Goal: Task Accomplishment & Management: Manage account settings

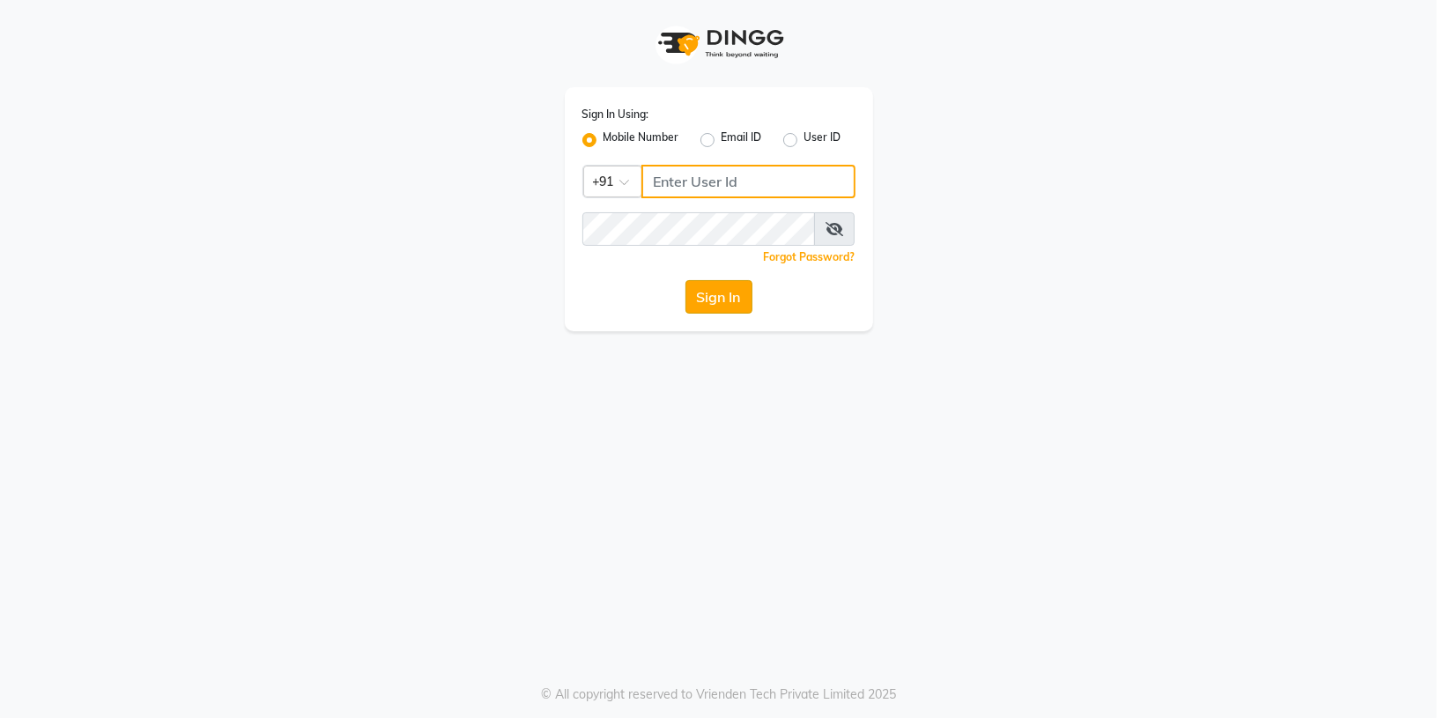
type input "8283091462"
click at [725, 291] on button "Sign In" at bounding box center [718, 296] width 67 height 33
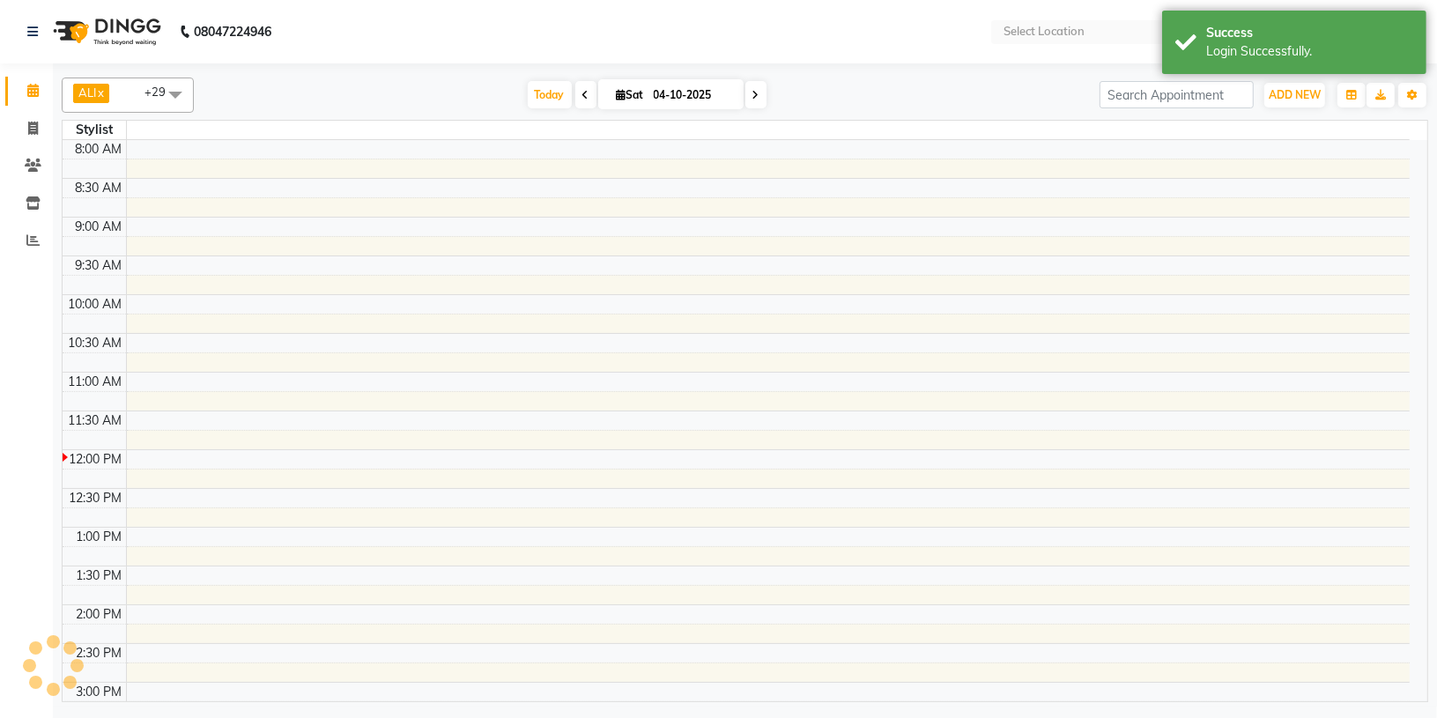
select select "en"
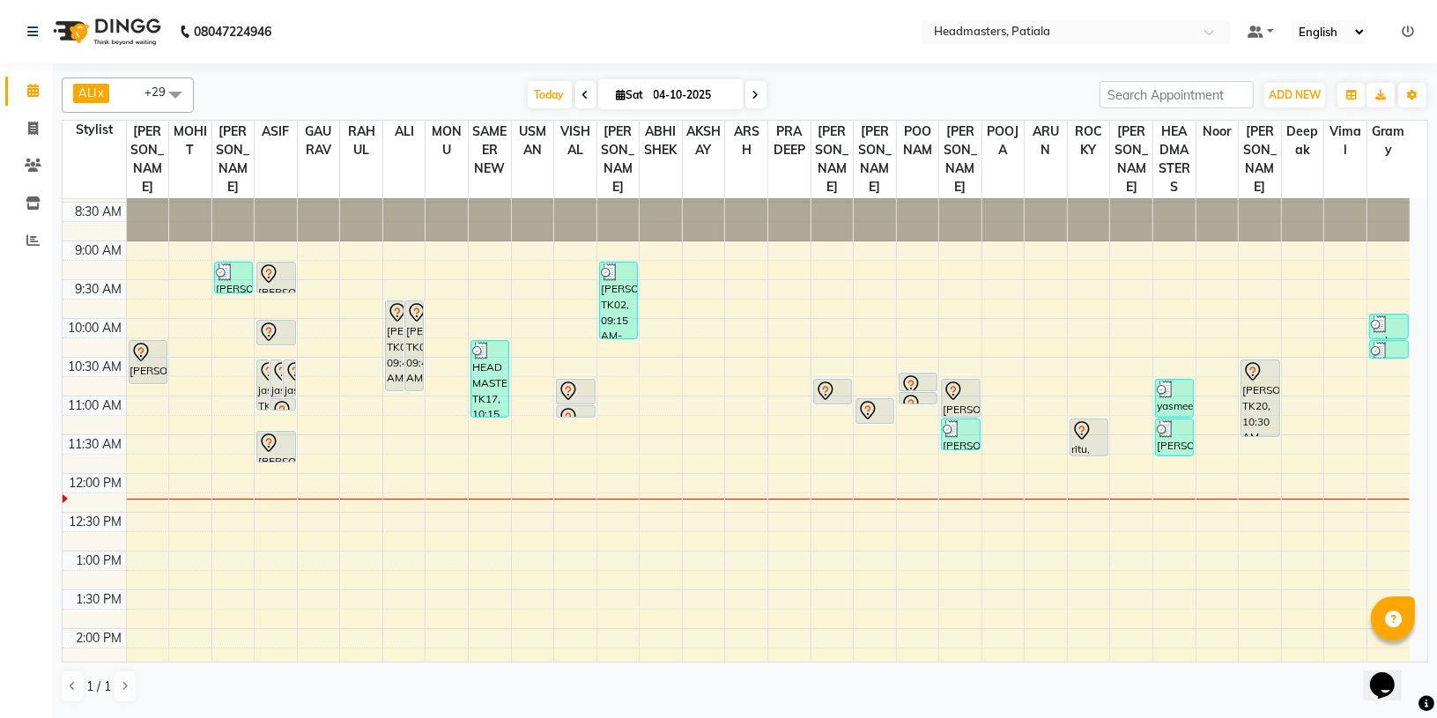
scroll to position [47, 0]
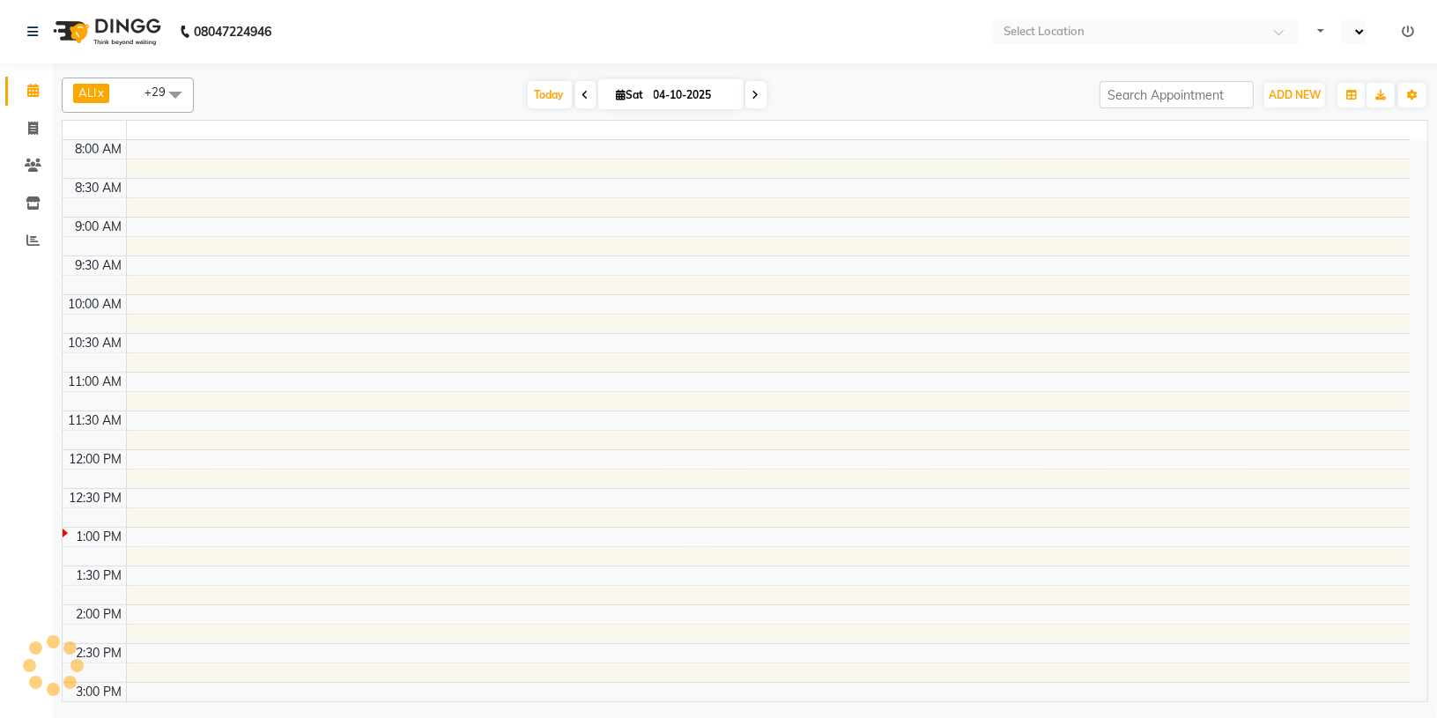
select select "en"
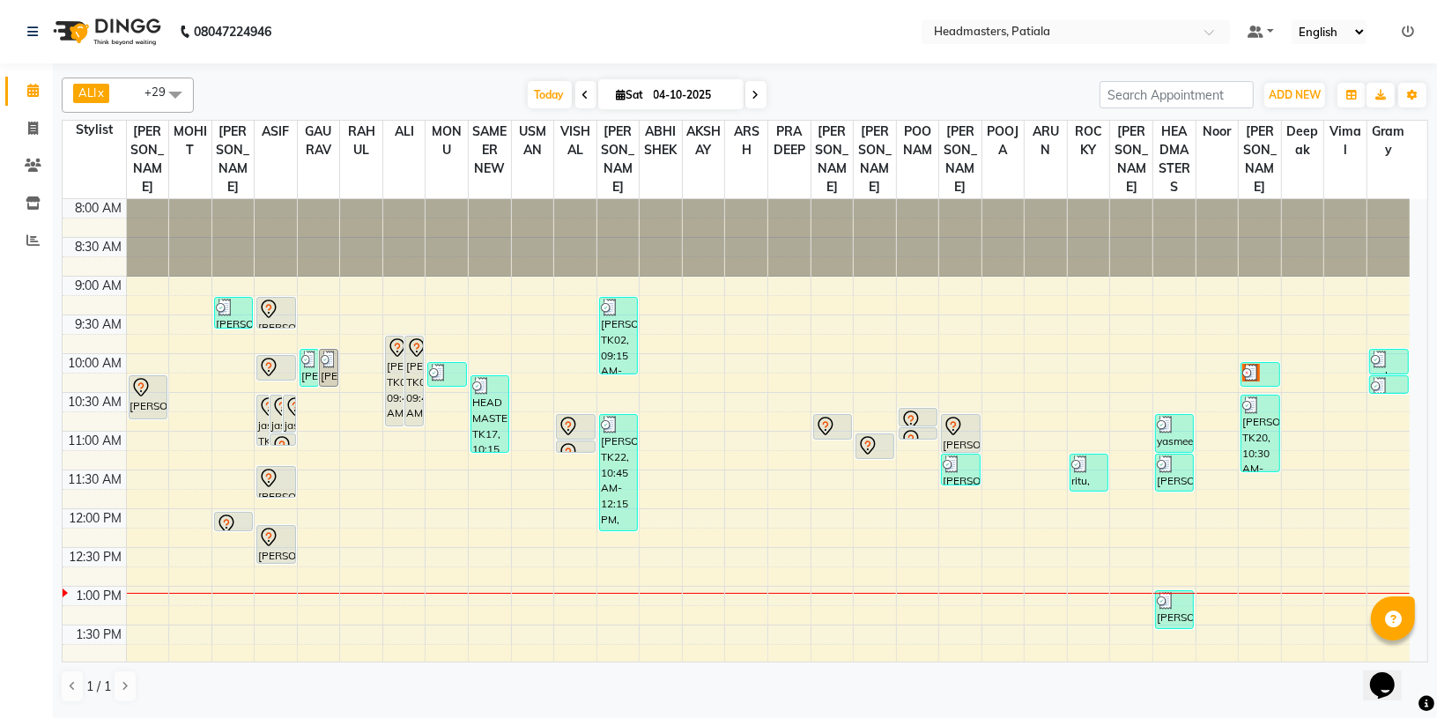
click at [582, 99] on icon at bounding box center [585, 95] width 7 height 11
type input "03-10-2025"
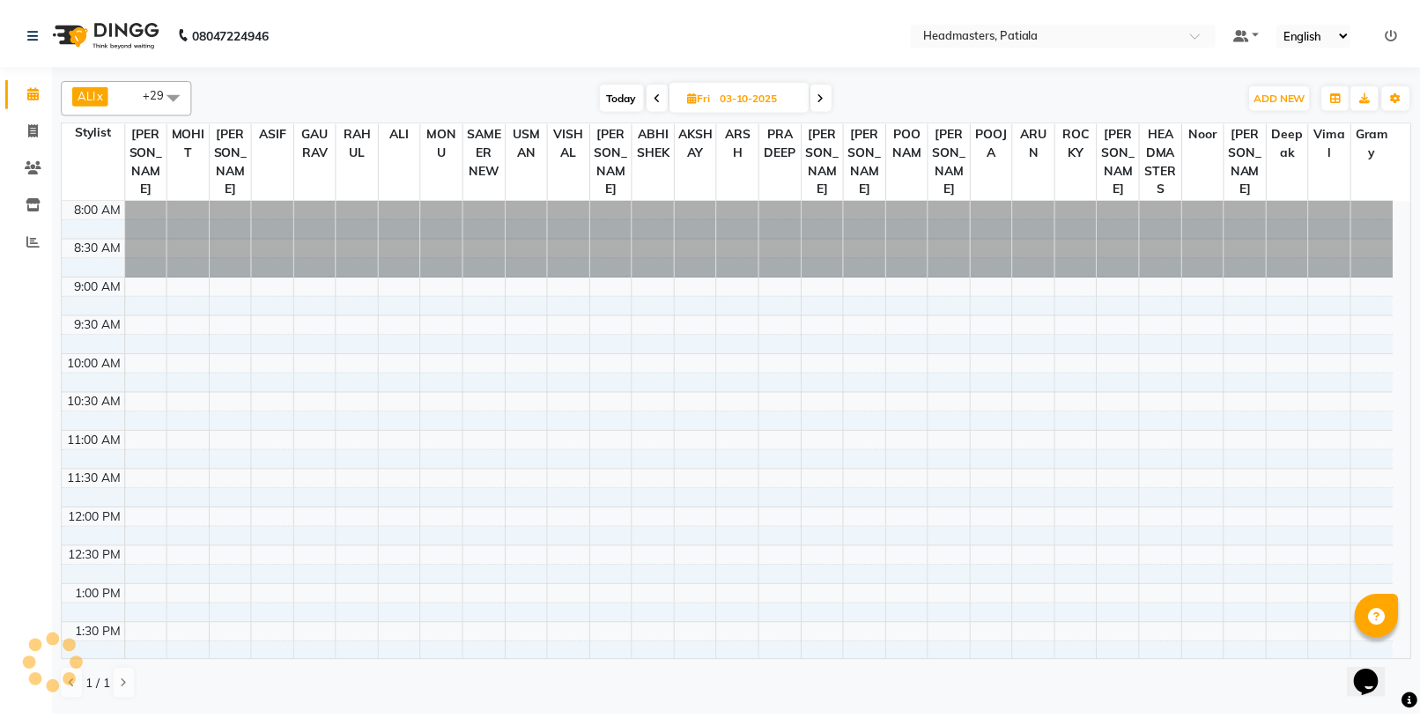
scroll to position [393, 0]
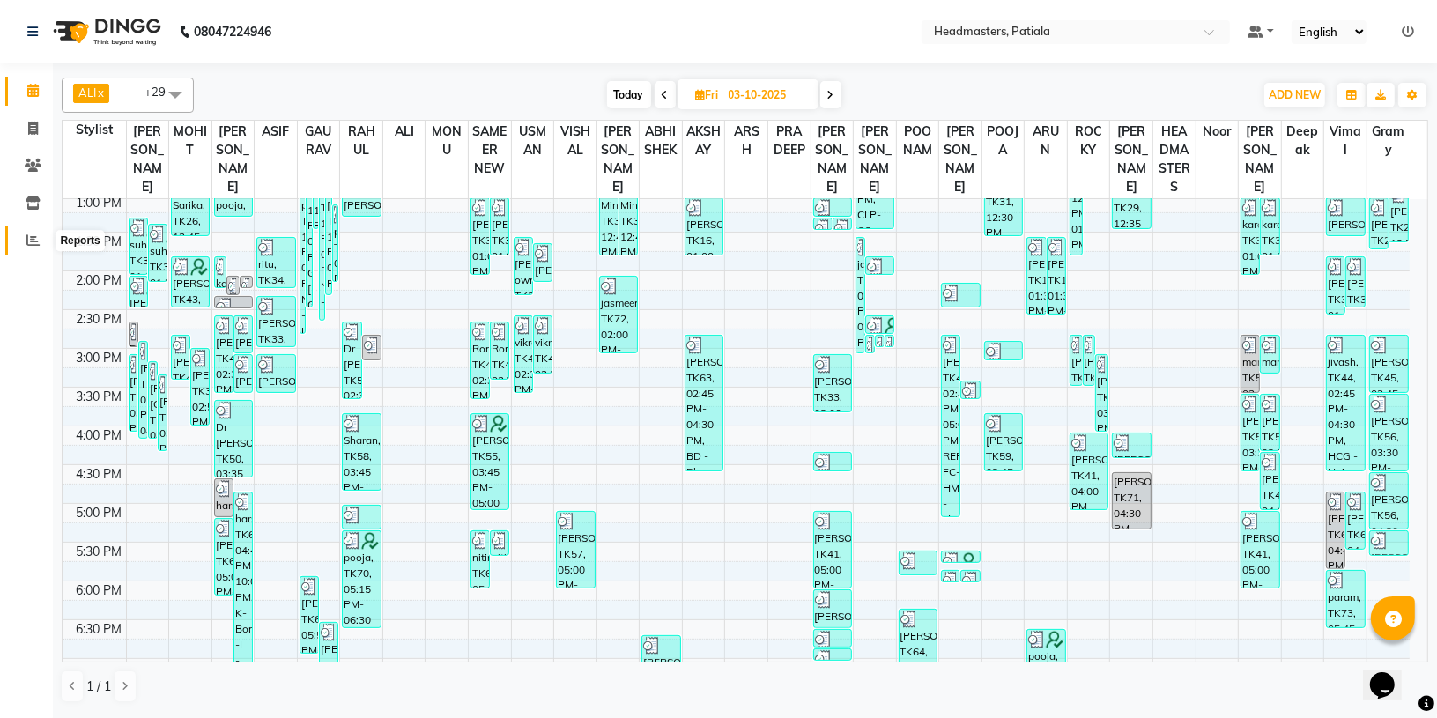
click at [28, 244] on icon at bounding box center [32, 239] width 13 height 13
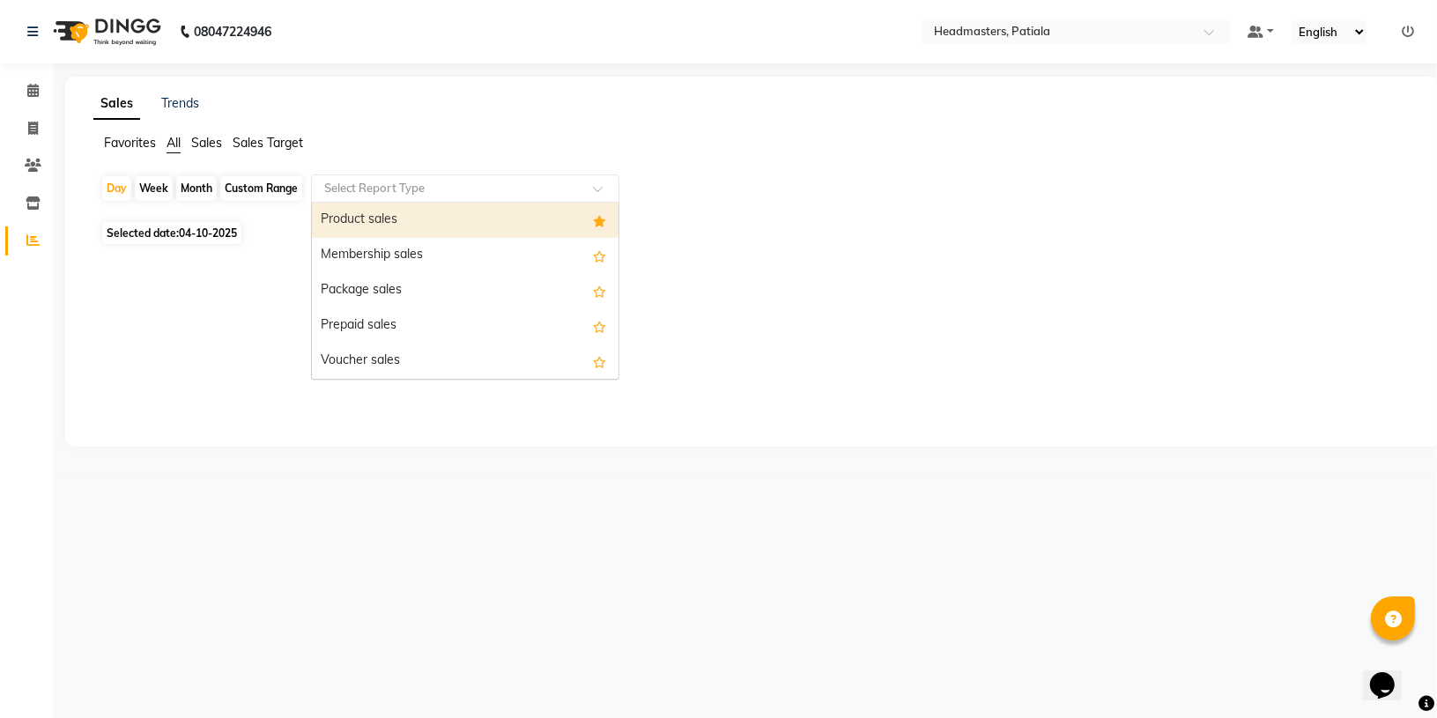
click at [441, 190] on input "text" at bounding box center [448, 189] width 254 height 18
click at [446, 220] on div "Product sales" at bounding box center [465, 220] width 307 height 35
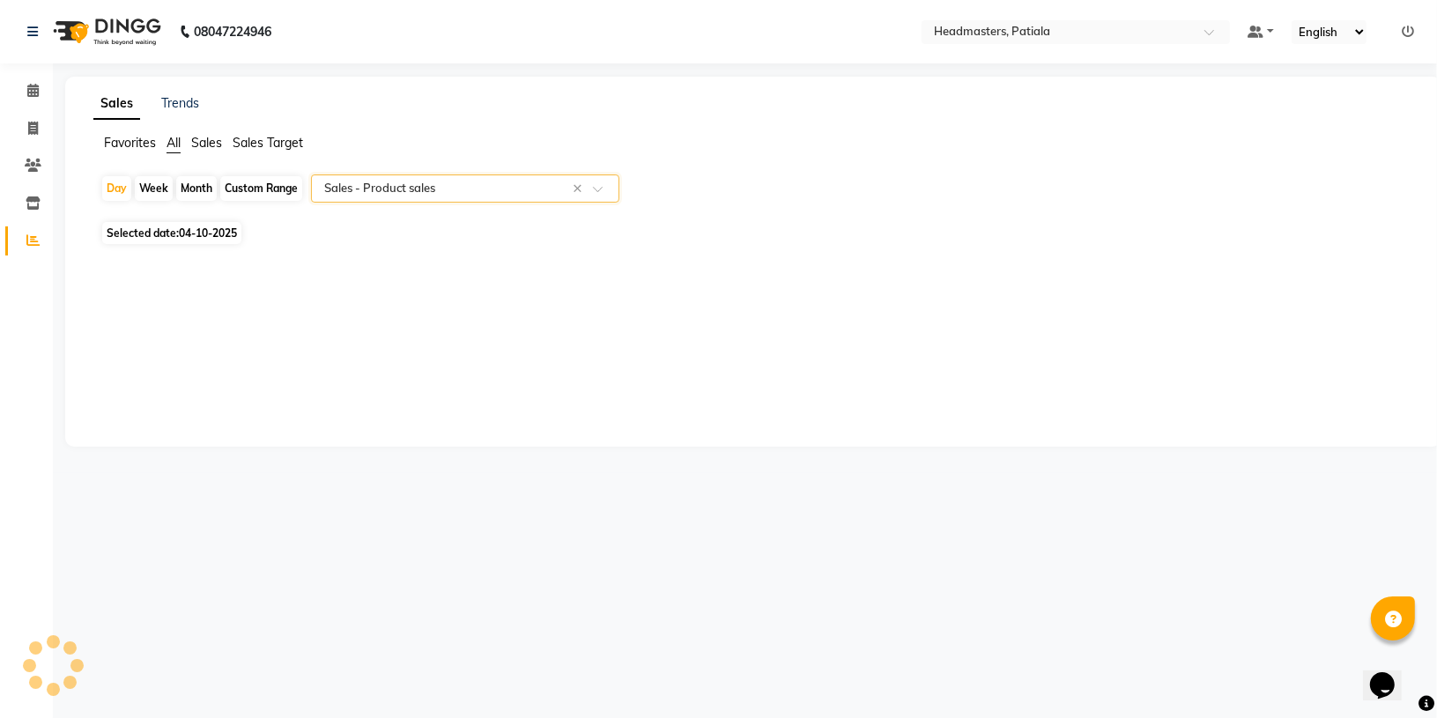
select select "csv"
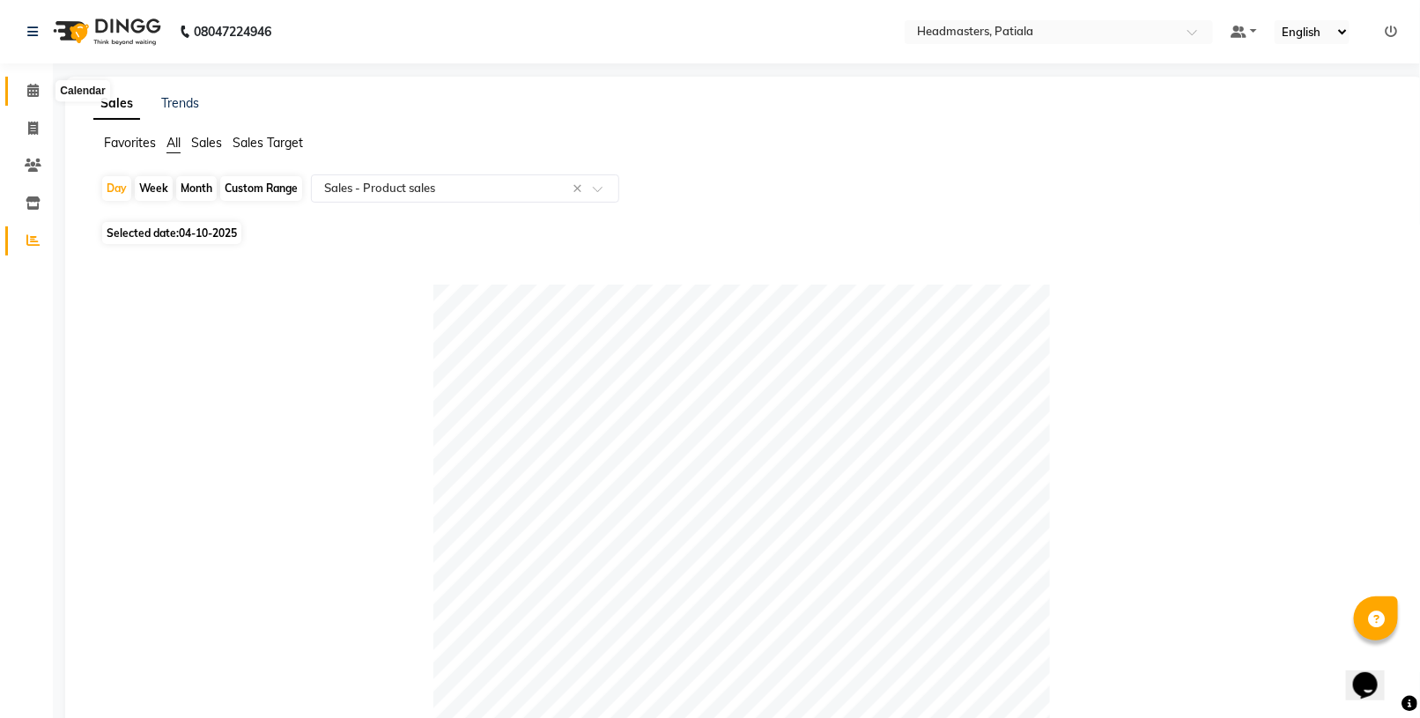
click at [23, 81] on span at bounding box center [33, 91] width 31 height 20
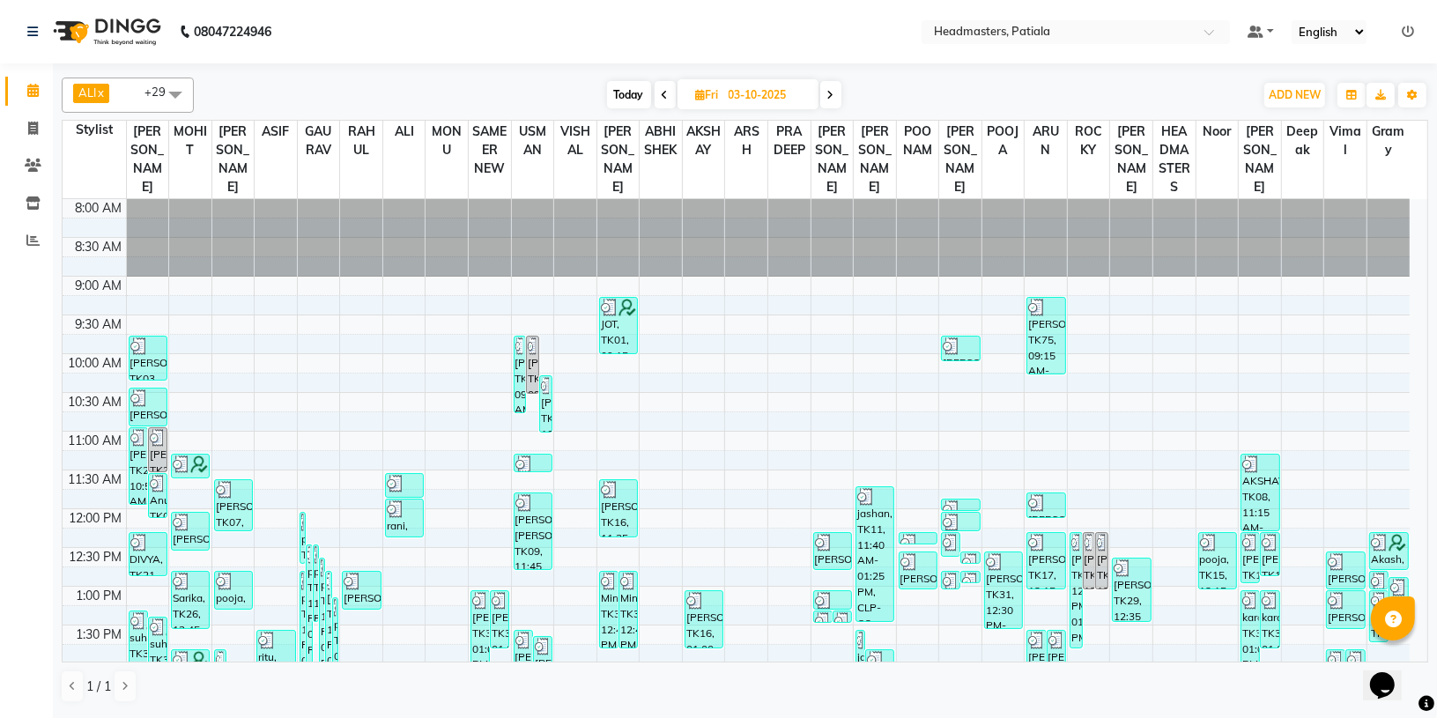
click at [824, 95] on span at bounding box center [830, 94] width 21 height 27
type input "04-10-2025"
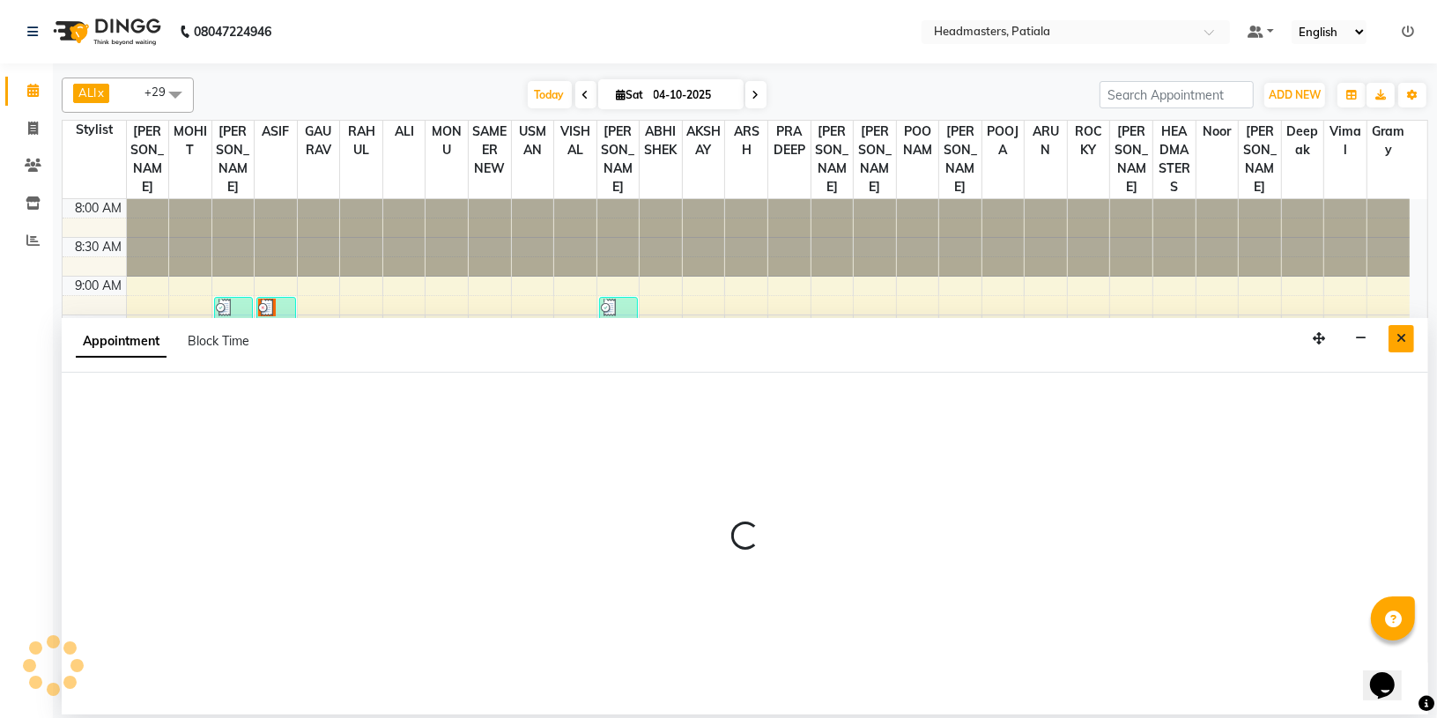
click at [1396, 333] on icon "Close" at bounding box center [1401, 338] width 10 height 12
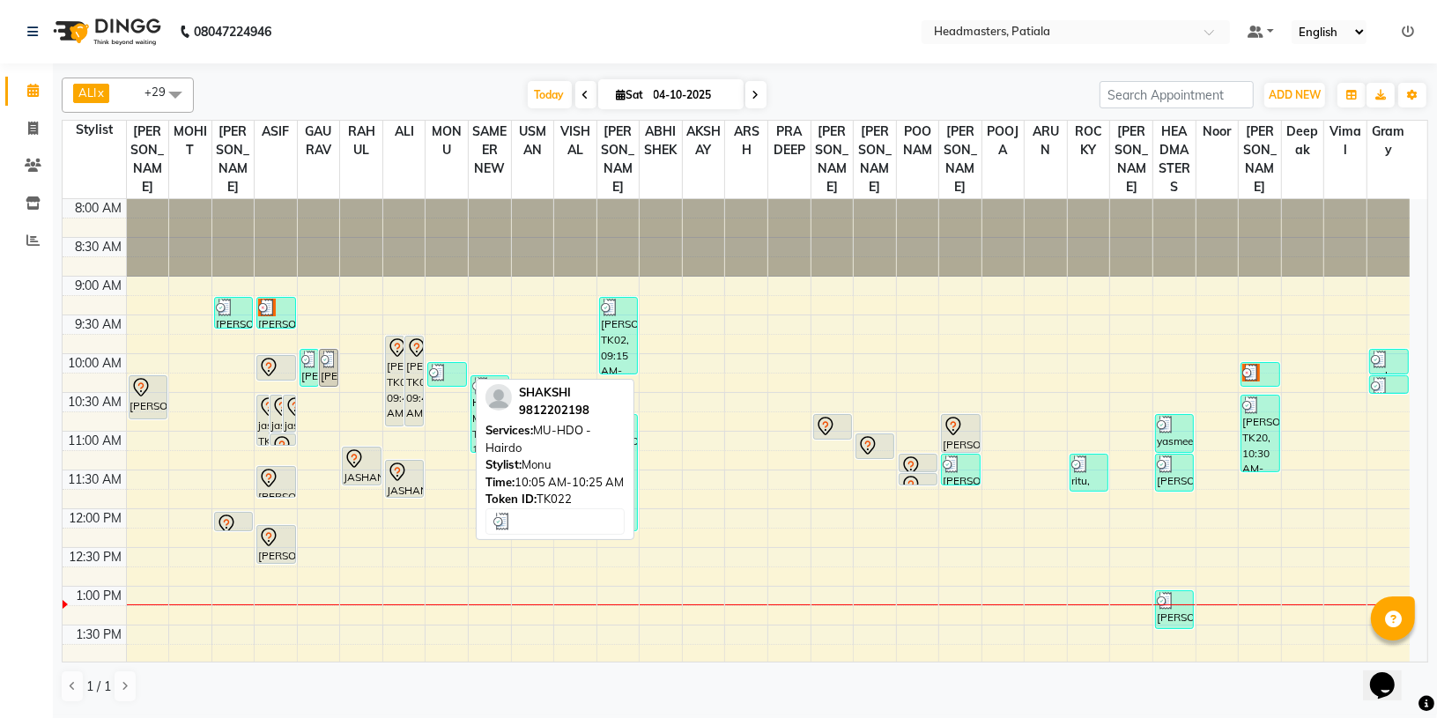
click at [438, 375] on img at bounding box center [438, 373] width 18 height 18
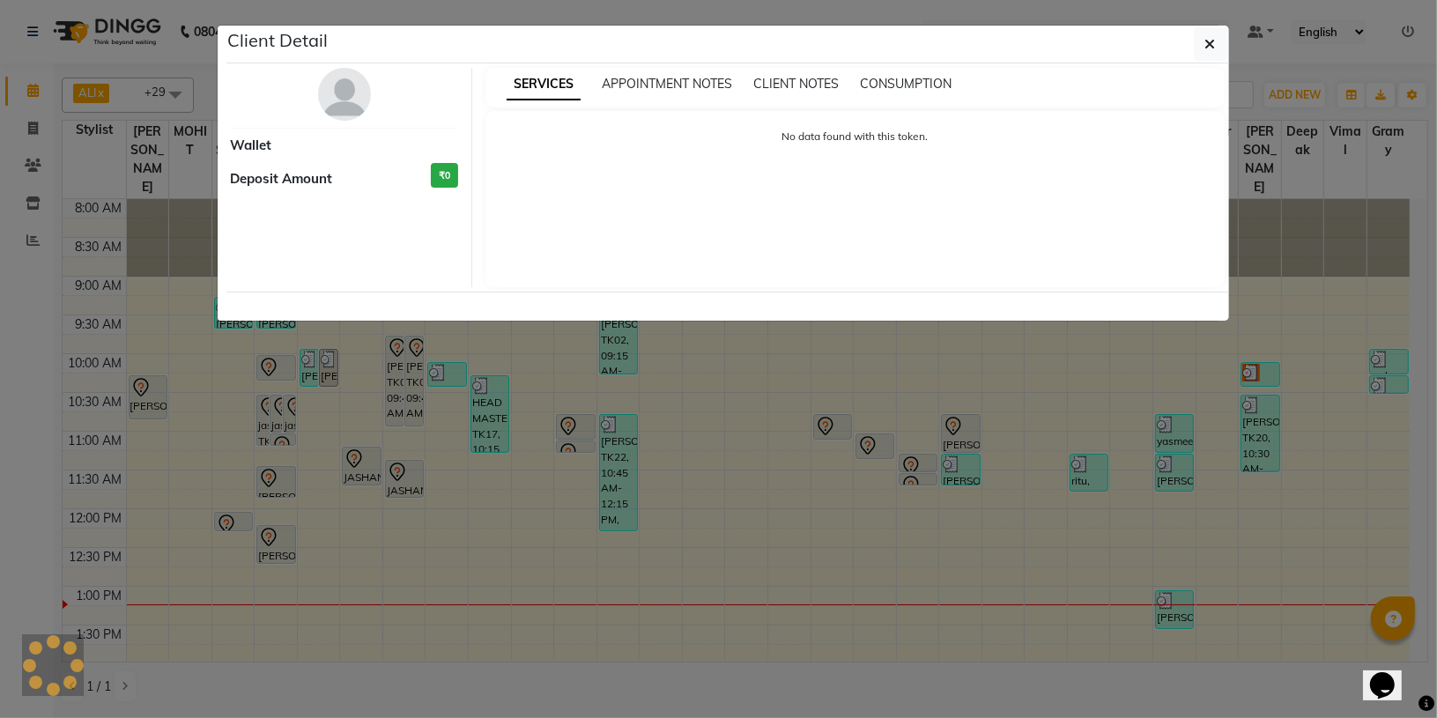
select select "3"
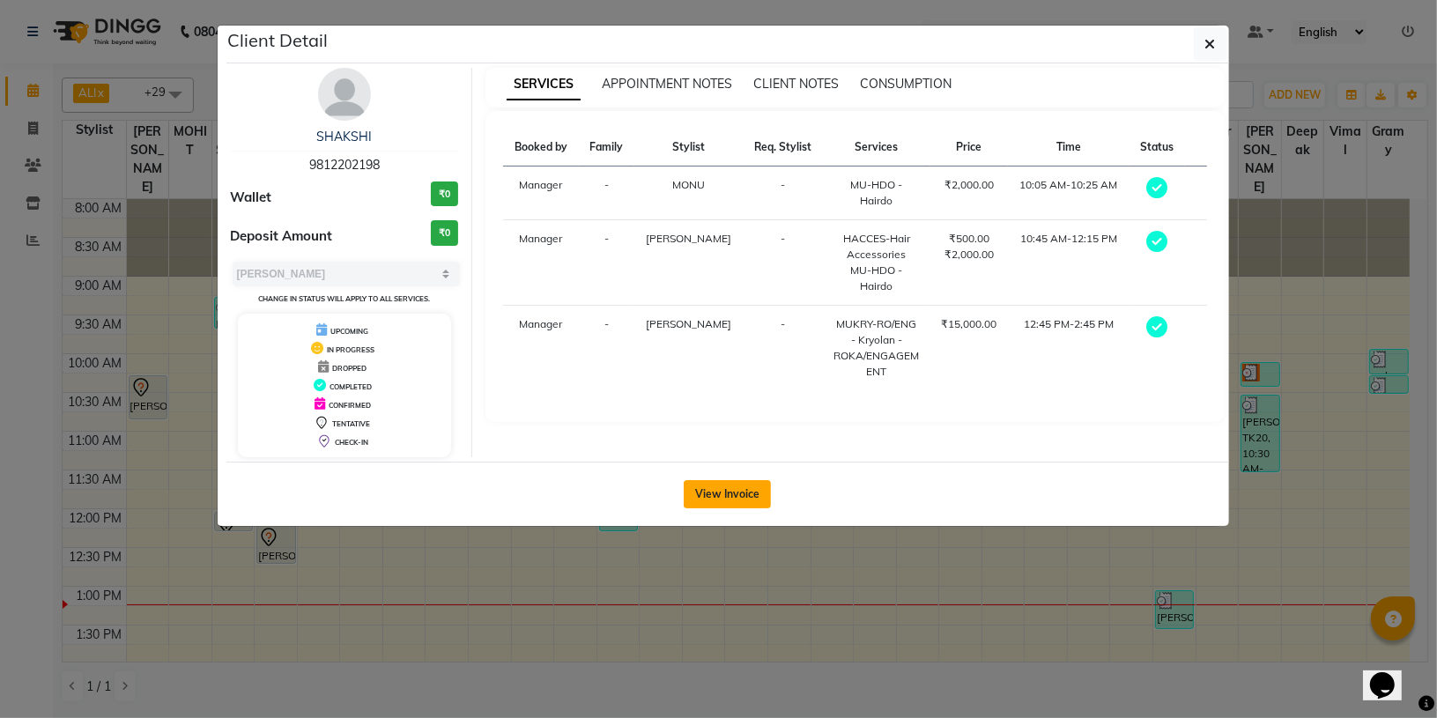
click at [740, 502] on button "View Invoice" at bounding box center [726, 494] width 87 height 28
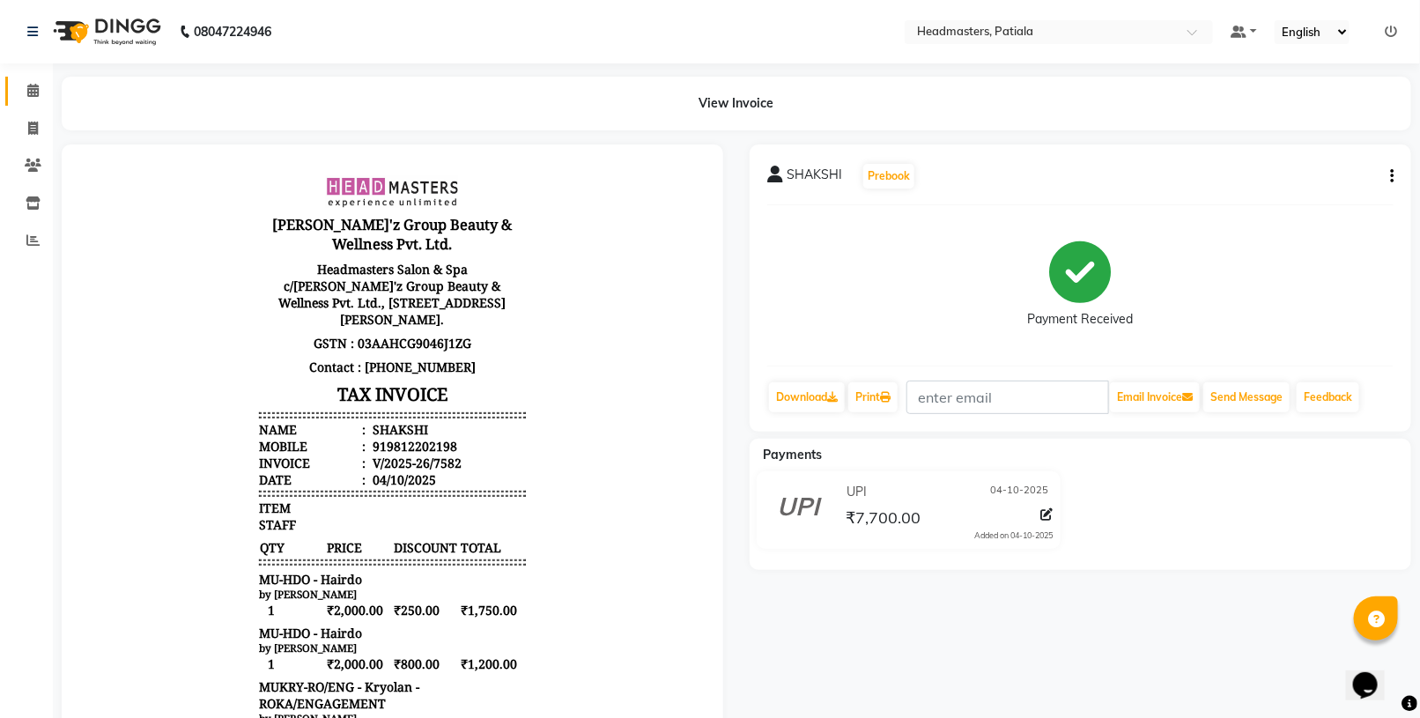
click at [32, 77] on link "Calendar" at bounding box center [26, 91] width 42 height 29
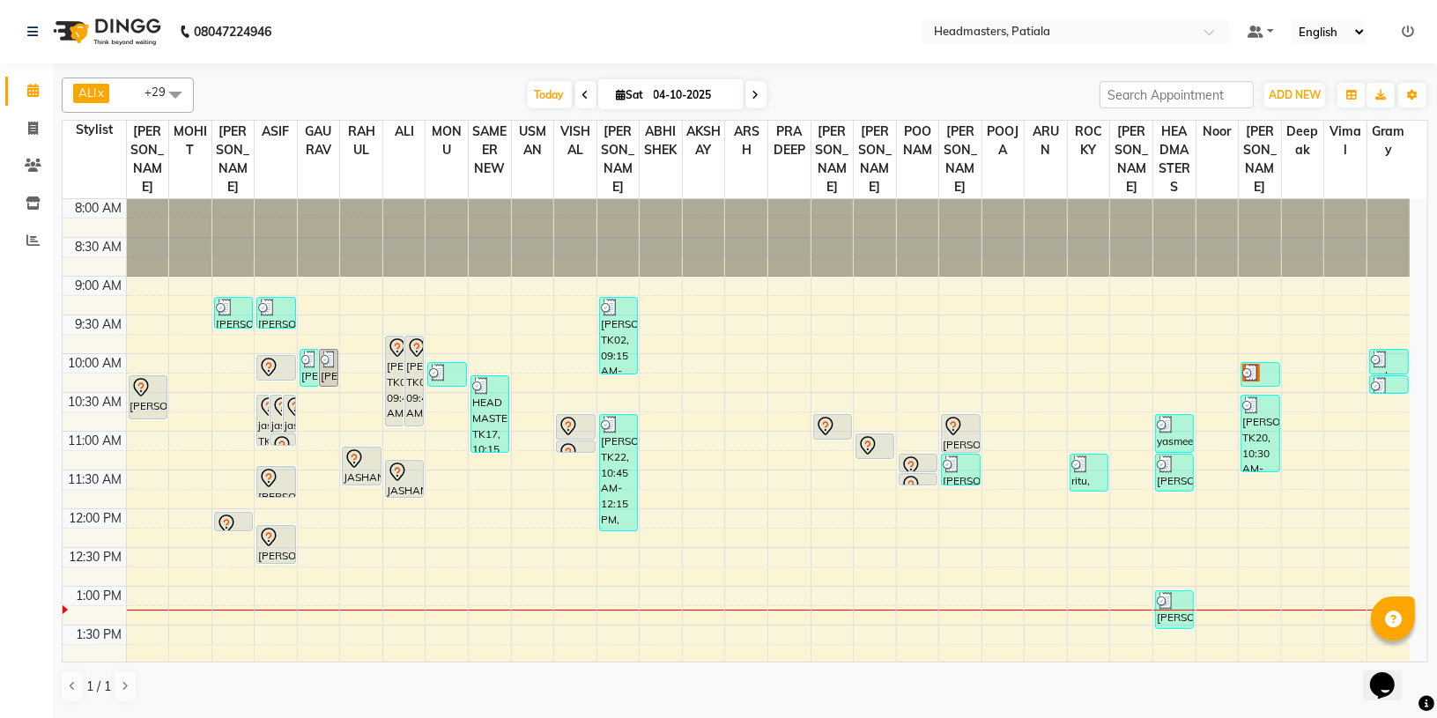
click at [587, 88] on span at bounding box center [585, 94] width 21 height 27
type input "03-10-2025"
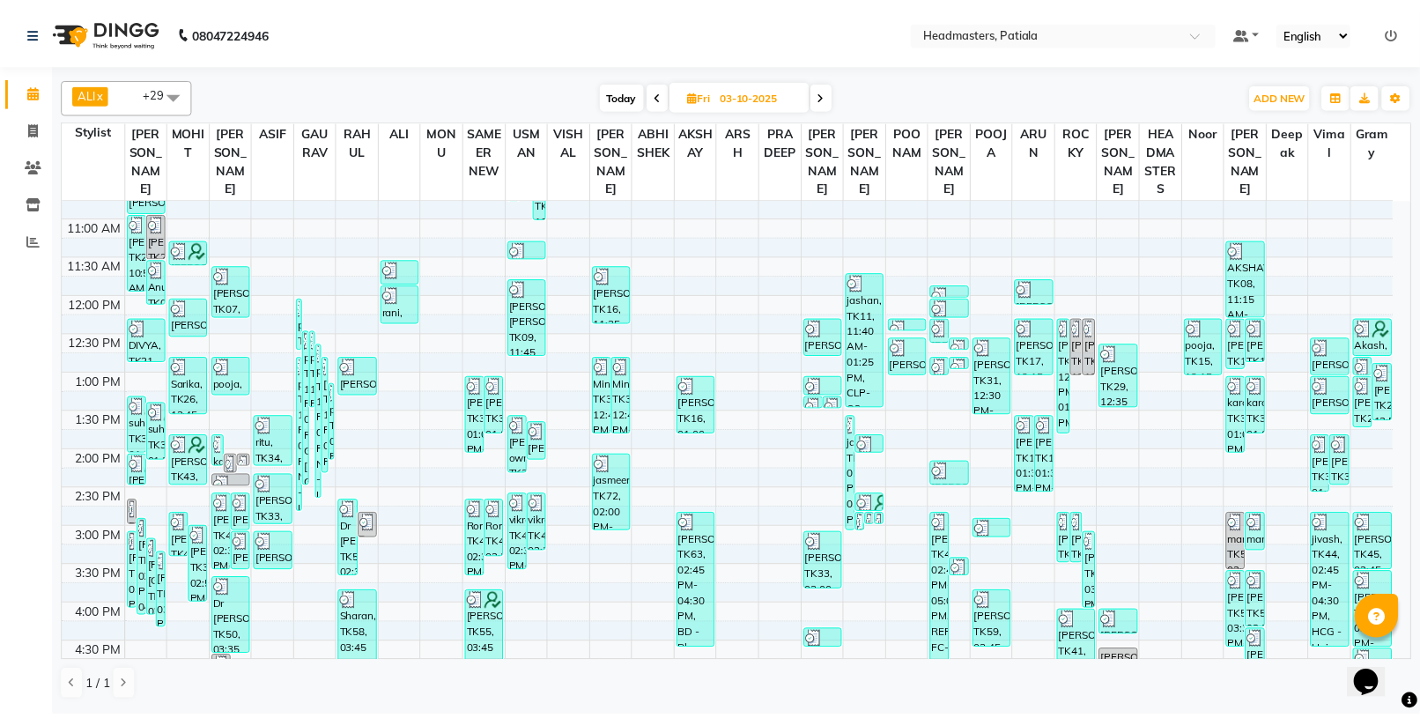
scroll to position [218, 0]
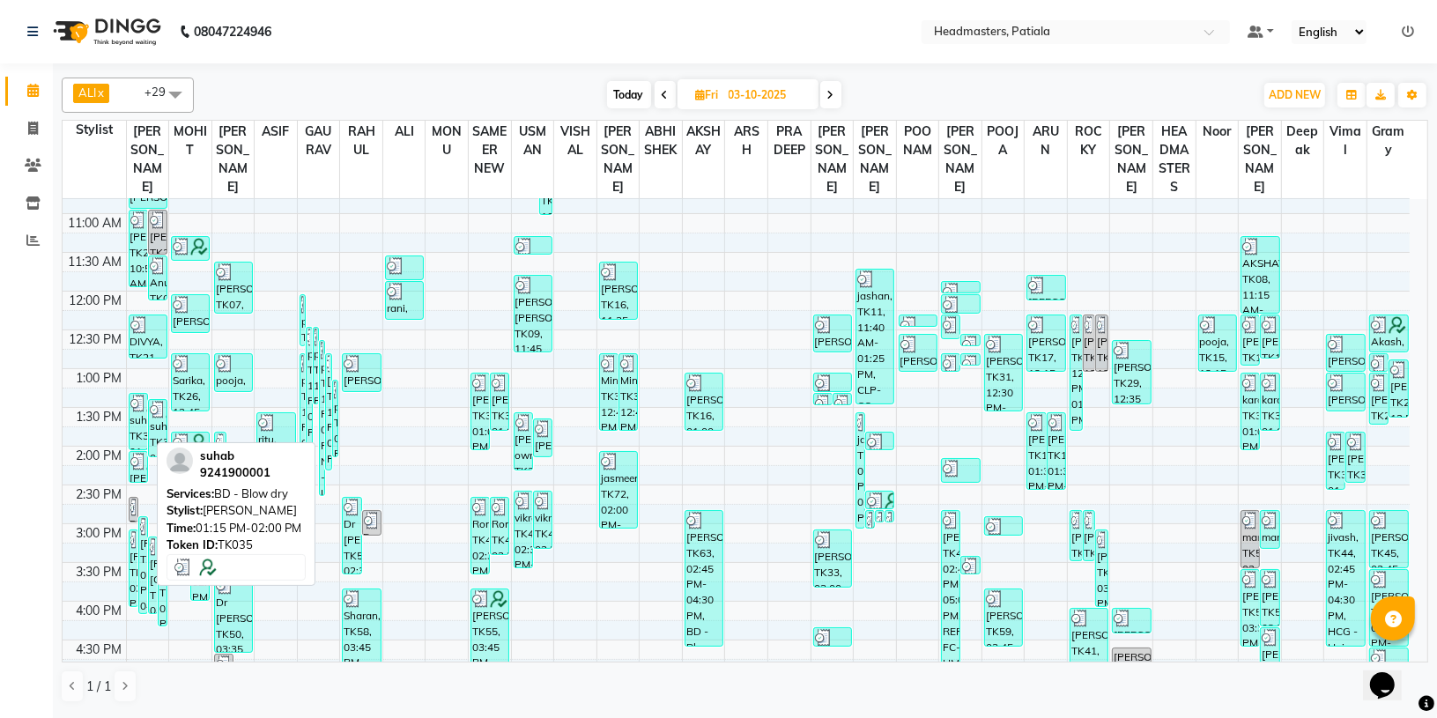
click at [138, 407] on img at bounding box center [138, 404] width 16 height 18
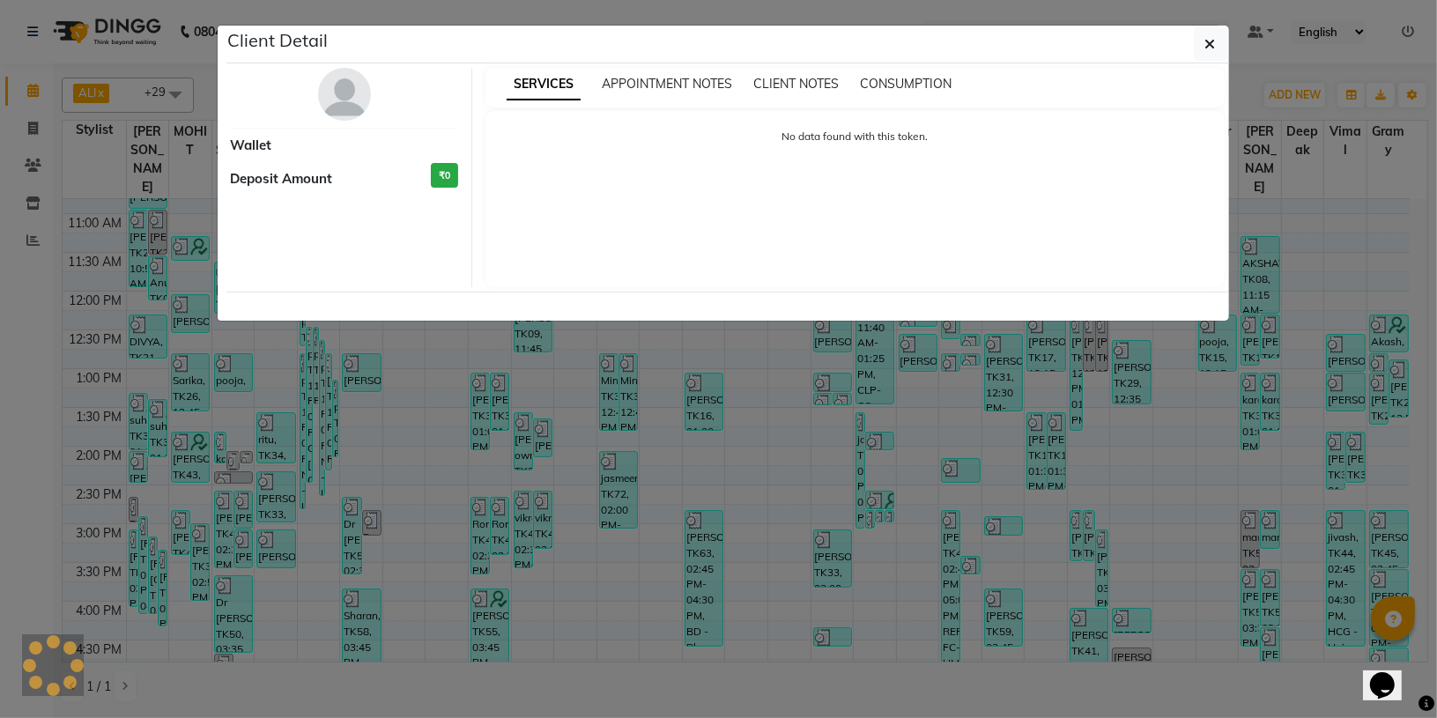
select select "3"
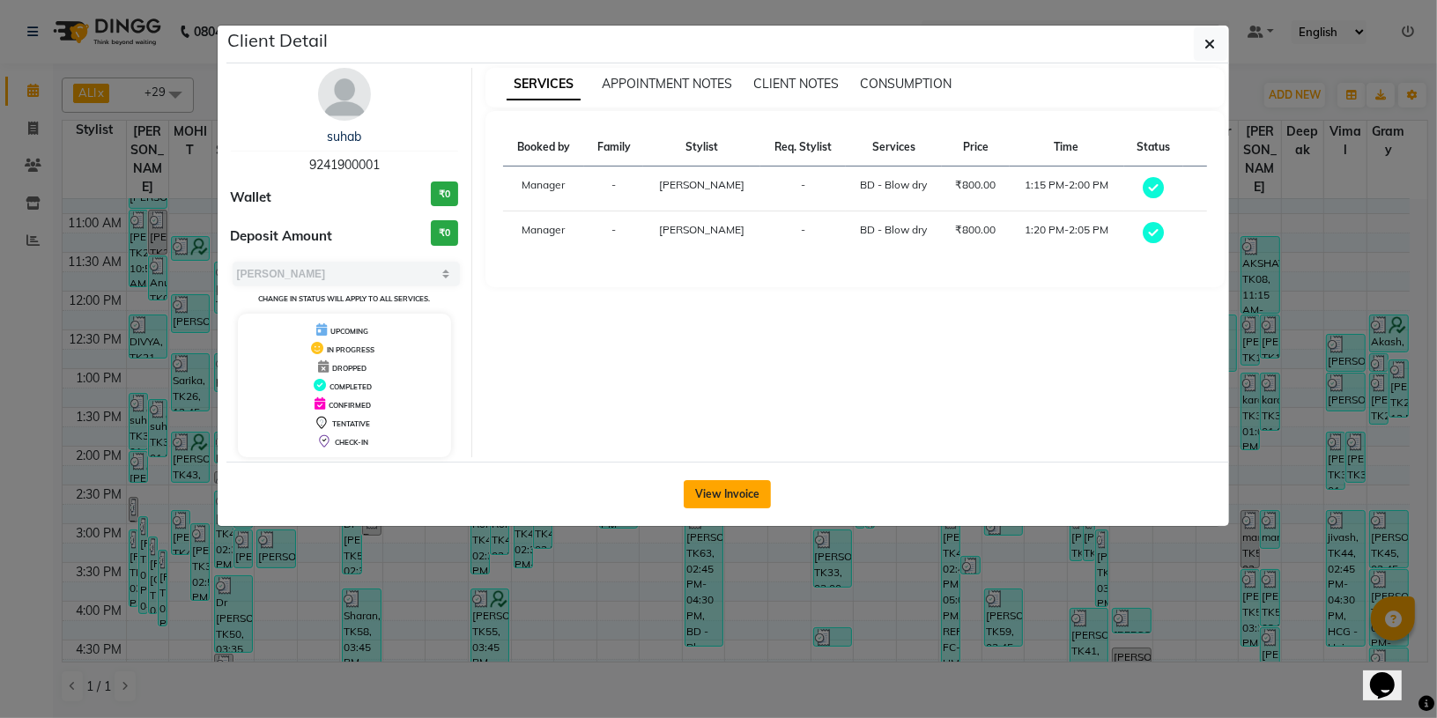
click at [711, 491] on button "View Invoice" at bounding box center [726, 494] width 87 height 28
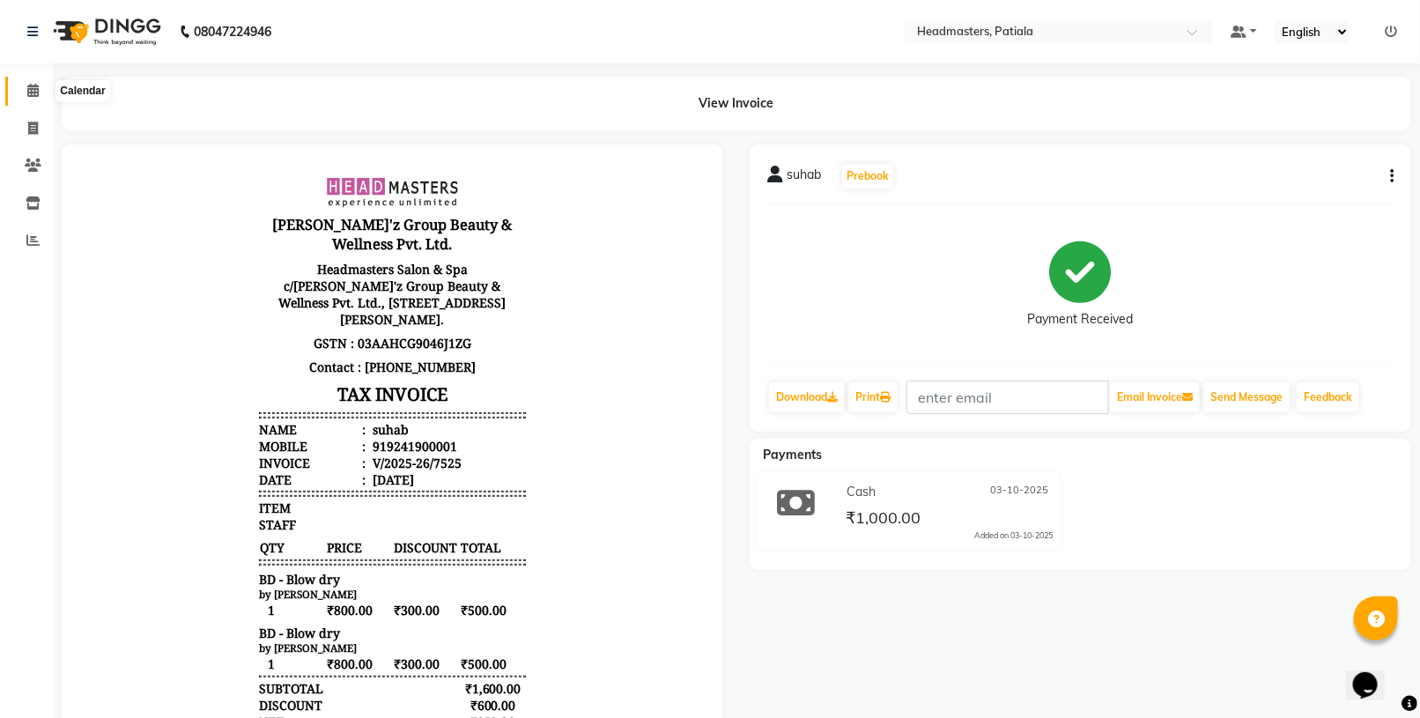
click at [20, 81] on span at bounding box center [33, 91] width 31 height 20
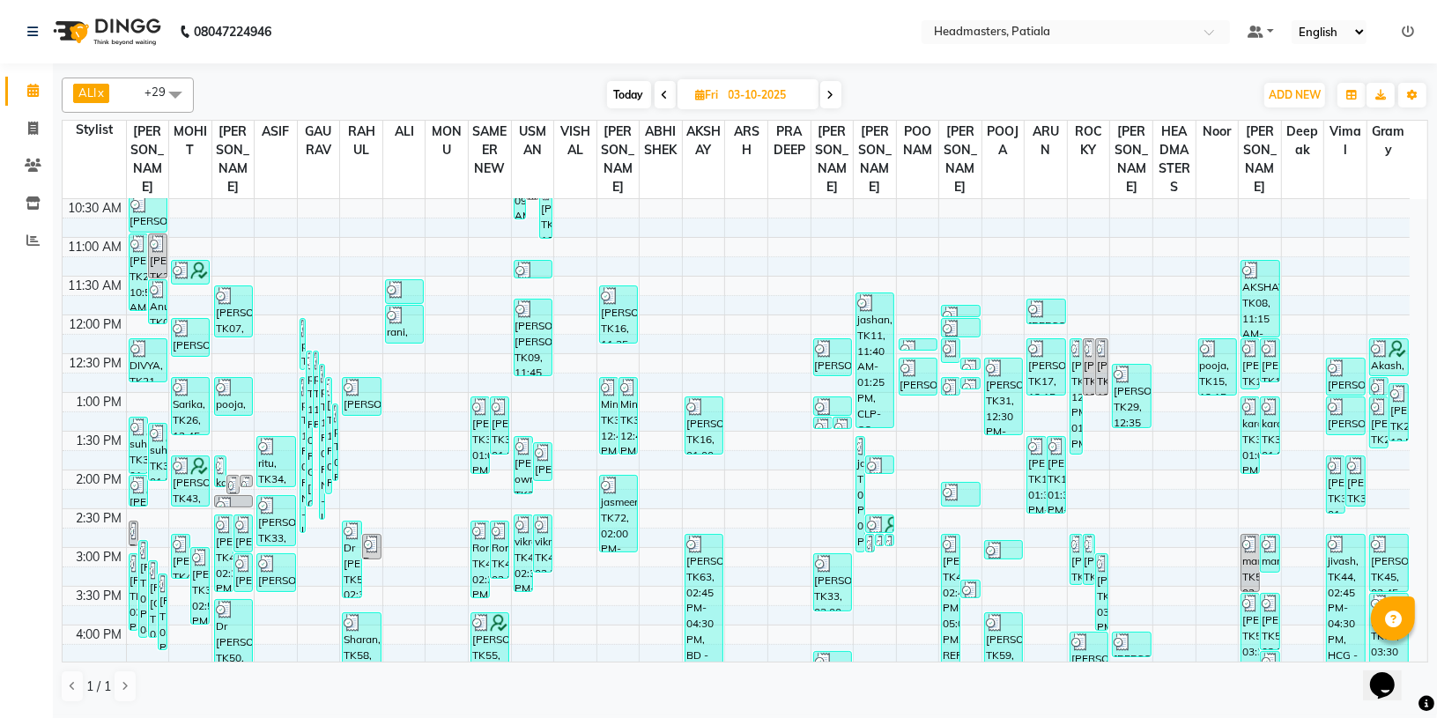
scroll to position [117, 0]
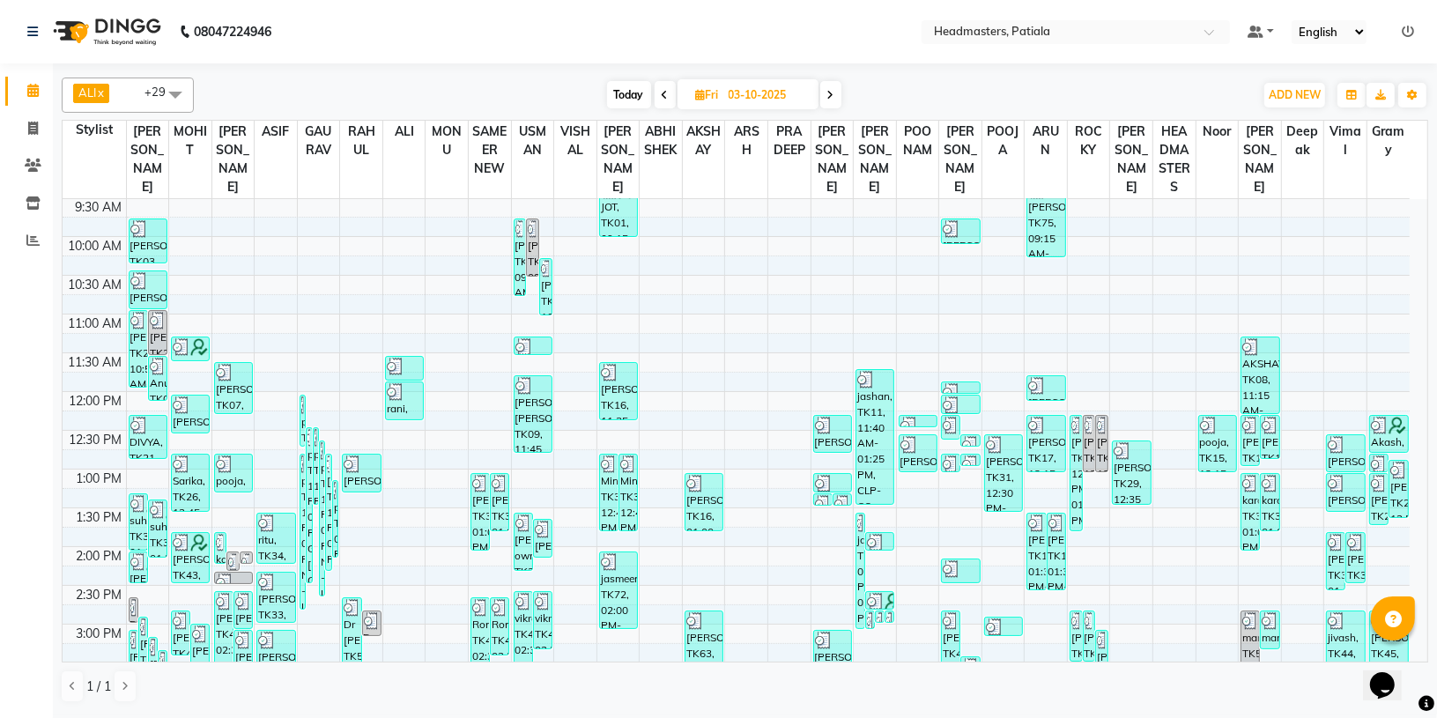
click at [835, 89] on span at bounding box center [830, 94] width 21 height 27
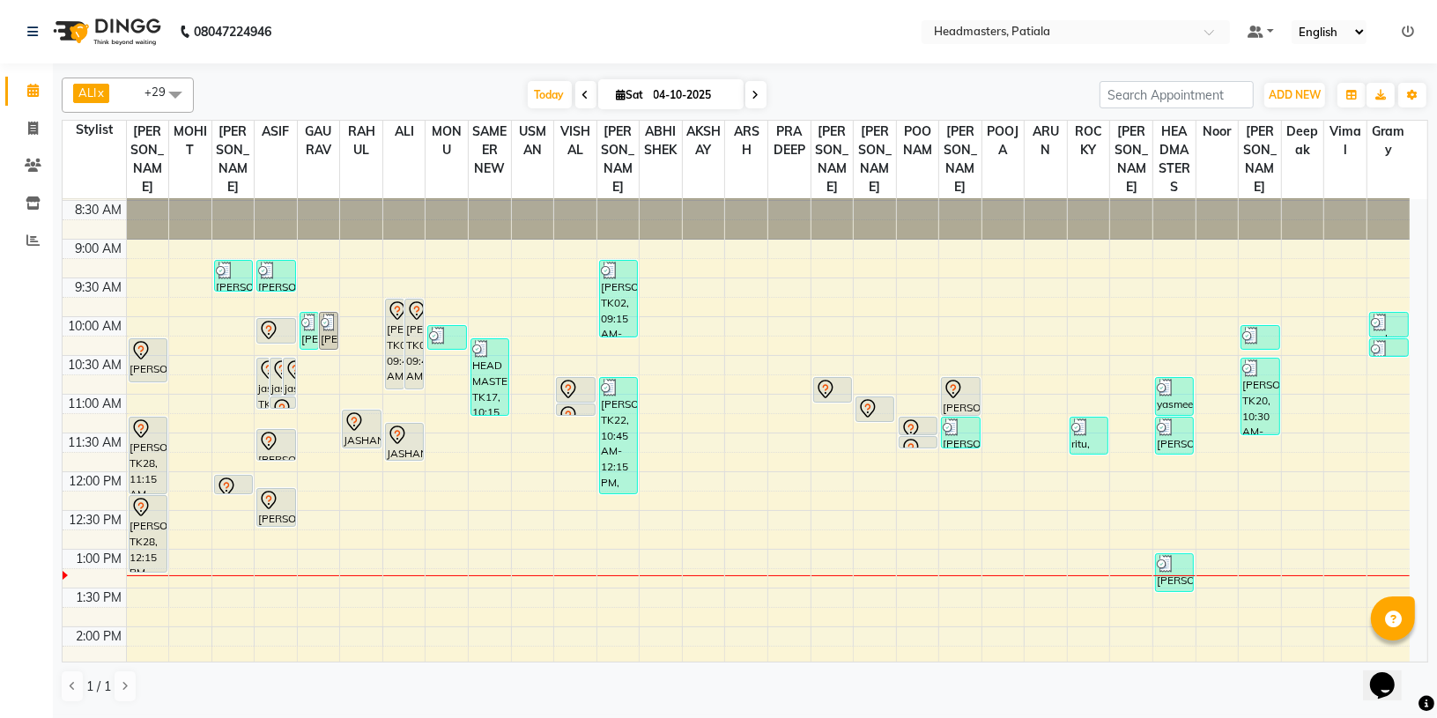
scroll to position [7, 0]
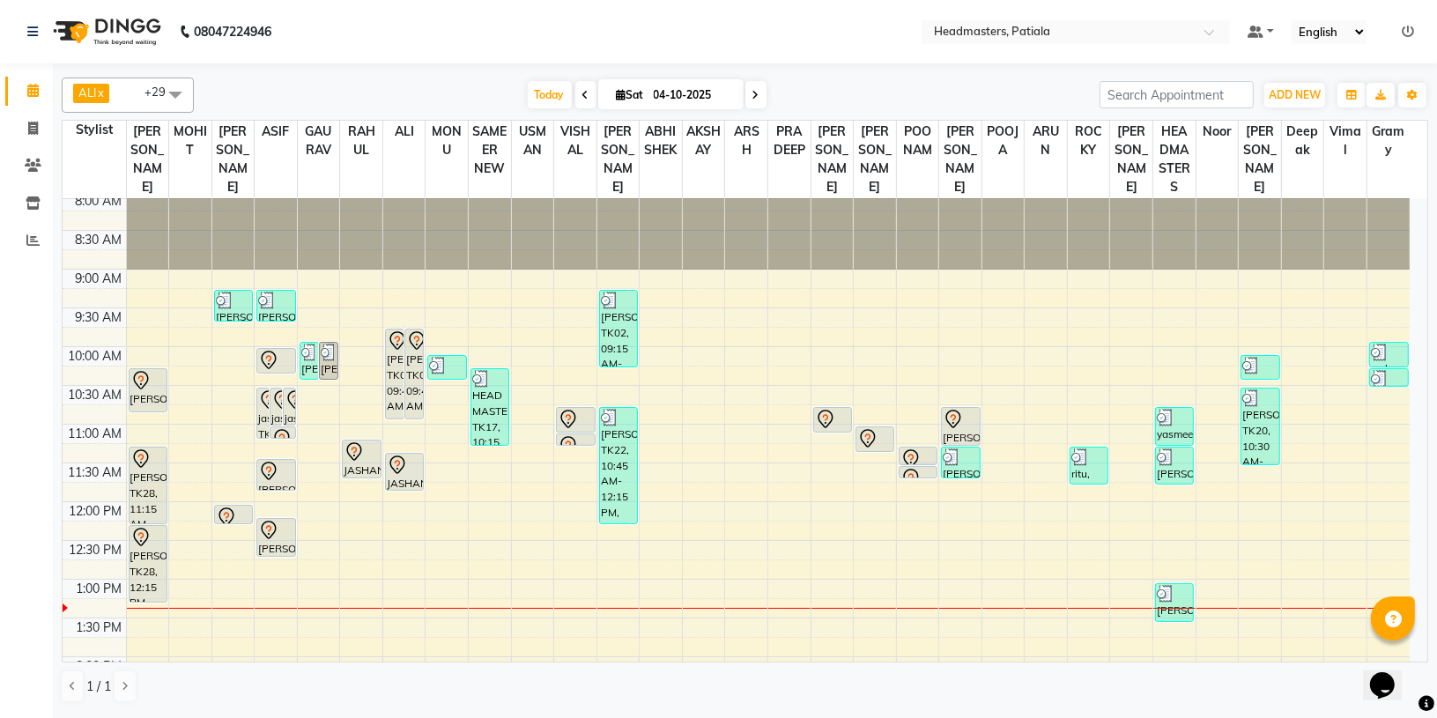
click at [575, 88] on span at bounding box center [585, 94] width 21 height 27
type input "03-10-2025"
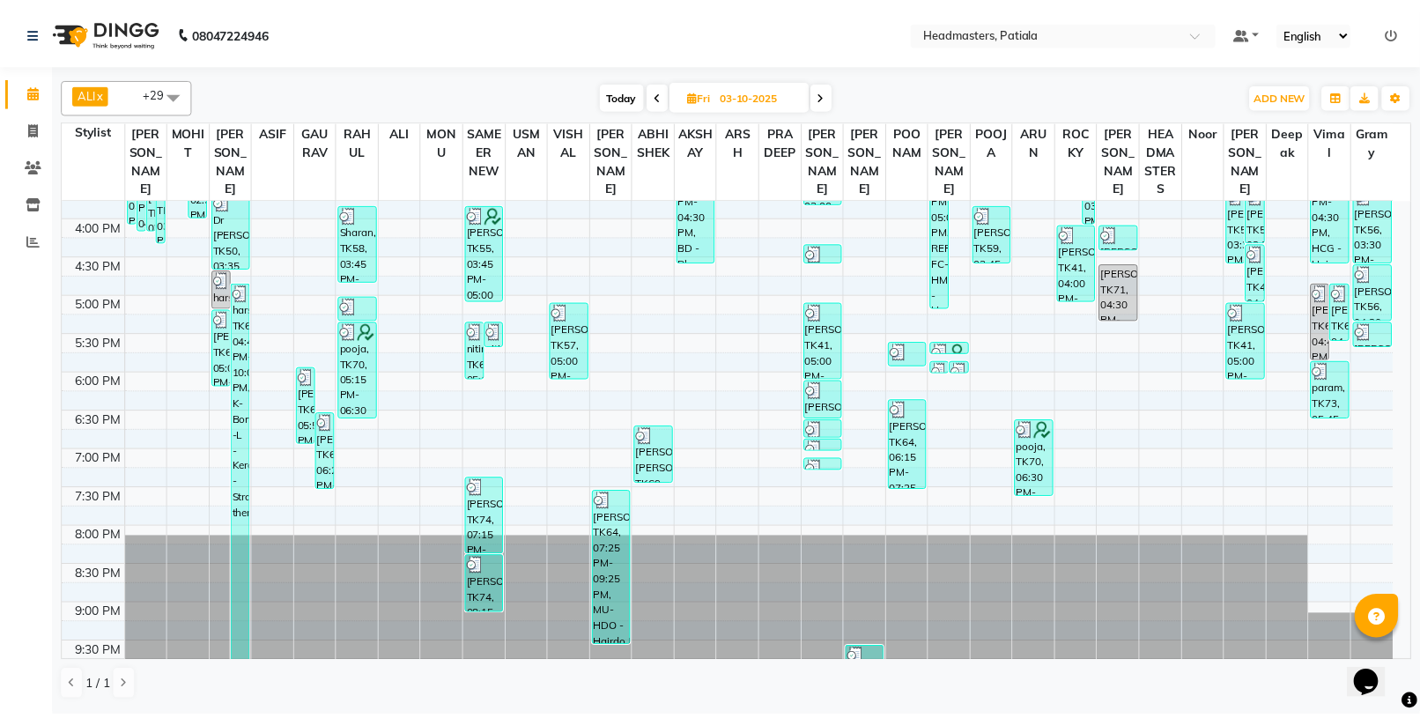
scroll to position [634, 0]
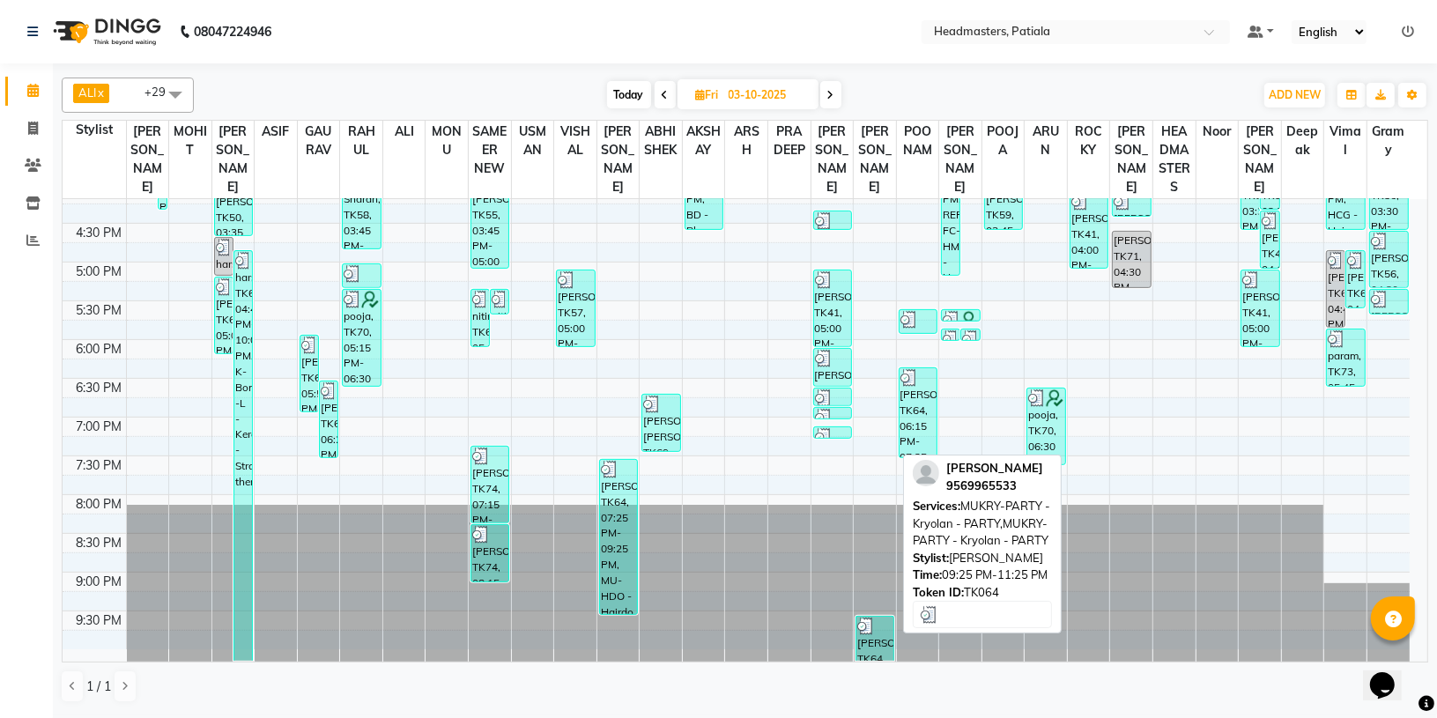
click at [861, 639] on div "[PERSON_NAME], TK64, 09:25 PM-11:25 PM, MUKRY-PARTY - Kryolan - PARTY,MUKRY-PAR…" at bounding box center [874, 639] width 37 height 44
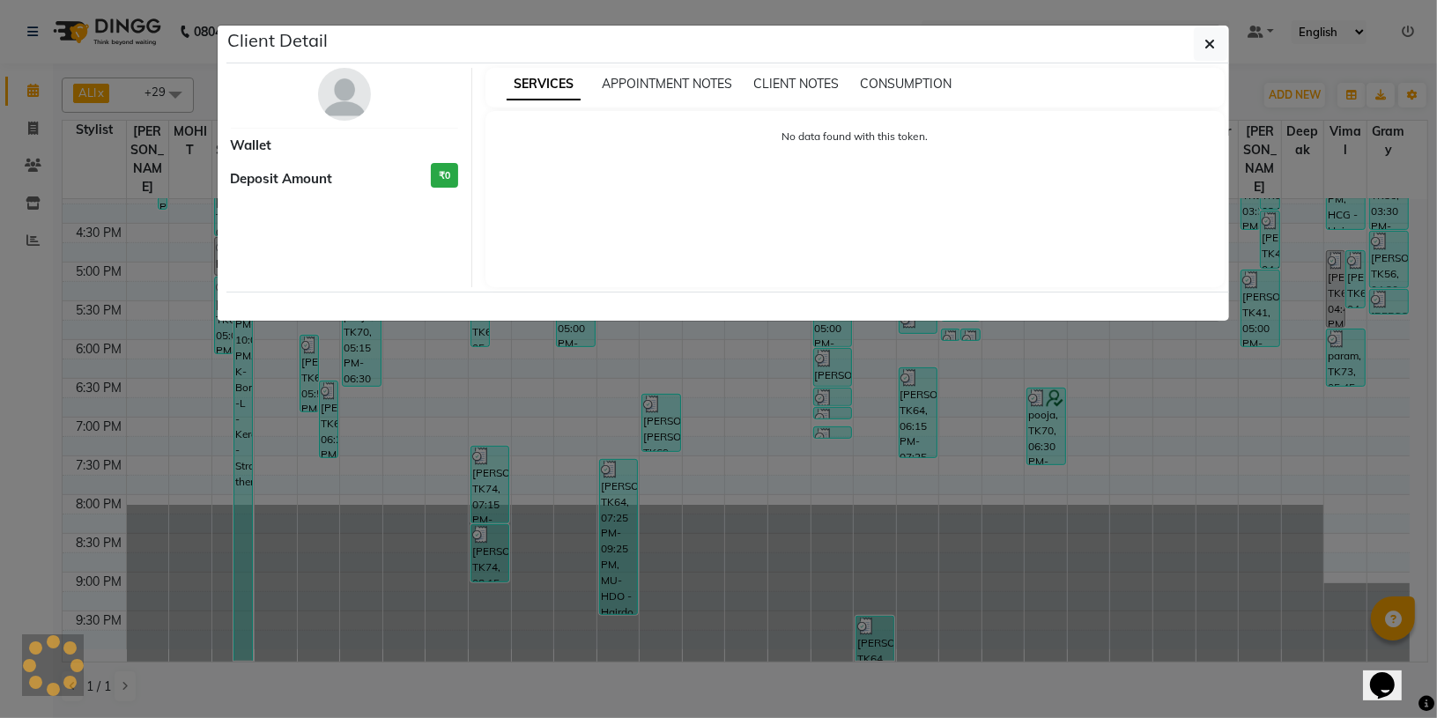
select select "3"
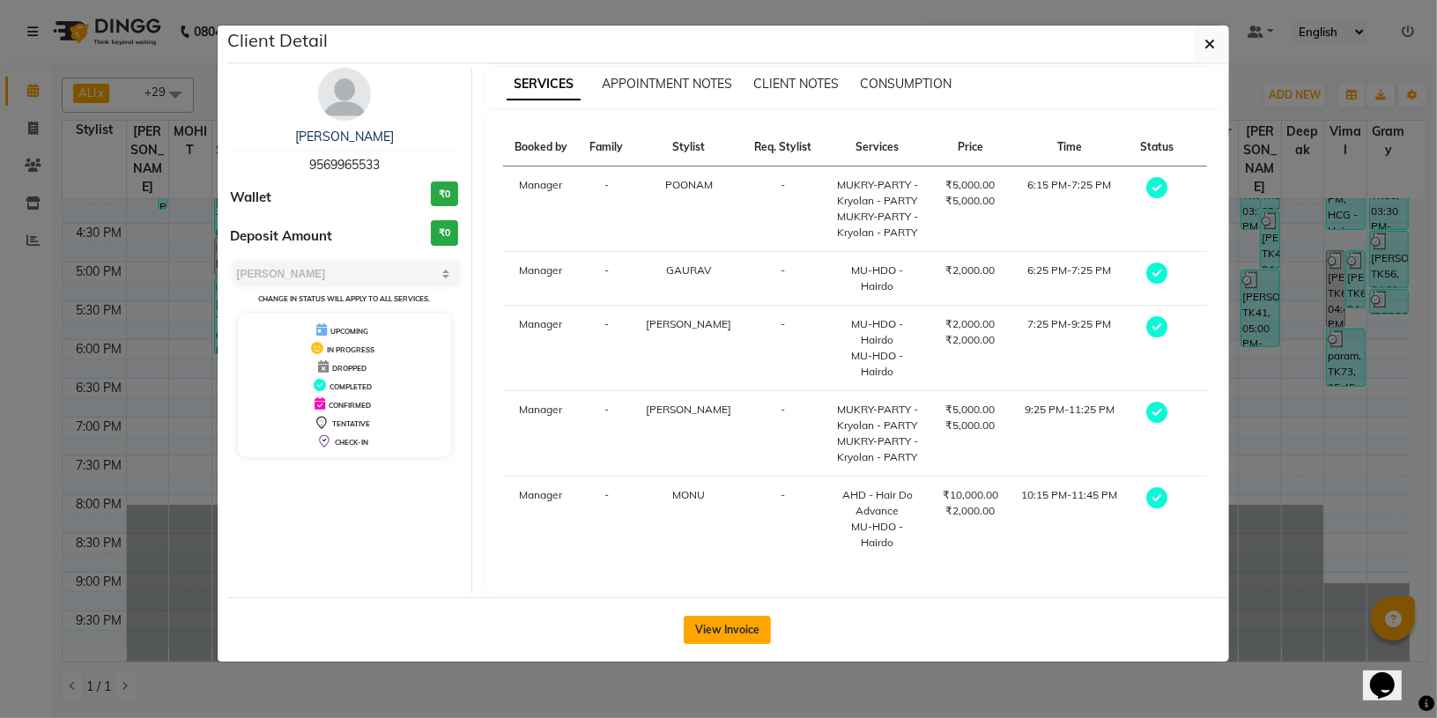
click at [728, 616] on button "View Invoice" at bounding box center [726, 630] width 87 height 28
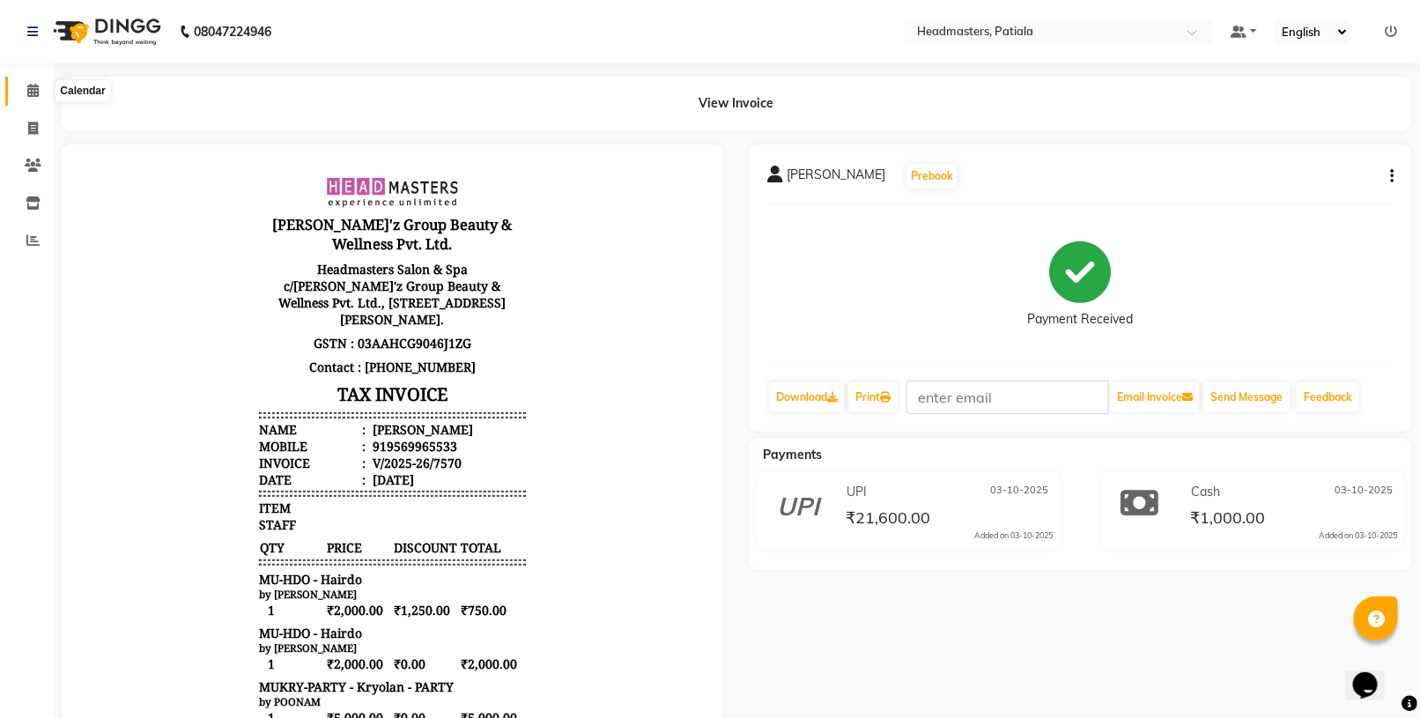
click at [28, 92] on icon at bounding box center [32, 90] width 11 height 13
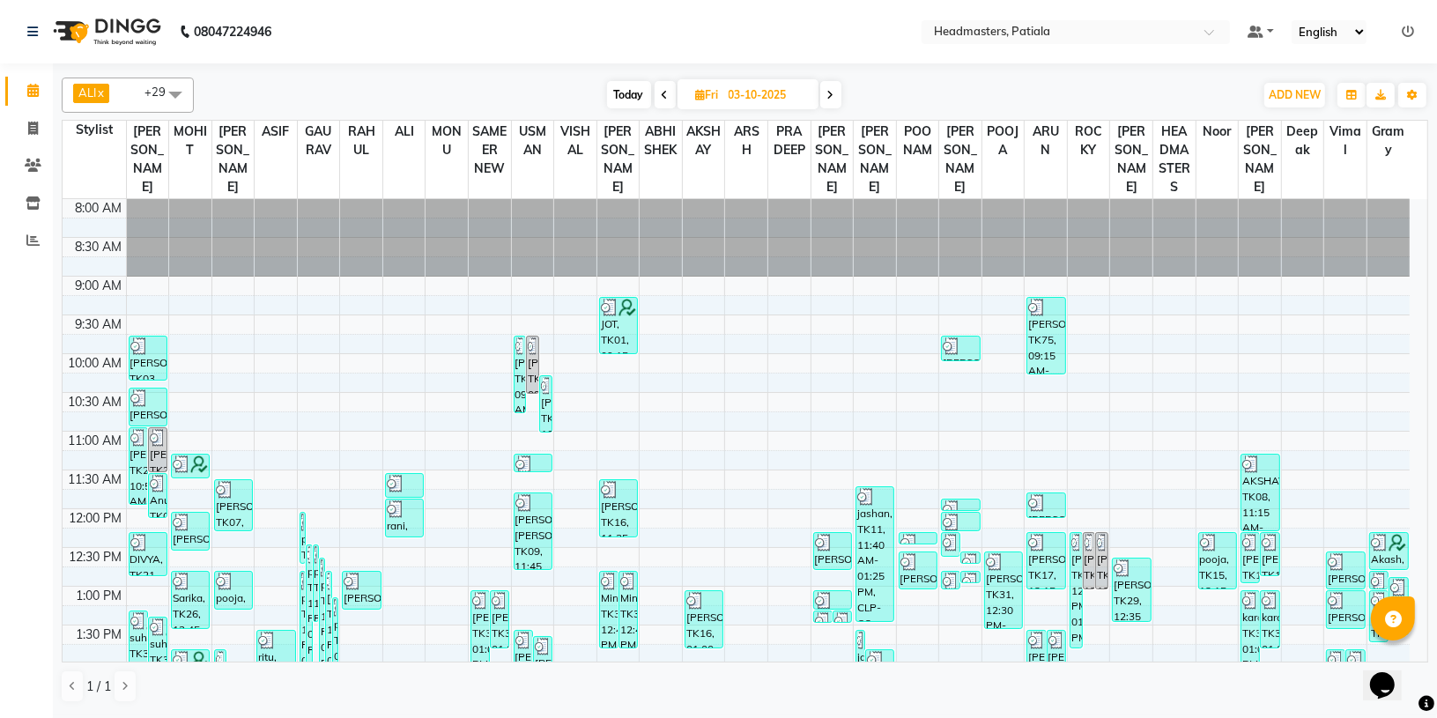
click at [838, 100] on span at bounding box center [830, 94] width 21 height 27
type input "04-10-2025"
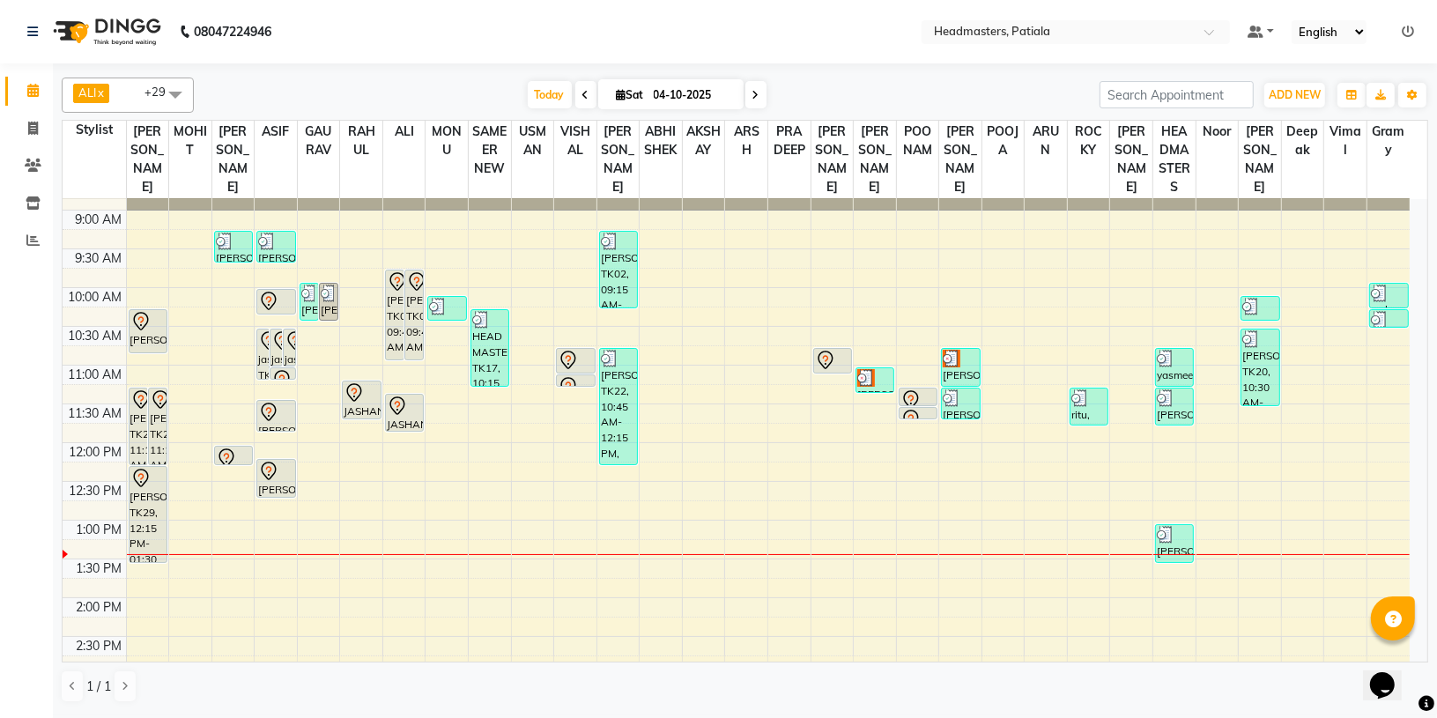
scroll to position [22, 0]
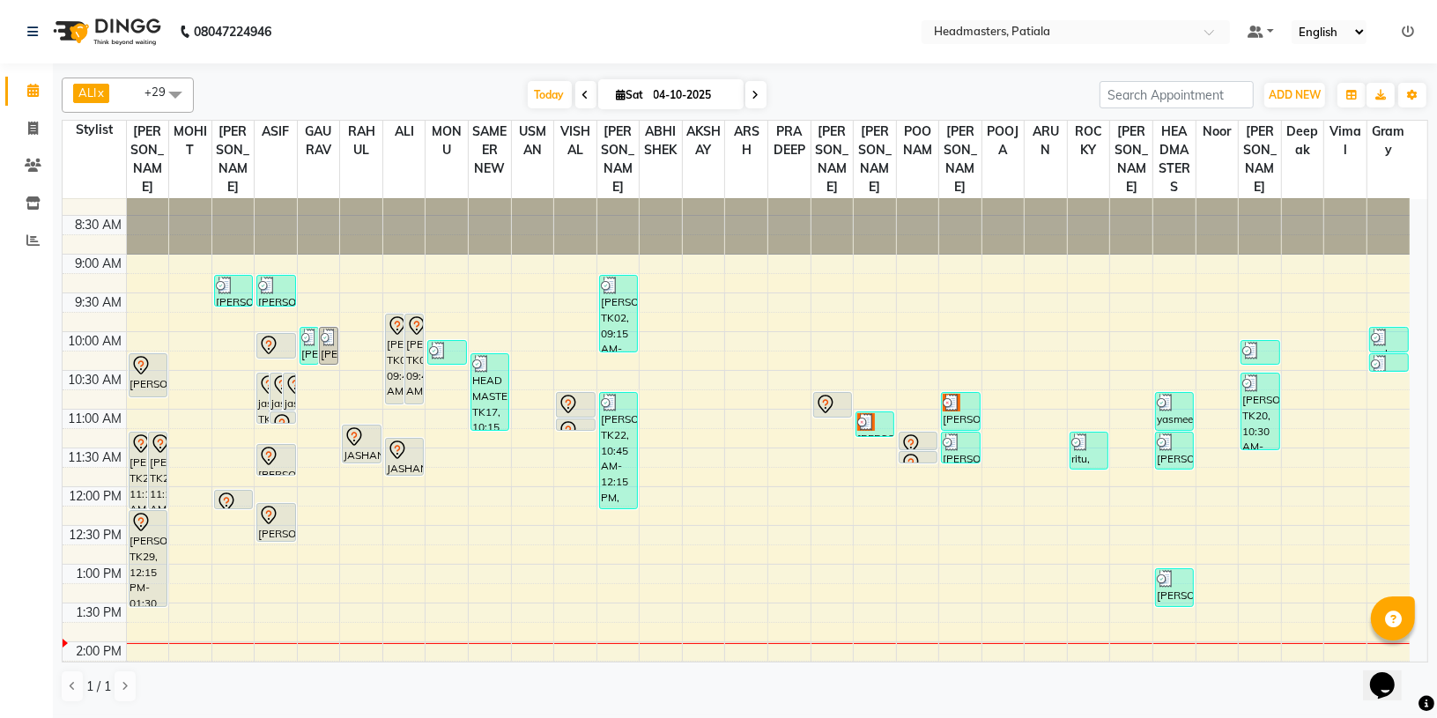
click at [731, 51] on nav "08047224946 Select Location × Headmasters, Patiala Default Panel My Panel Engli…" at bounding box center [718, 31] width 1437 height 63
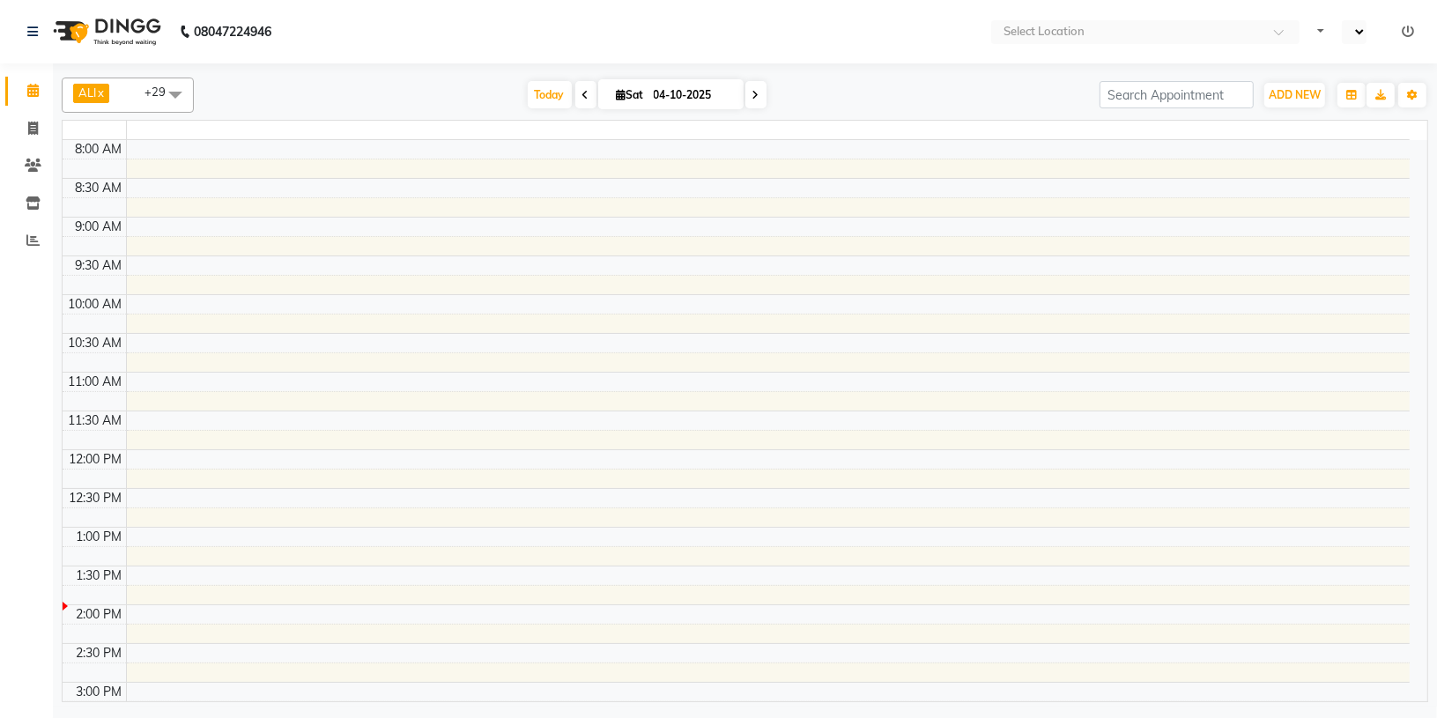
select select "en"
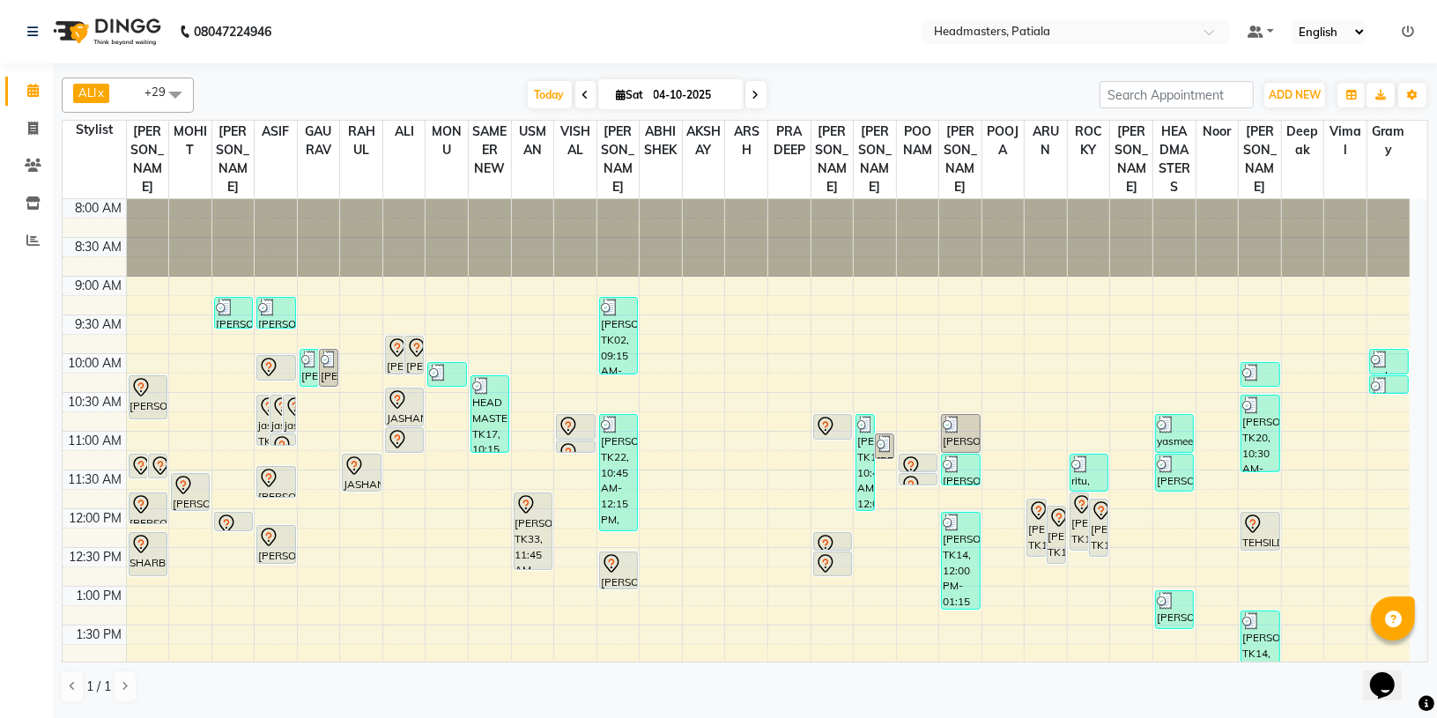
click at [582, 93] on icon at bounding box center [585, 95] width 7 height 11
type input "03-10-2025"
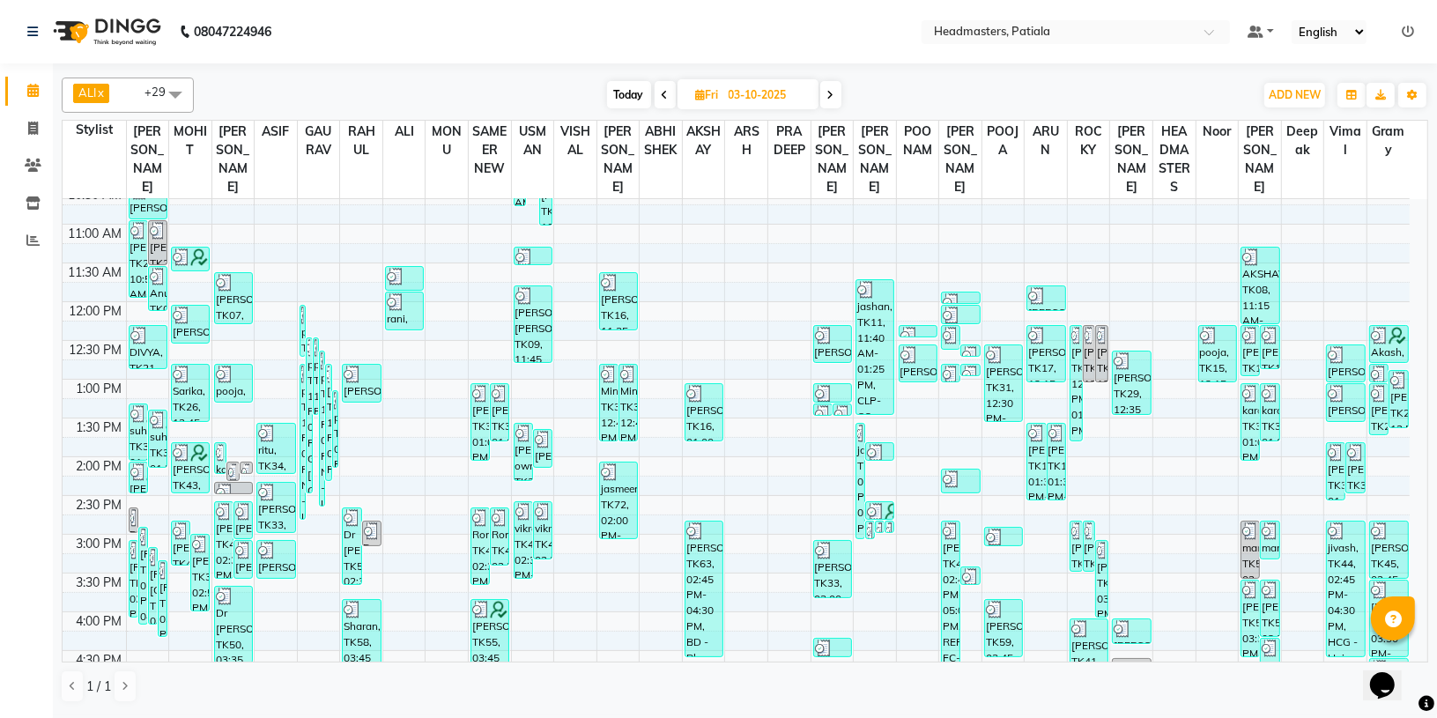
scroll to position [209, 0]
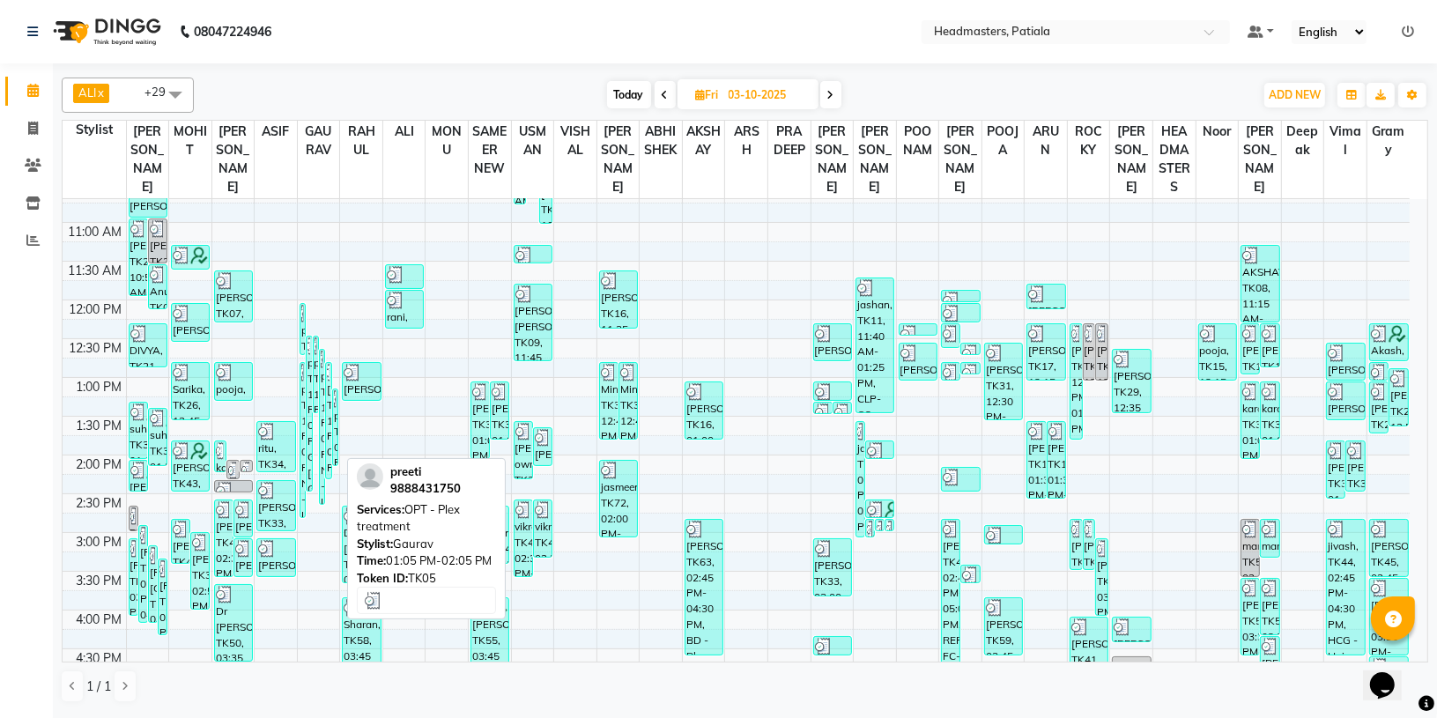
click at [333, 405] on div "preeti, TK05, 01:05 PM-02:05 PM, OPT - Plex treatment" at bounding box center [335, 427] width 4 height 76
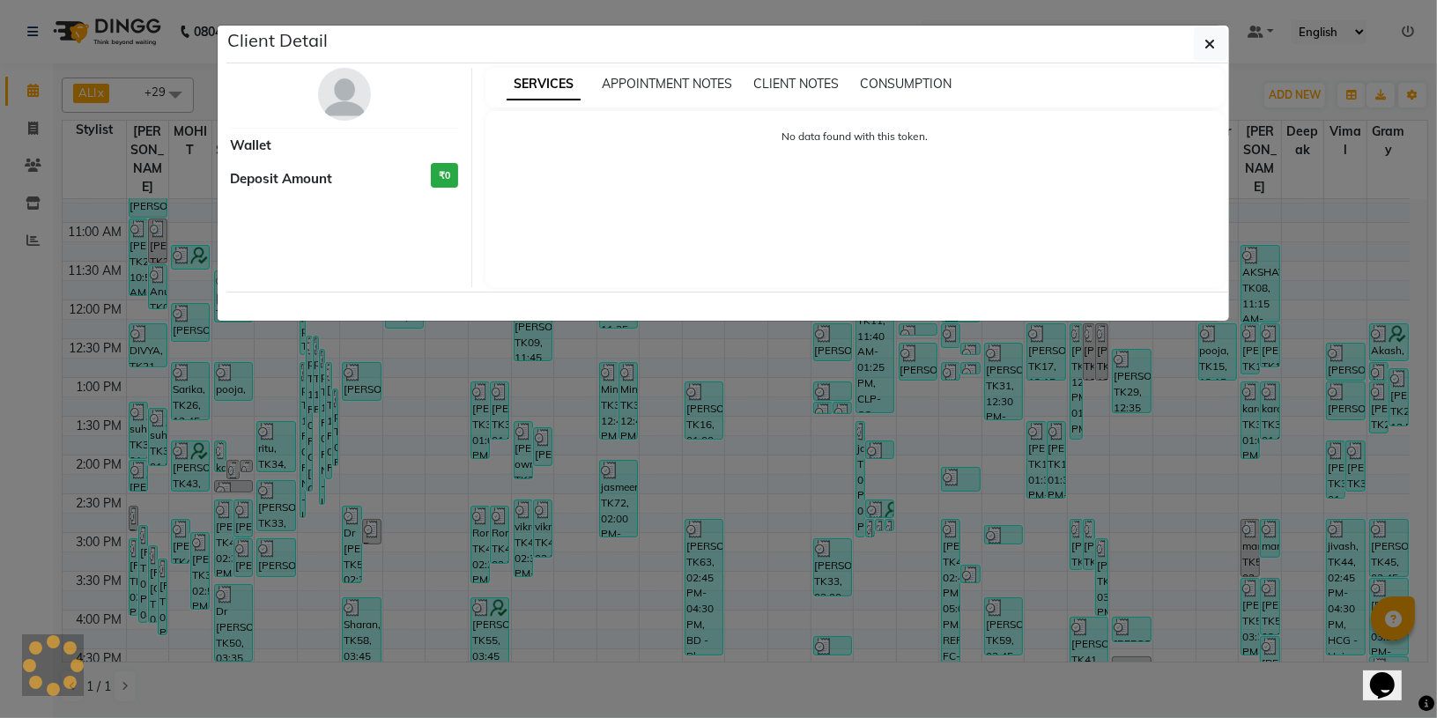
select select "3"
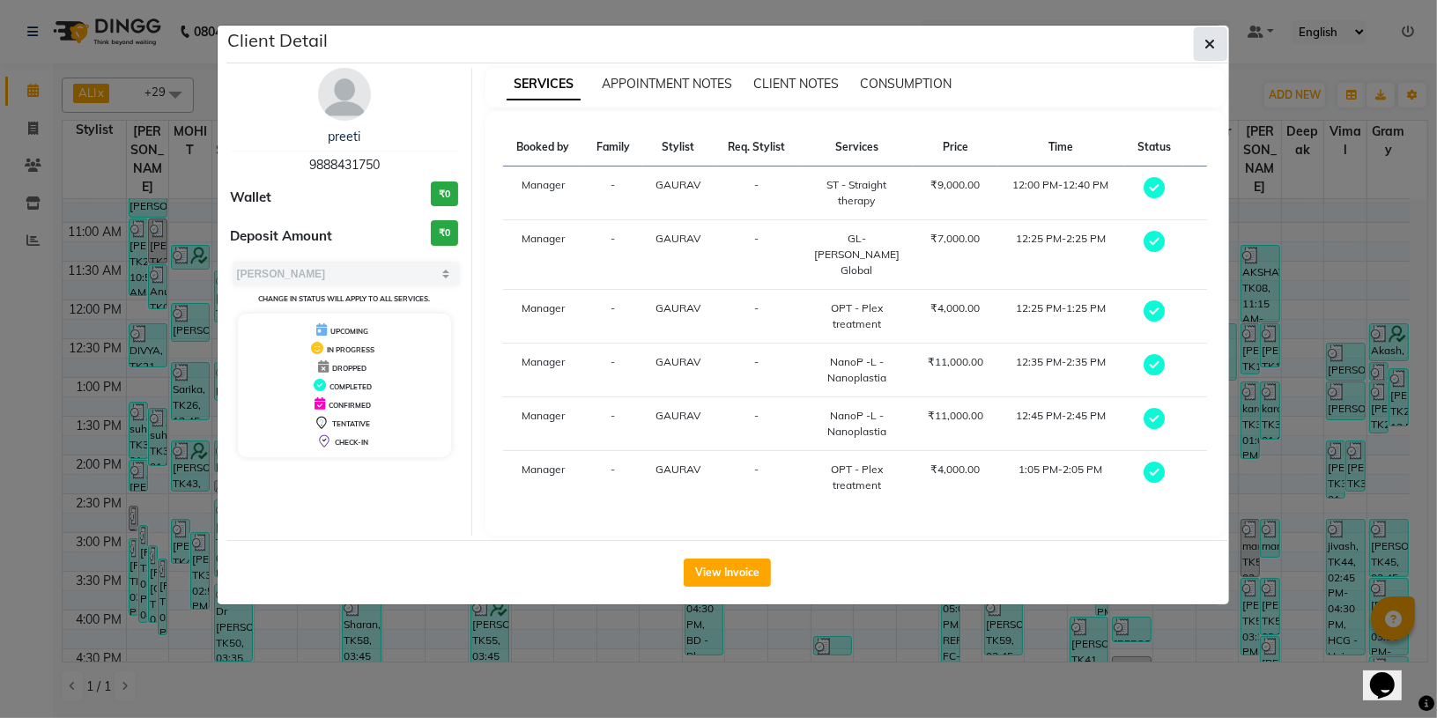
click at [1198, 33] on button "button" at bounding box center [1209, 43] width 33 height 33
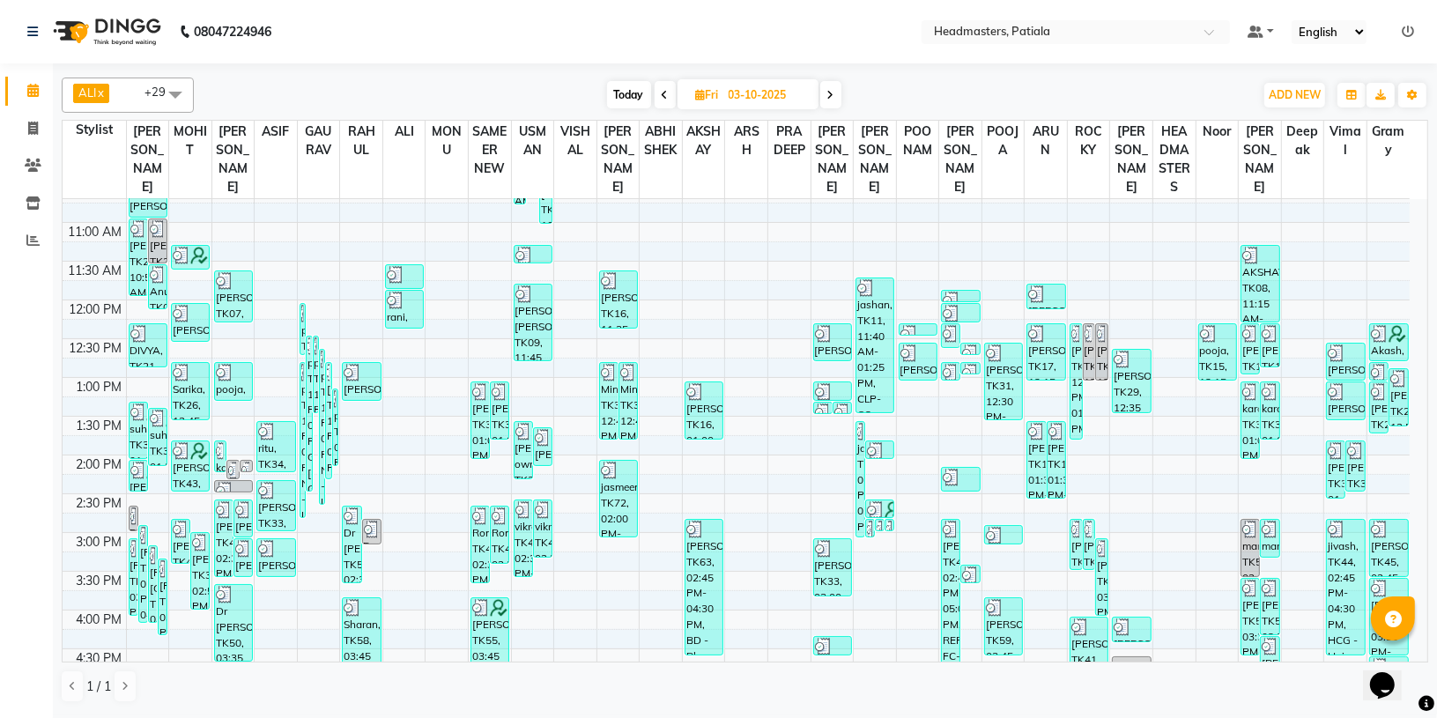
click at [826, 103] on span at bounding box center [830, 94] width 21 height 27
type input "04-10-2025"
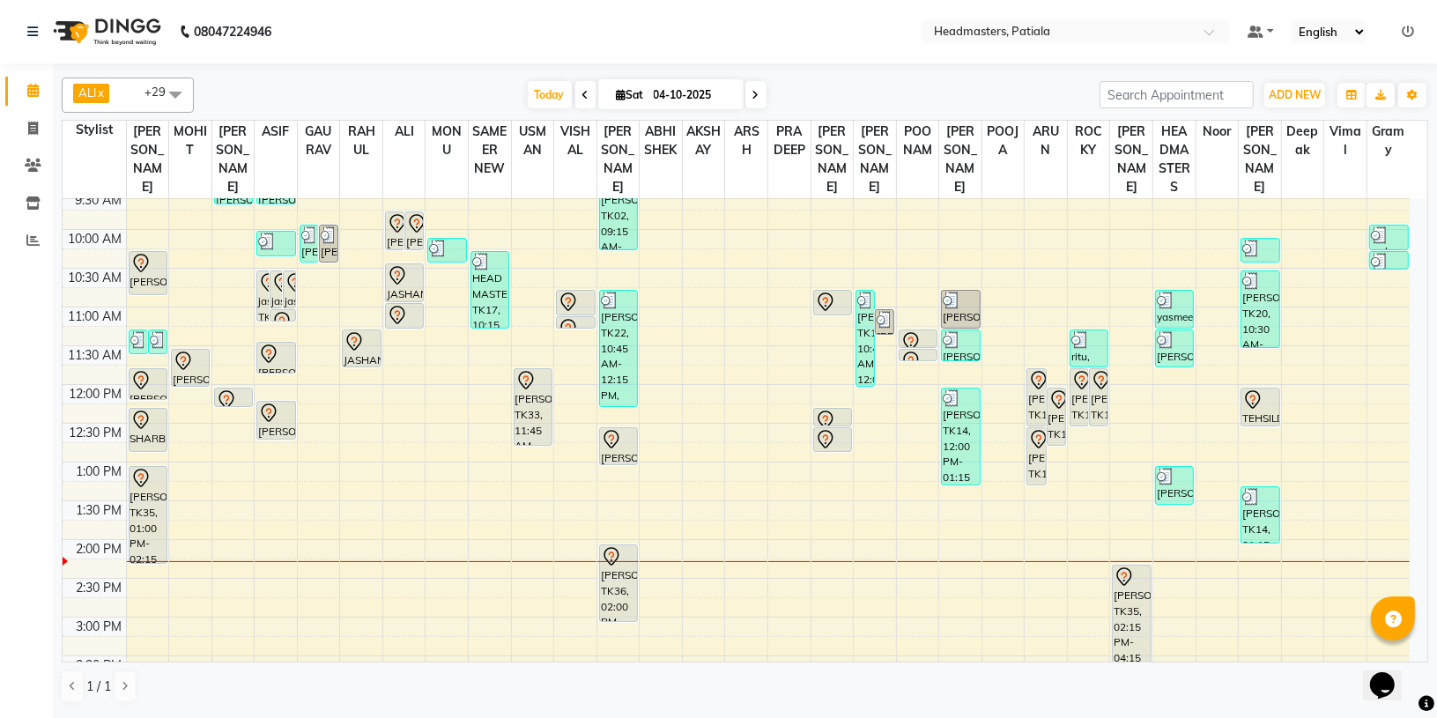
scroll to position [107, 0]
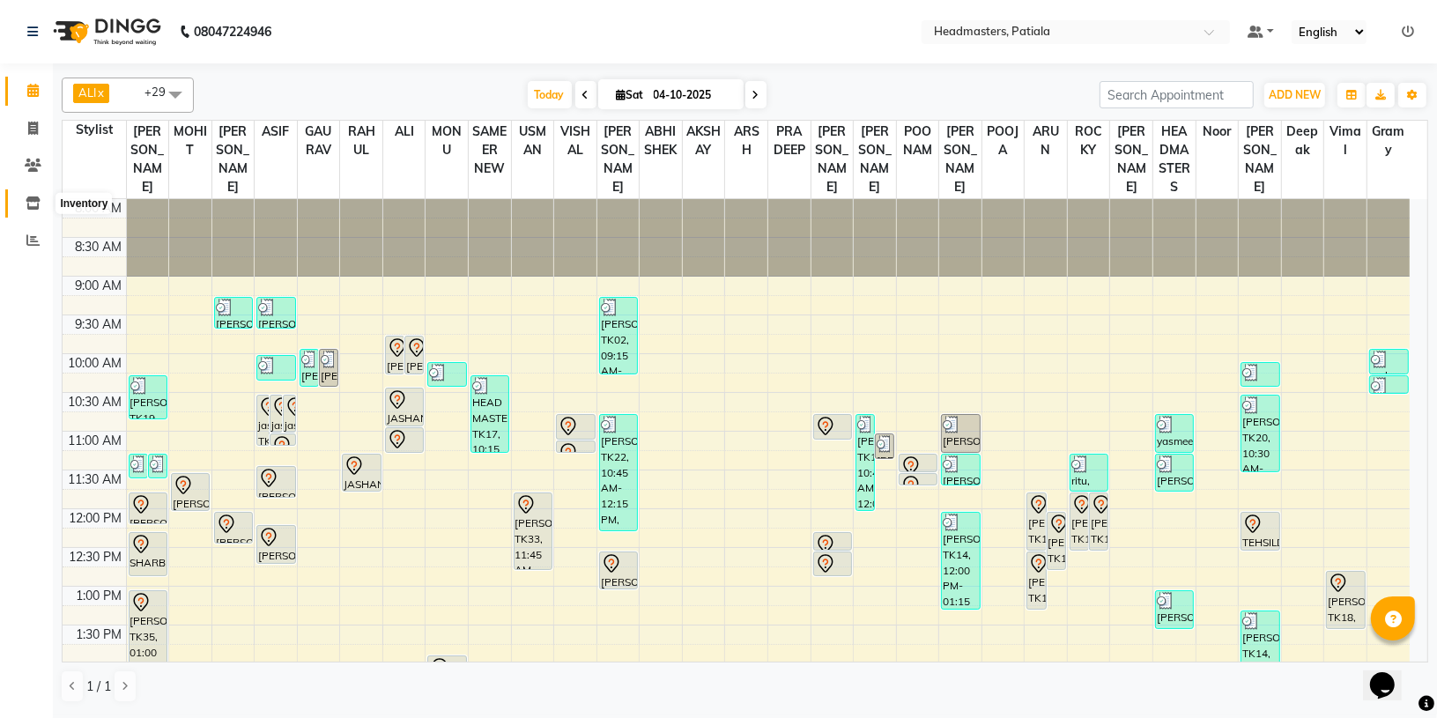
click at [32, 205] on icon at bounding box center [33, 202] width 15 height 13
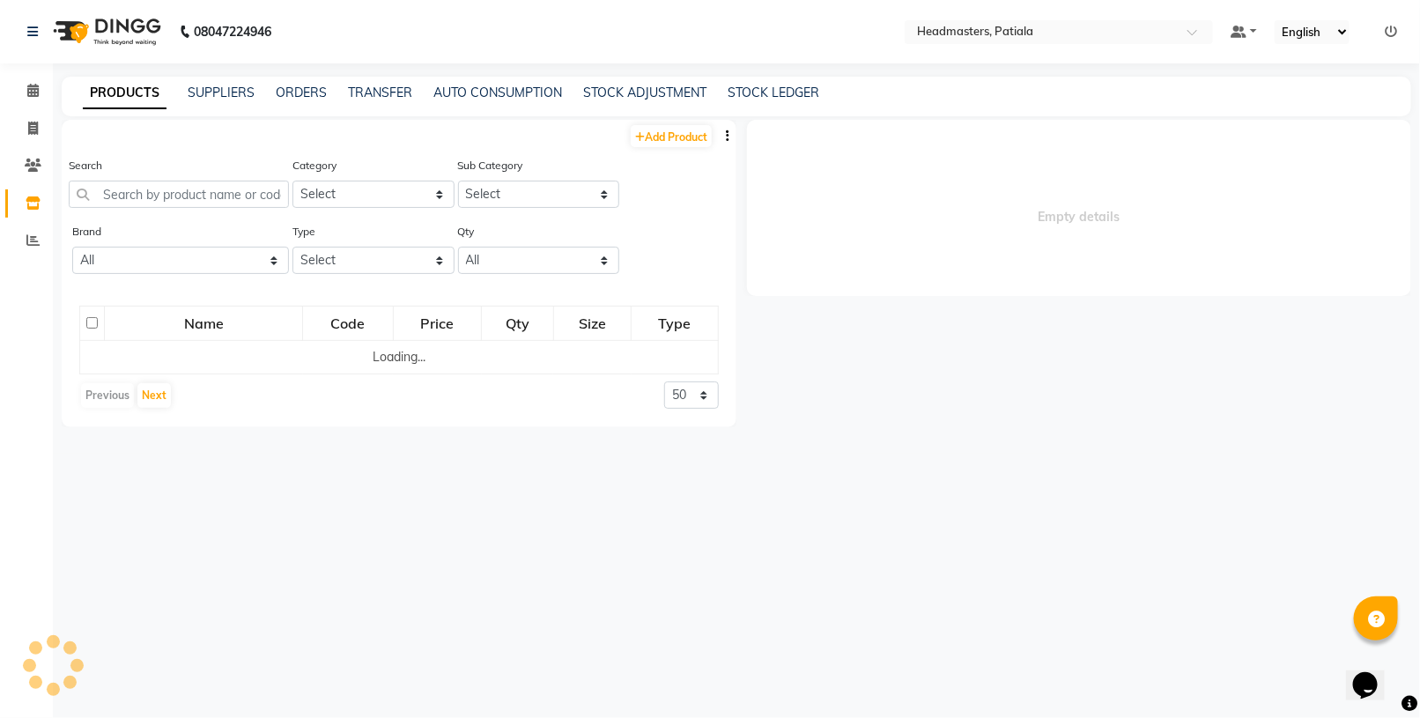
select select
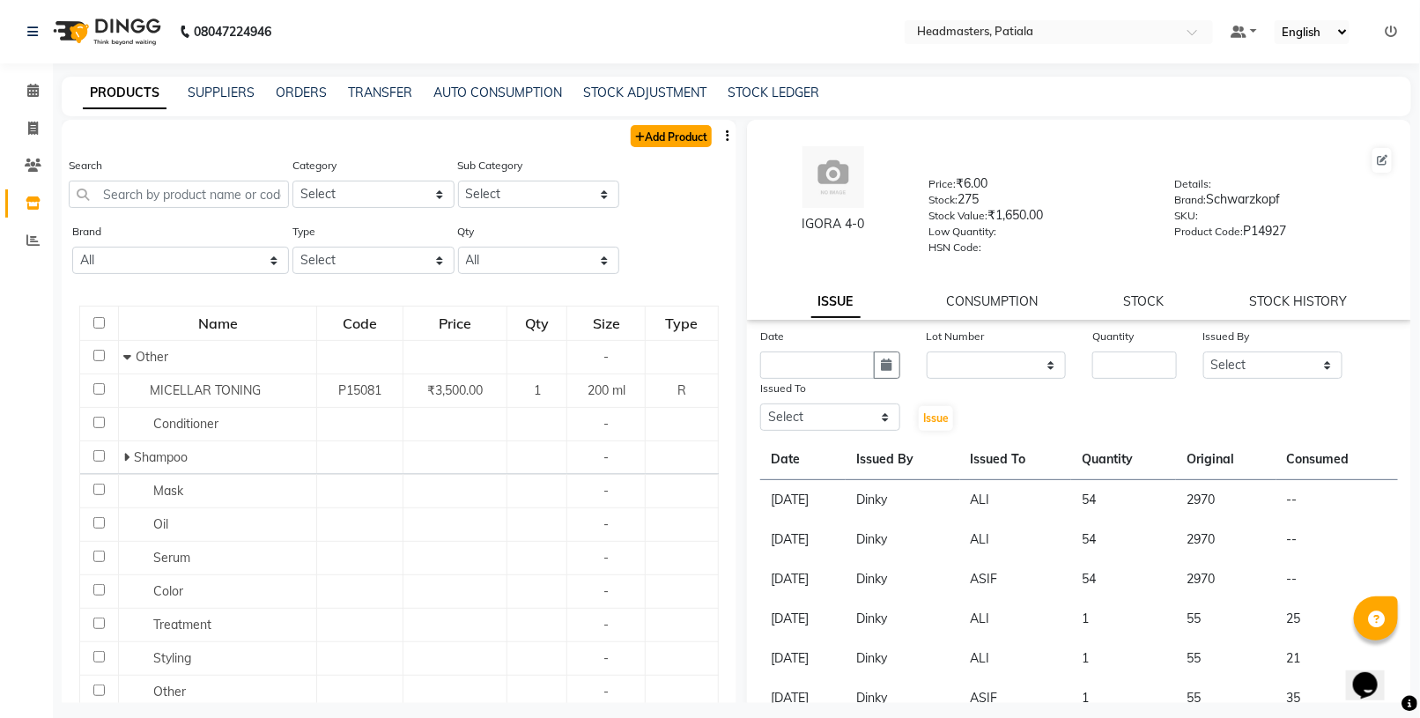
click at [691, 138] on link "Add Product" at bounding box center [671, 136] width 81 height 22
select select "true"
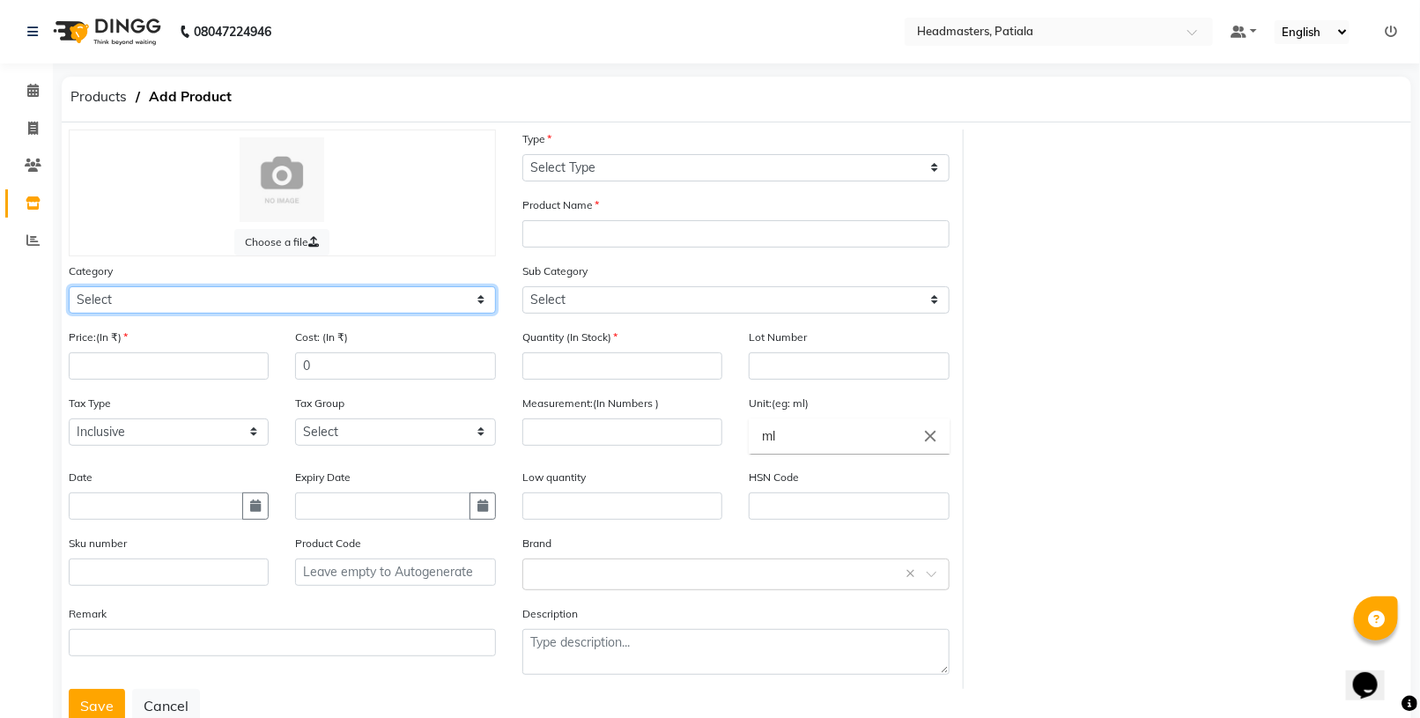
click at [110, 300] on select "Select Hair Skin Makeup Personal Care Appliances Beard Waxing Disposable Thread…" at bounding box center [282, 299] width 427 height 27
select select "1099101100"
click at [69, 286] on select "Select Hair Skin Makeup Personal Care Appliances Beard Waxing Disposable Thread…" at bounding box center [282, 299] width 427 height 27
click at [555, 151] on div "Type Select Type Both Retail Consumable" at bounding box center [735, 155] width 427 height 52
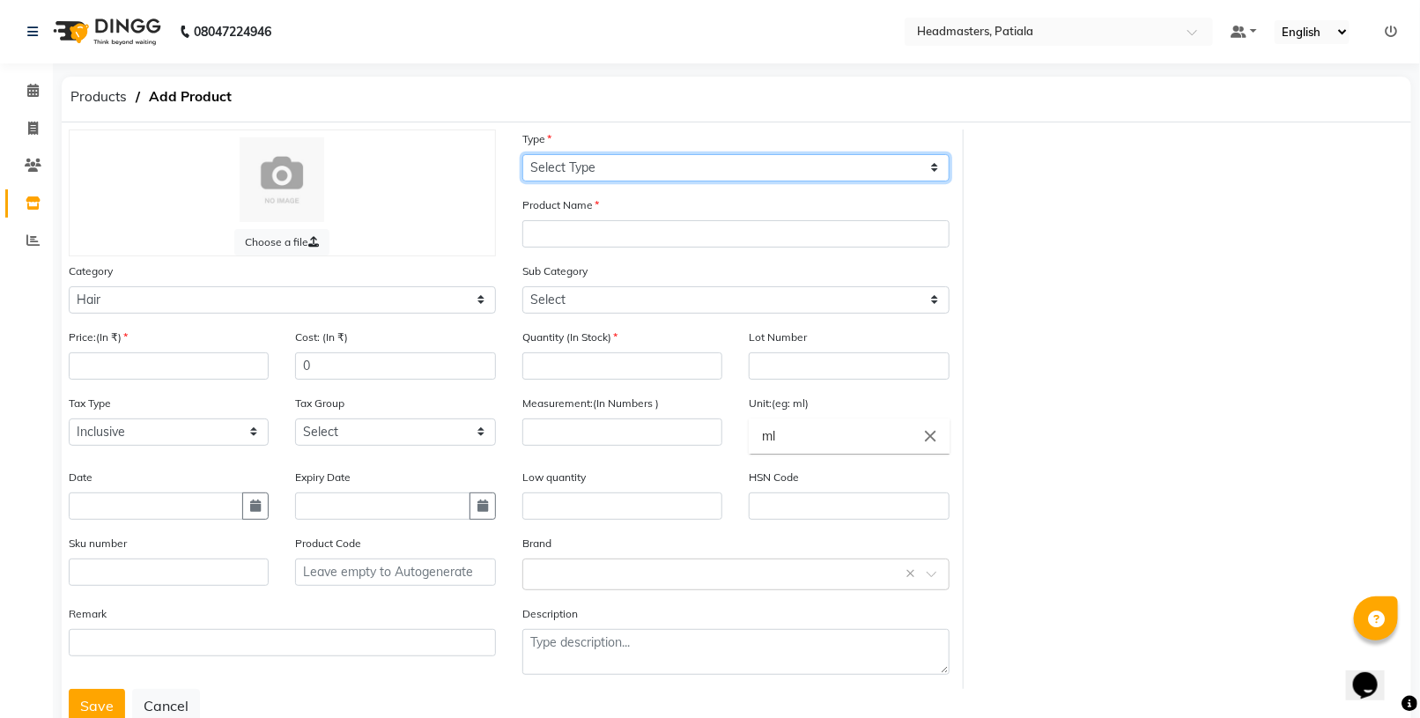
click at [560, 159] on select "Select Type Both Retail Consumable" at bounding box center [735, 167] width 427 height 27
select select "R"
click at [522, 154] on select "Select Type Both Retail Consumable" at bounding box center [735, 167] width 427 height 27
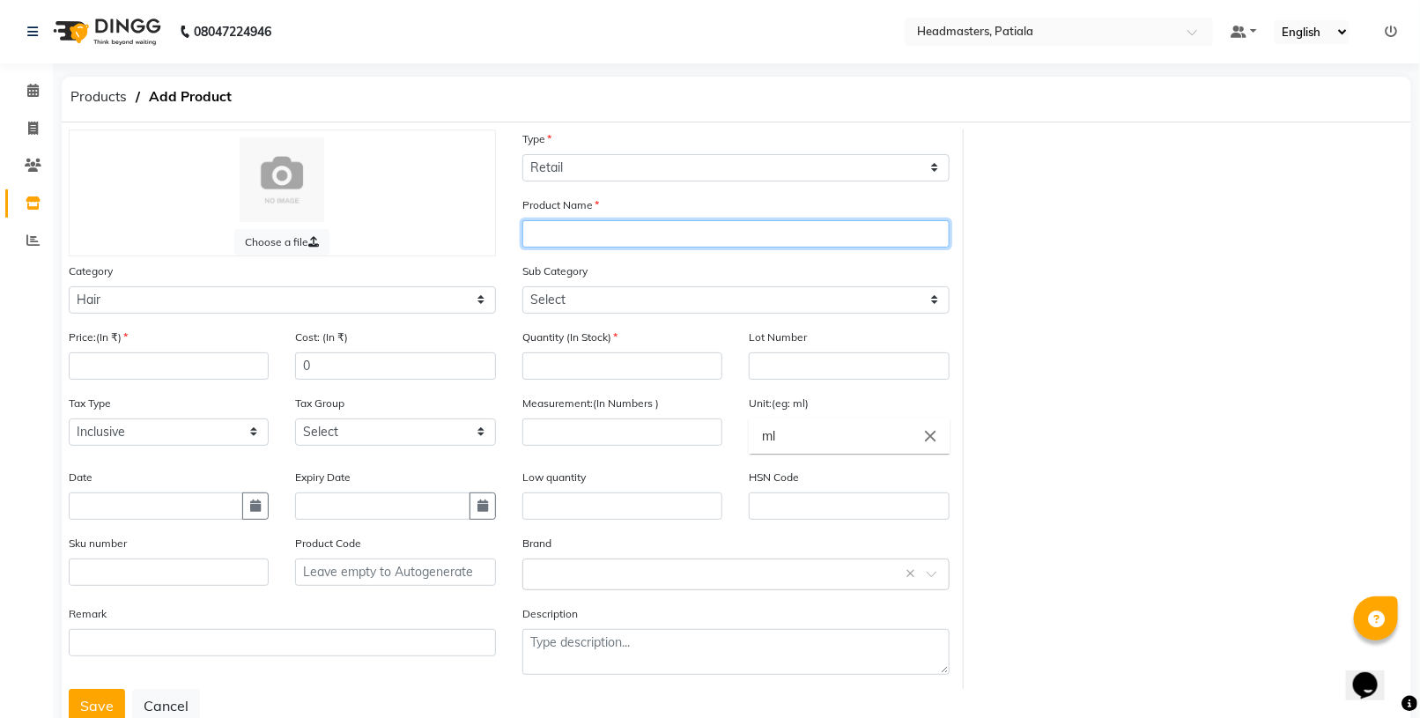
click at [592, 225] on input "text" at bounding box center [735, 233] width 427 height 27
type input "schwarkopf rose oil"
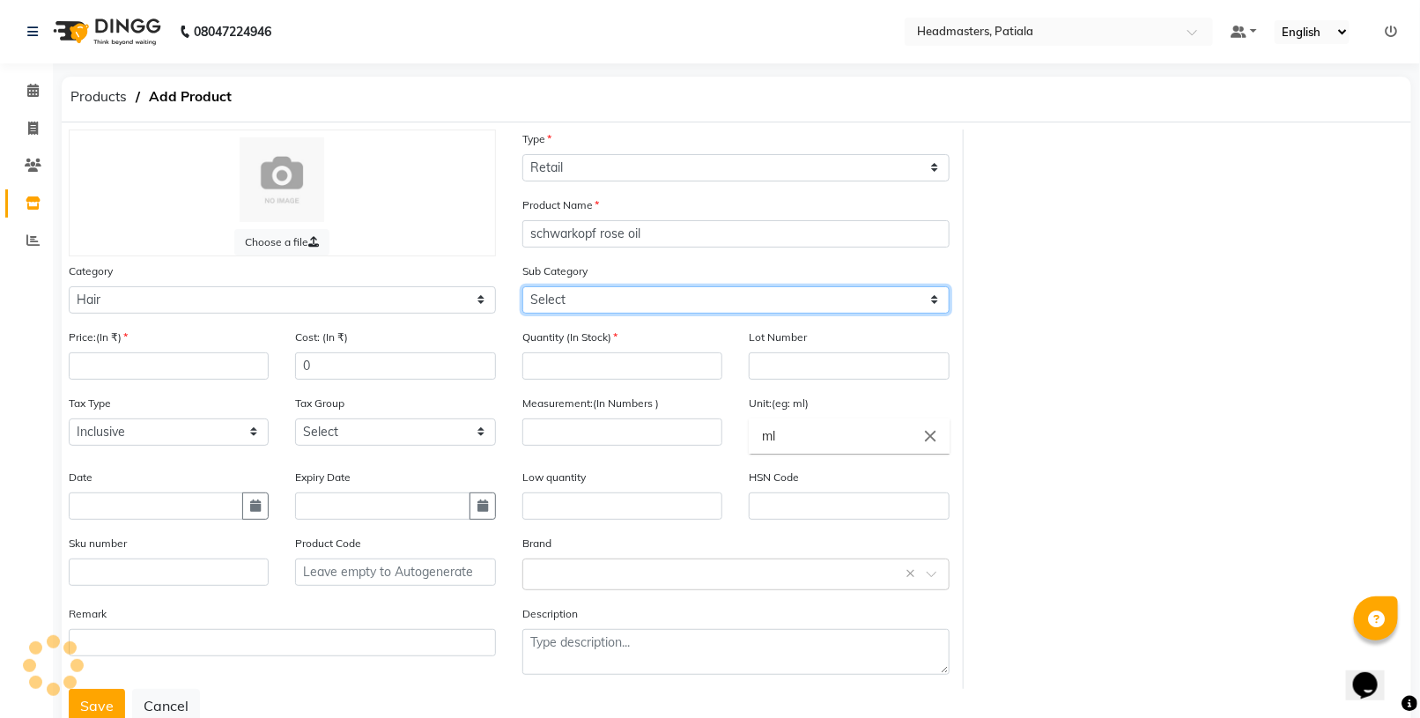
click at [580, 293] on select "Select Conditioner Shampoo Cream Mask Oil Serum Color Appliances Treatment Styl…" at bounding box center [735, 299] width 427 height 27
select select "1099101105"
click at [522, 286] on select "Select Conditioner Shampoo Cream Mask Oil Serum Color Appliances Treatment Styl…" at bounding box center [735, 299] width 427 height 27
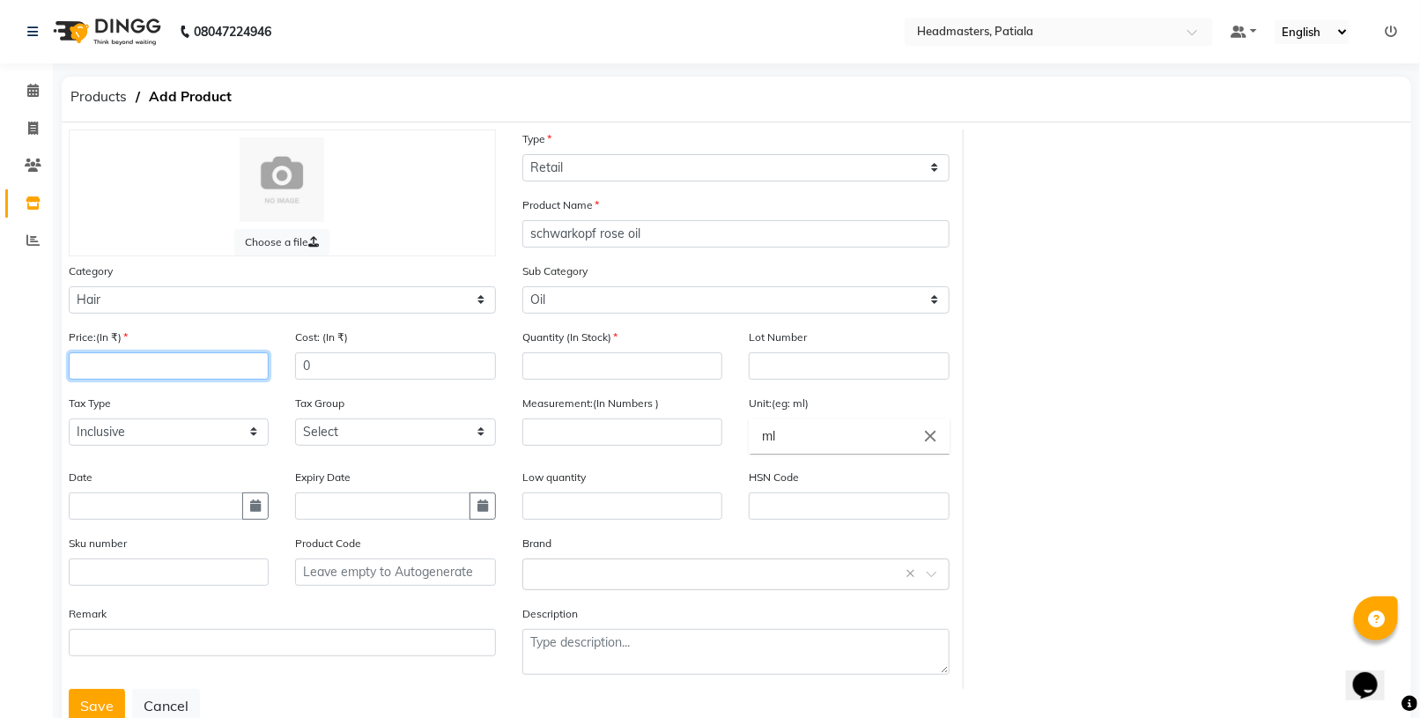
click at [195, 367] on input "number" at bounding box center [169, 365] width 200 height 27
type input "1750"
click at [476, 358] on input "0" at bounding box center [395, 365] width 200 height 27
type input "1750"
click at [531, 357] on input "number" at bounding box center [622, 365] width 200 height 27
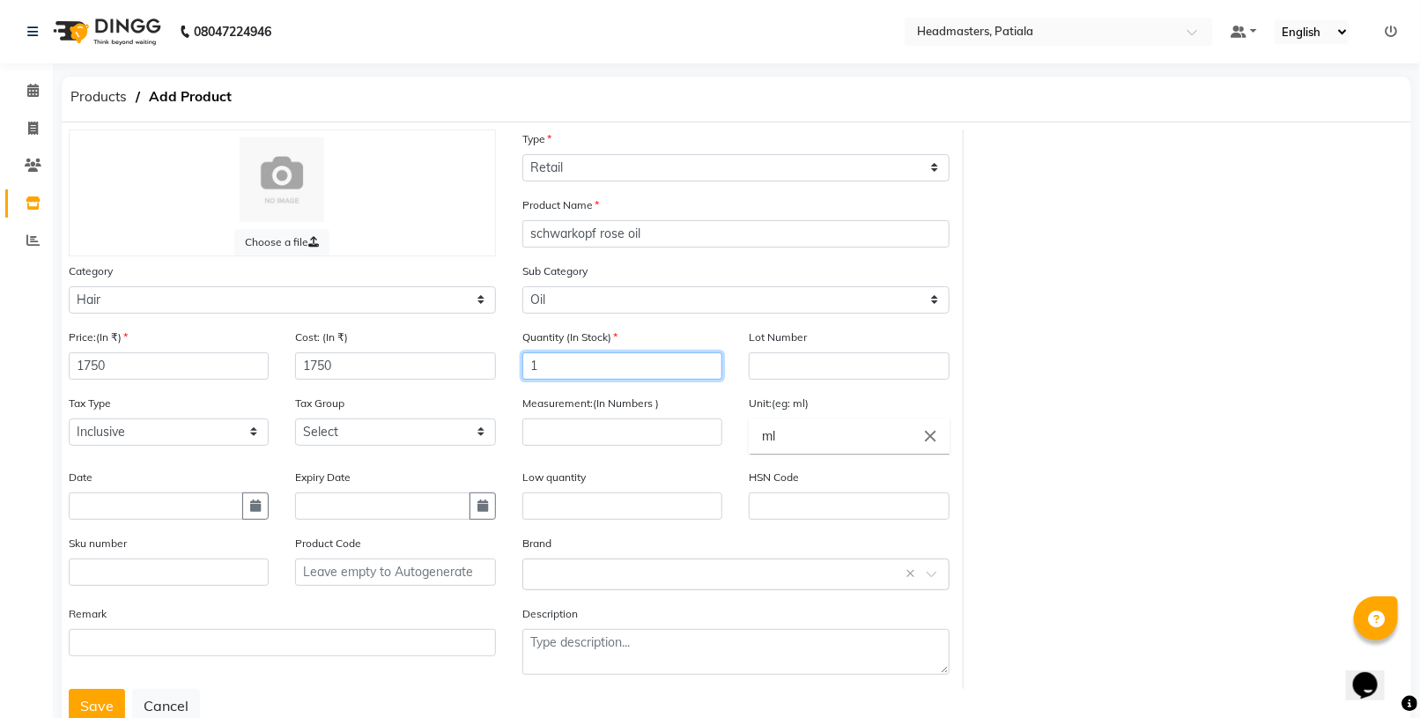
type input "1"
click at [683, 418] on input "number" at bounding box center [622, 431] width 200 height 27
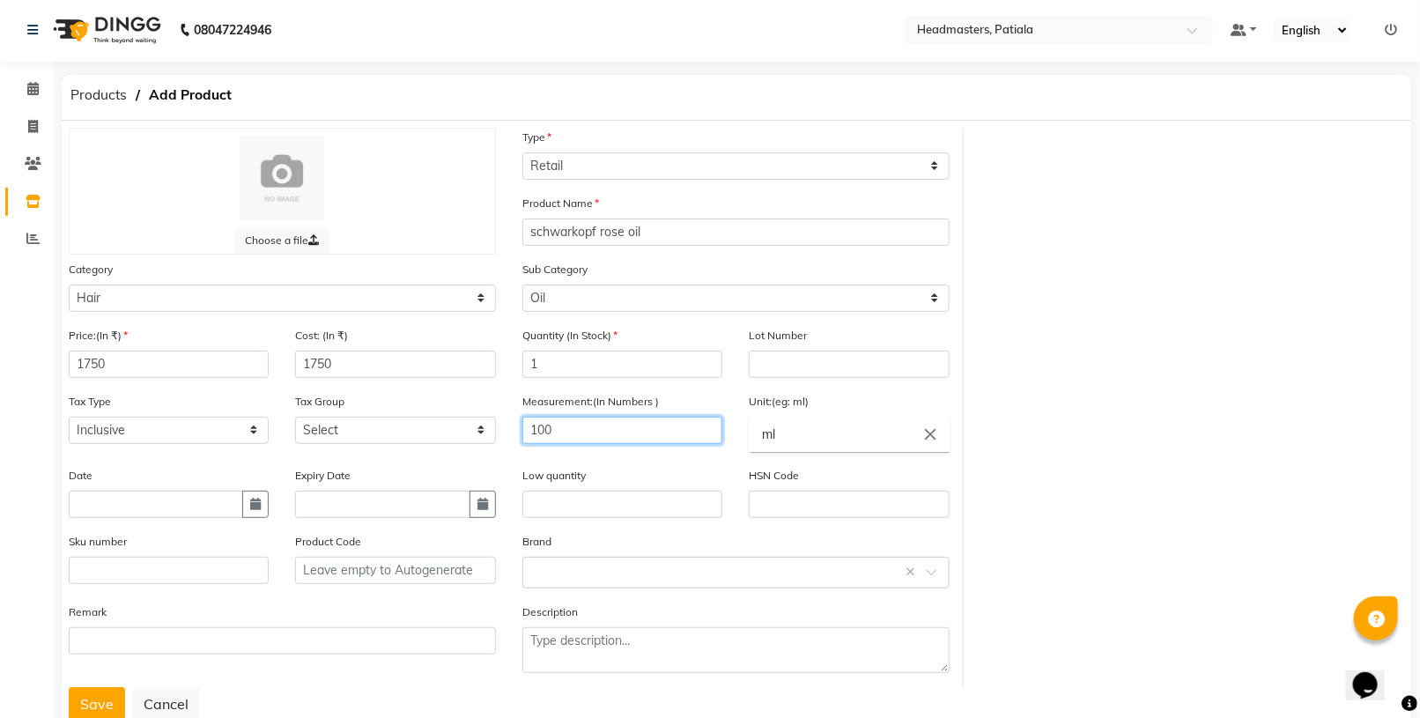
scroll to position [50, 0]
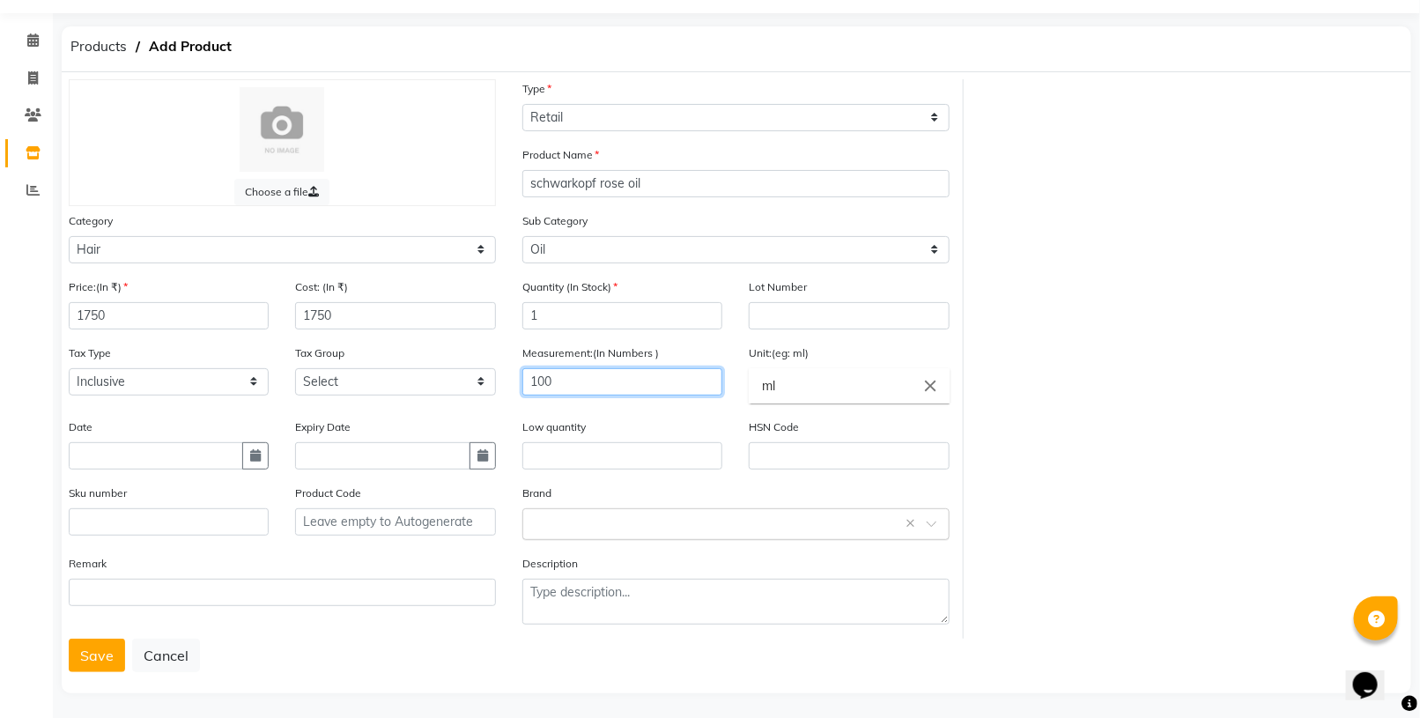
type input "100"
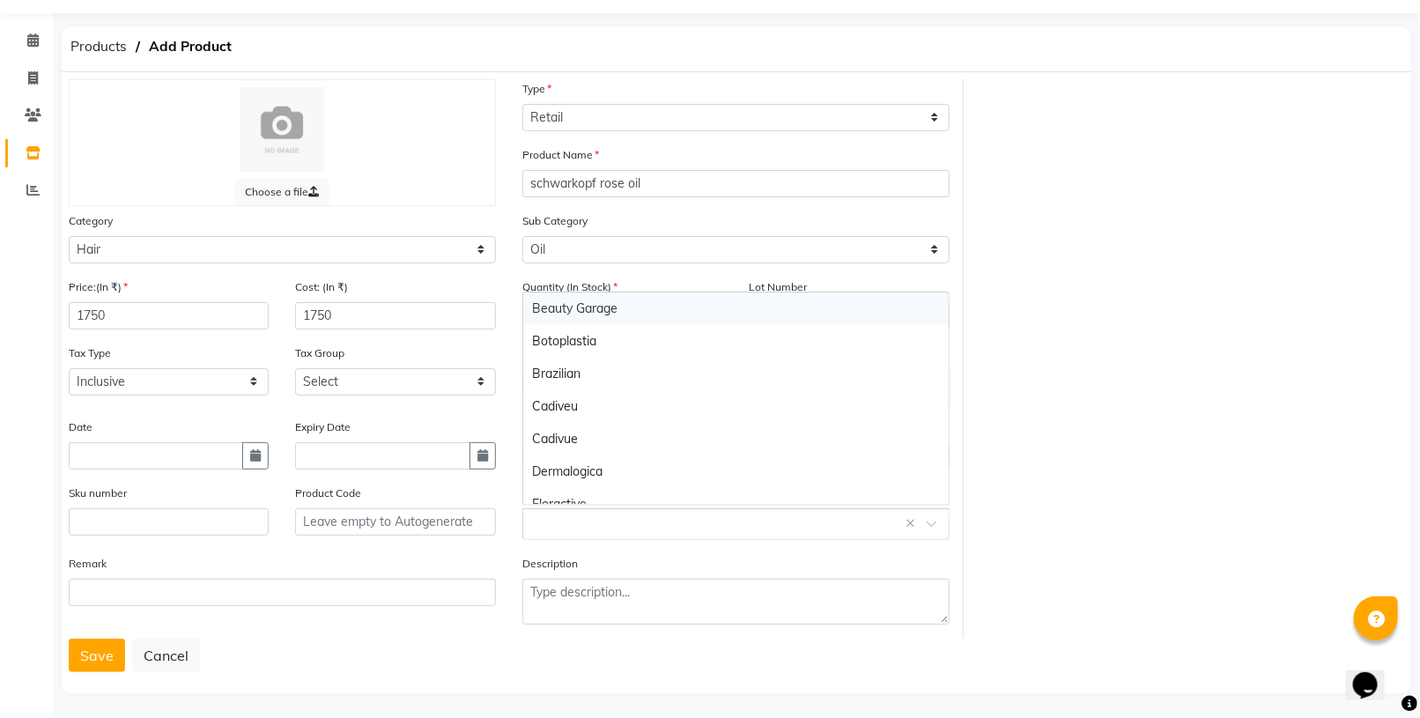
click at [857, 508] on div "Select brand or add custom brand ×" at bounding box center [735, 524] width 427 height 32
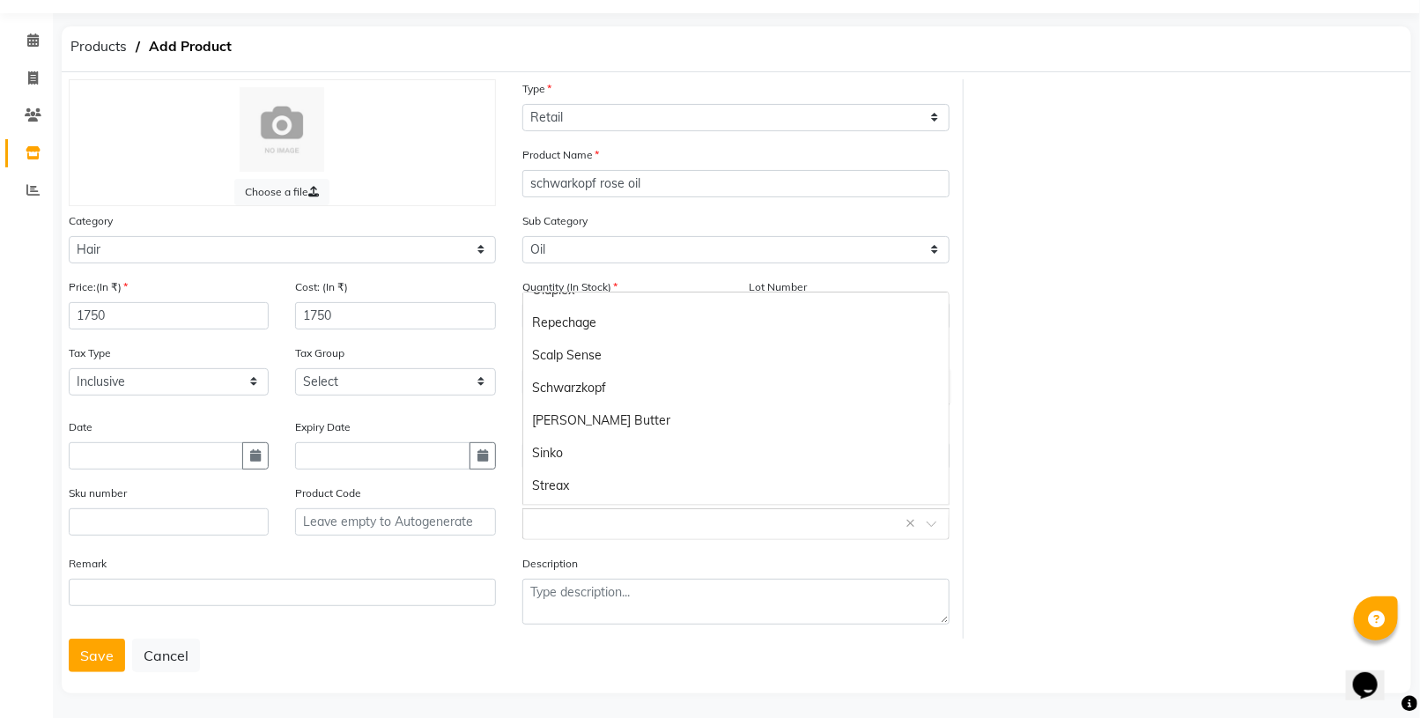
scroll to position [529, 0]
click at [725, 401] on div "Schwarzkopf" at bounding box center [735, 398] width 425 height 33
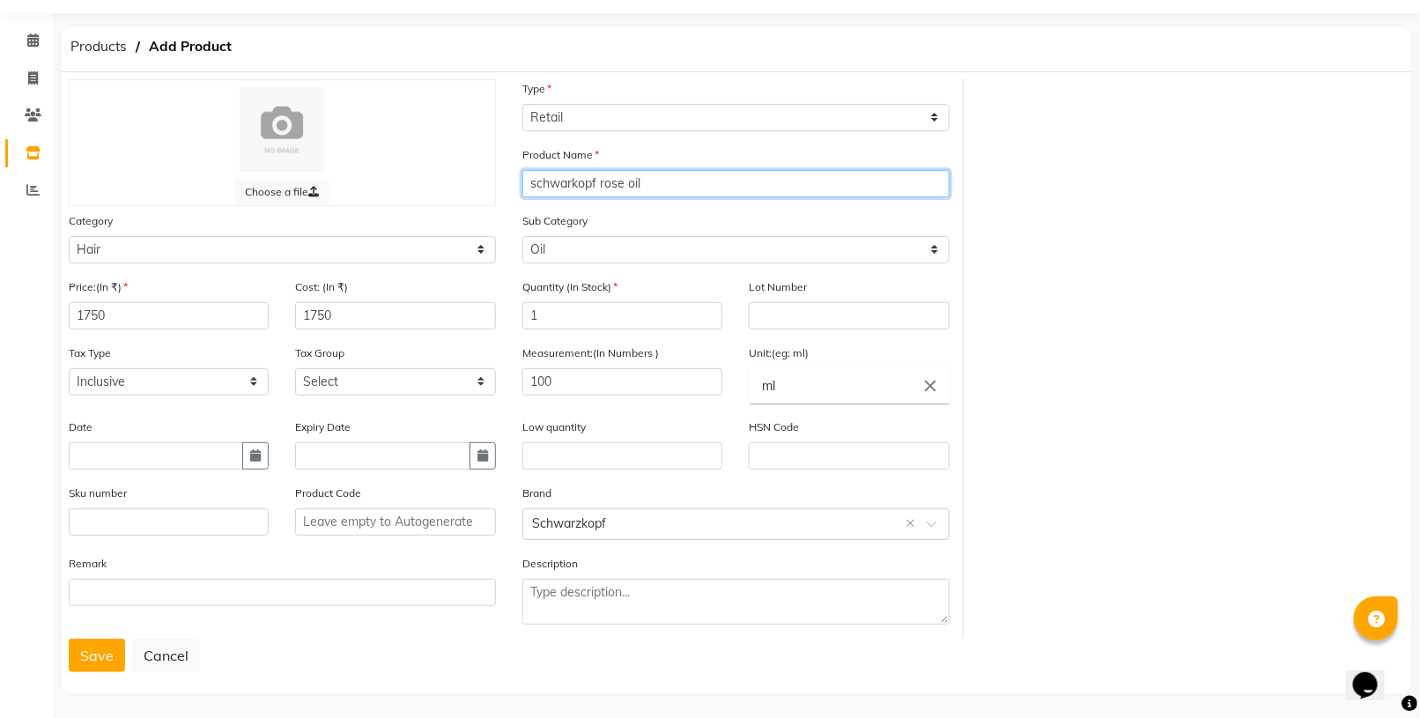
click at [595, 178] on input "schwarkopf rose oil" at bounding box center [735, 183] width 427 height 27
click at [671, 170] on input "schwarzkopf rose oil" at bounding box center [735, 183] width 427 height 27
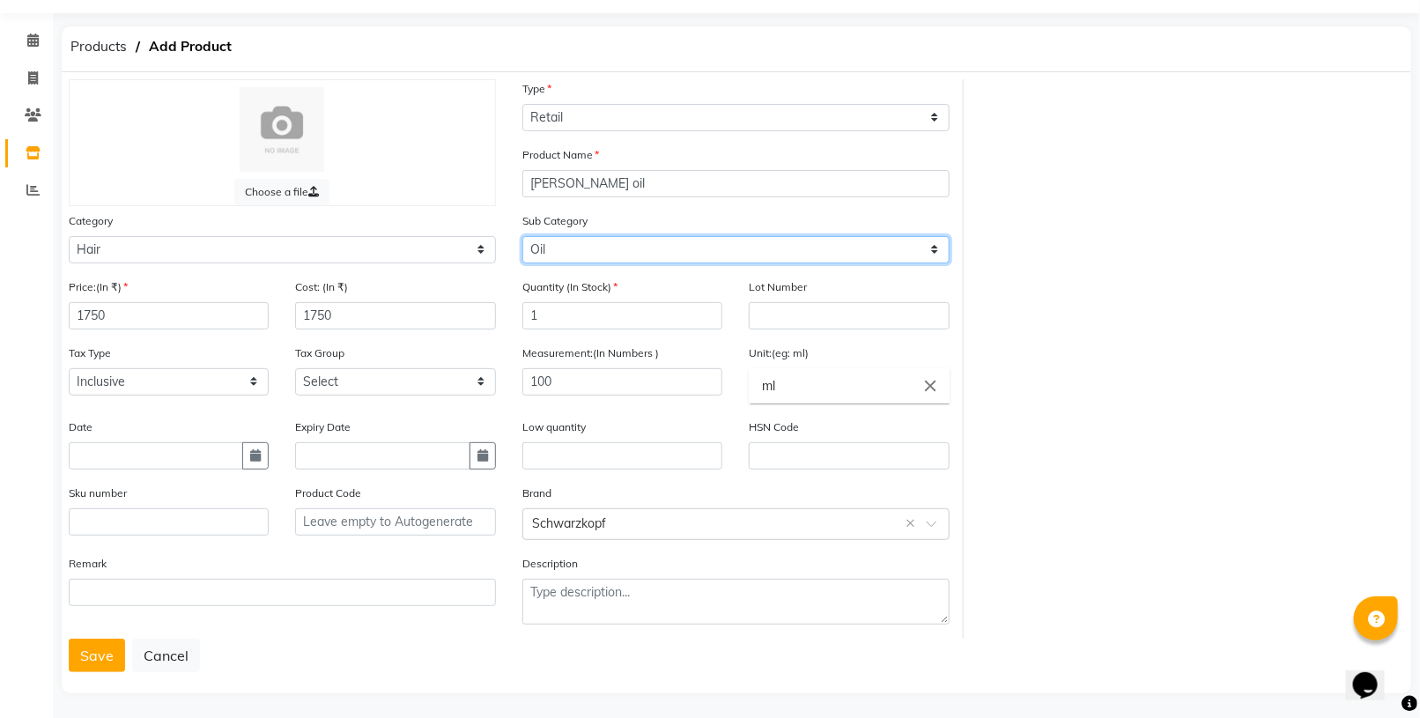
click at [646, 238] on select "Select Conditioner Shampoo Cream Mask Oil Serum Color Appliances Treatment Styl…" at bounding box center [735, 249] width 427 height 27
click at [1004, 257] on div "Choose a file Type Select Type Both Retail Consumable Product Name schwarzkopf …" at bounding box center [736, 358] width 1362 height 559
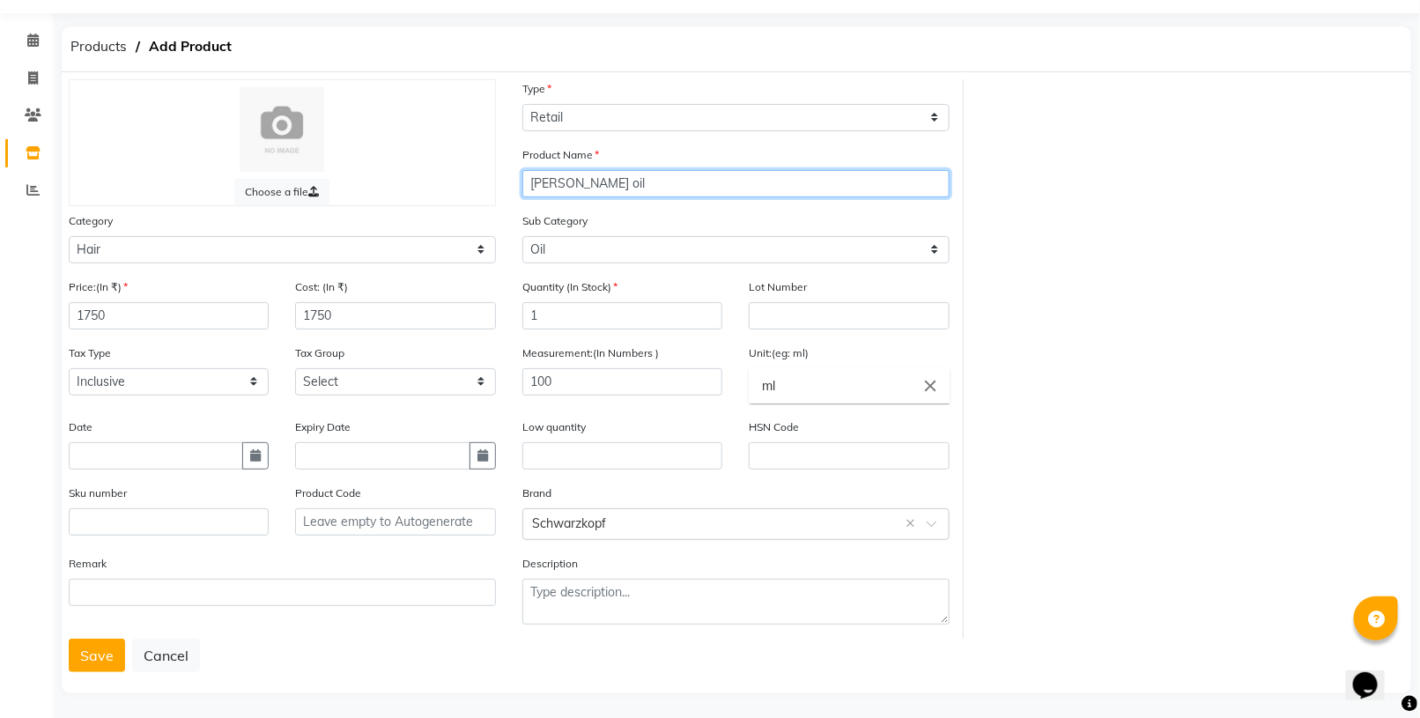
click at [535, 190] on input "schwarzkopf rose oil" at bounding box center [735, 183] width 427 height 27
type input "schwarzkopf rose oil"
click at [852, 181] on input "schwarzkopf rose oil" at bounding box center [735, 183] width 427 height 27
click at [84, 646] on button "Save" at bounding box center [97, 655] width 56 height 33
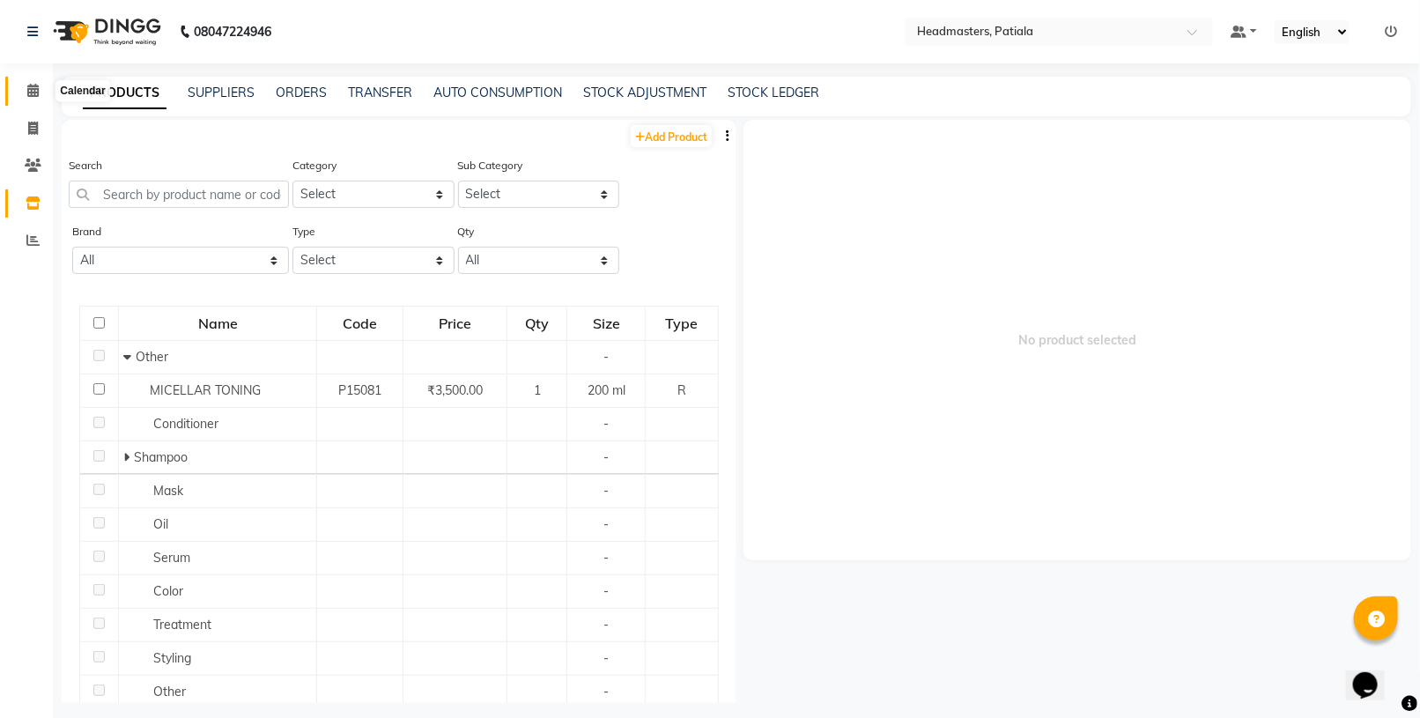
click at [38, 94] on span at bounding box center [33, 91] width 31 height 20
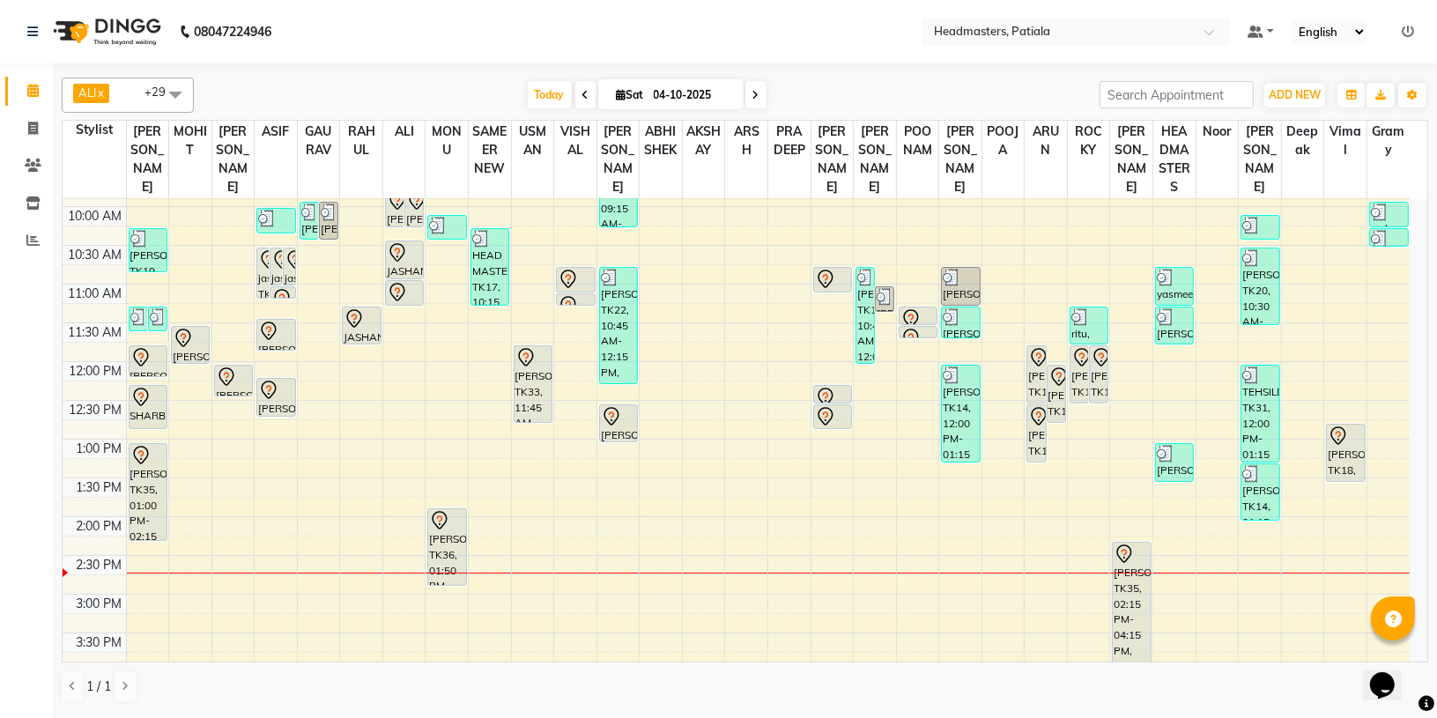
scroll to position [142, 0]
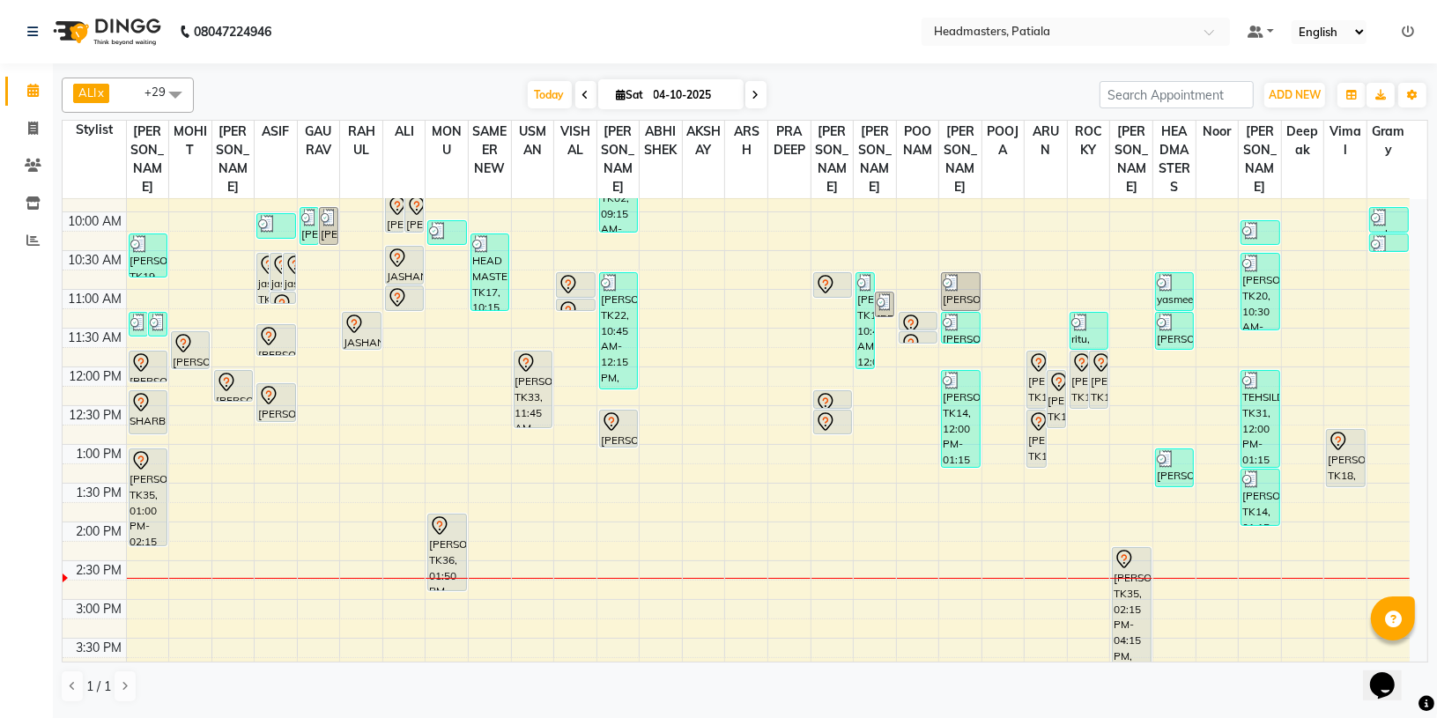
click at [575, 98] on span at bounding box center [585, 94] width 21 height 27
type input "03-10-2025"
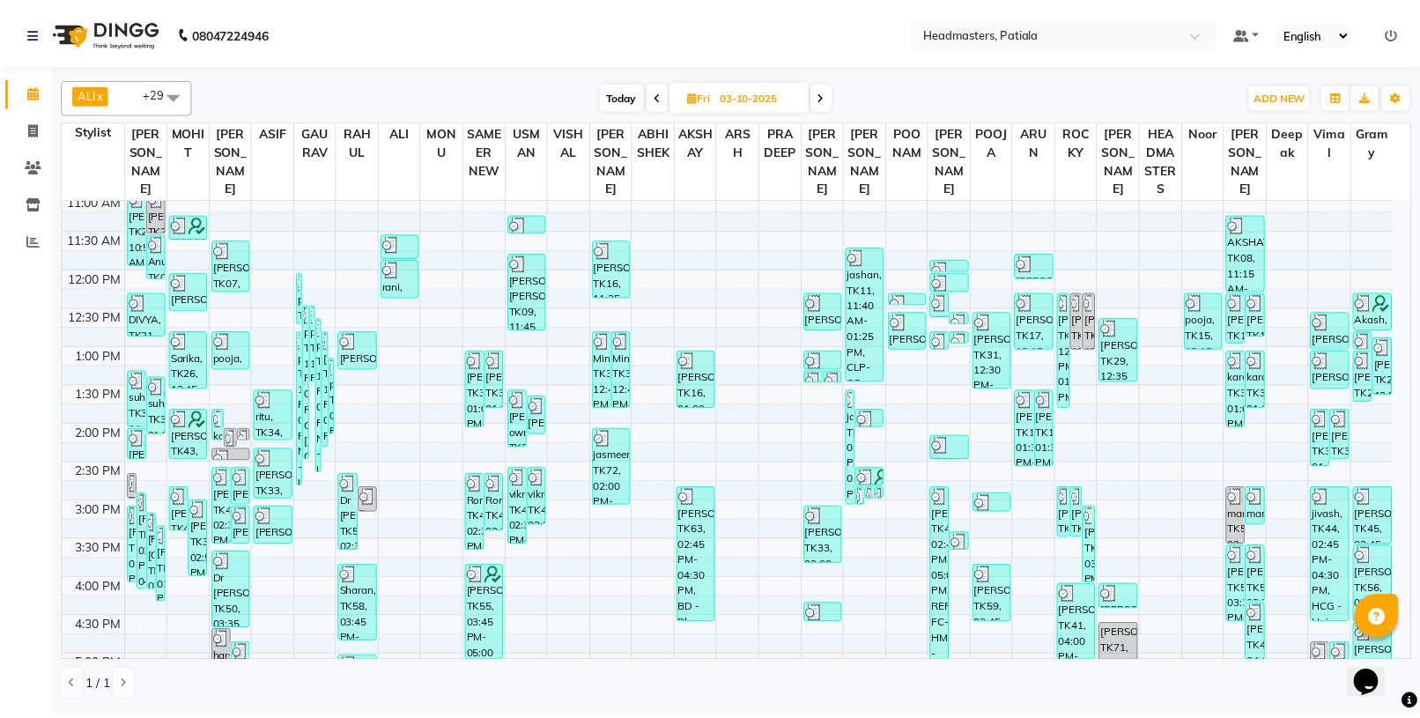
scroll to position [258, 0]
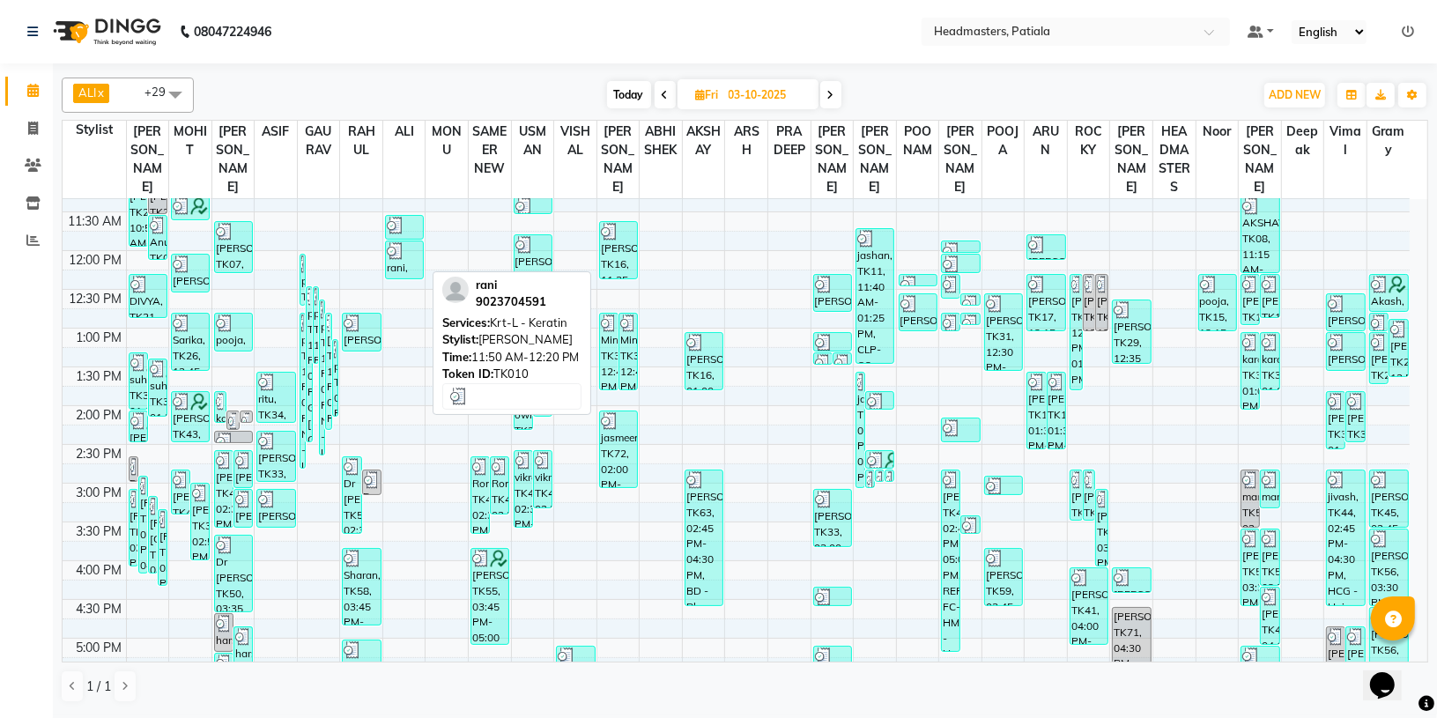
click at [397, 251] on img at bounding box center [396, 251] width 18 height 18
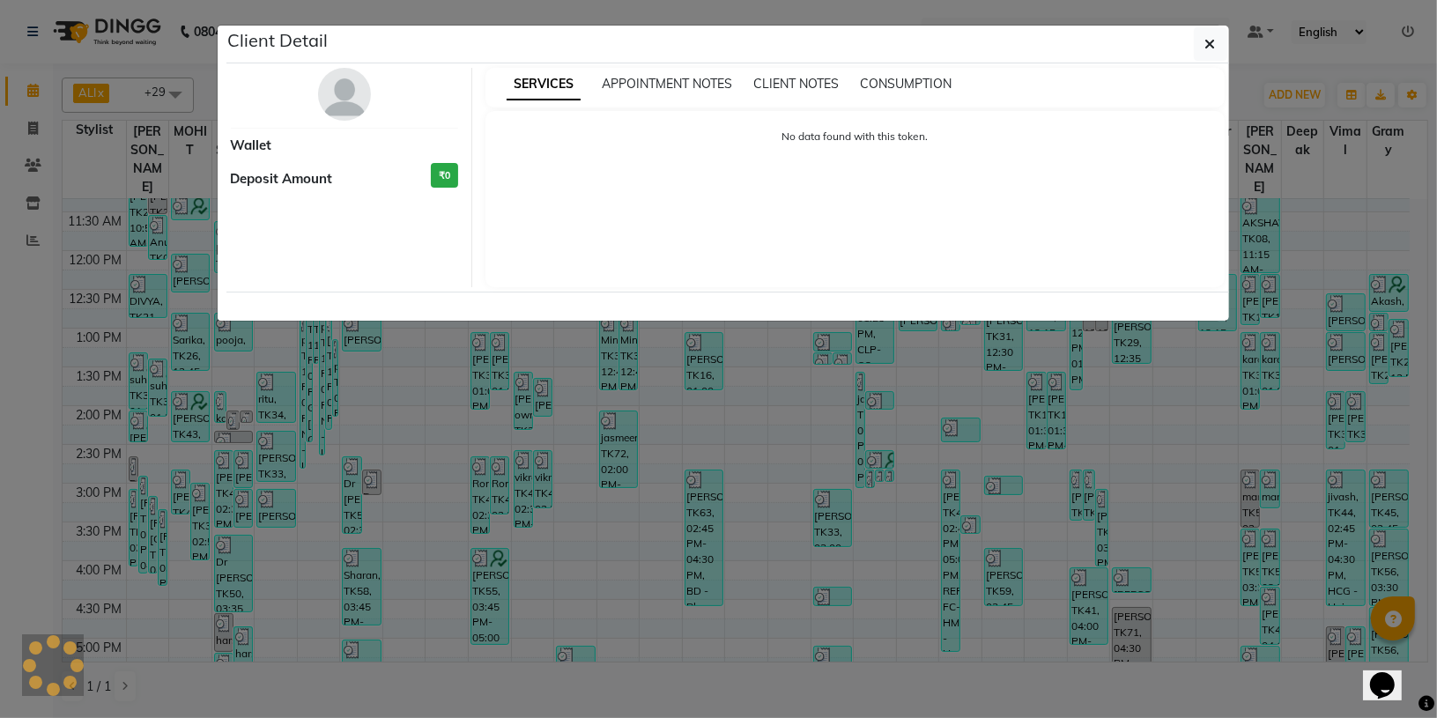
select select "3"
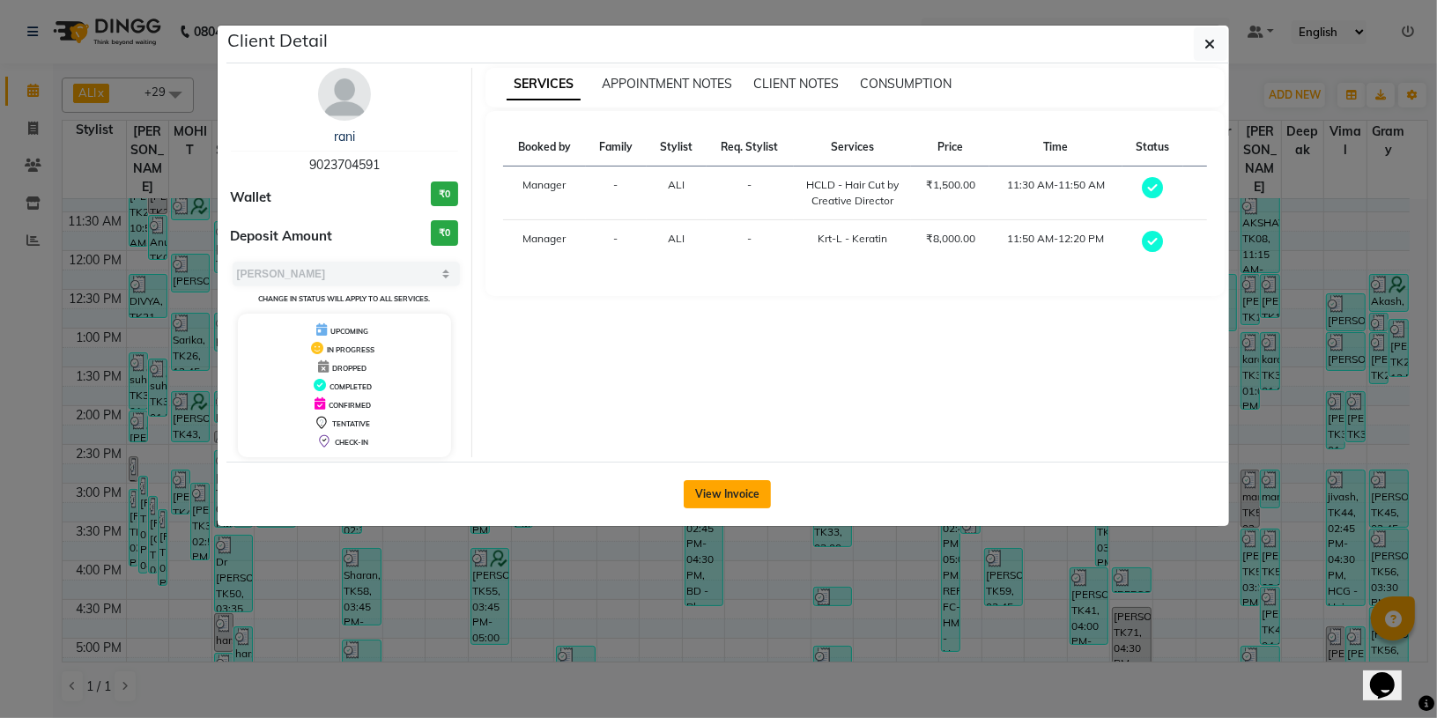
click at [731, 502] on button "View Invoice" at bounding box center [726, 494] width 87 height 28
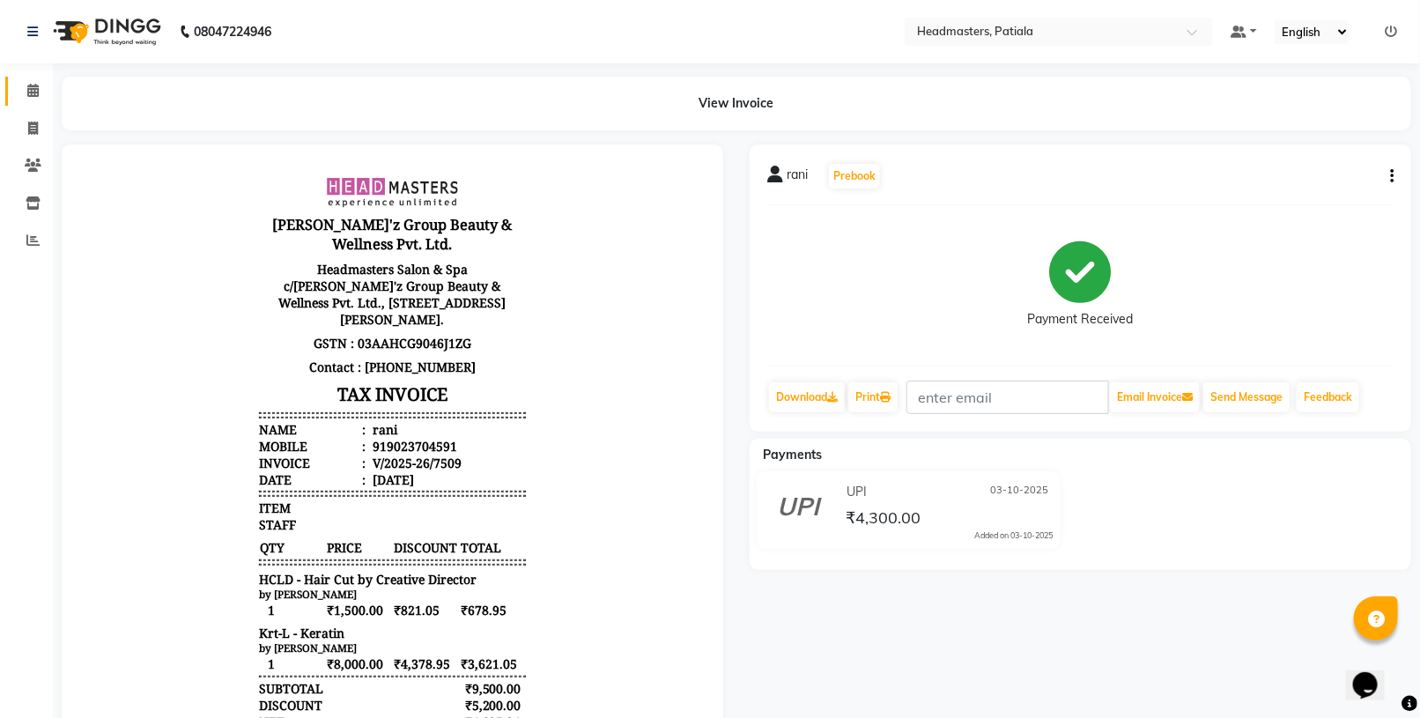
click at [35, 102] on link "Calendar" at bounding box center [26, 91] width 42 height 29
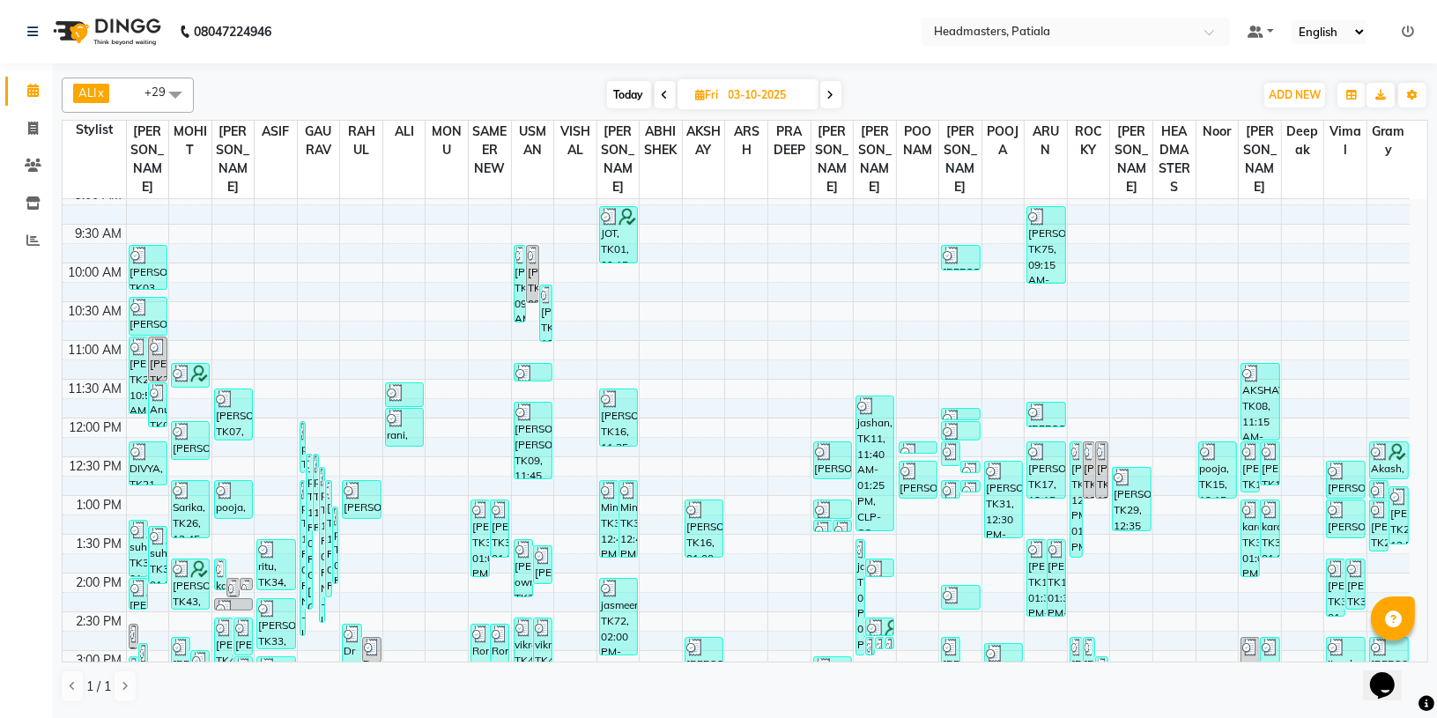
scroll to position [108, 0]
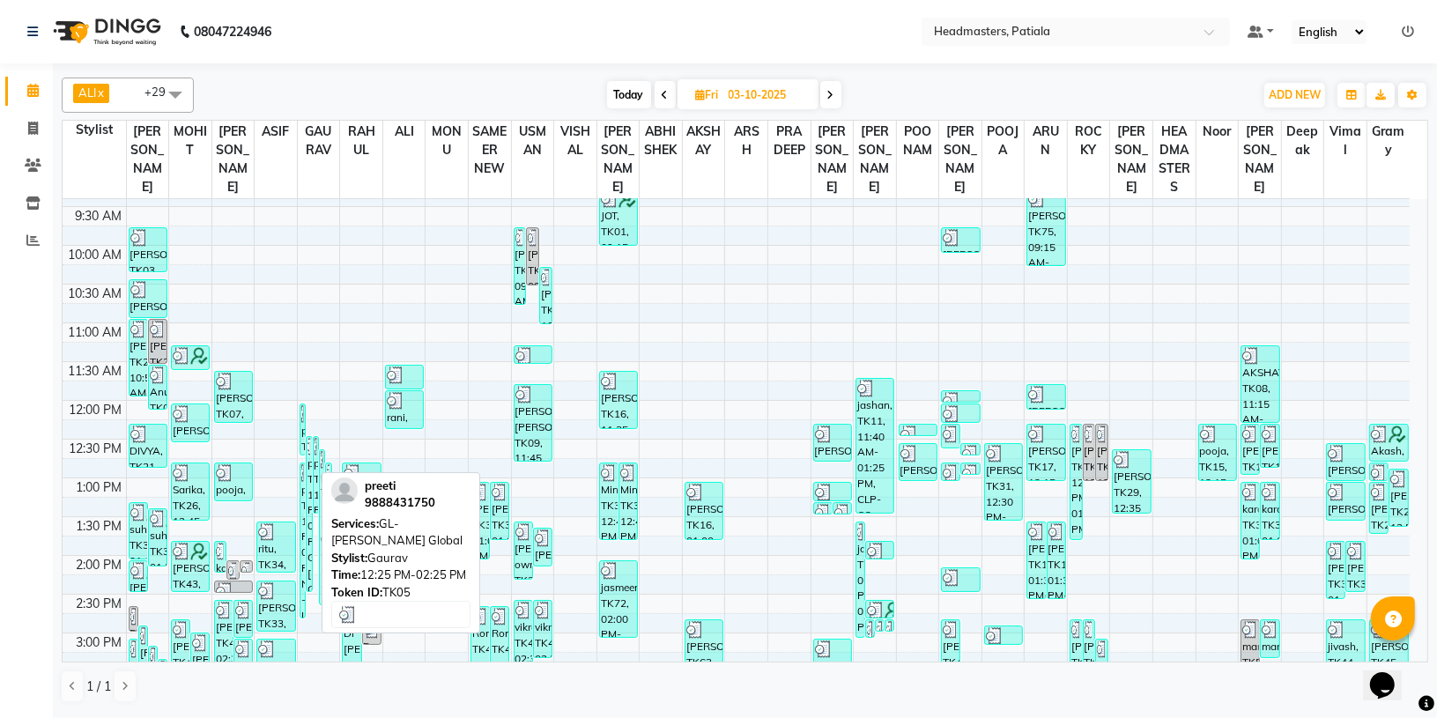
click at [309, 464] on div "preeti, TK05, 12:25 PM-02:25 PM, GL-[PERSON_NAME] Global" at bounding box center [309, 514] width 4 height 154
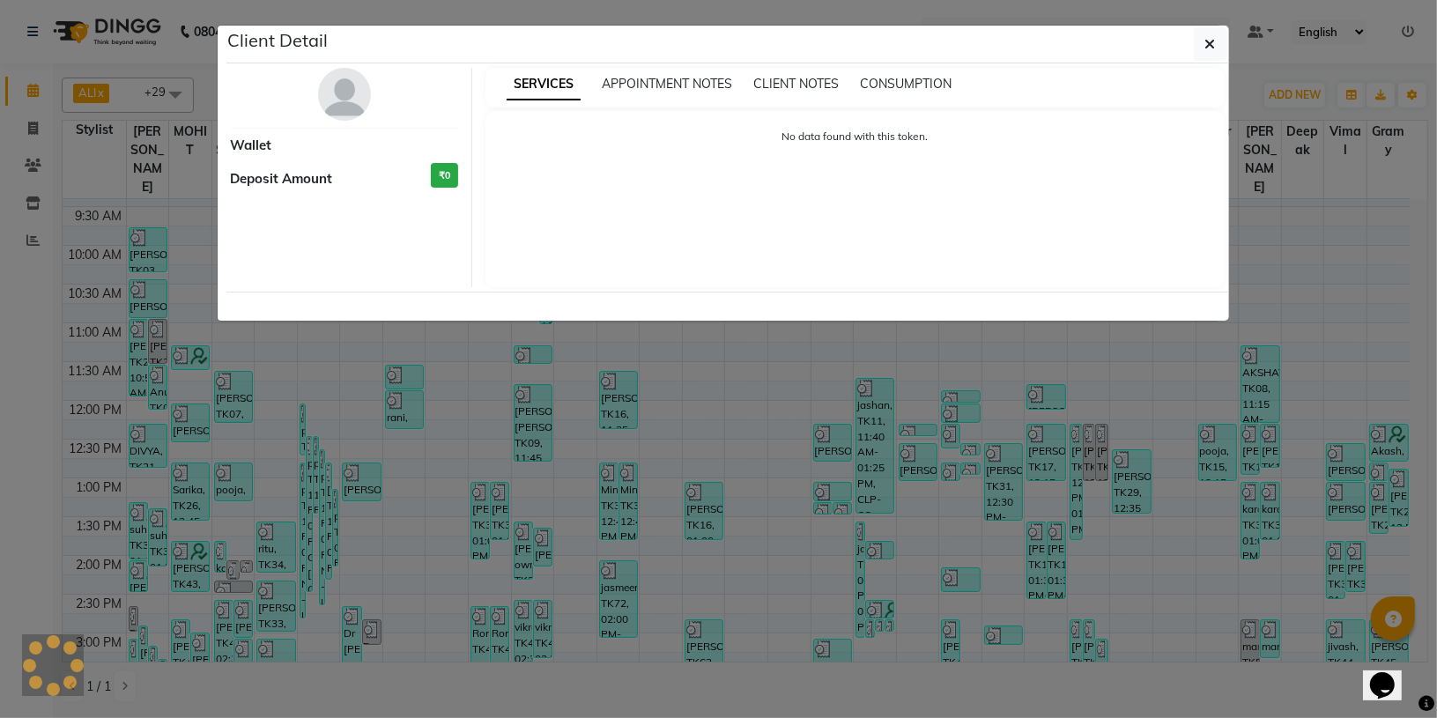
select select "3"
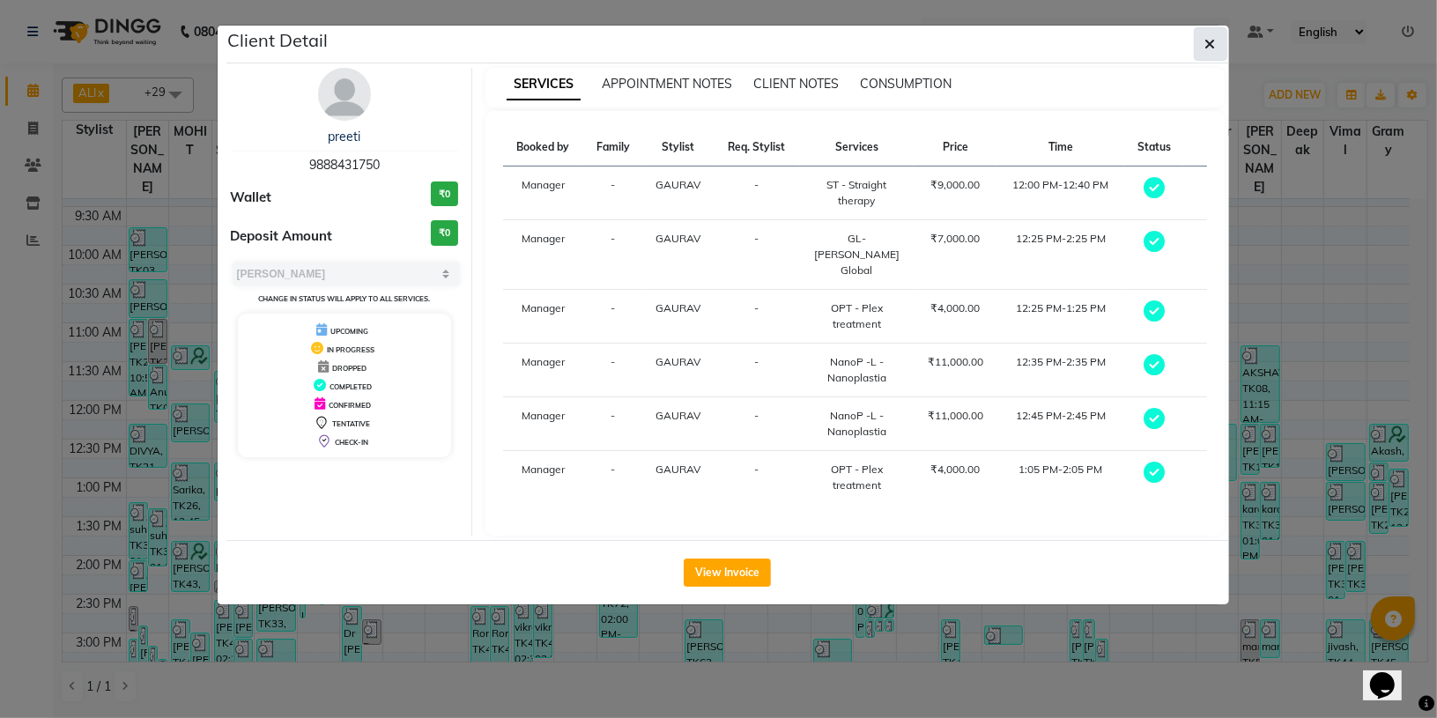
click at [1200, 38] on button "button" at bounding box center [1209, 43] width 33 height 33
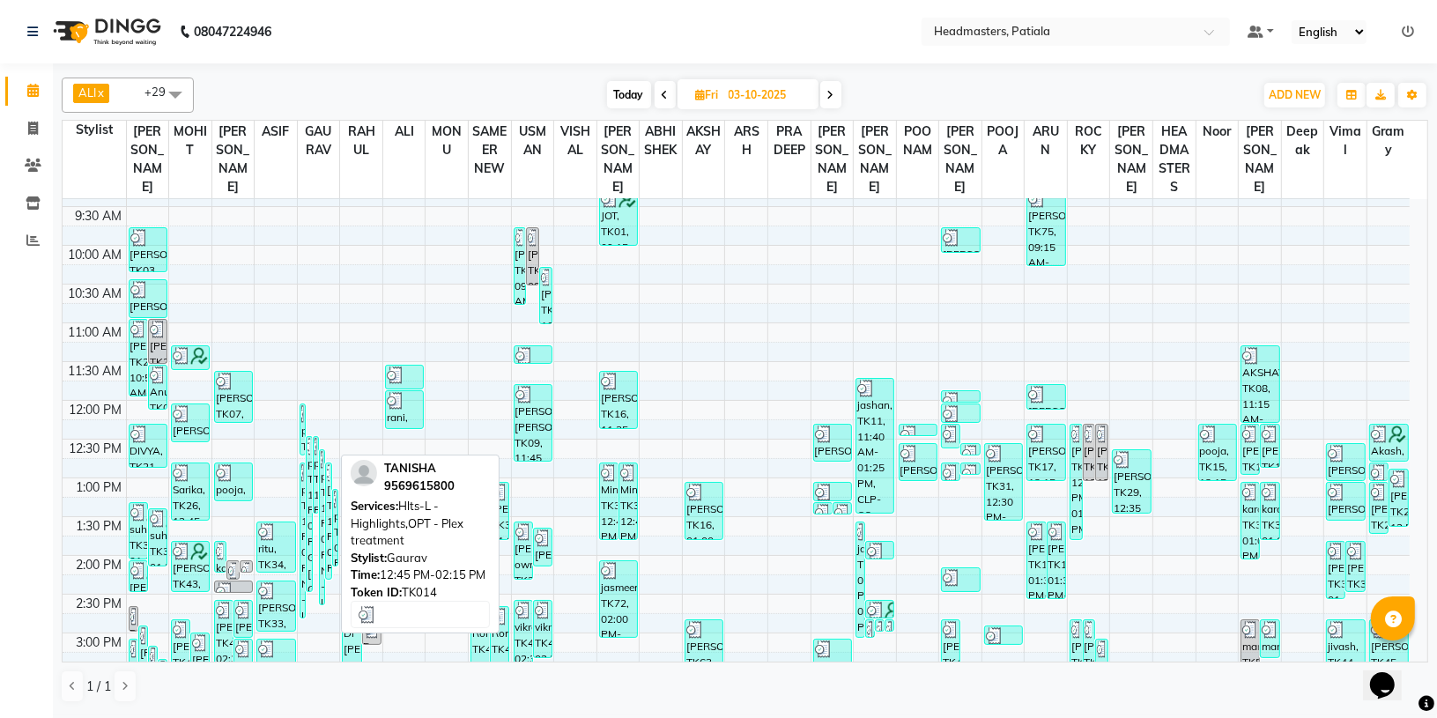
click at [330, 502] on div "[PERSON_NAME], TK14, 12:45 PM-02:15 PM, Hlts-L - Highlights,OPT - Plex treatment" at bounding box center [328, 520] width 4 height 115
select select "3"
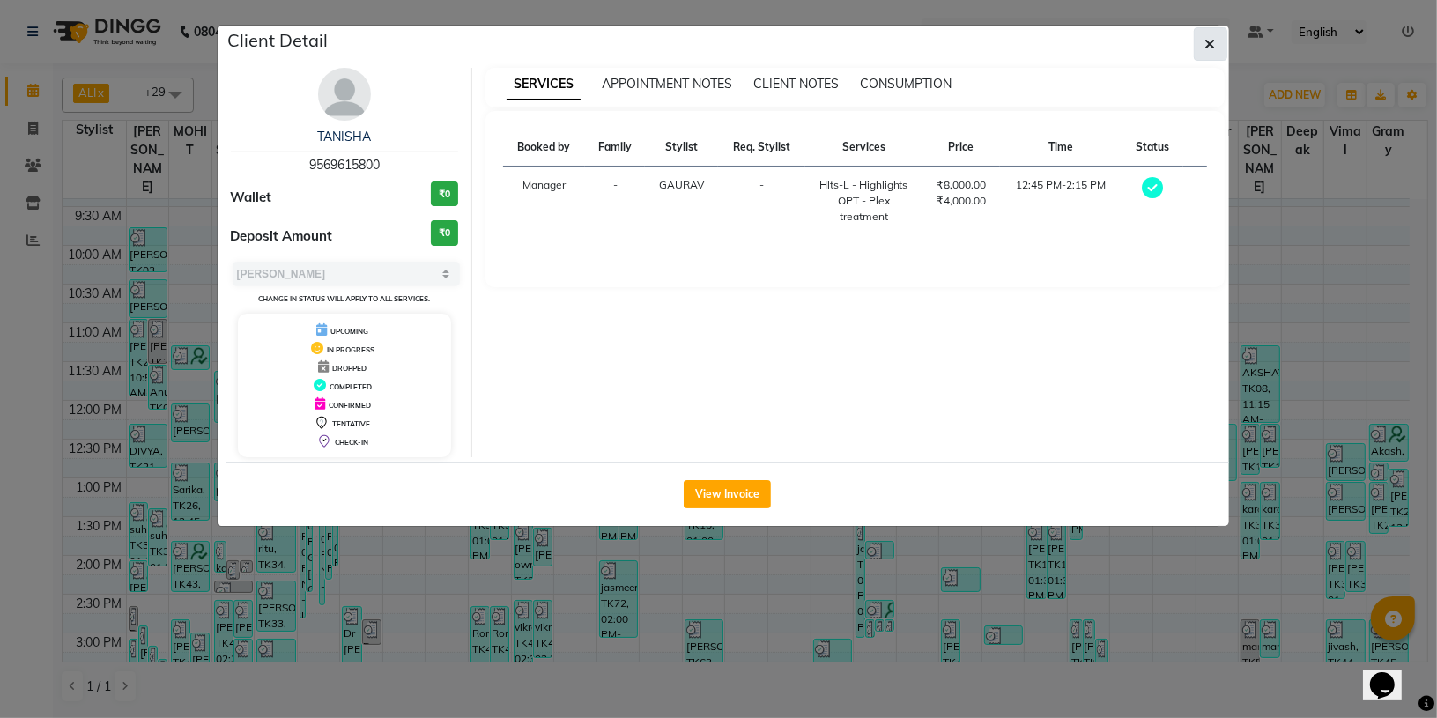
click at [1193, 42] on button "button" at bounding box center [1209, 43] width 33 height 33
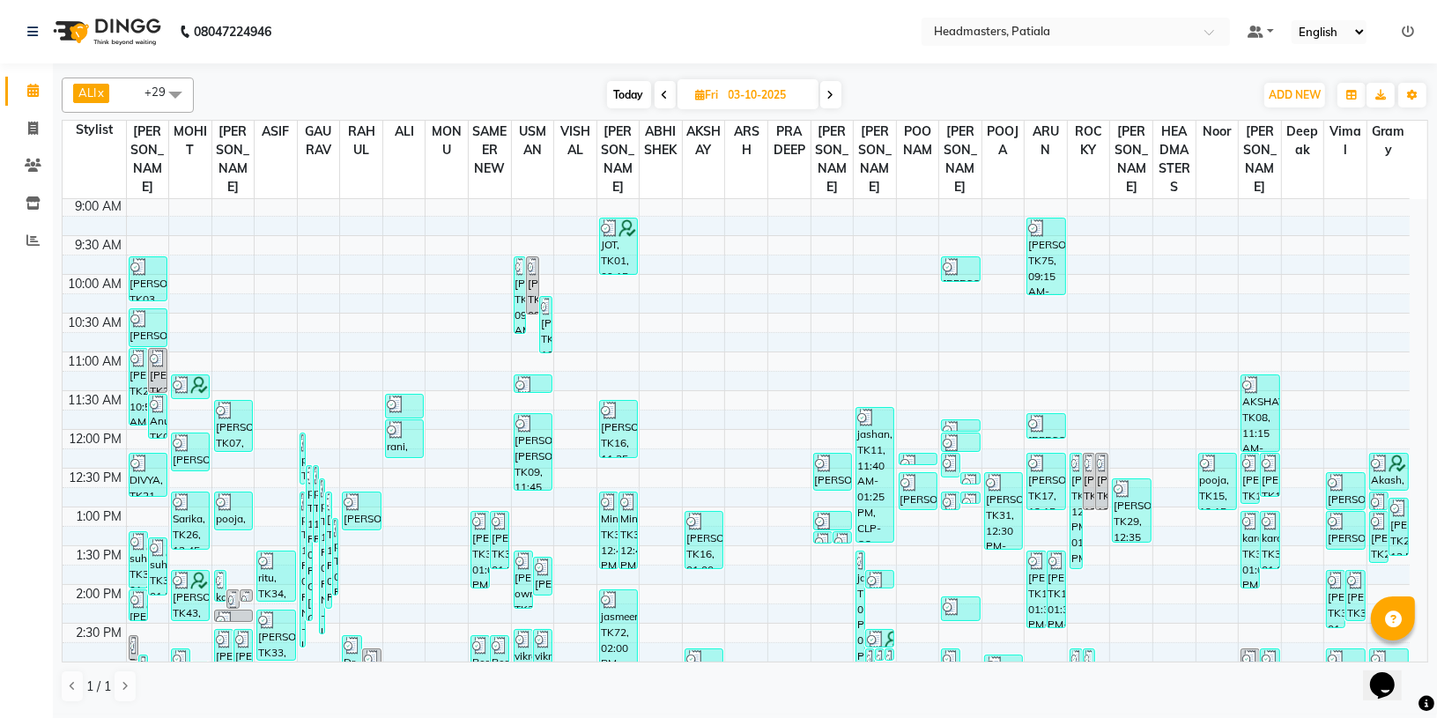
scroll to position [88, 0]
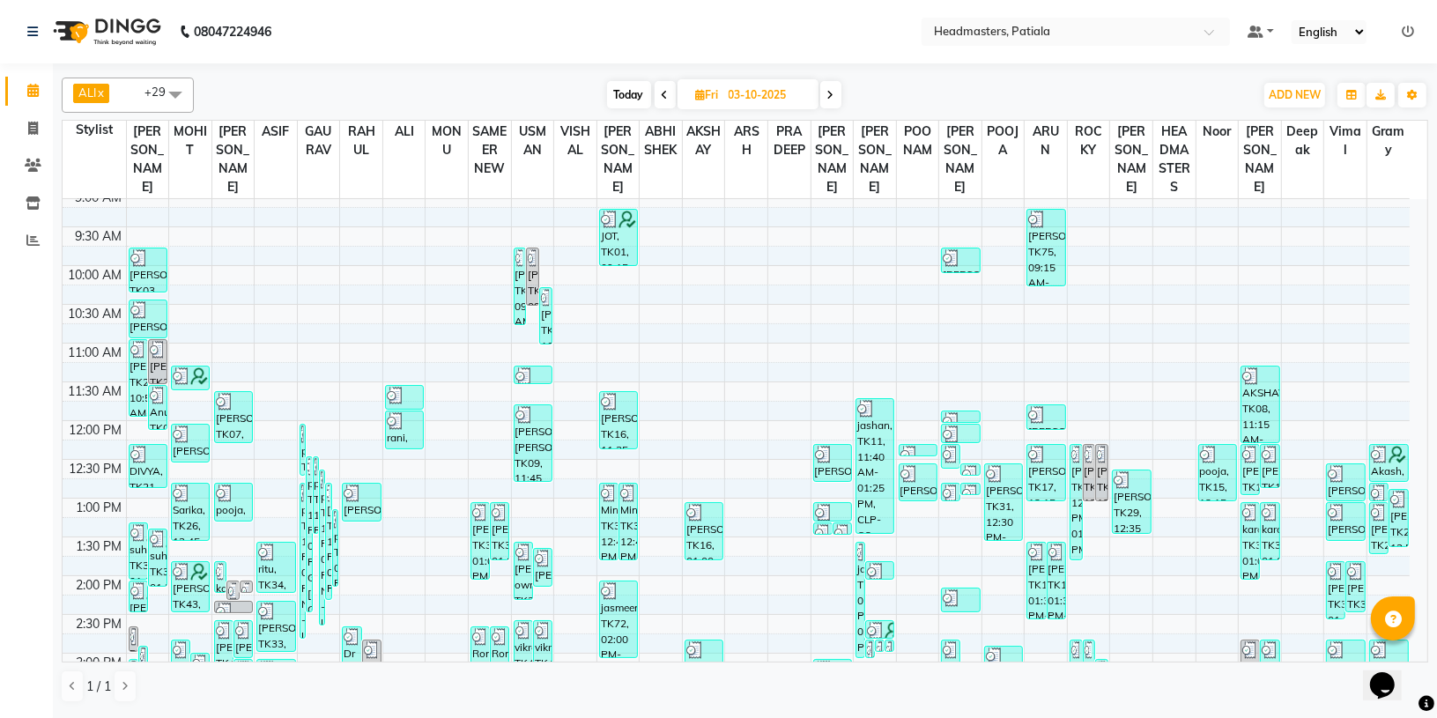
click at [1064, 525] on div "8:00 AM 8:30 AM 9:00 AM 9:30 AM 10:00 AM 10:30 AM 11:00 AM 11:30 AM 12:00 PM 12…" at bounding box center [736, 653] width 1347 height 1084
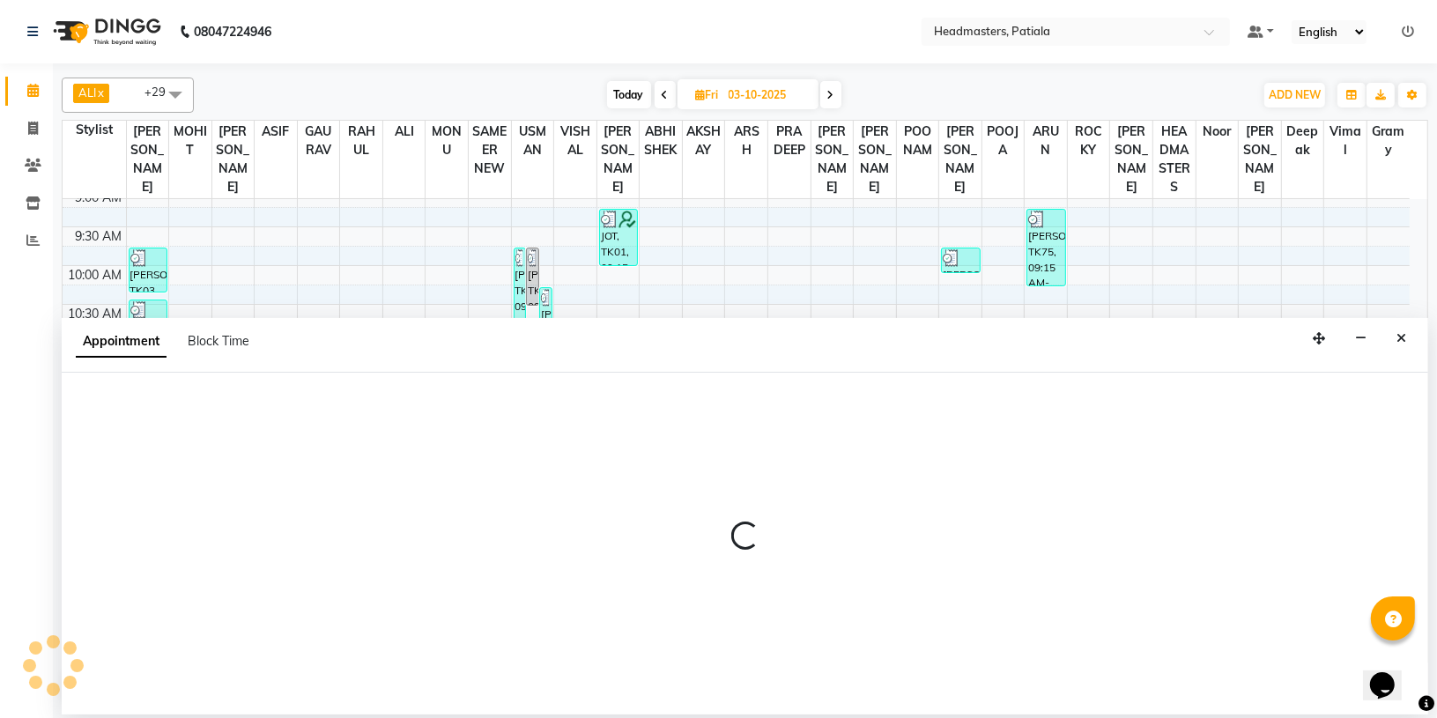
select select "51101"
select select "tentative"
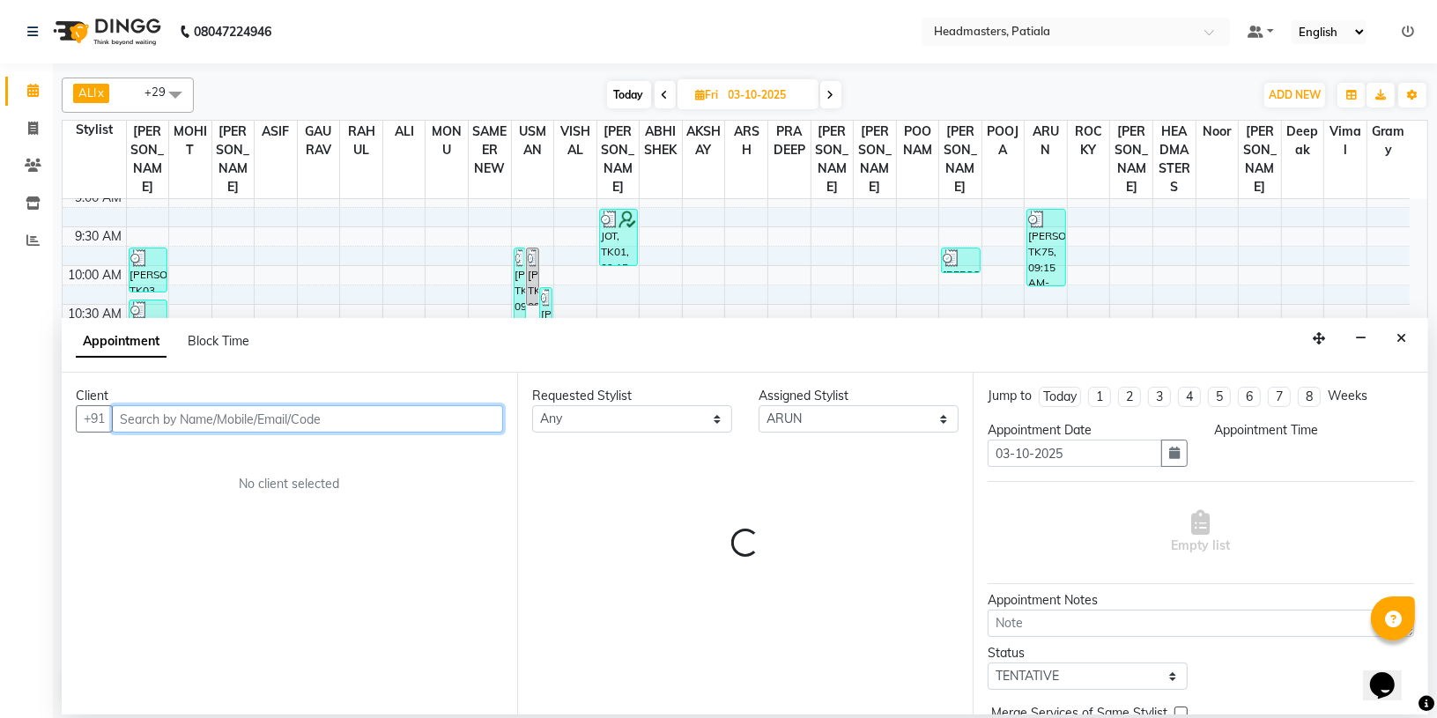
select select "795"
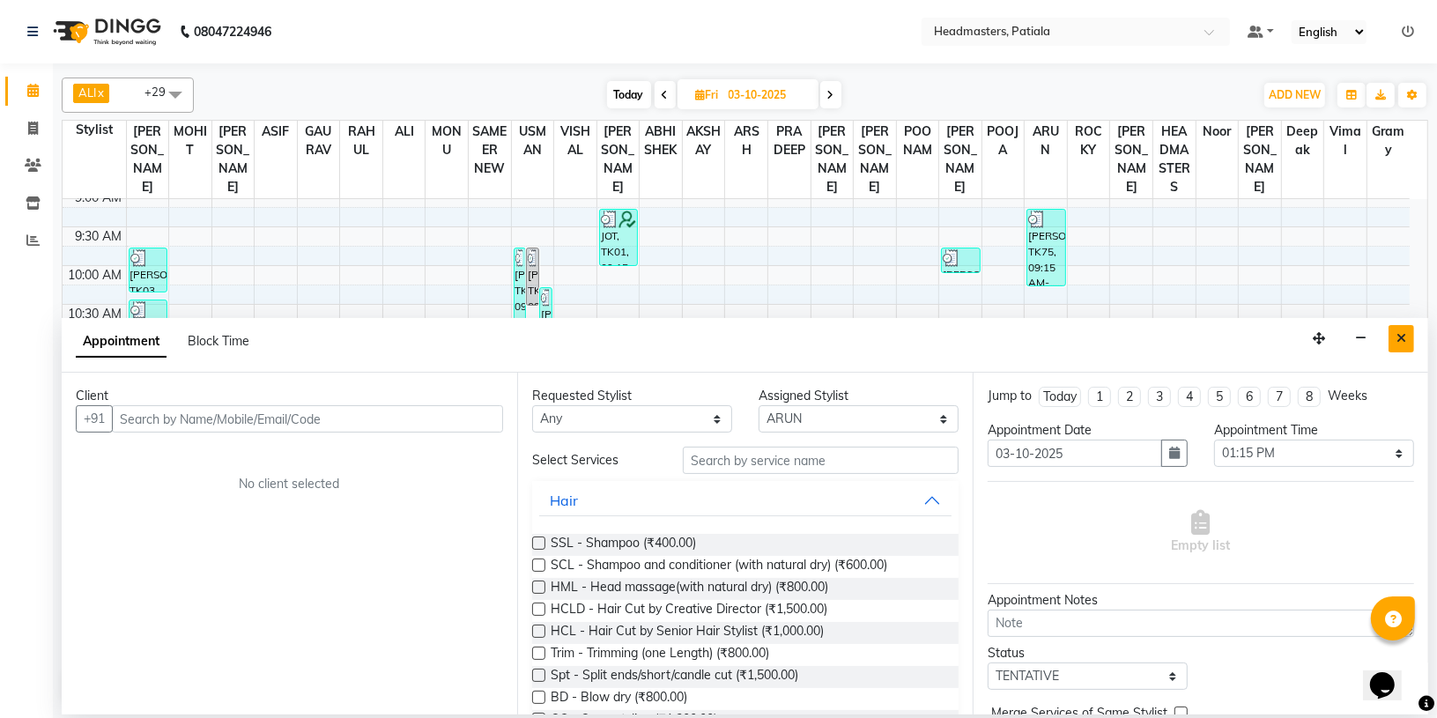
click at [1405, 333] on icon "Close" at bounding box center [1401, 338] width 10 height 12
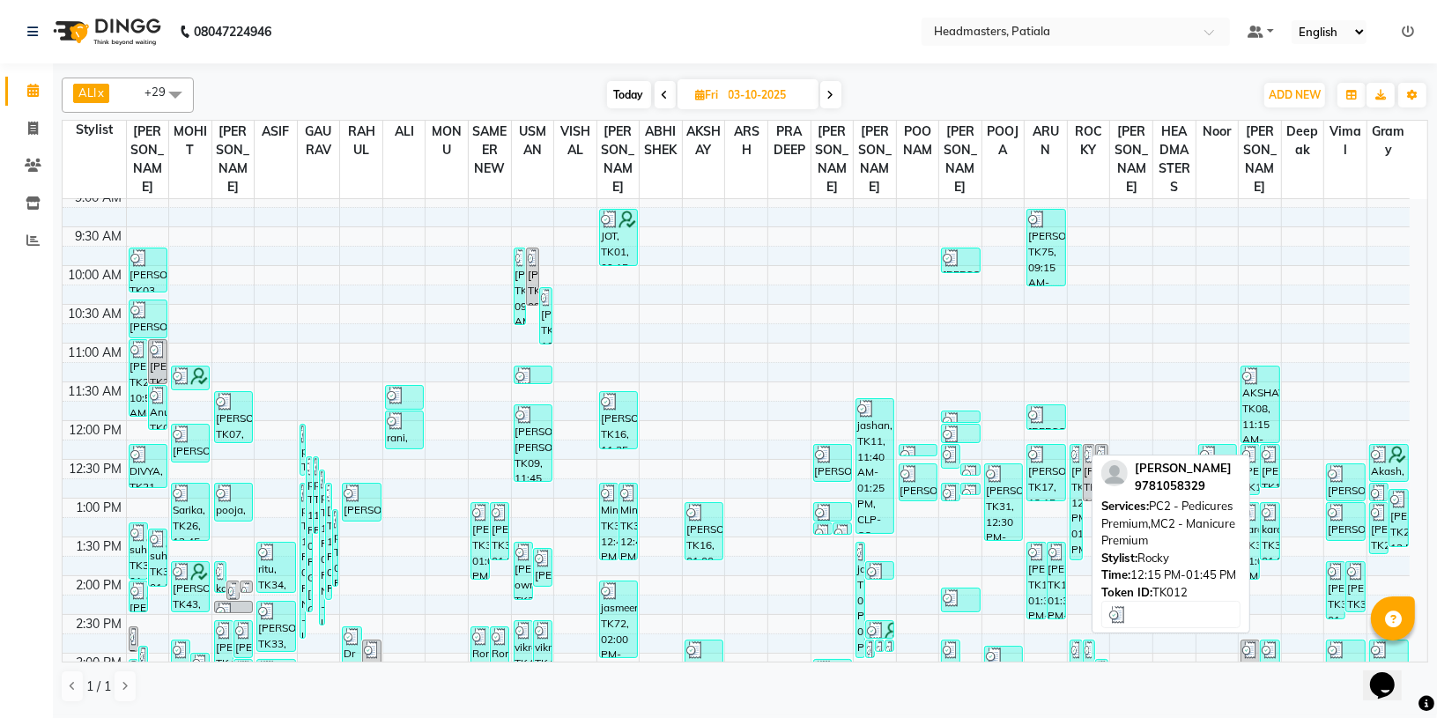
click at [1075, 544] on div "kanika, TK12, 12:15 PM-01:45 PM, PC2 - Pedicures Premium,MC2 - Manicure Premium" at bounding box center [1075, 502] width 11 height 115
select select "3"
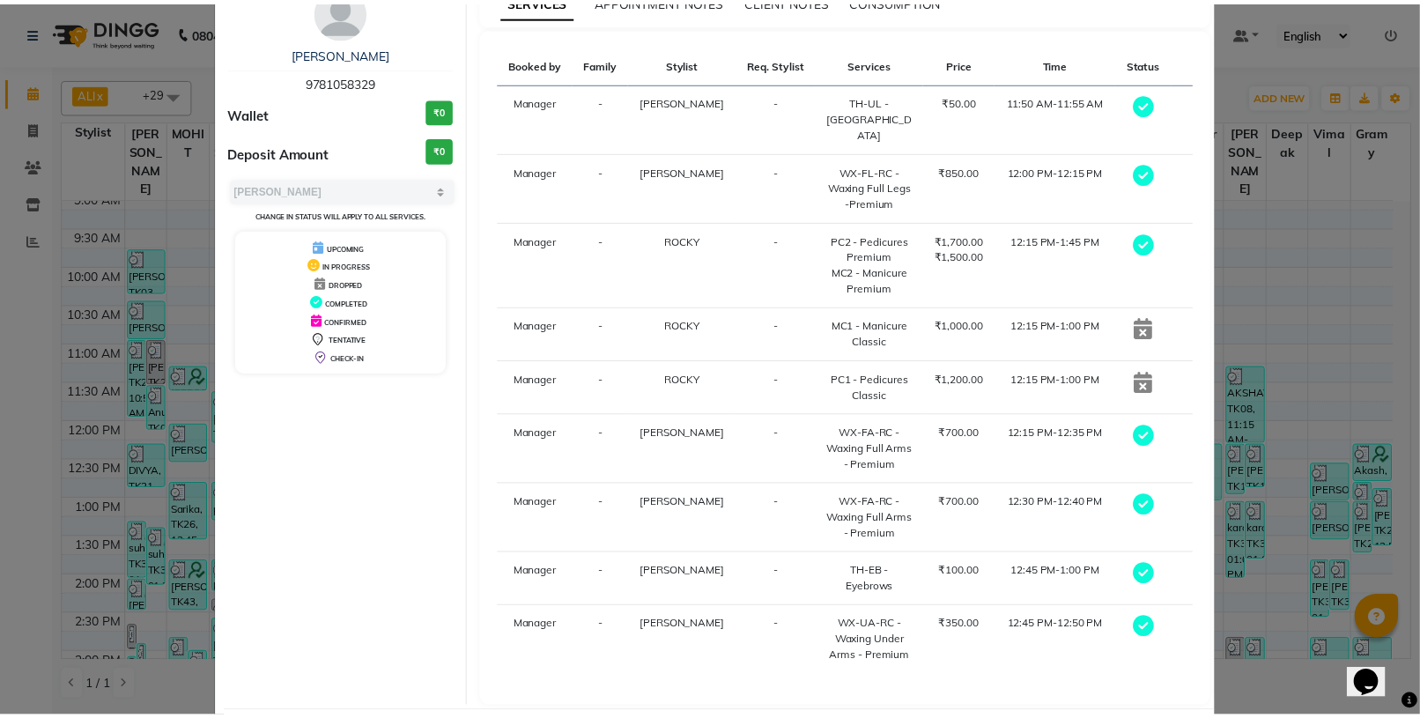
scroll to position [97, 0]
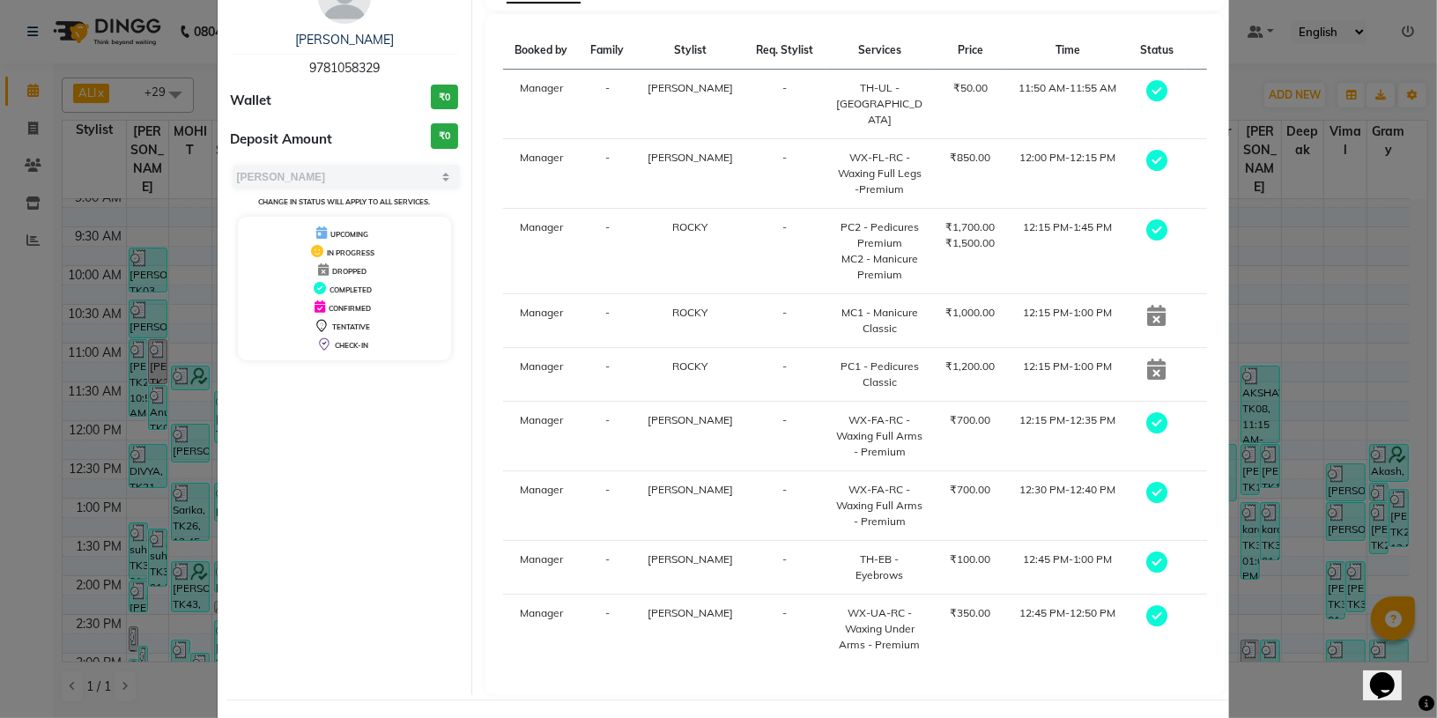
click at [750, 717] on button "View Invoice" at bounding box center [726, 732] width 87 height 28
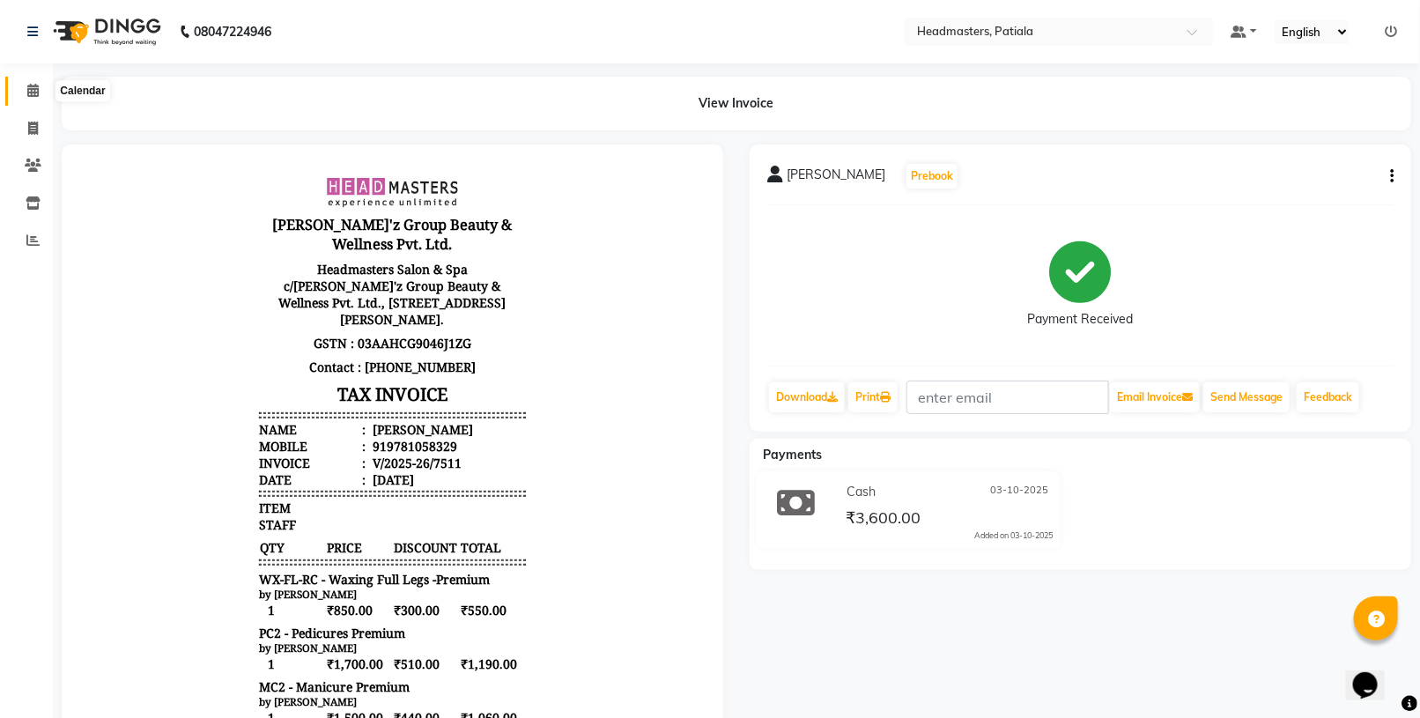
click at [18, 85] on span at bounding box center [33, 91] width 31 height 20
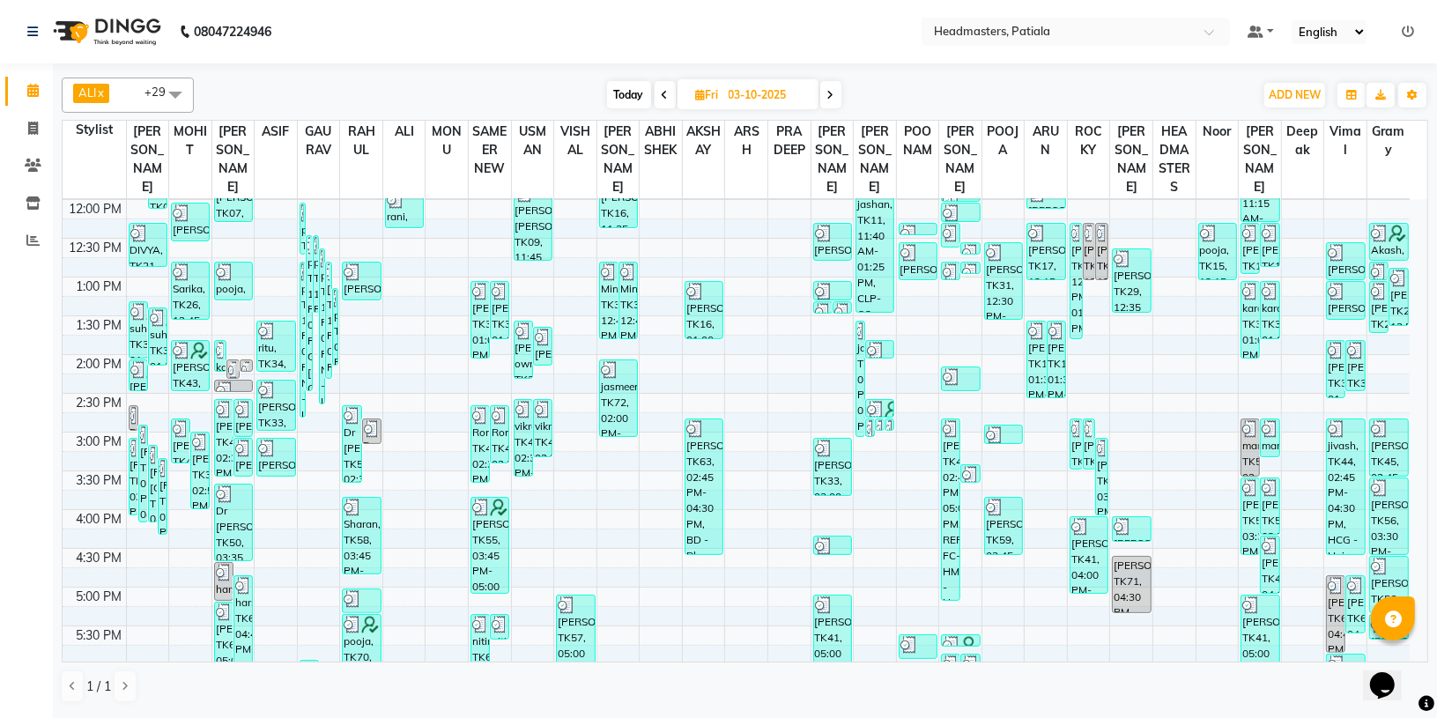
scroll to position [279, 0]
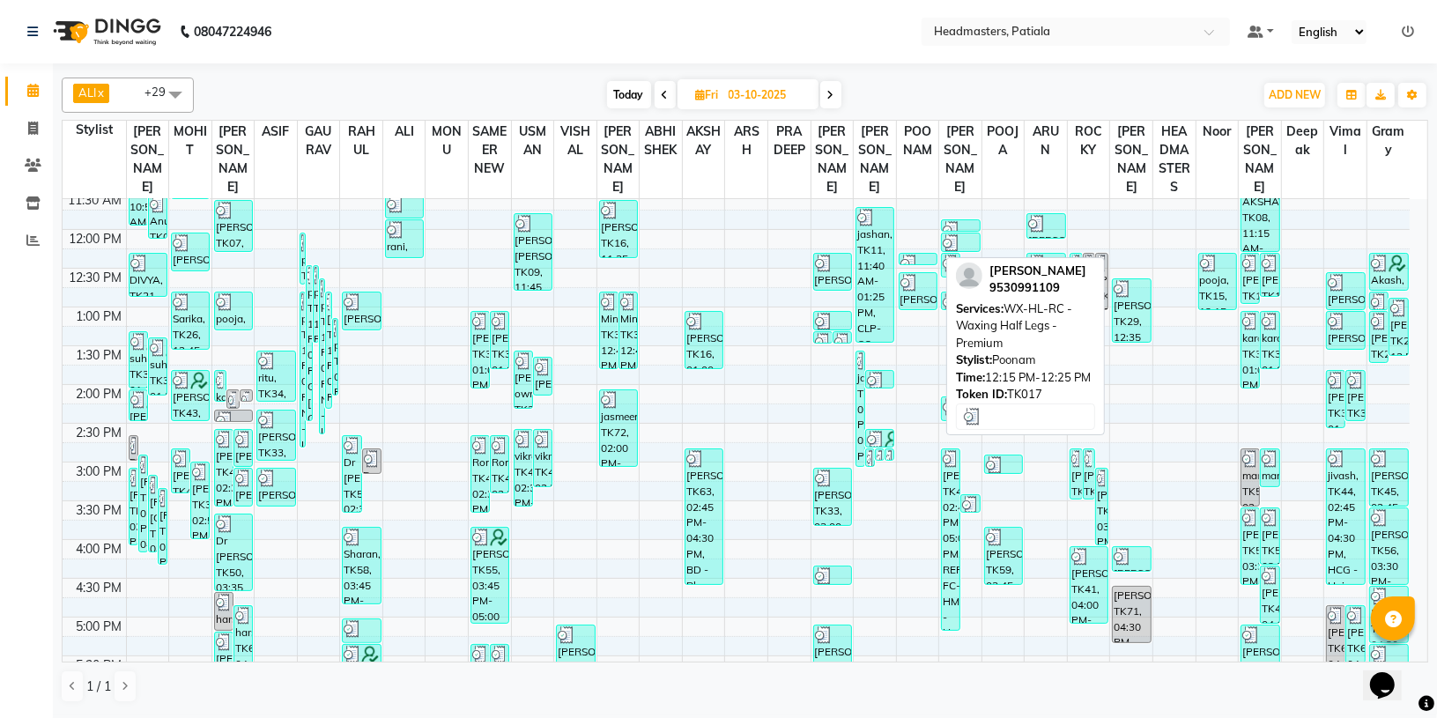
click at [920, 262] on div at bounding box center [917, 264] width 35 height 18
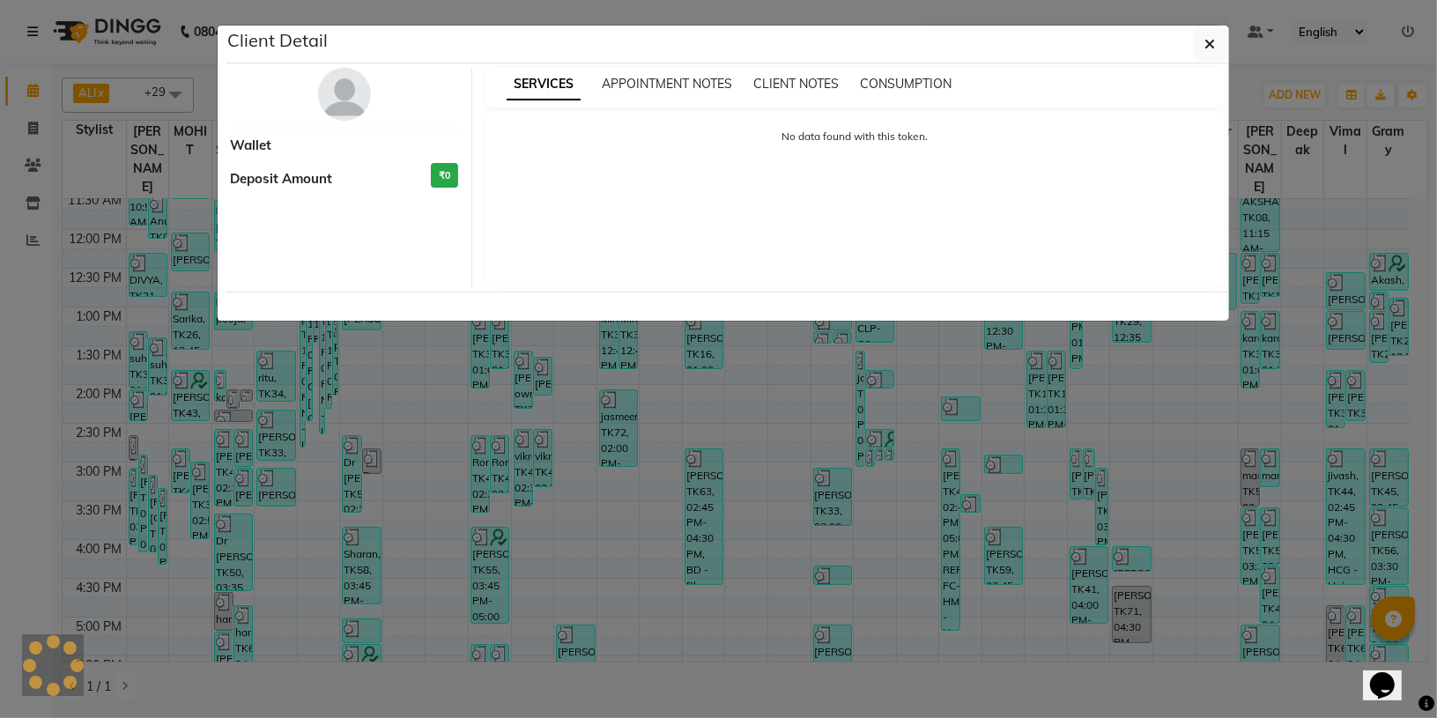
select select "3"
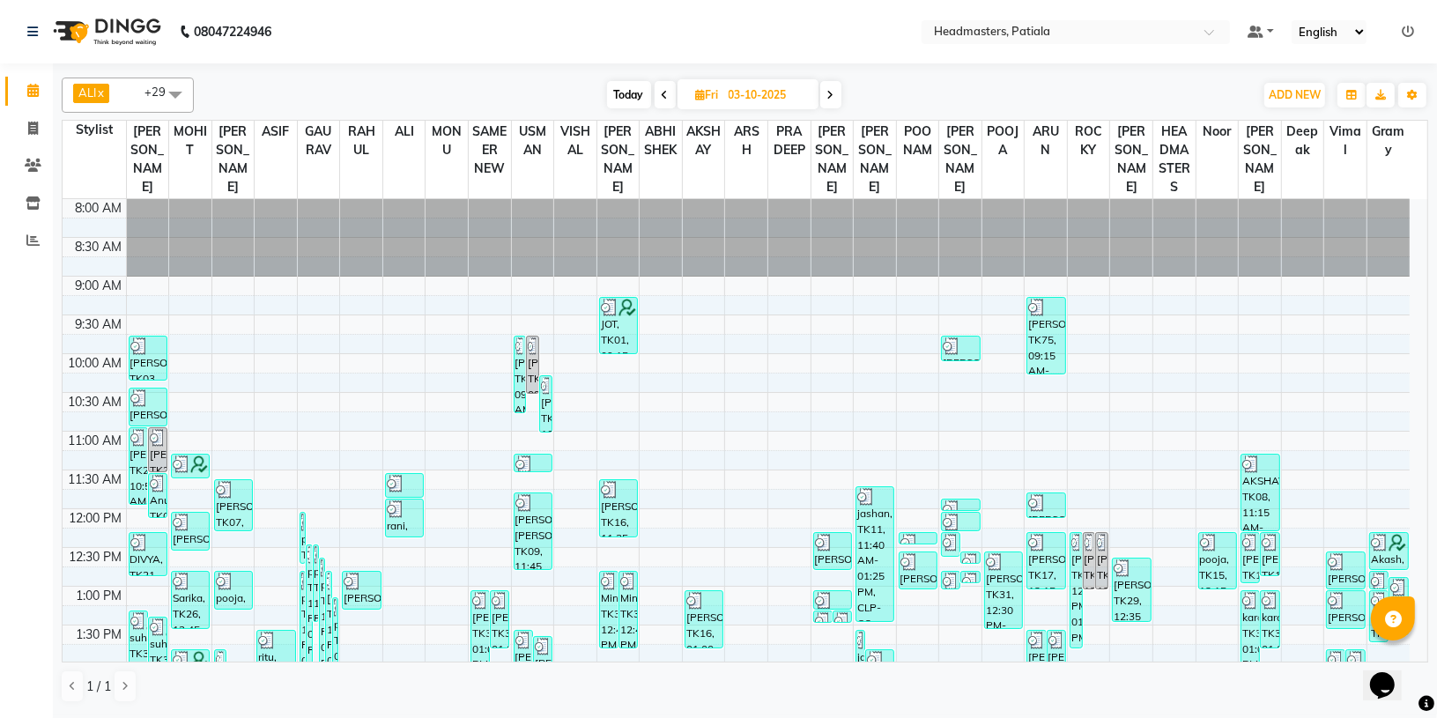
click at [661, 91] on icon at bounding box center [664, 95] width 7 height 11
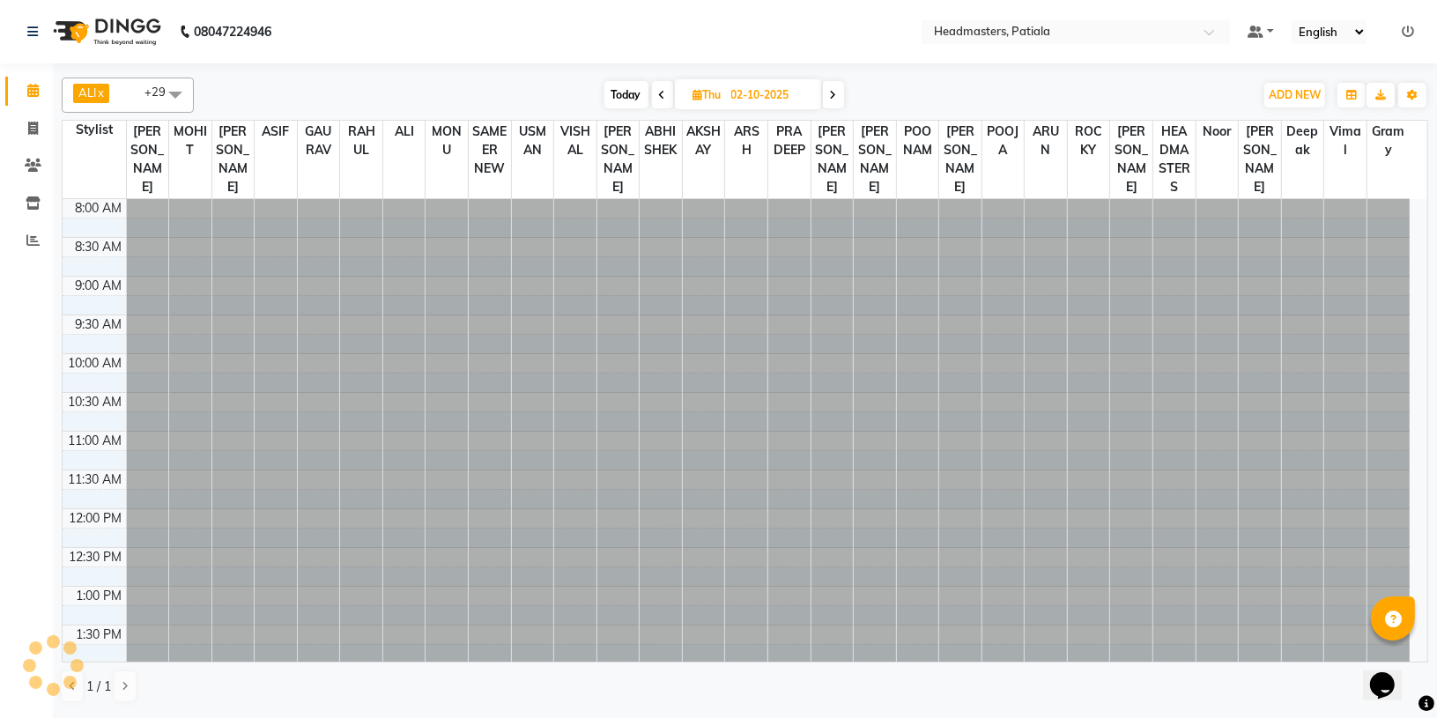
scroll to position [471, 0]
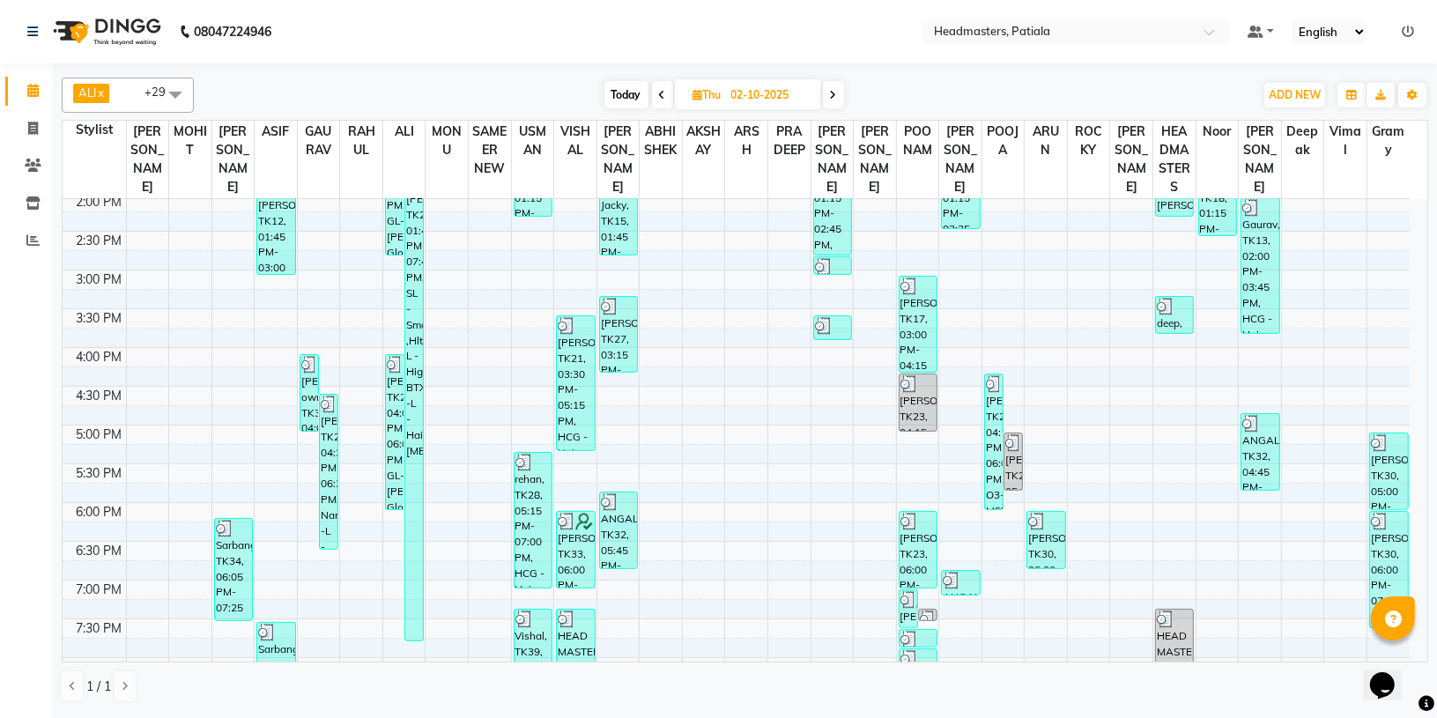
click at [838, 86] on span at bounding box center [833, 94] width 21 height 27
type input "03-10-2025"
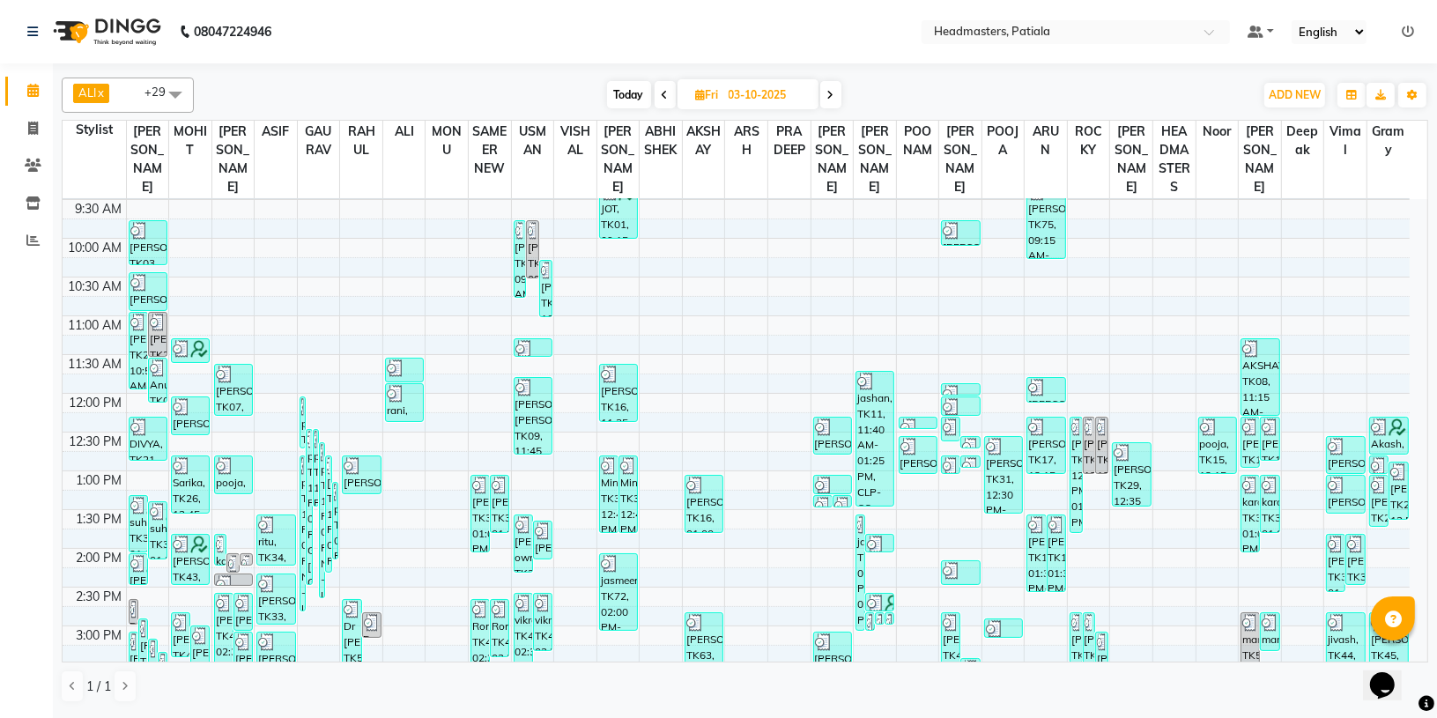
scroll to position [91, 0]
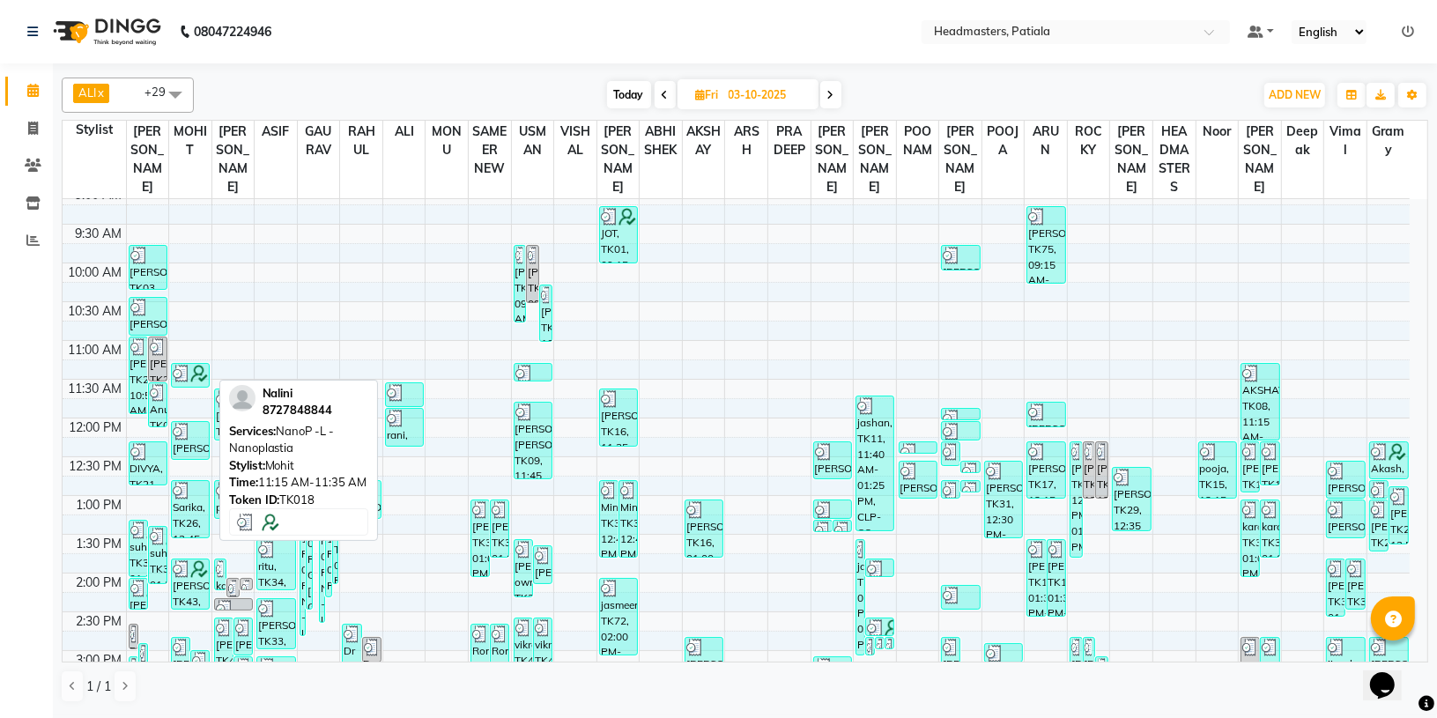
click at [185, 373] on img at bounding box center [182, 374] width 18 height 18
select select "3"
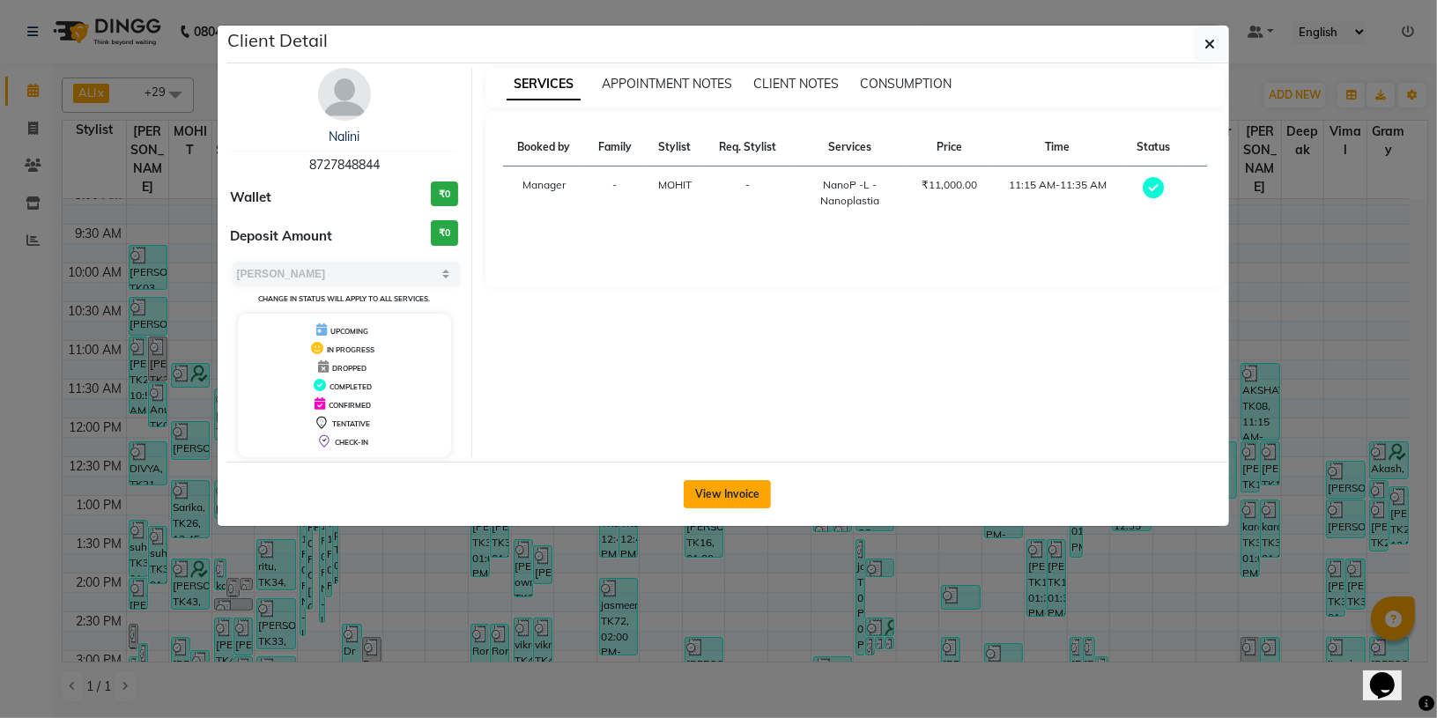
click at [720, 490] on button "View Invoice" at bounding box center [726, 494] width 87 height 28
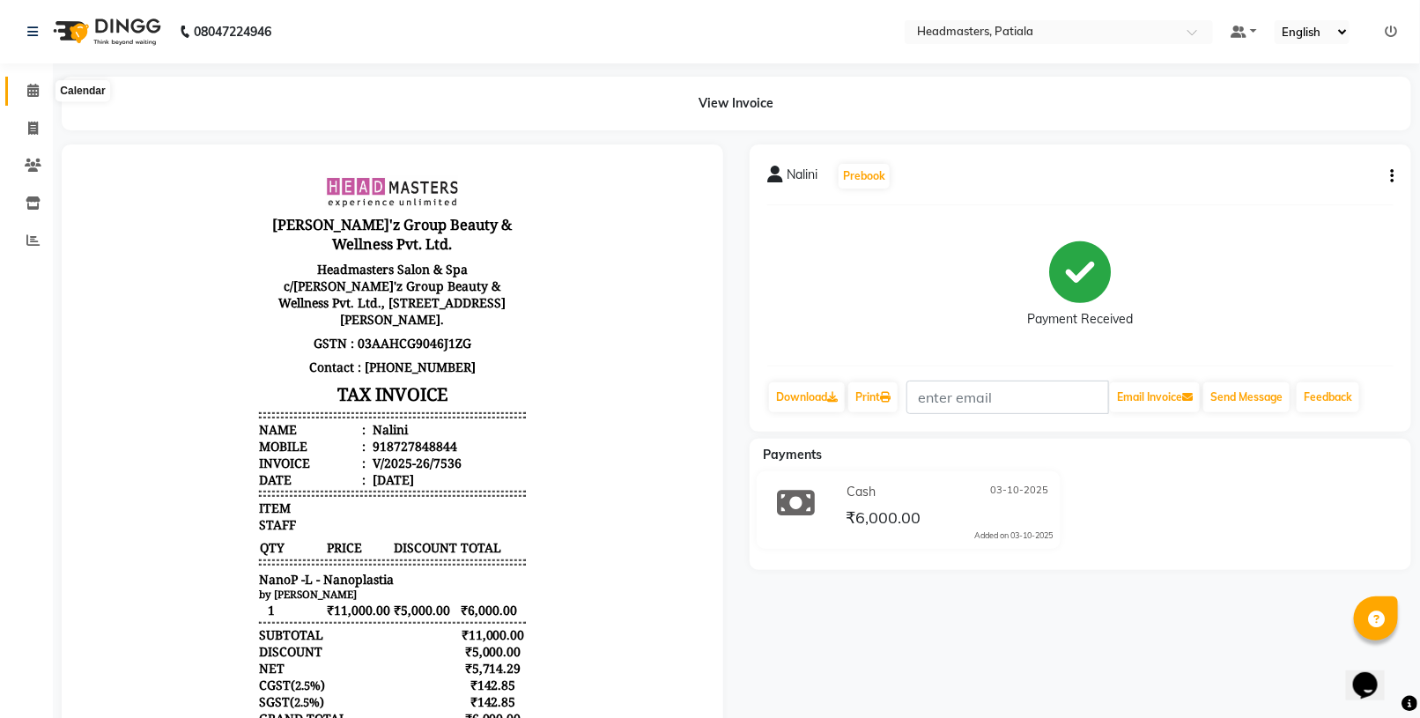
click at [22, 93] on span at bounding box center [33, 91] width 31 height 20
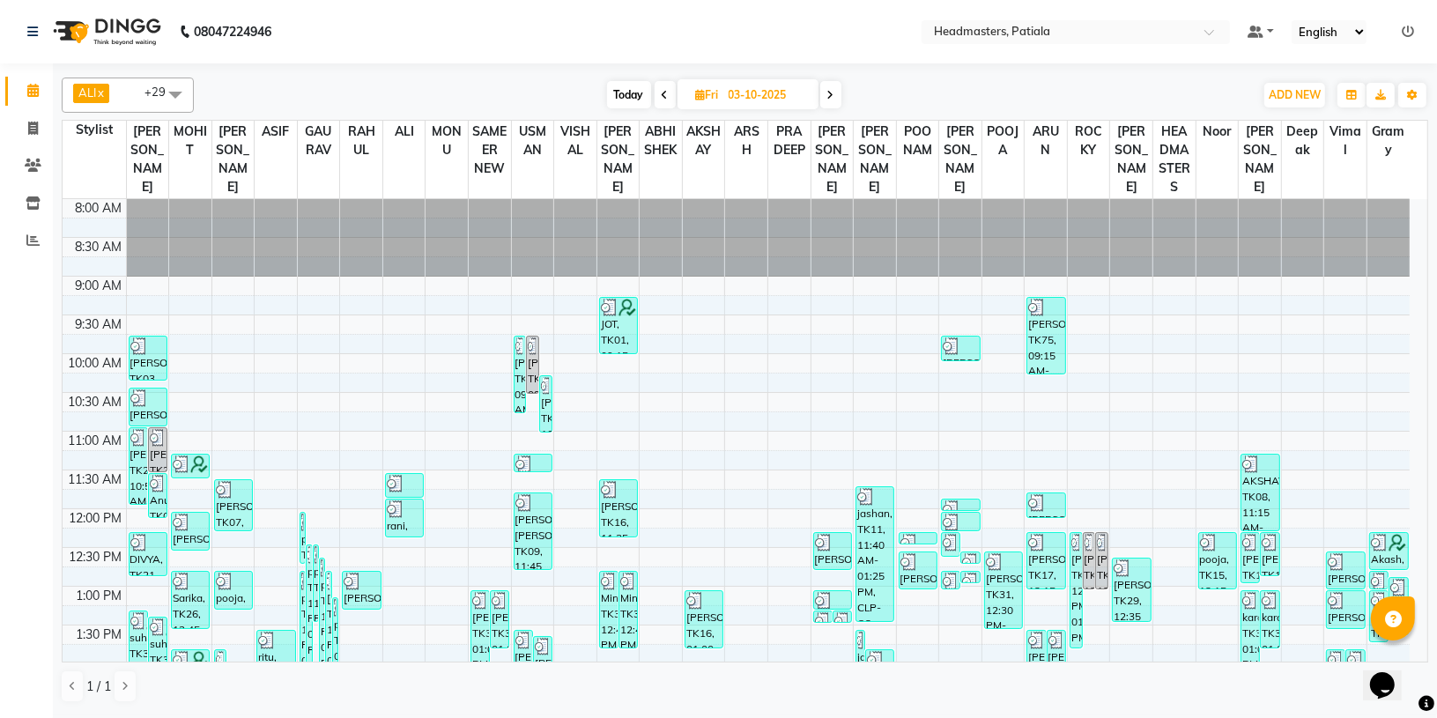
click at [331, 86] on div "Today Fri 03-10-2025" at bounding box center [724, 95] width 1042 height 26
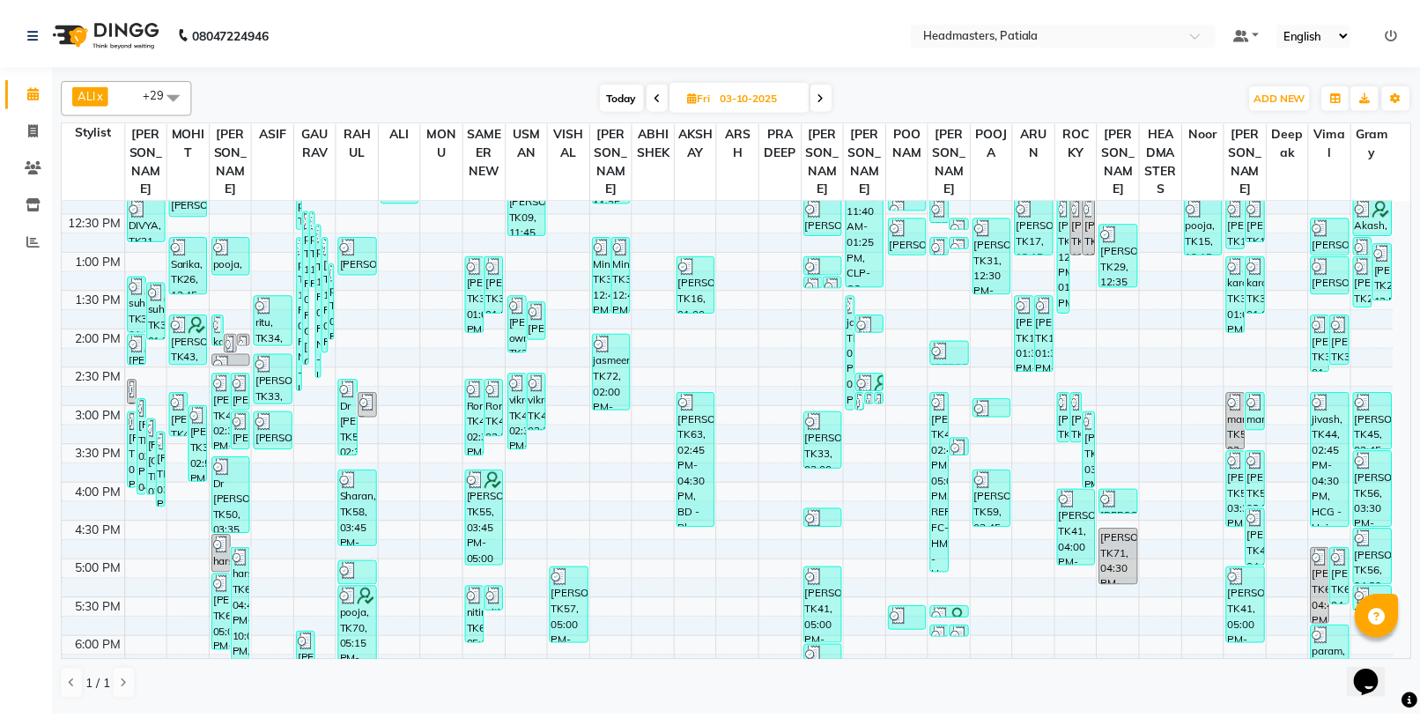
scroll to position [364, 0]
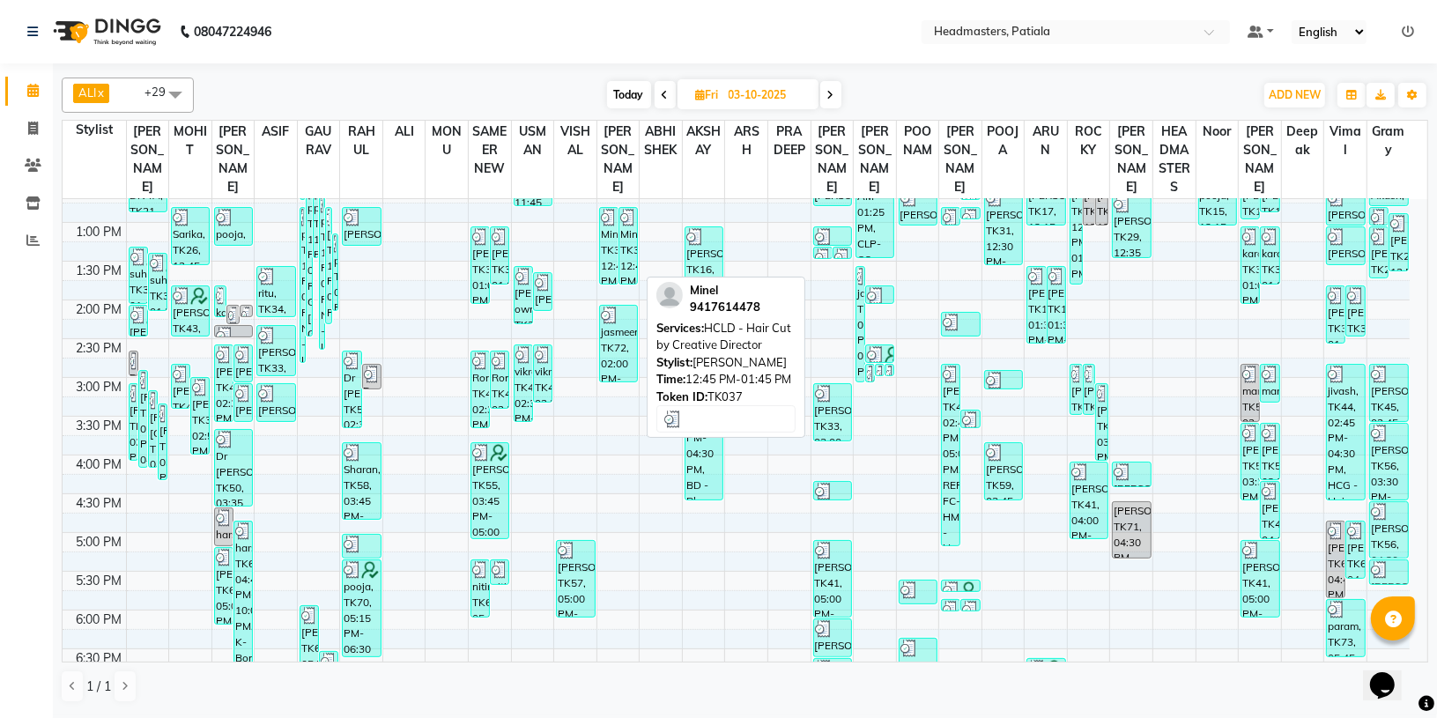
click at [637, 244] on link "Minel, TK37, 12:45 PM-01:45 PM, HCLD - Hair Cut by Creative Director" at bounding box center [627, 246] width 19 height 78
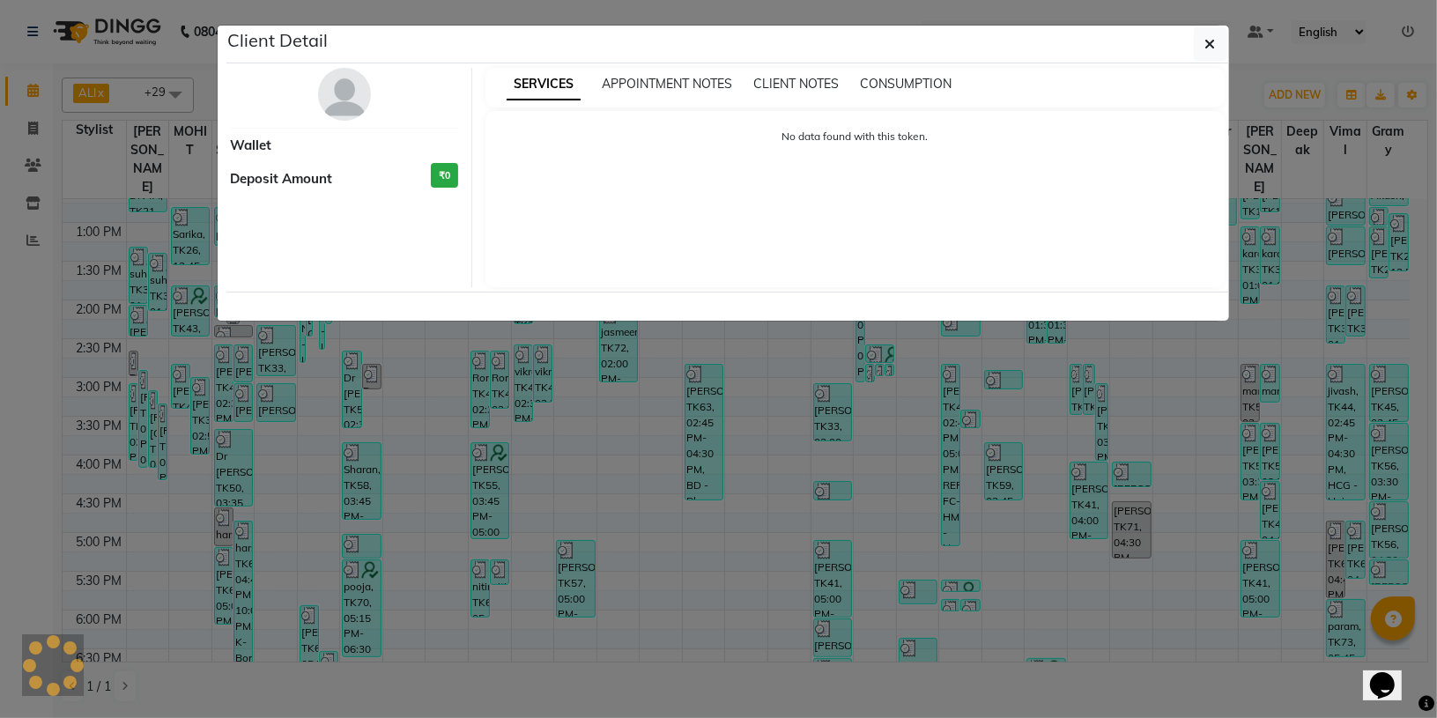
select select "3"
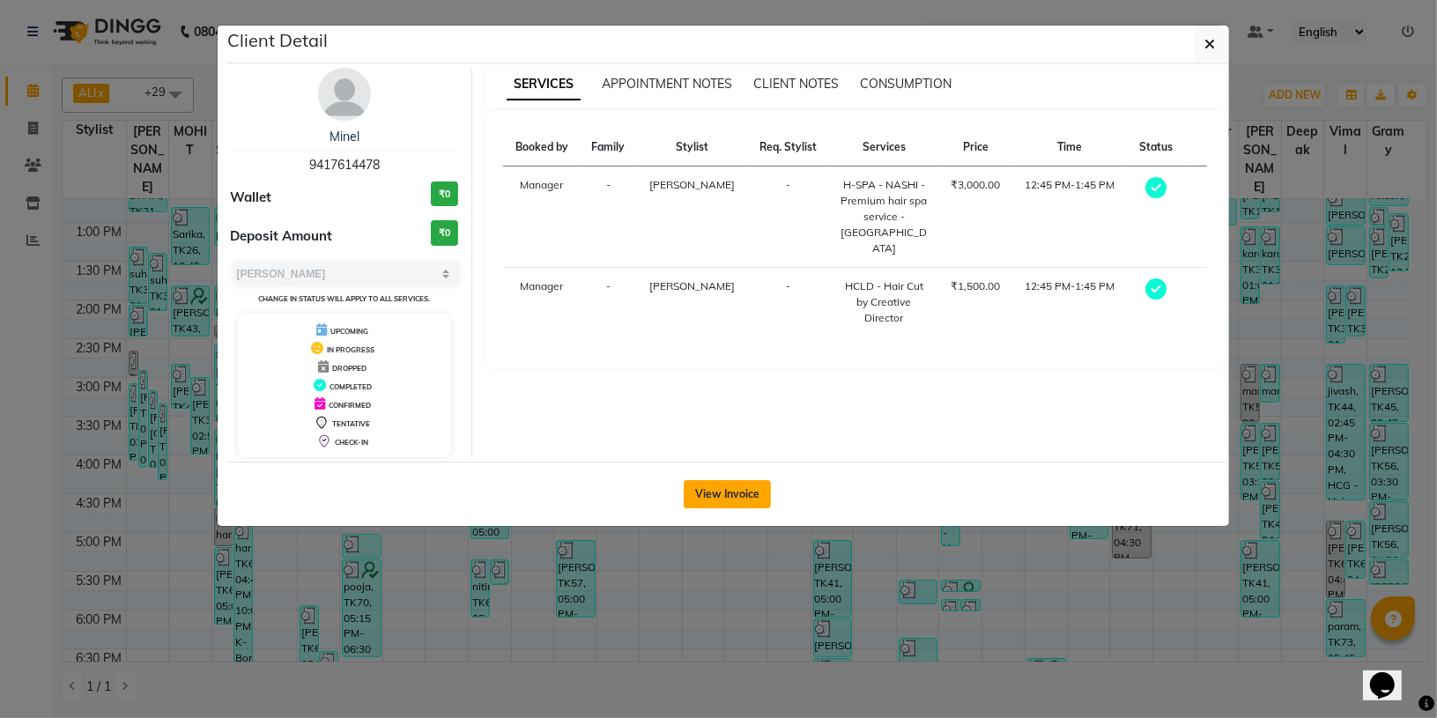
click at [718, 491] on button "View Invoice" at bounding box center [726, 494] width 87 height 28
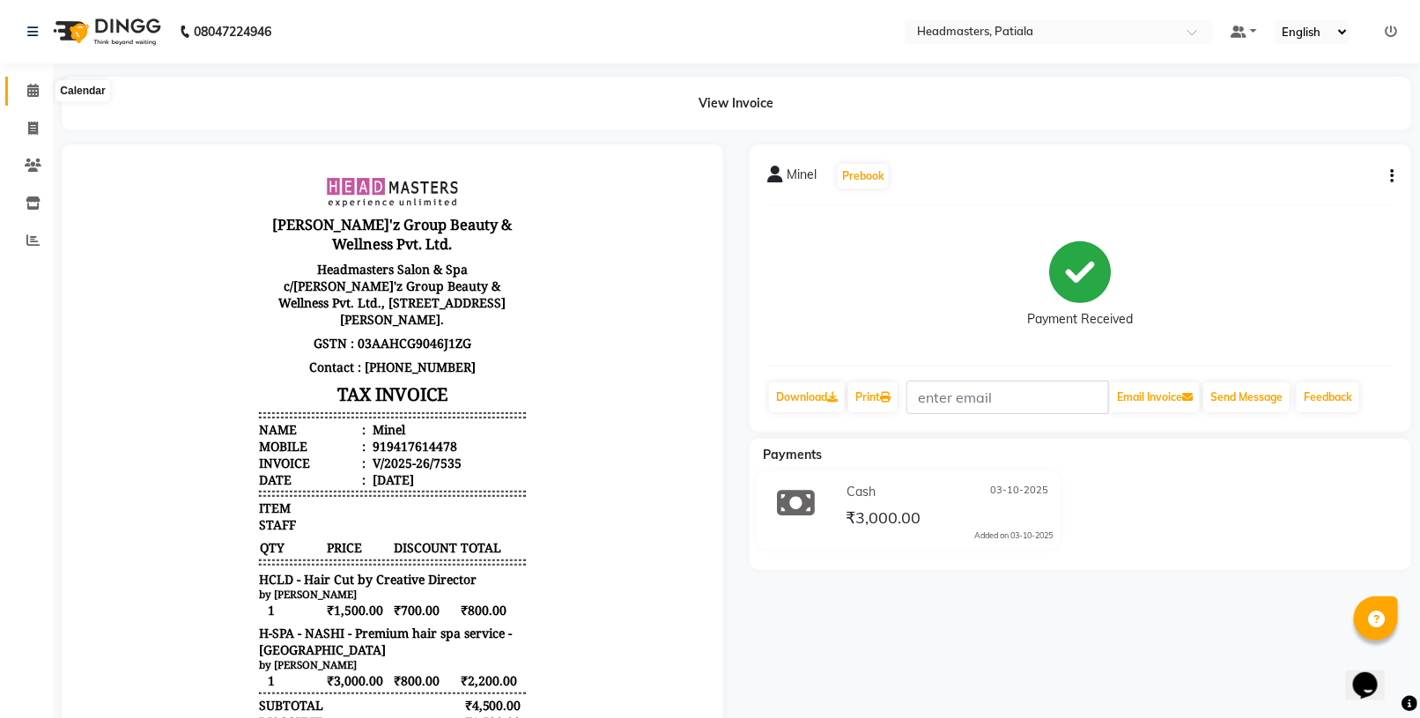
click at [31, 93] on icon at bounding box center [32, 90] width 11 height 13
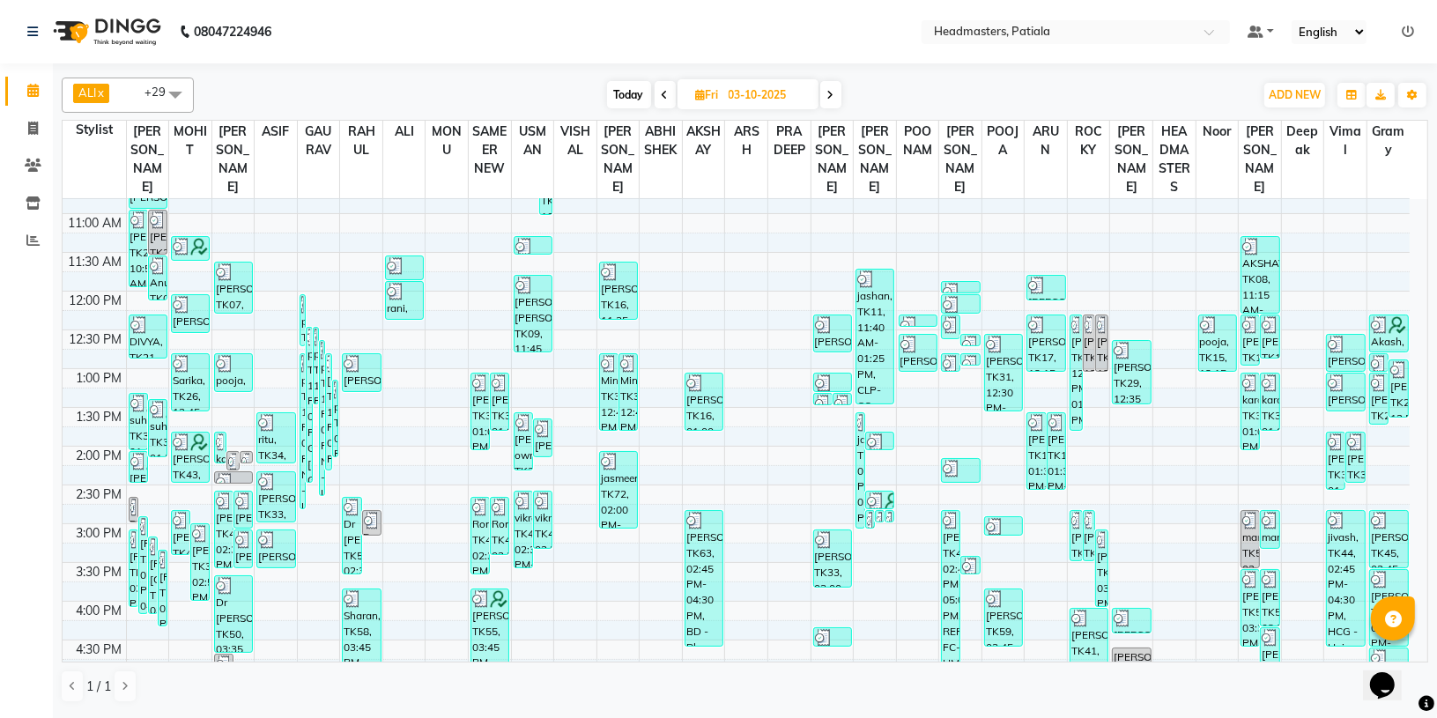
scroll to position [247, 0]
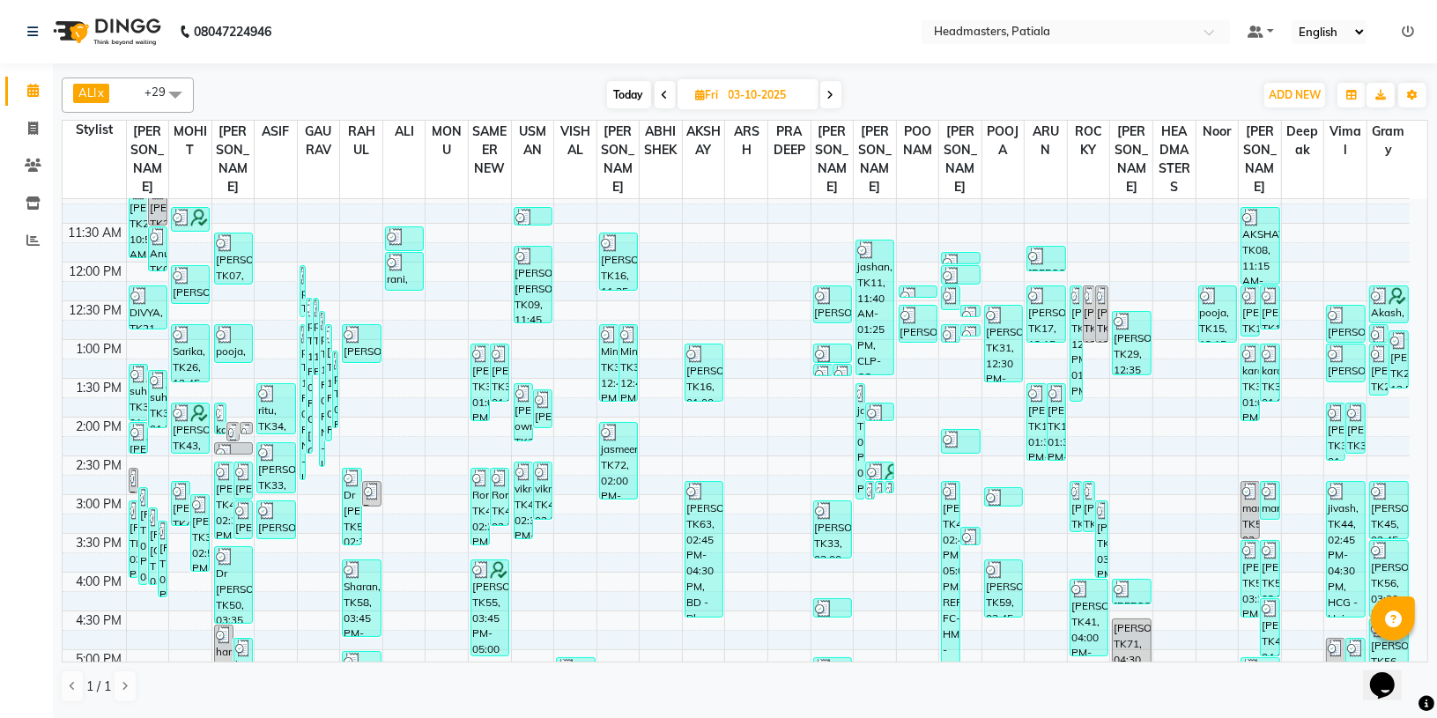
click at [827, 98] on icon at bounding box center [830, 95] width 7 height 11
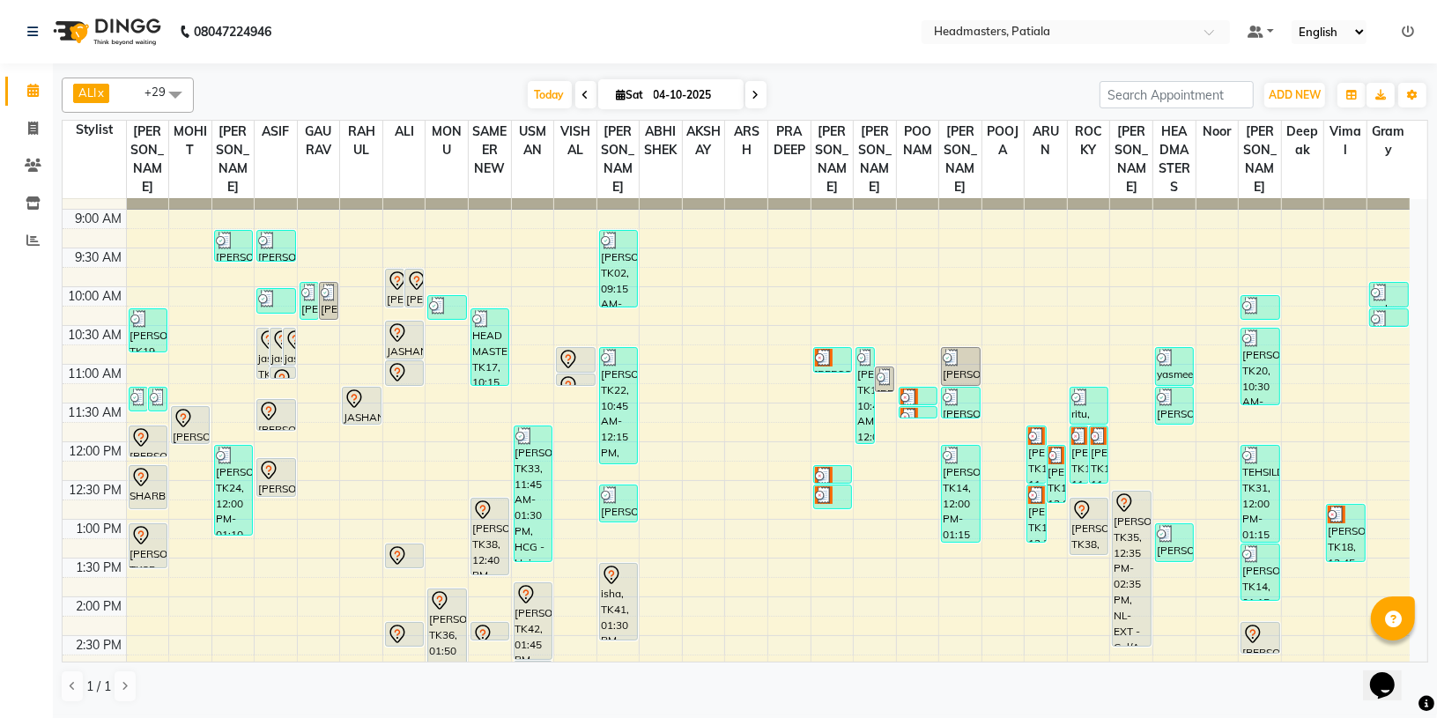
scroll to position [97, 0]
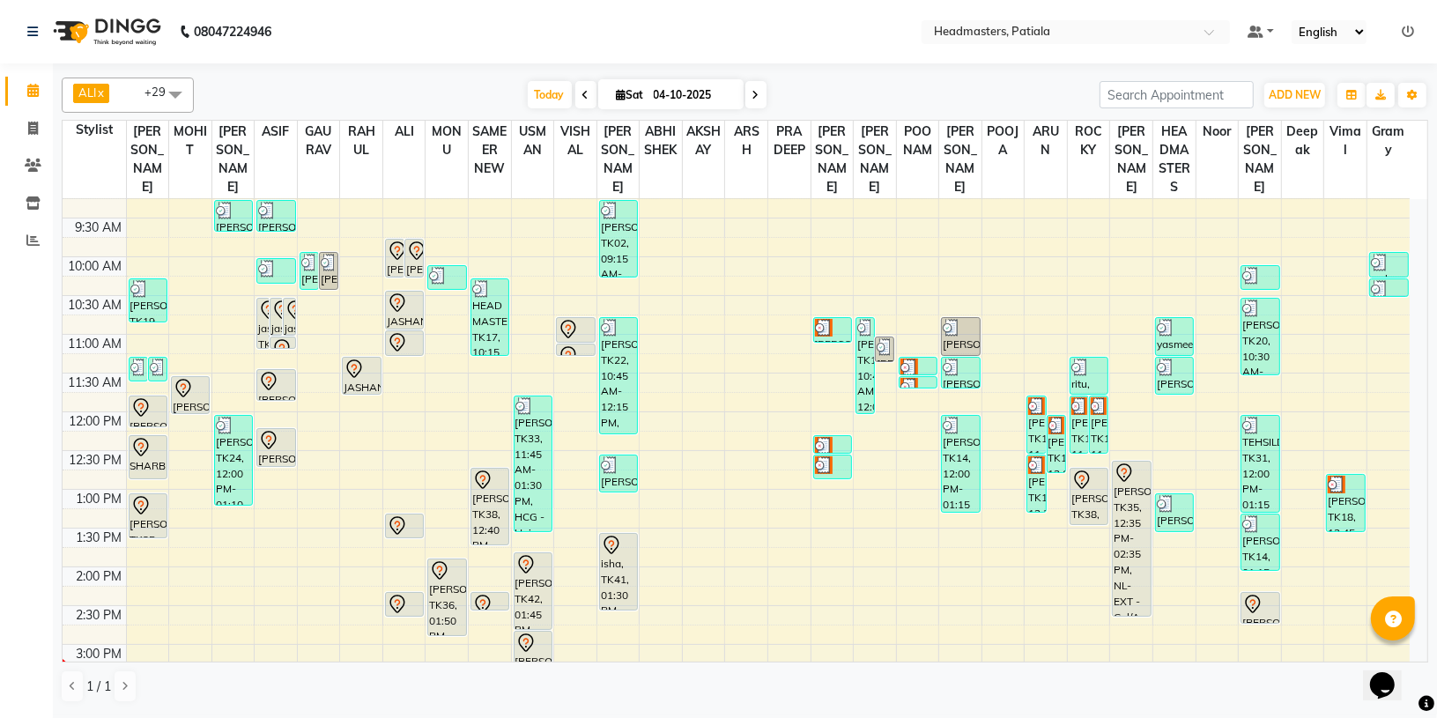
click at [578, 88] on span at bounding box center [585, 94] width 21 height 27
type input "03-10-2025"
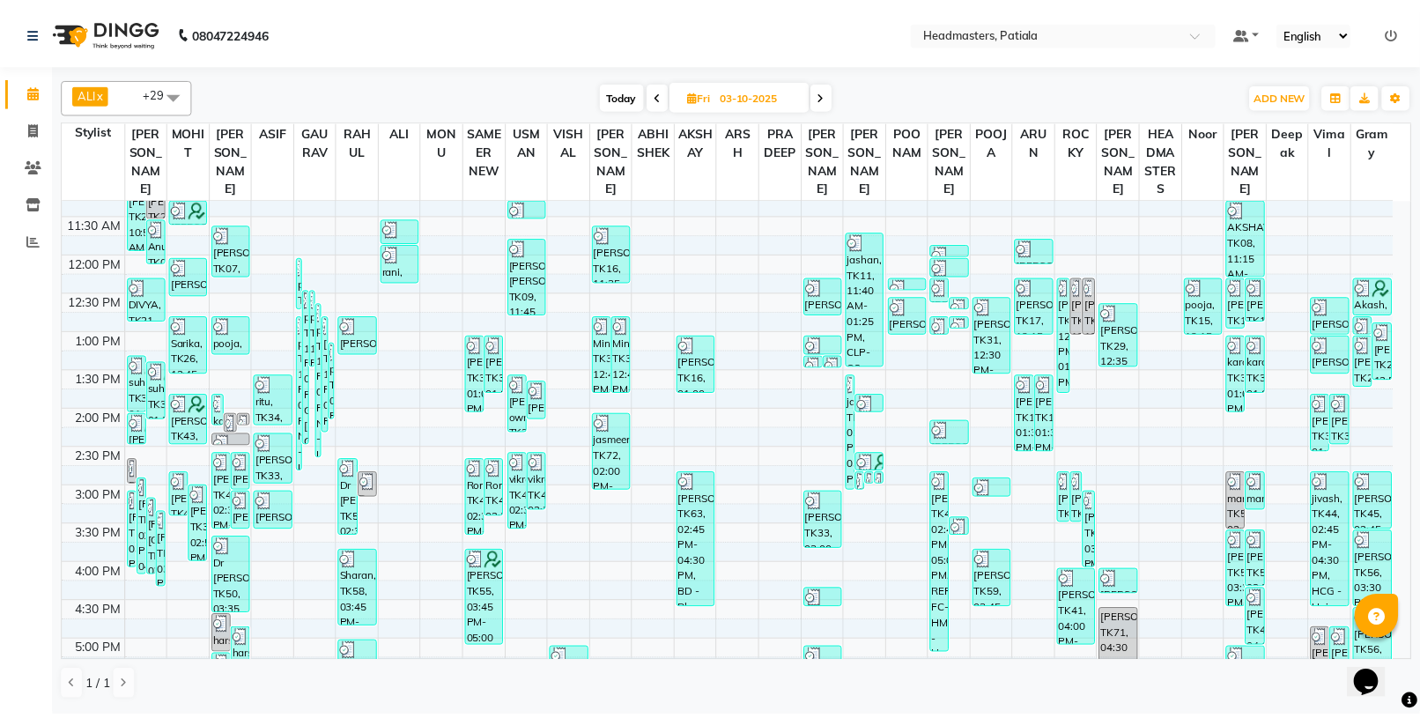
scroll to position [273, 0]
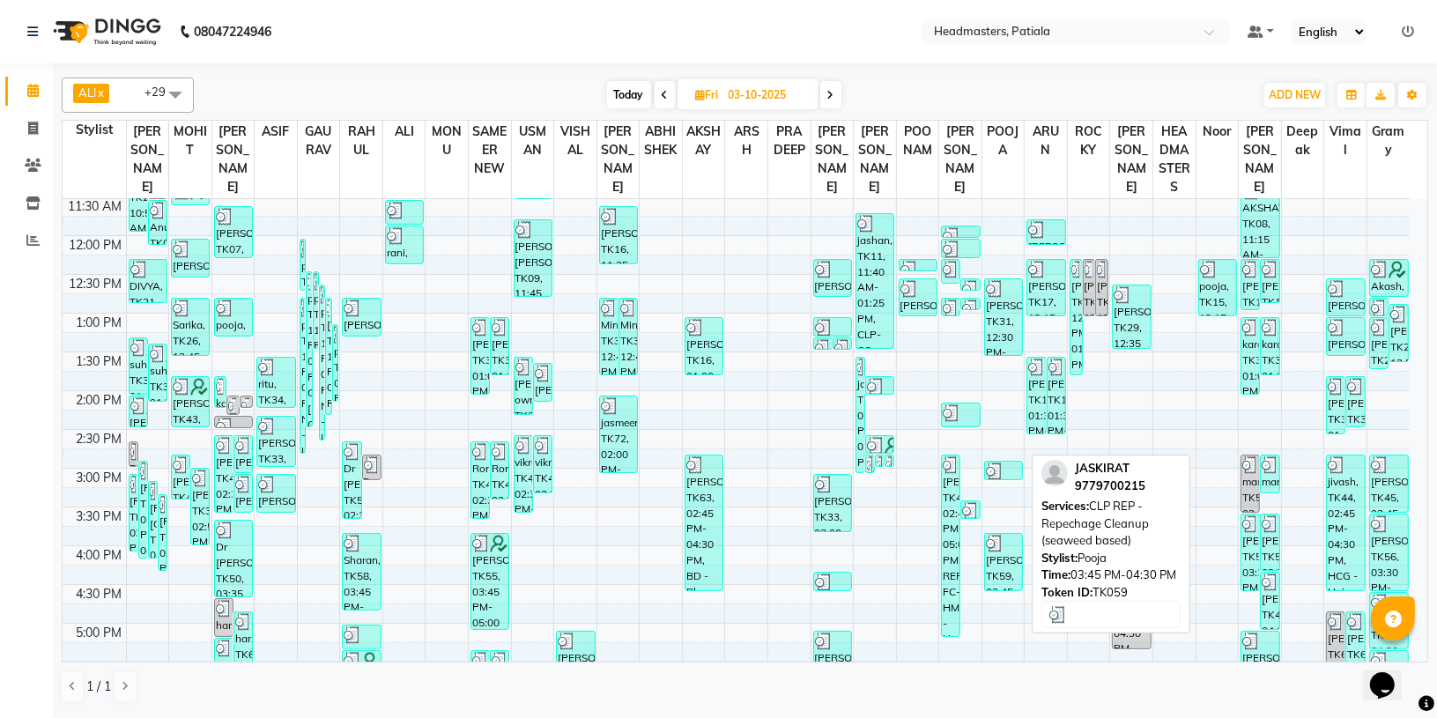
click at [1020, 562] on div "JASKIRAT, TK59, 03:45 PM-04:30 PM, CLP REP - Repechage Cleanup (seaweed based)" at bounding box center [1003, 562] width 37 height 56
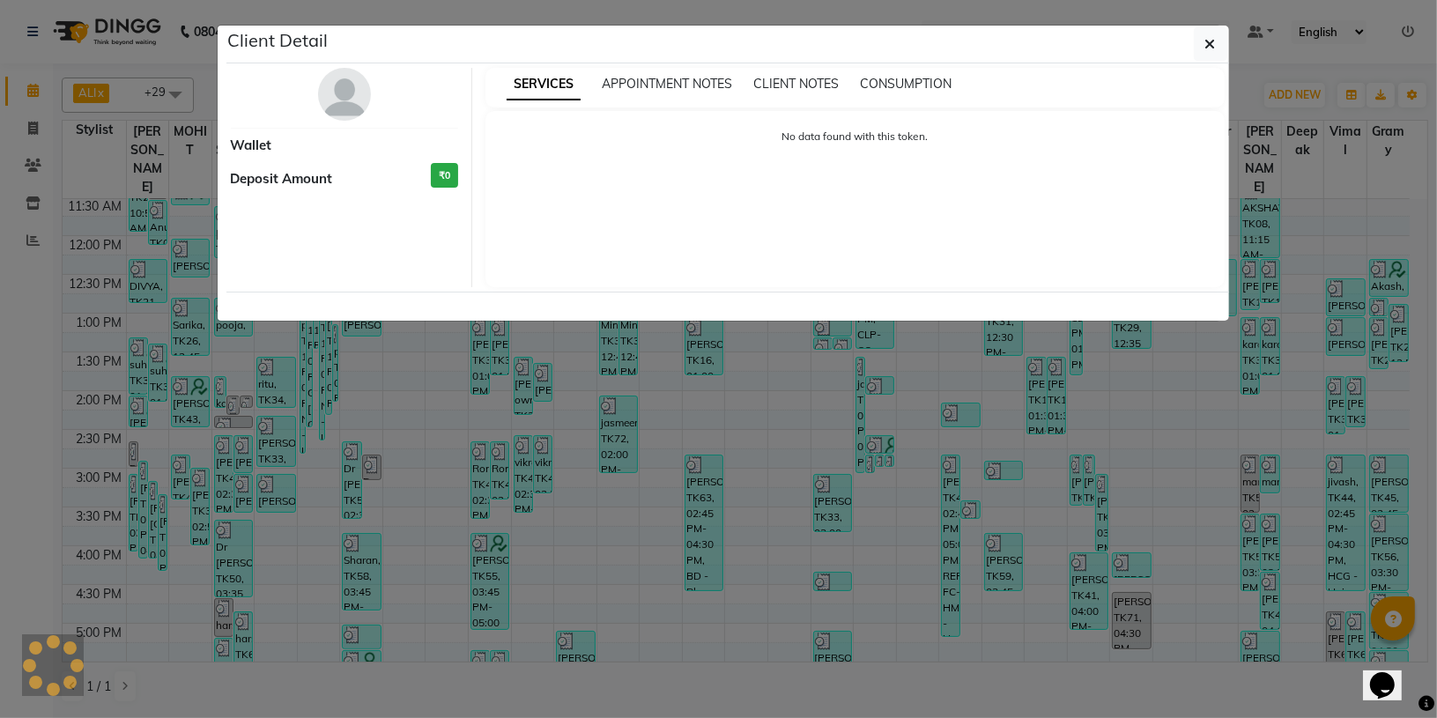
select select "3"
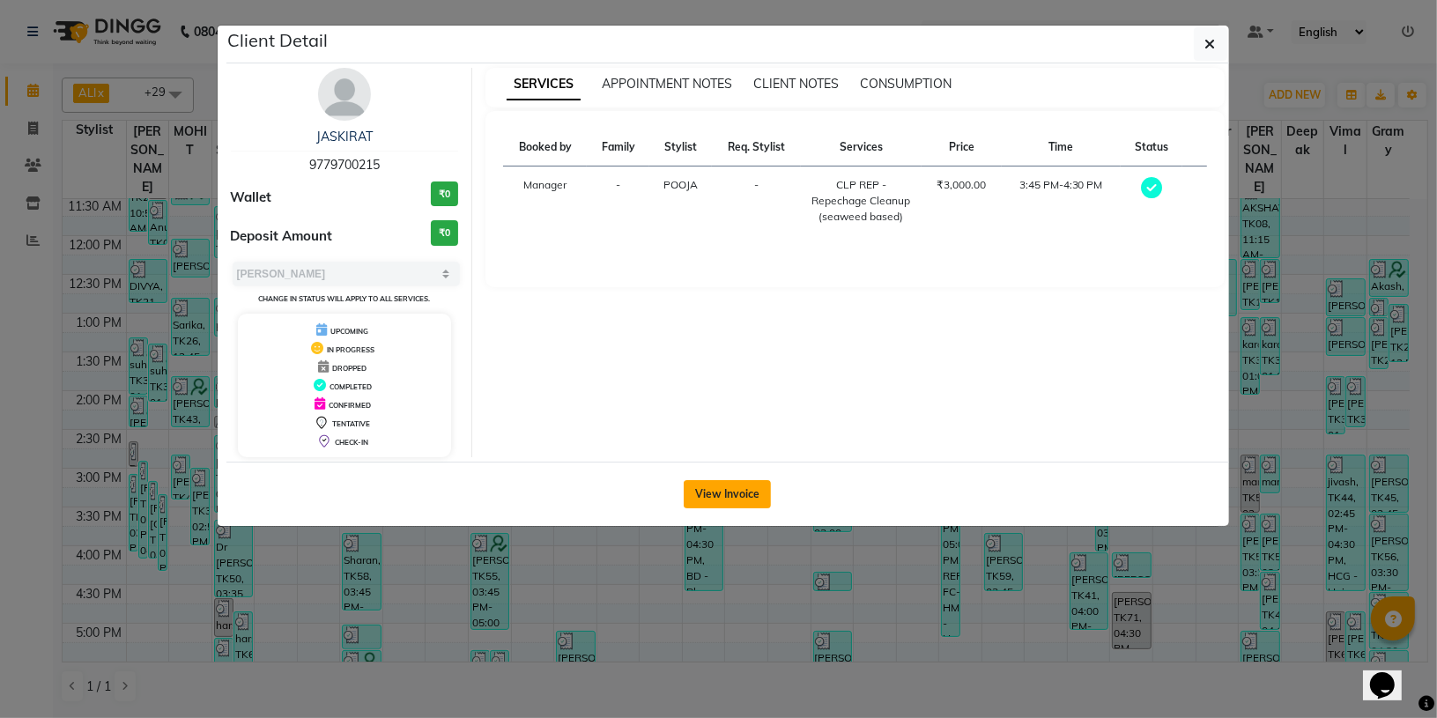
click at [738, 495] on button "View Invoice" at bounding box center [726, 494] width 87 height 28
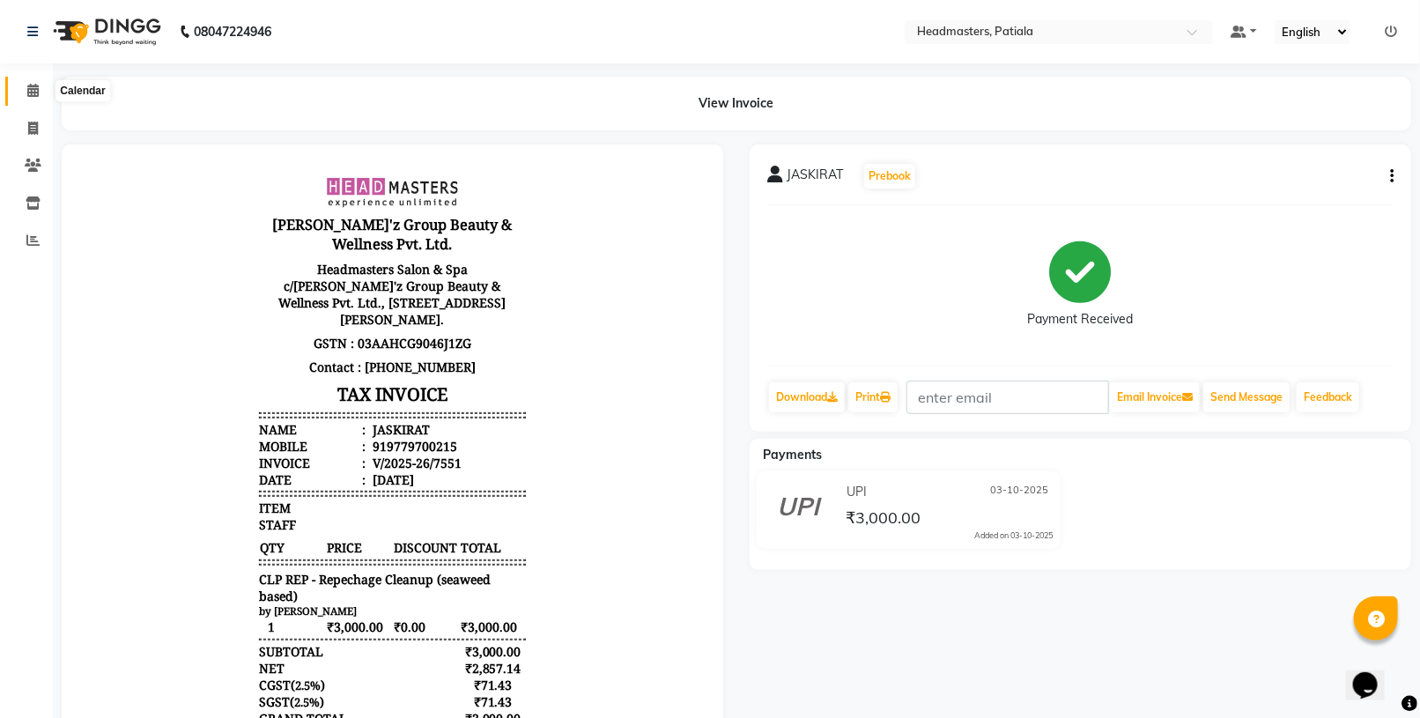
click at [36, 93] on icon at bounding box center [32, 90] width 11 height 13
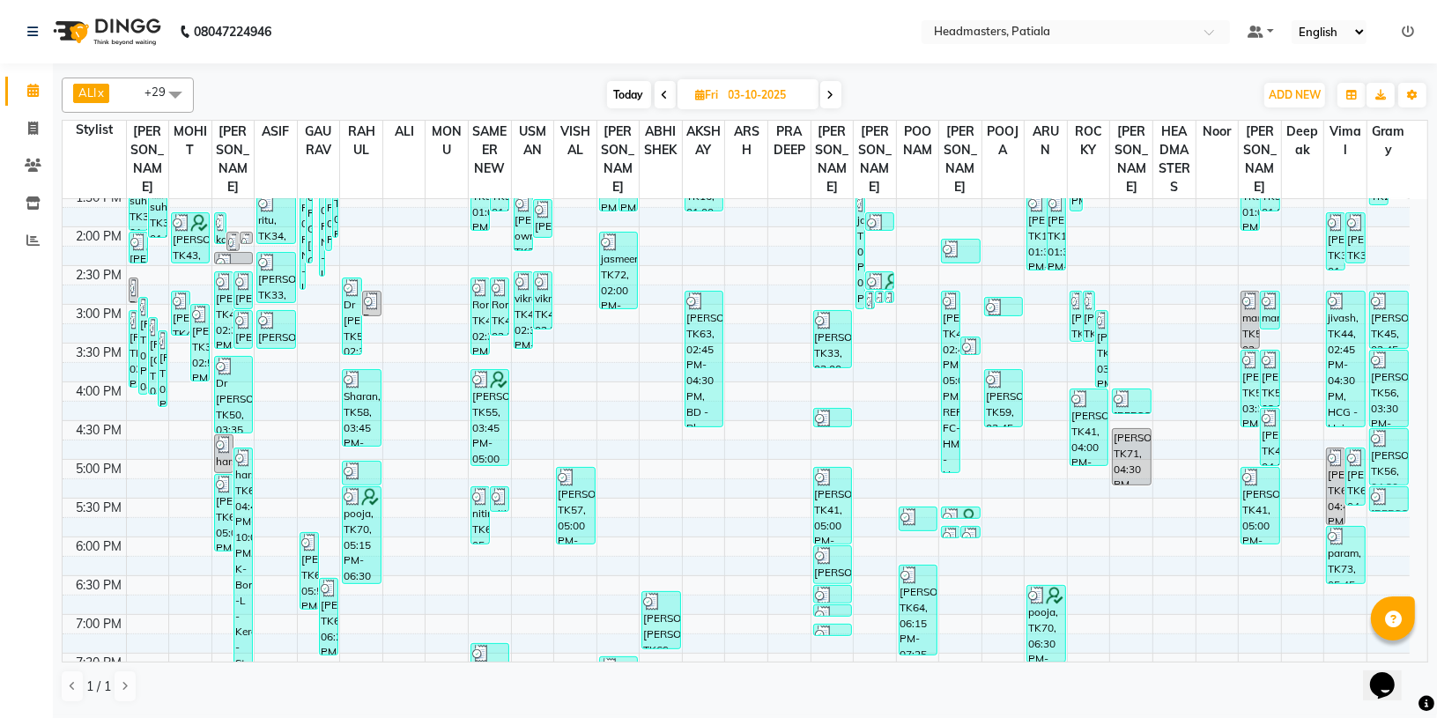
scroll to position [432, 0]
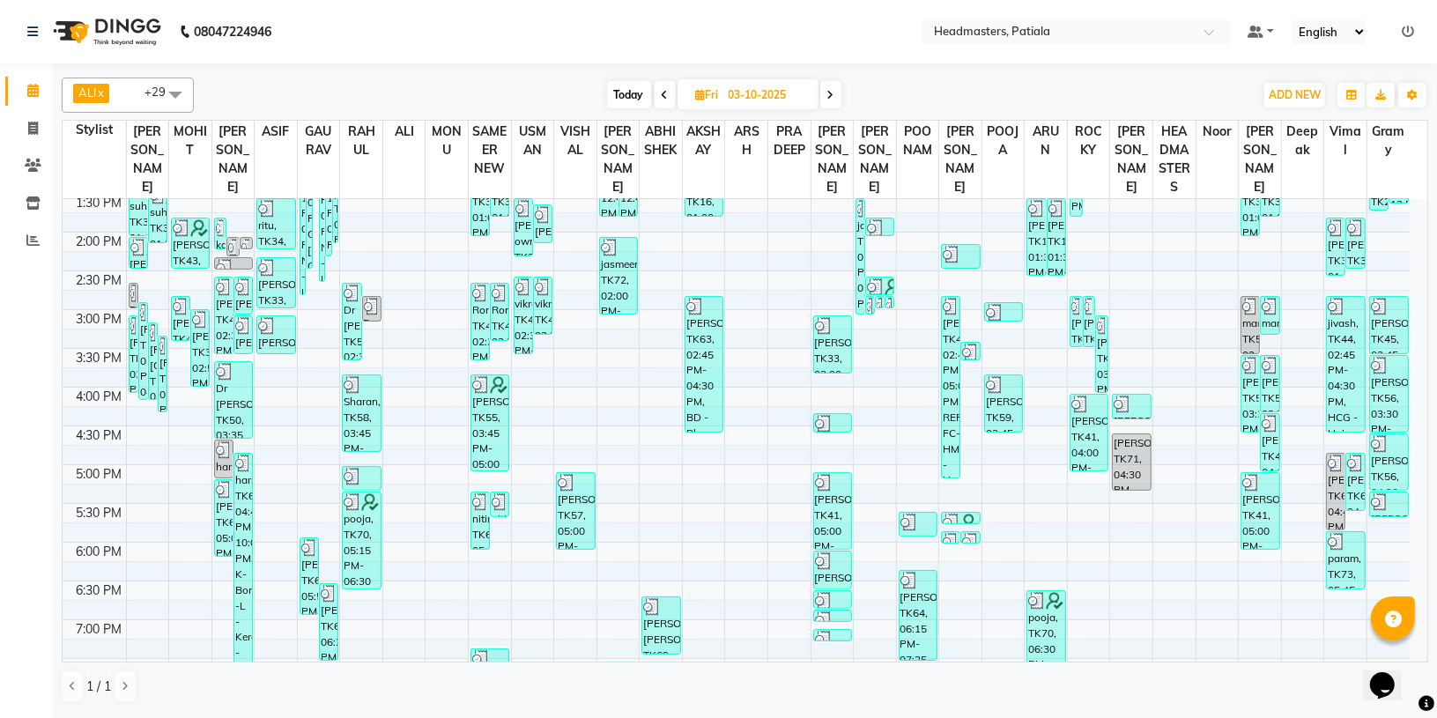
click at [1132, 220] on div "8:00 AM 8:30 AM 9:00 AM 9:30 AM 10:00 AM 10:30 AM 11:00 AM 11:30 AM 12:00 PM 12…" at bounding box center [736, 309] width 1347 height 1084
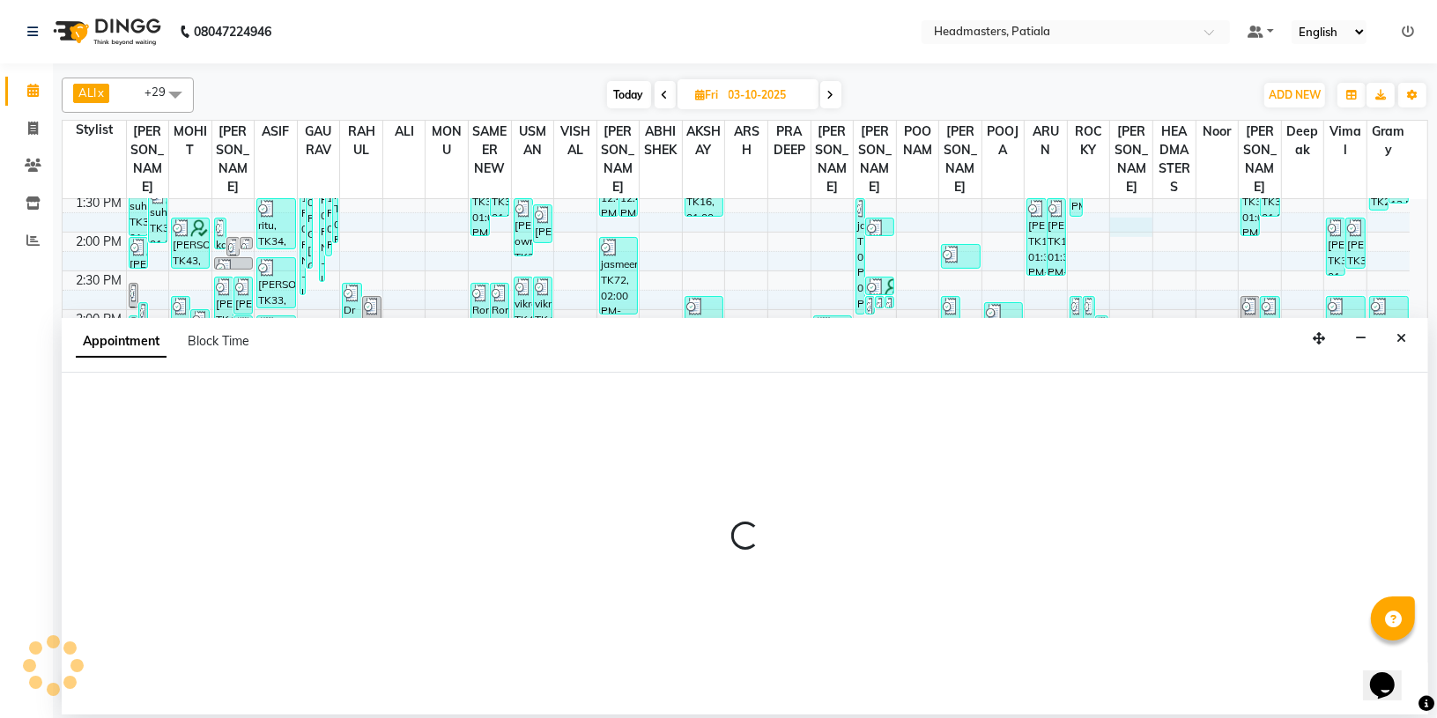
select select "52232"
select select "tentative"
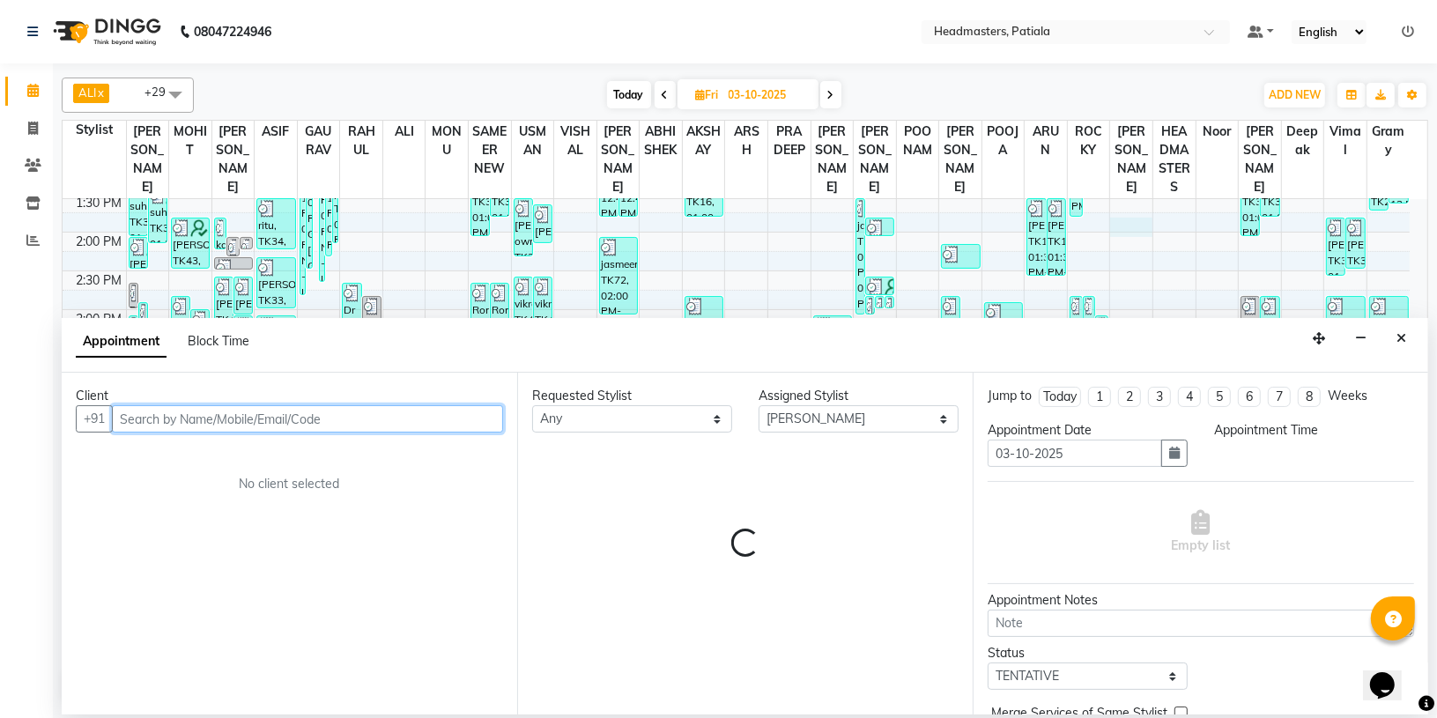
select select "825"
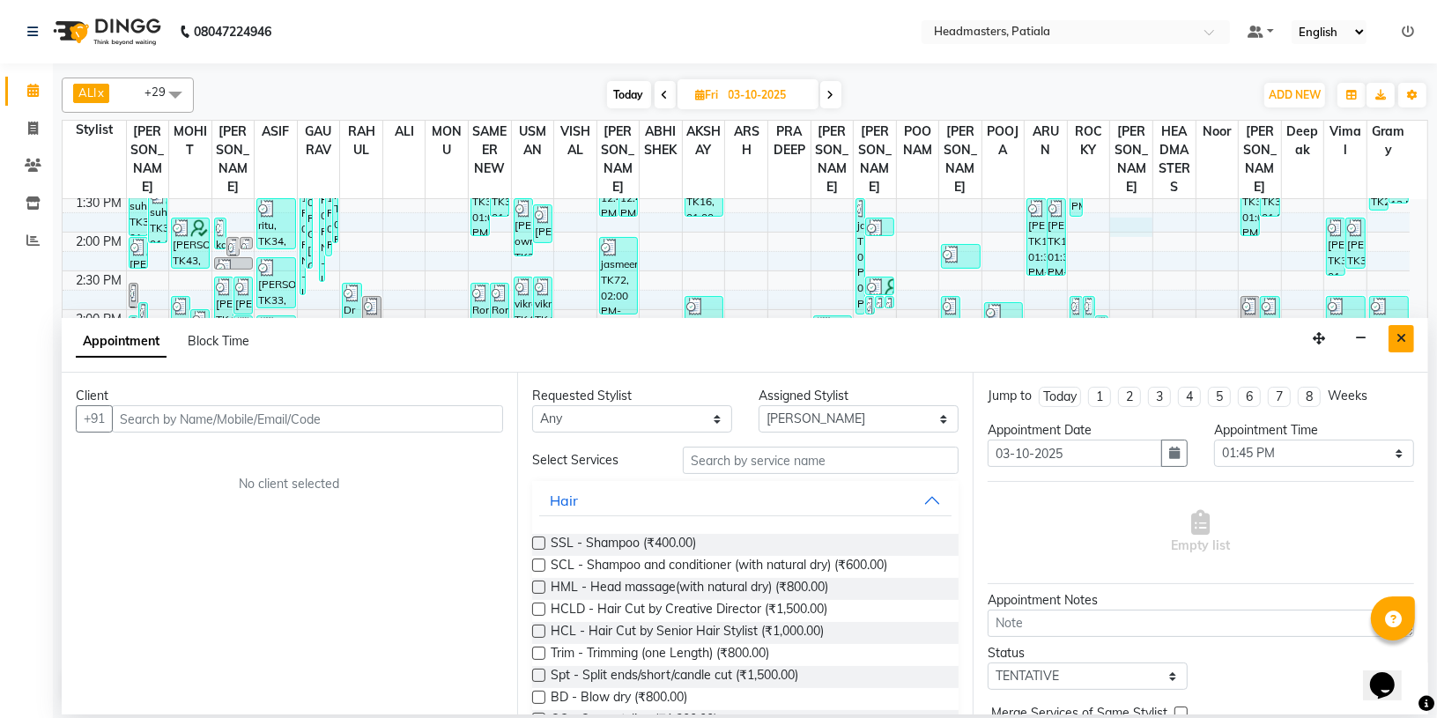
click at [1407, 332] on button "Close" at bounding box center [1401, 338] width 26 height 27
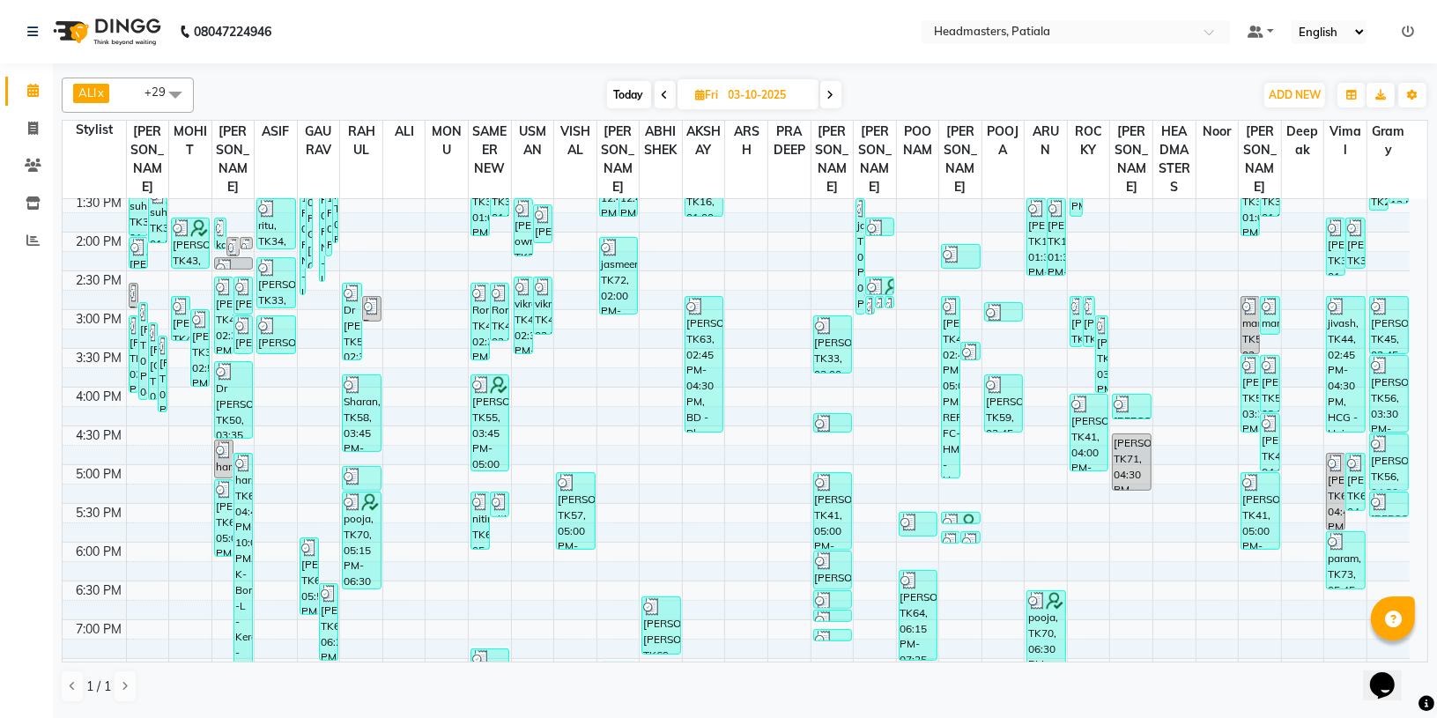
click at [838, 94] on span at bounding box center [830, 94] width 21 height 27
type input "04-10-2025"
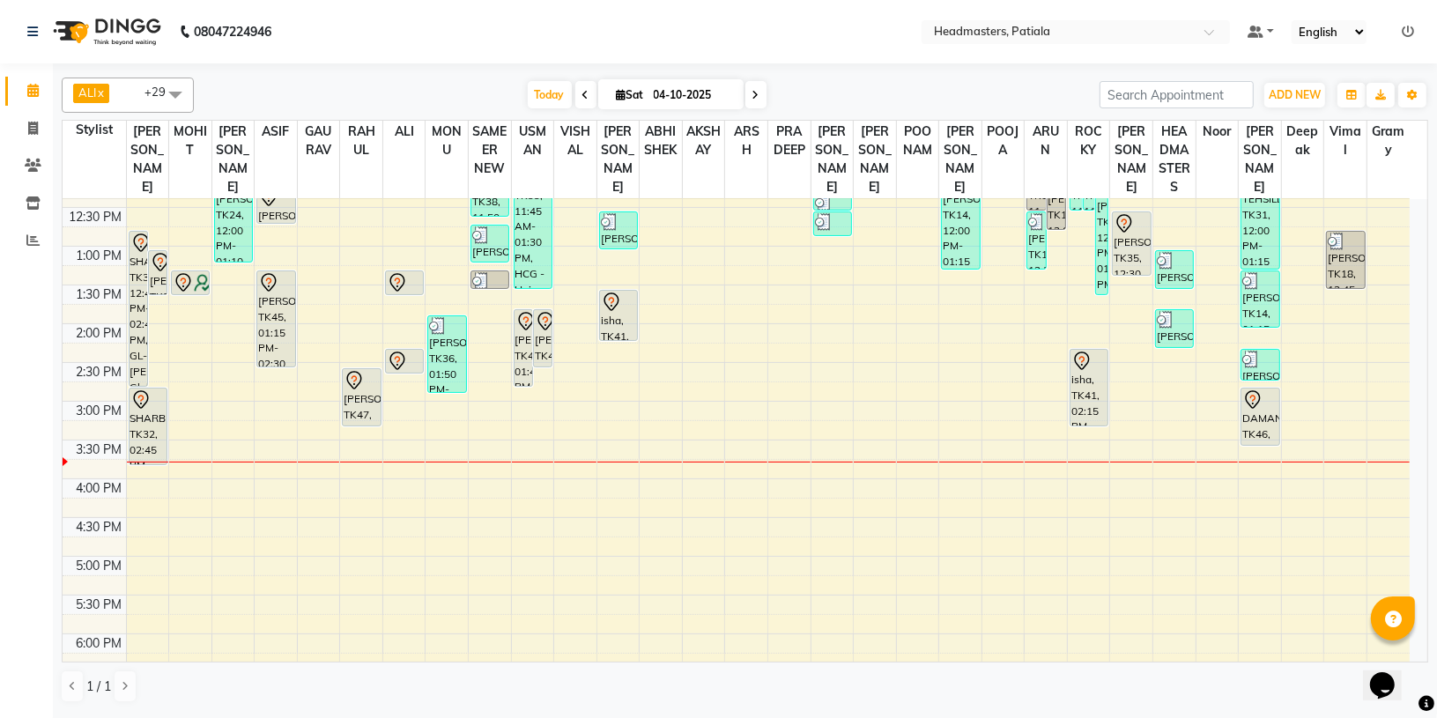
scroll to position [261, 0]
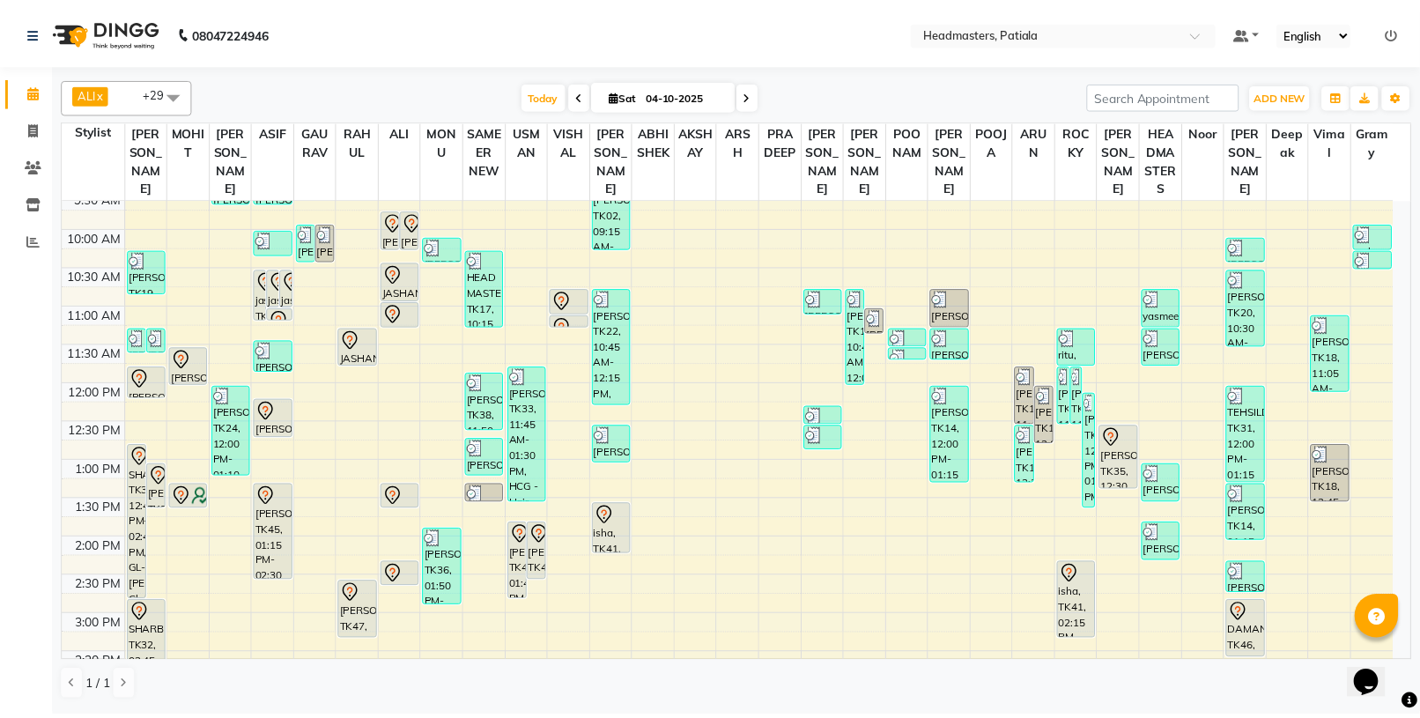
scroll to position [141, 0]
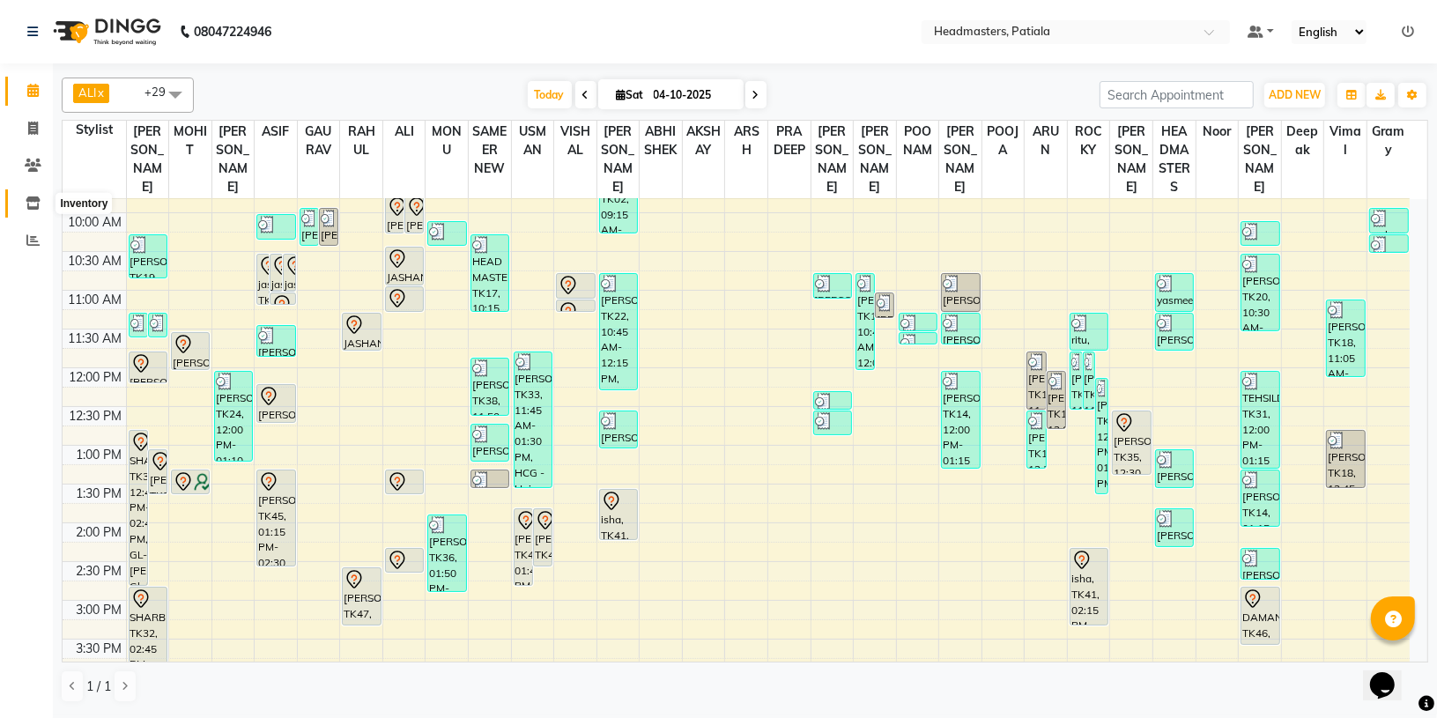
click at [20, 200] on span at bounding box center [33, 204] width 31 height 20
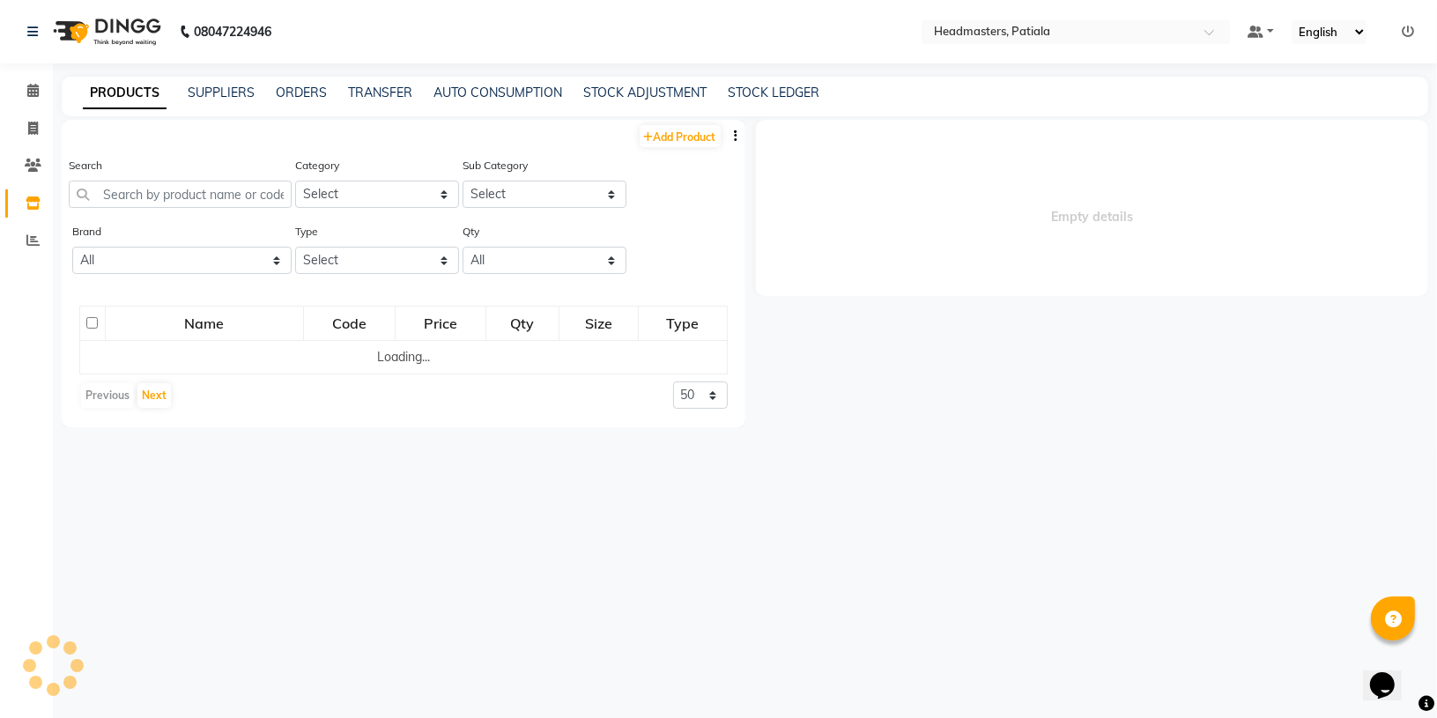
select select
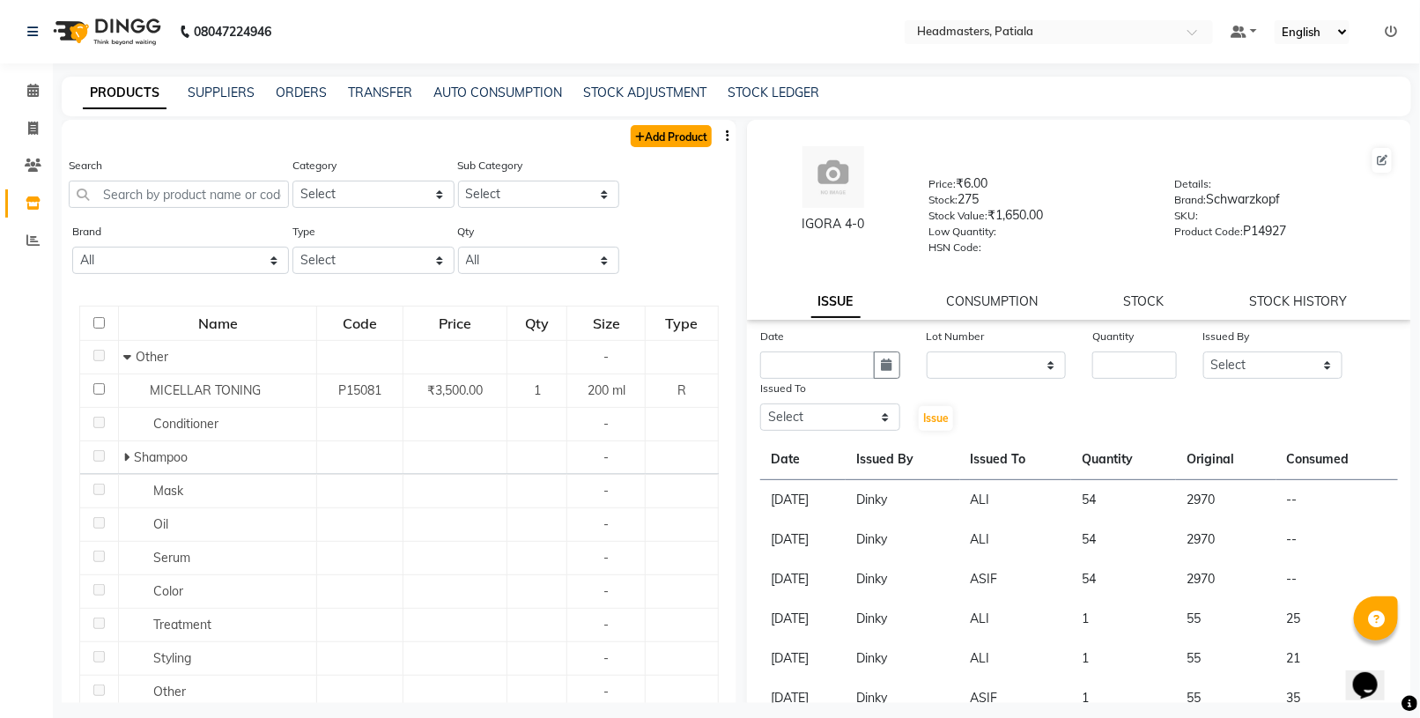
click at [666, 141] on link "Add Product" at bounding box center [671, 136] width 81 height 22
select select "true"
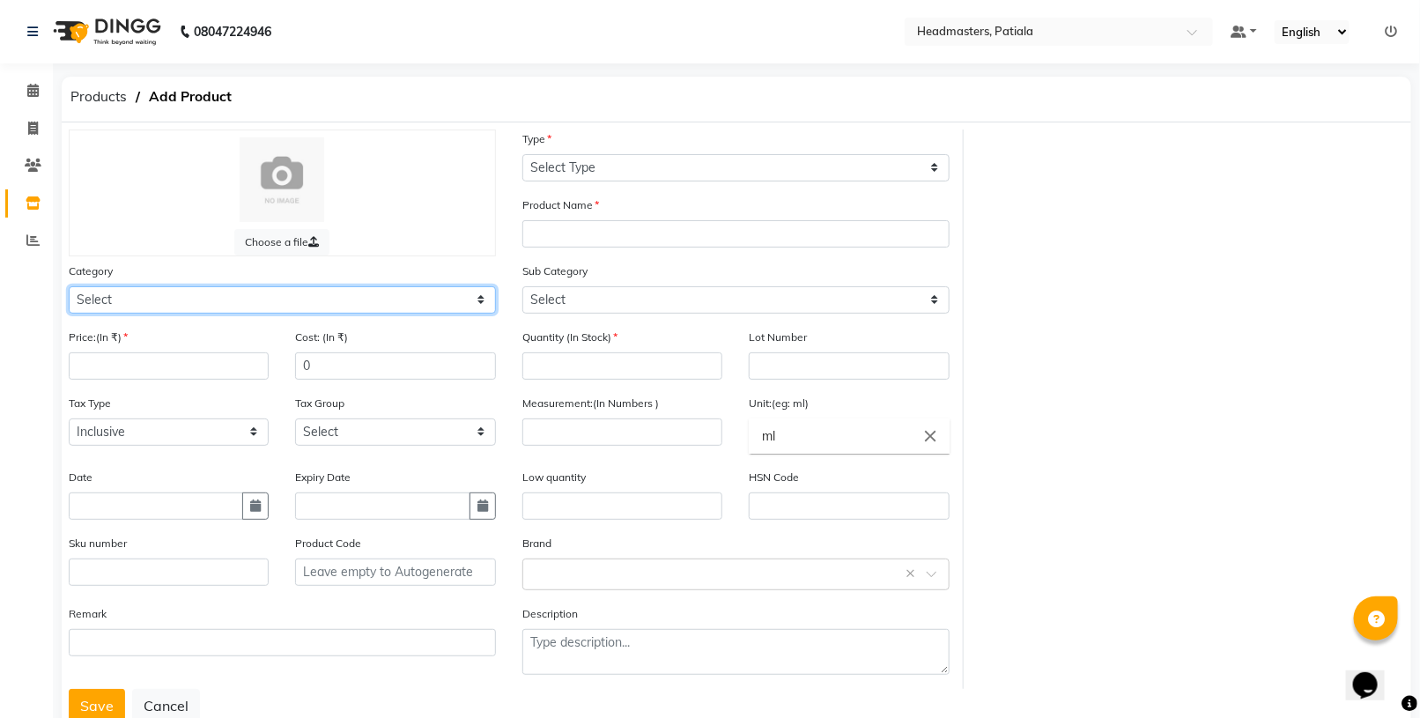
click at [412, 299] on select "Select Hair Skin Makeup Personal Care Appliances Beard Waxing Disposable Thread…" at bounding box center [282, 299] width 427 height 27
select select "1099101100"
click at [69, 286] on select "Select Hair Skin Makeup Personal Care Appliances Beard Waxing Disposable Thread…" at bounding box center [282, 299] width 427 height 27
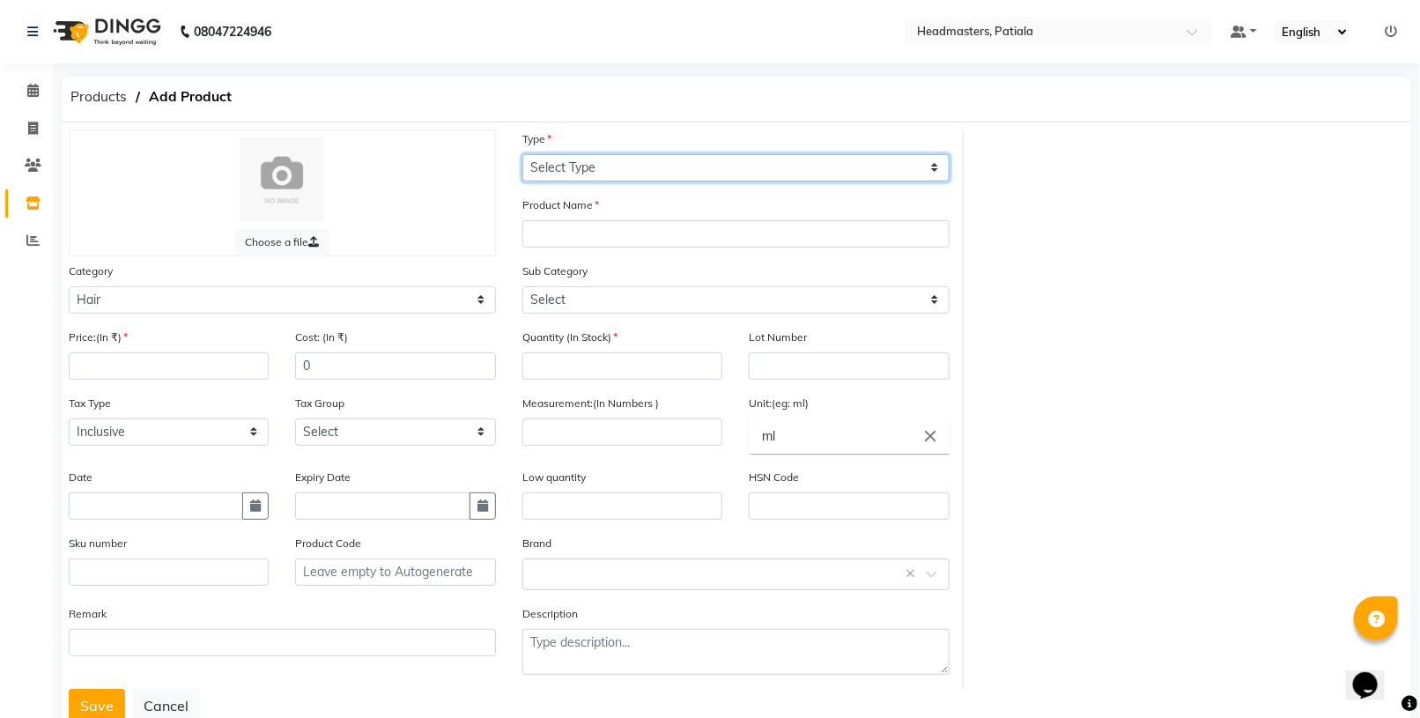
click at [676, 168] on select "Select Type Both Retail Consumable" at bounding box center [735, 167] width 427 height 27
select select "R"
click at [522, 154] on select "Select Type Both Retail Consumable" at bounding box center [735, 167] width 427 height 27
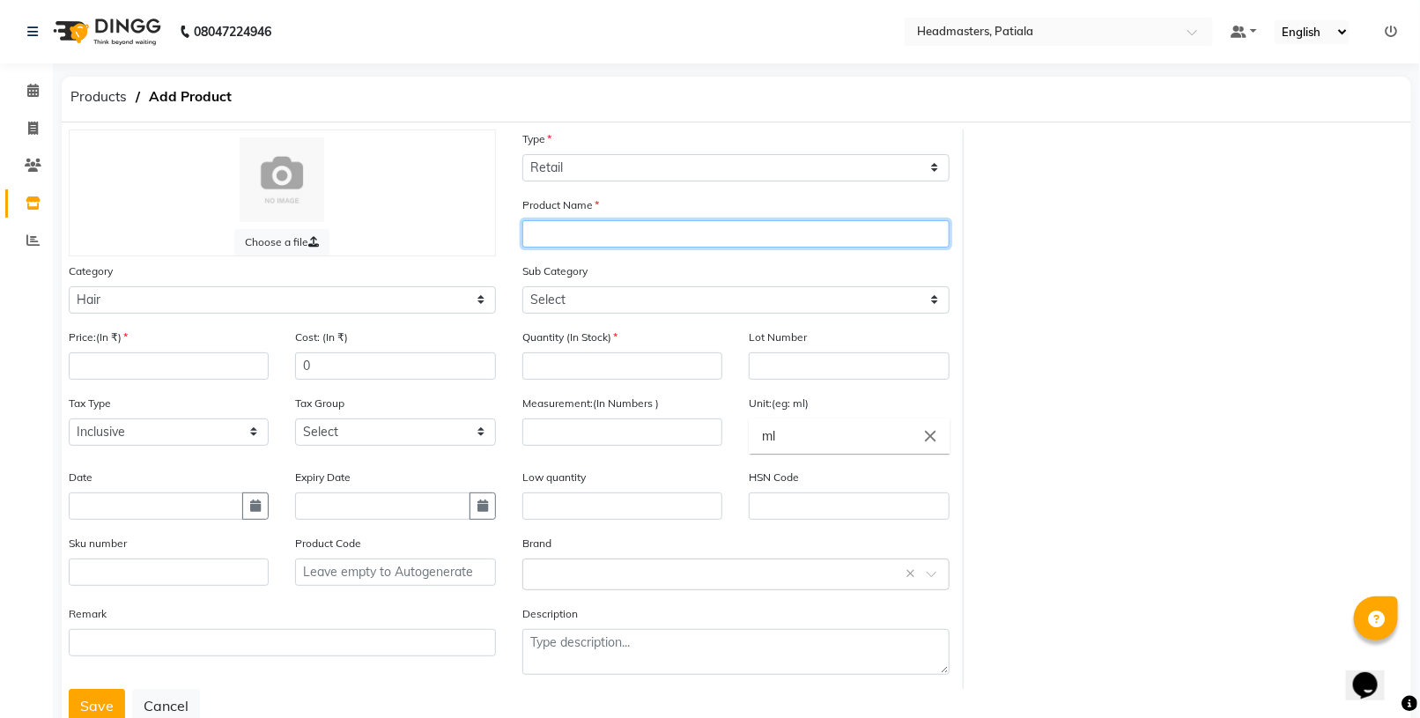
click at [582, 223] on input "text" at bounding box center [735, 233] width 427 height 27
type input "i"
type input "IRAMO OIL"
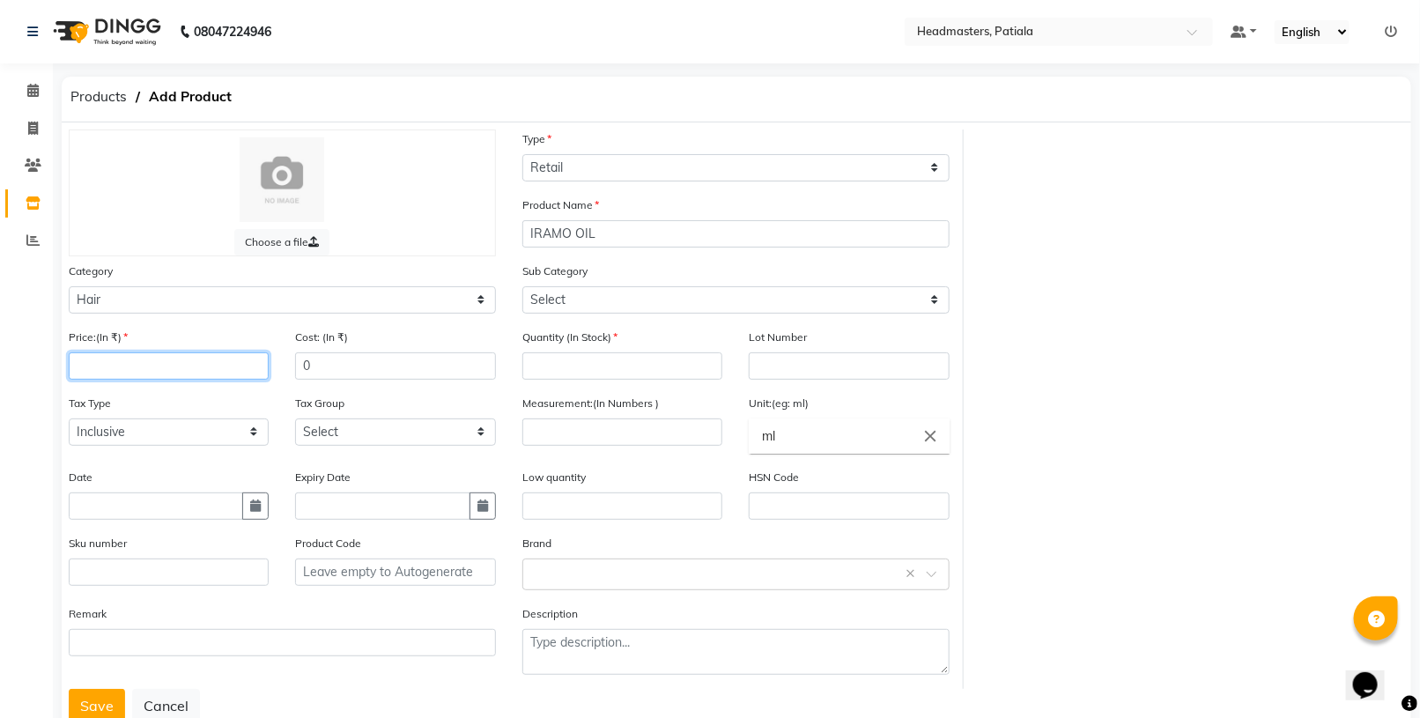
click at [117, 355] on input "number" at bounding box center [169, 365] width 200 height 27
type input "1500"
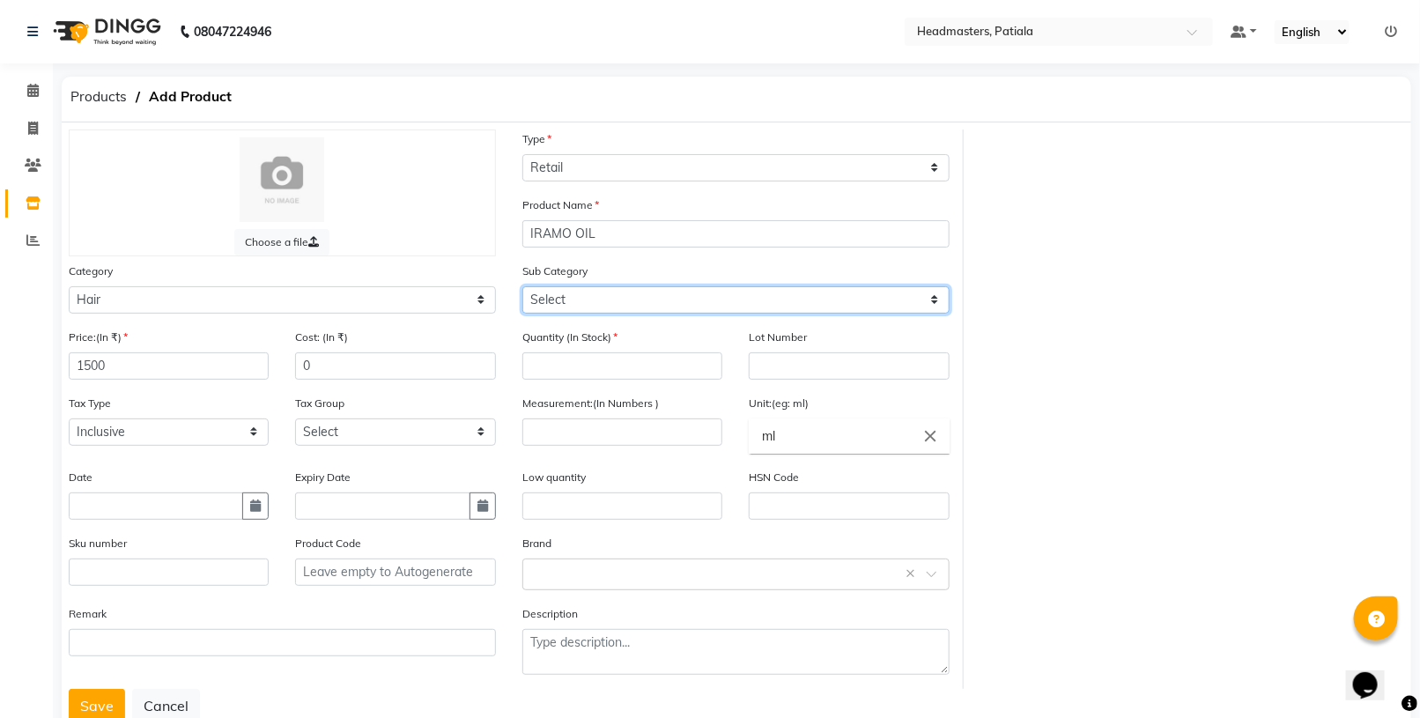
click at [841, 301] on select "Select Conditioner Shampoo Cream Mask Oil Serum Color Appliances Treatment Styl…" at bounding box center [735, 299] width 427 height 27
select select "1099101105"
click at [522, 286] on select "Select Conditioner Shampoo Cream Mask Oil Serum Color Appliances Treatment Styl…" at bounding box center [735, 299] width 427 height 27
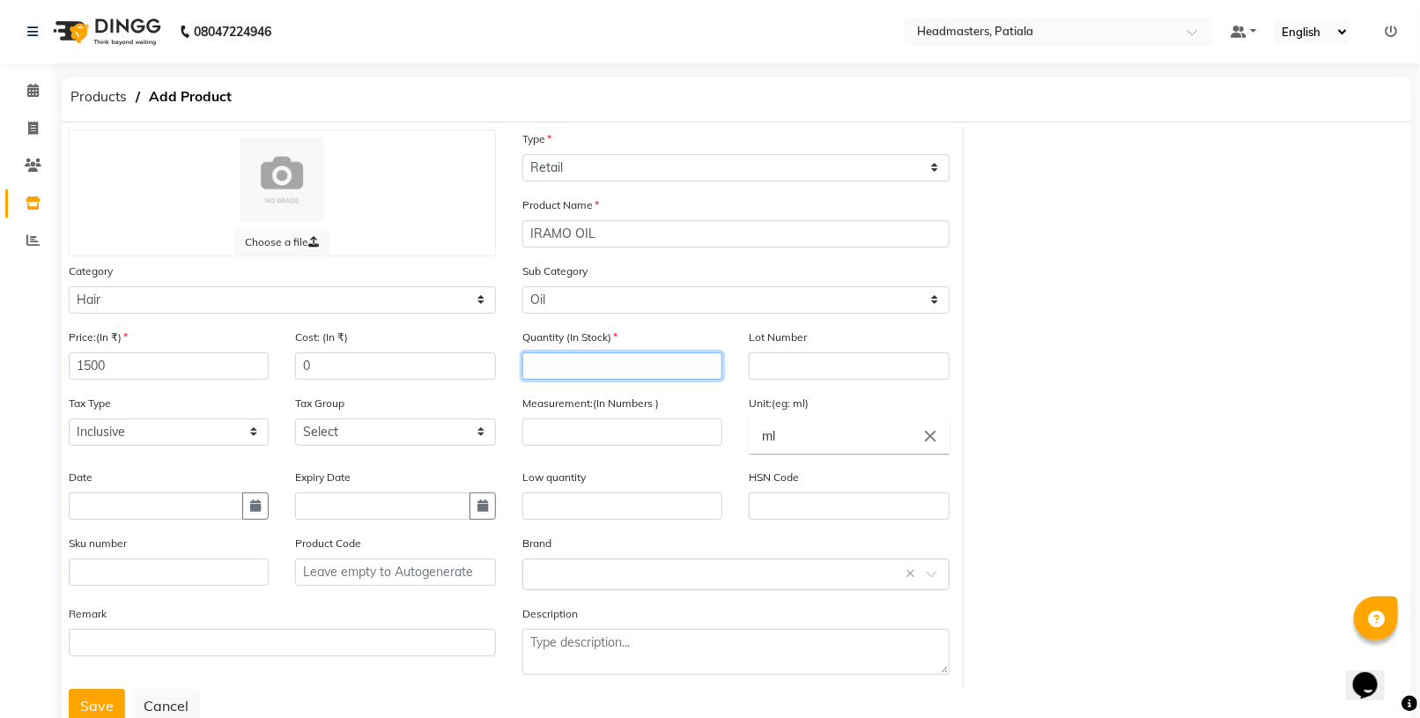
click at [600, 358] on input "number" at bounding box center [622, 365] width 200 height 27
type input "1"
click at [666, 430] on input "number" at bounding box center [622, 431] width 200 height 27
type input "50"
click at [408, 376] on input "0" at bounding box center [395, 365] width 200 height 27
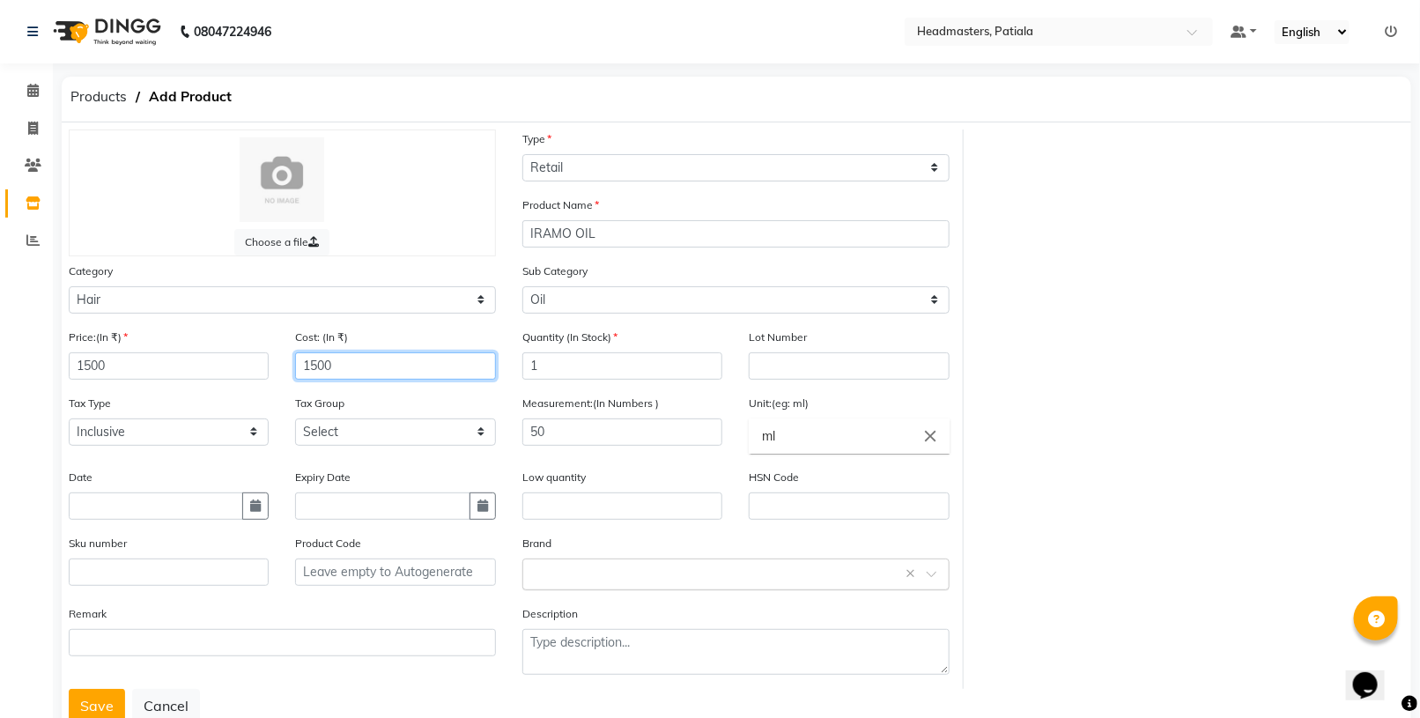
type input "1500"
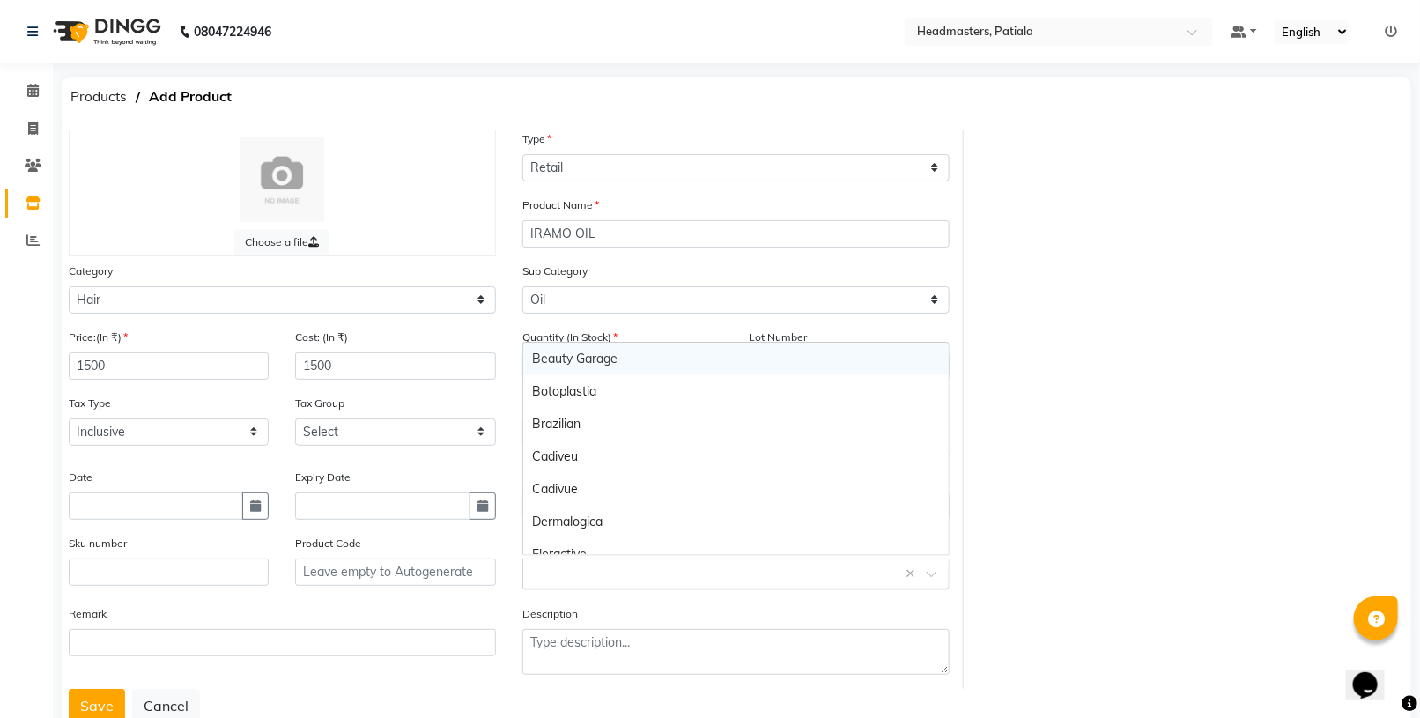
click at [876, 574] on input "text" at bounding box center [718, 573] width 373 height 18
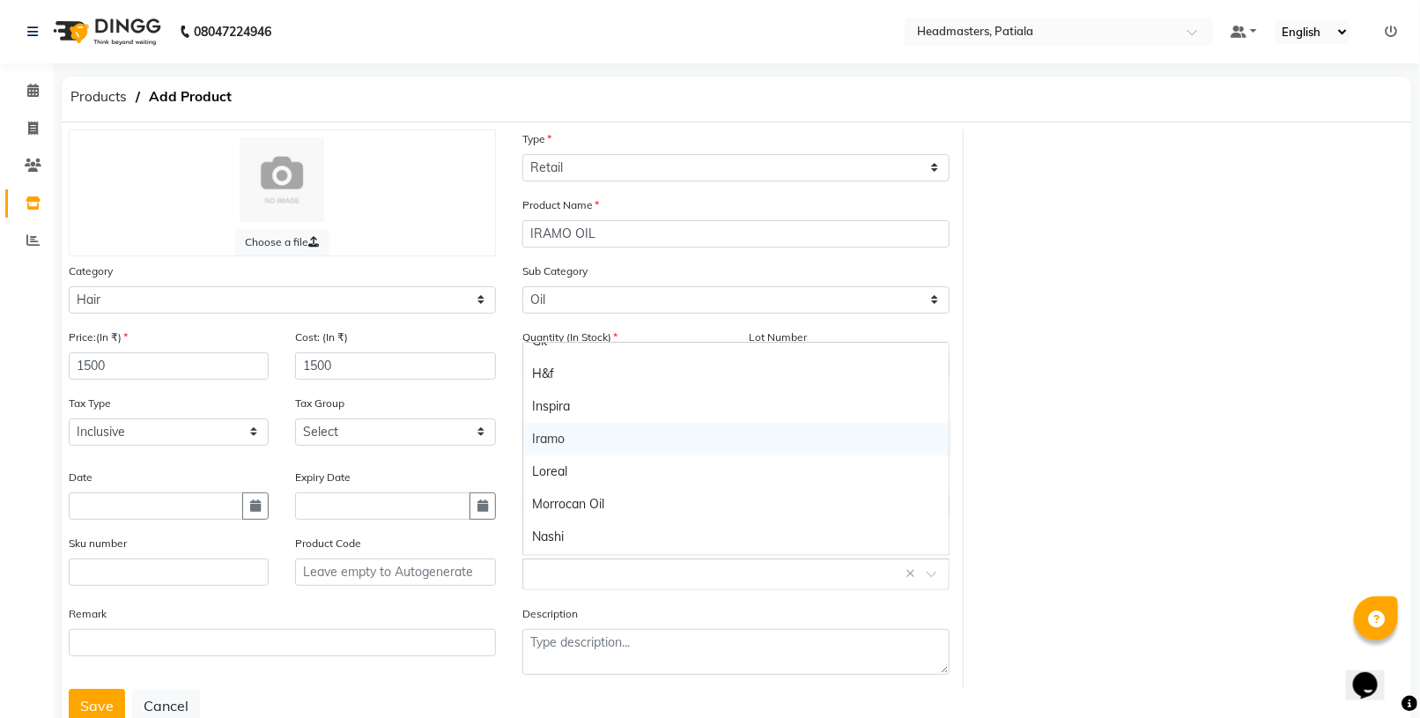
click at [804, 439] on div "Iramo" at bounding box center [735, 439] width 425 height 33
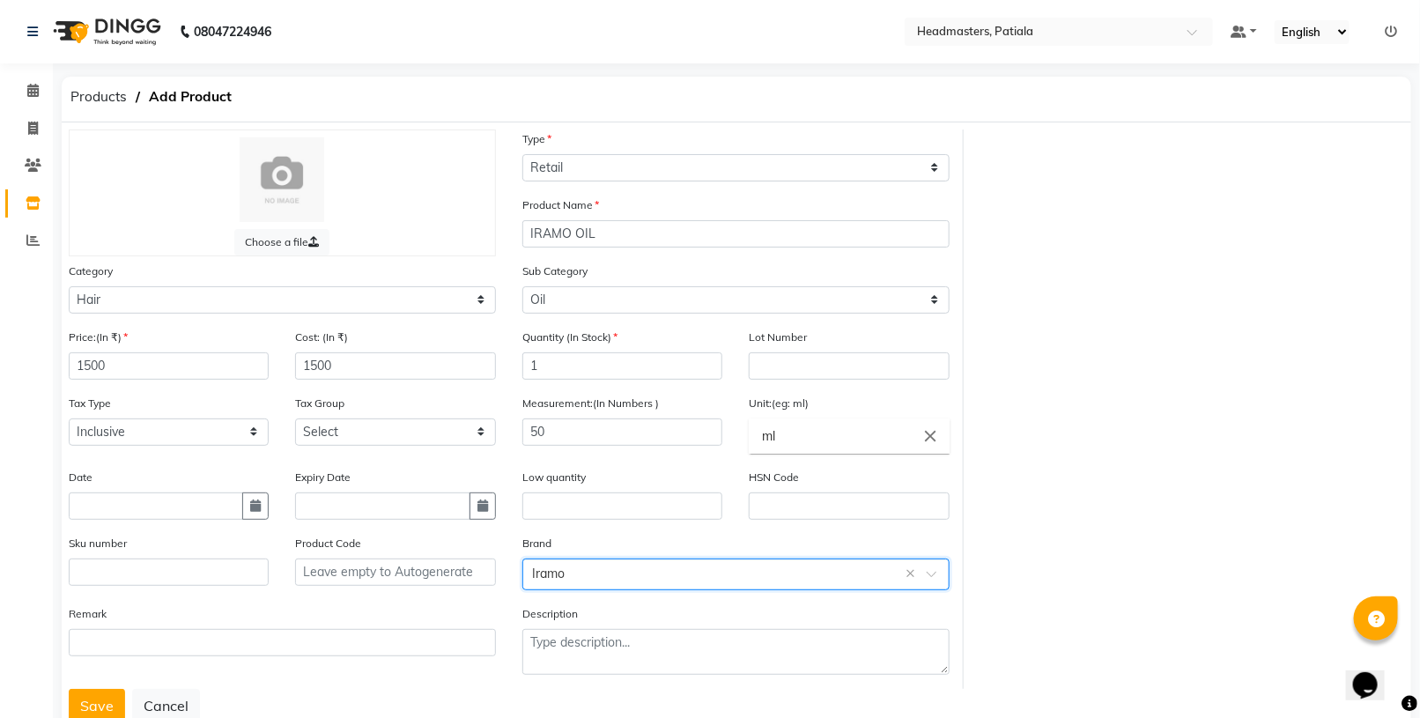
scroll to position [50, 0]
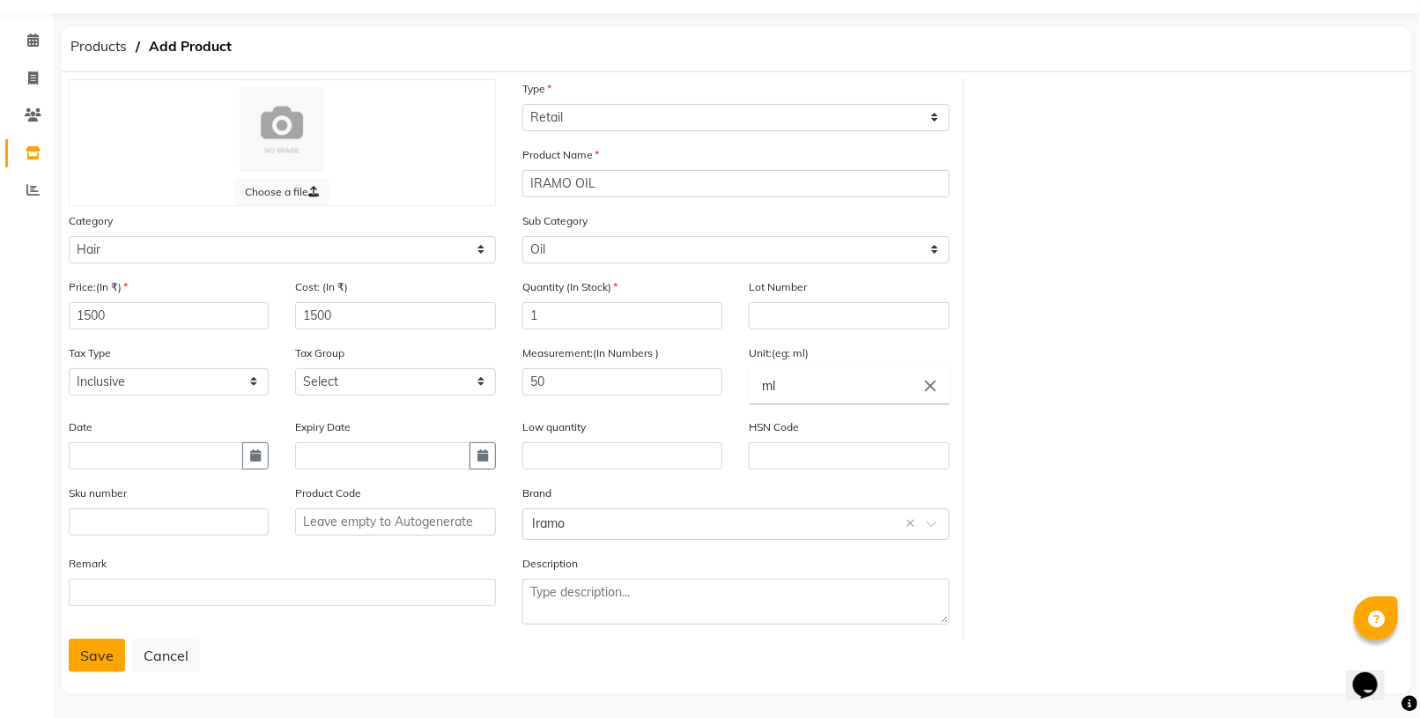
click at [69, 650] on button "Save" at bounding box center [97, 655] width 56 height 33
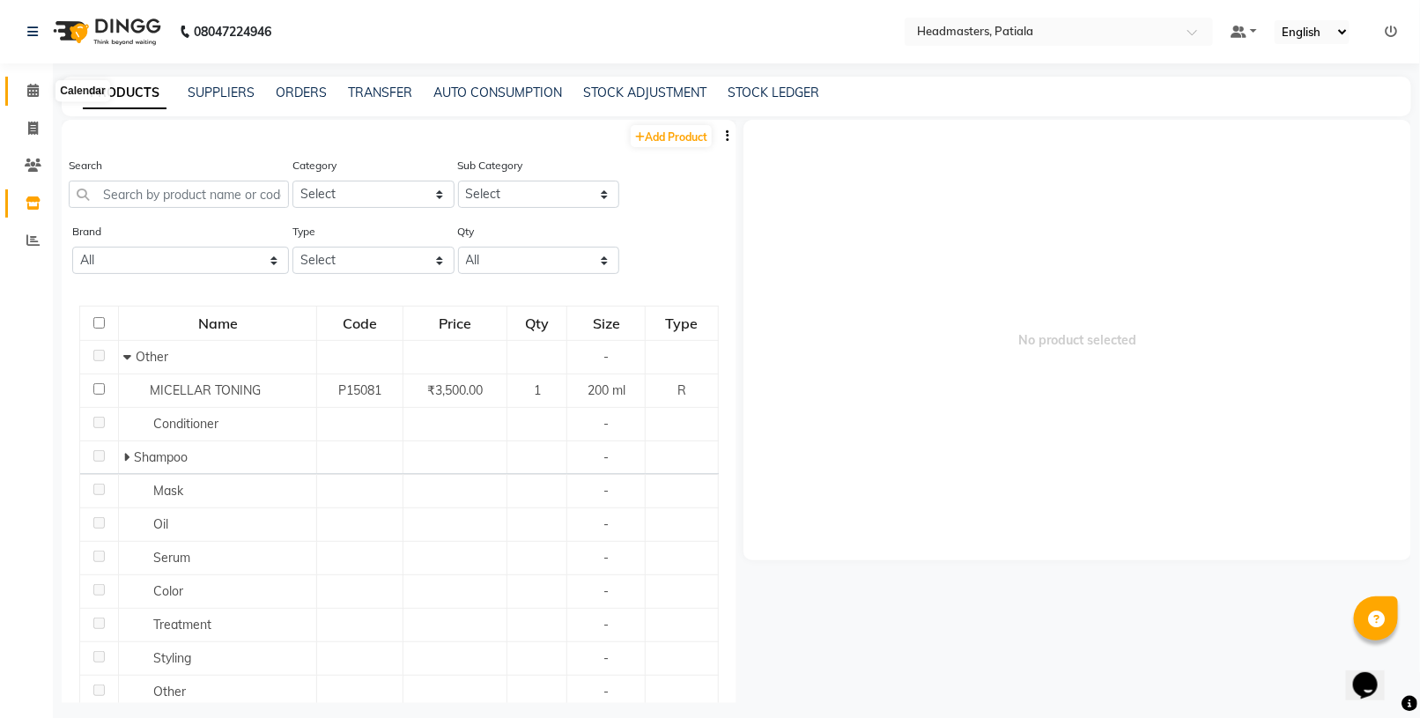
click at [41, 98] on span at bounding box center [33, 91] width 31 height 20
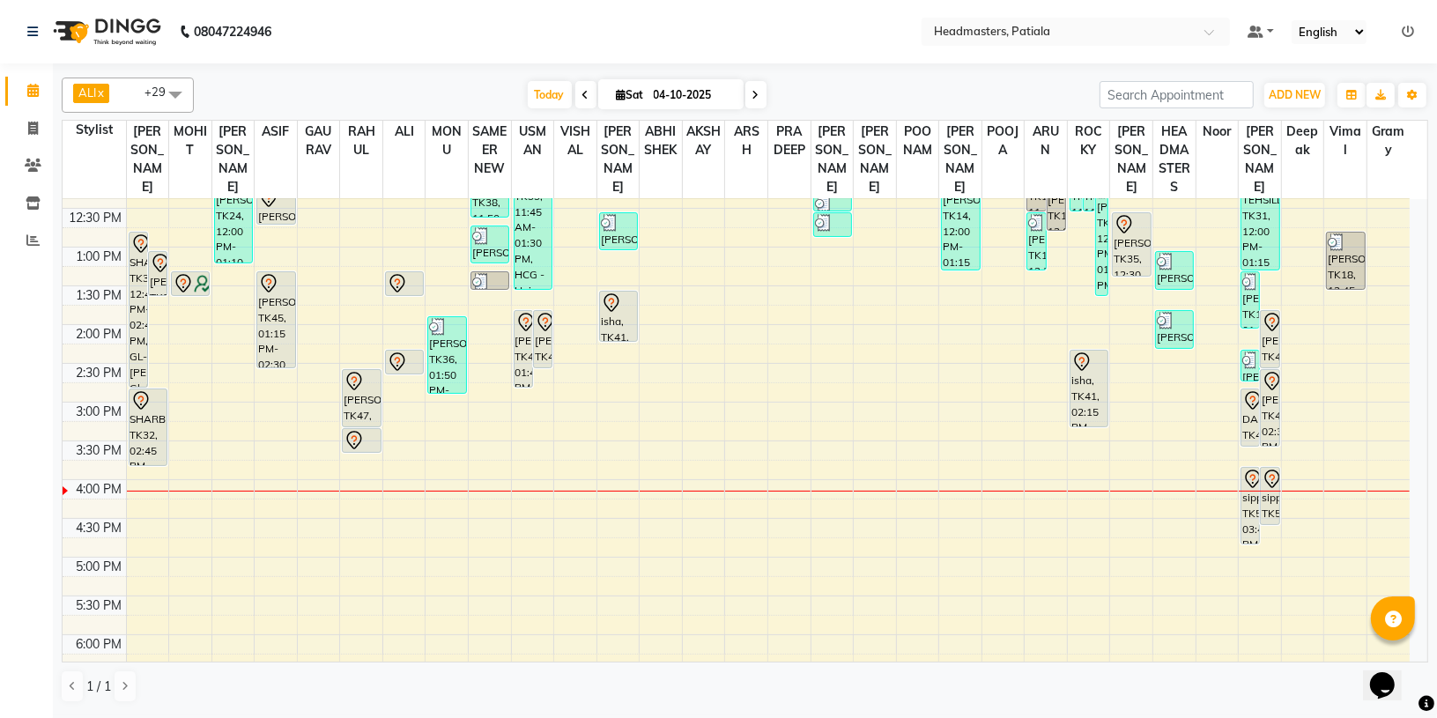
scroll to position [330, 0]
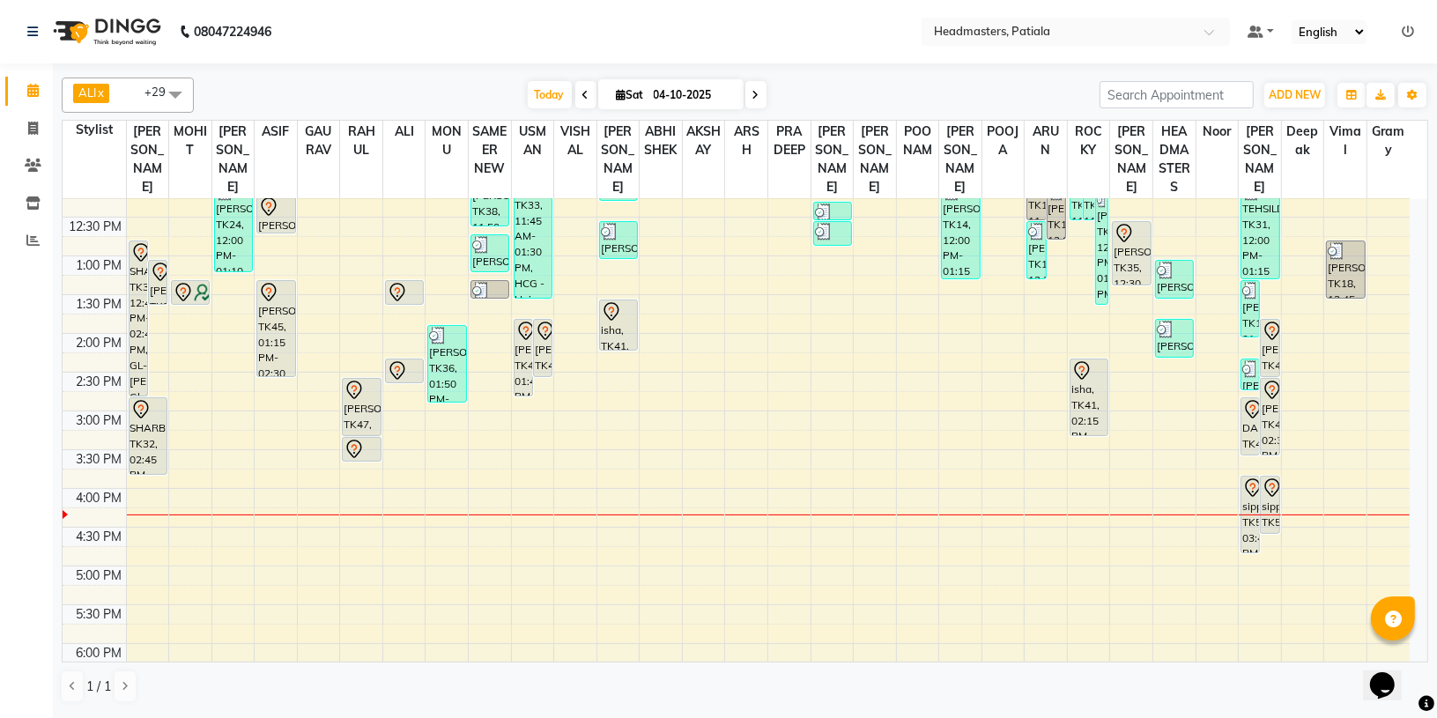
drag, startPoint x: 806, startPoint y: 716, endPoint x: 793, endPoint y: 63, distance: 653.7
click at [793, 63] on nav "08047224946 Select Location × Headmasters, Patiala Default Panel My Panel Engli…" at bounding box center [718, 31] width 1437 height 63
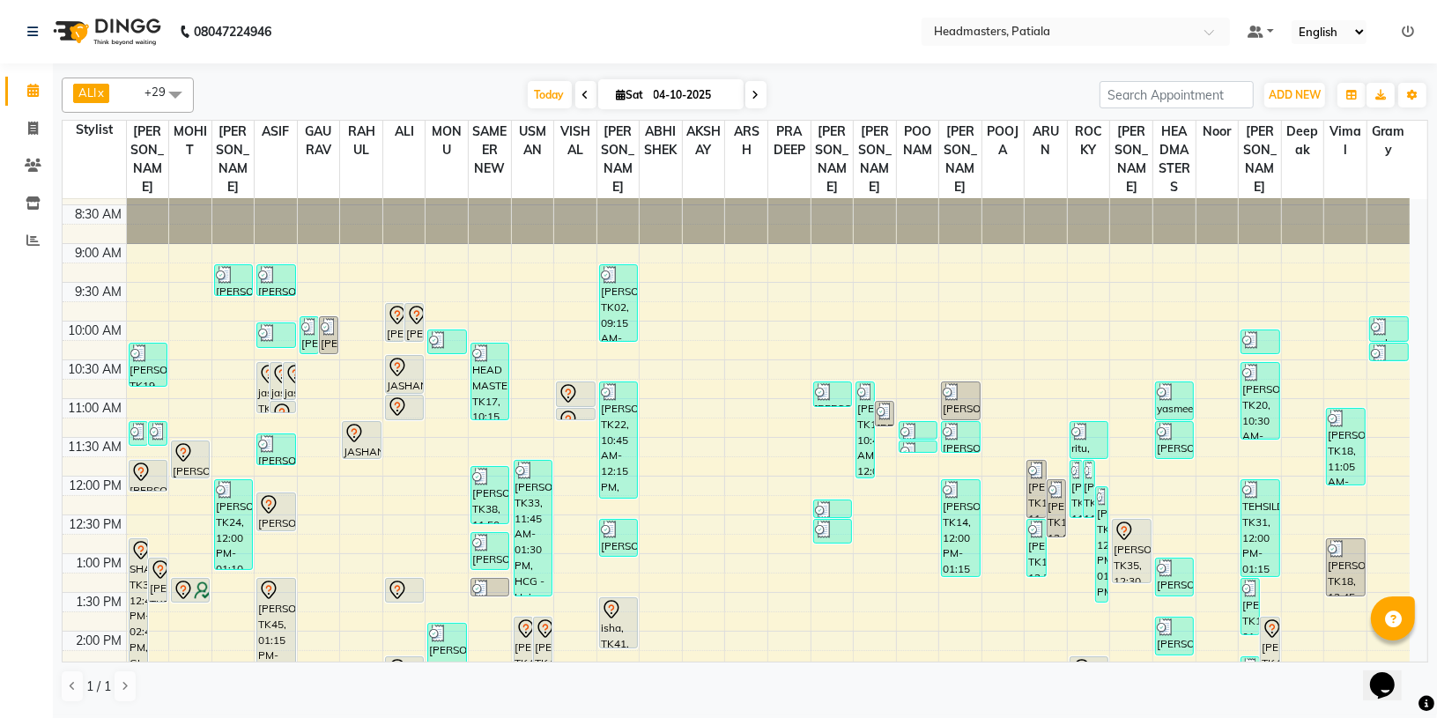
scroll to position [66, 0]
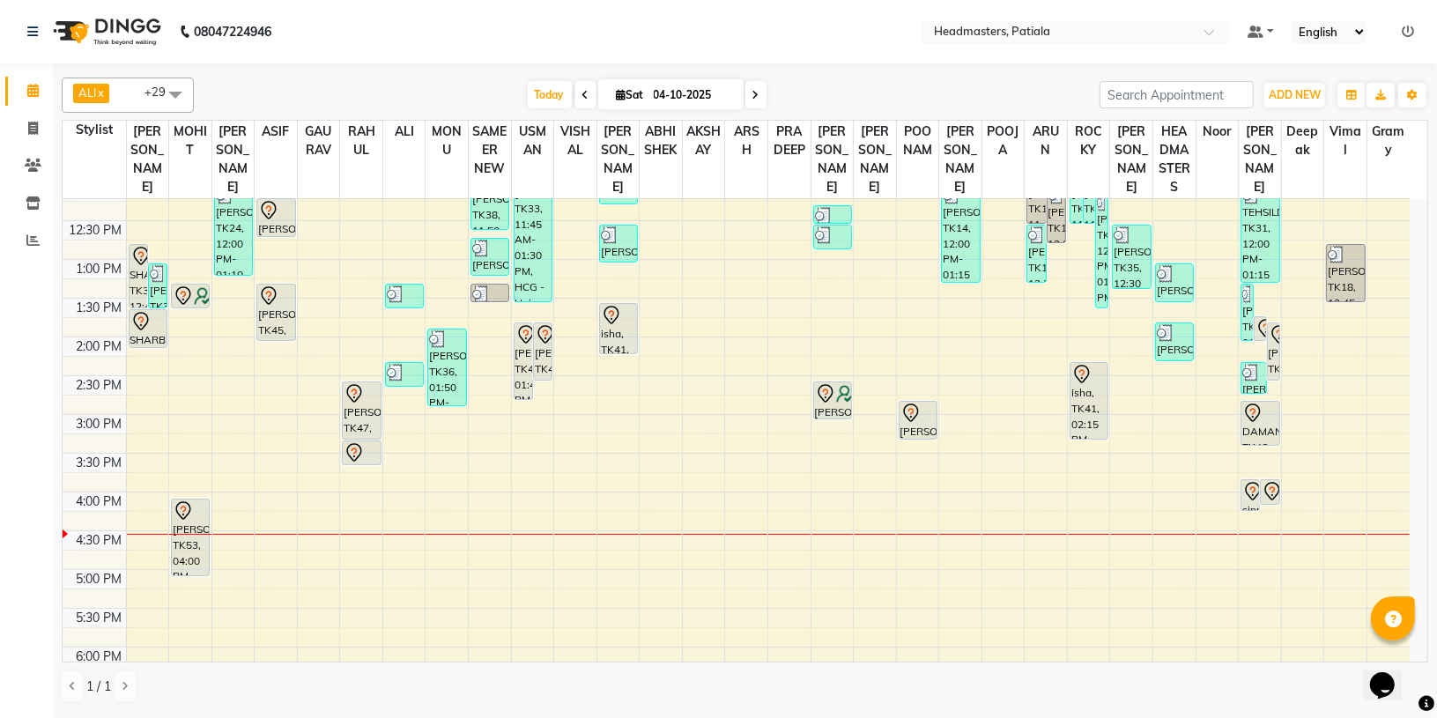
scroll to position [332, 0]
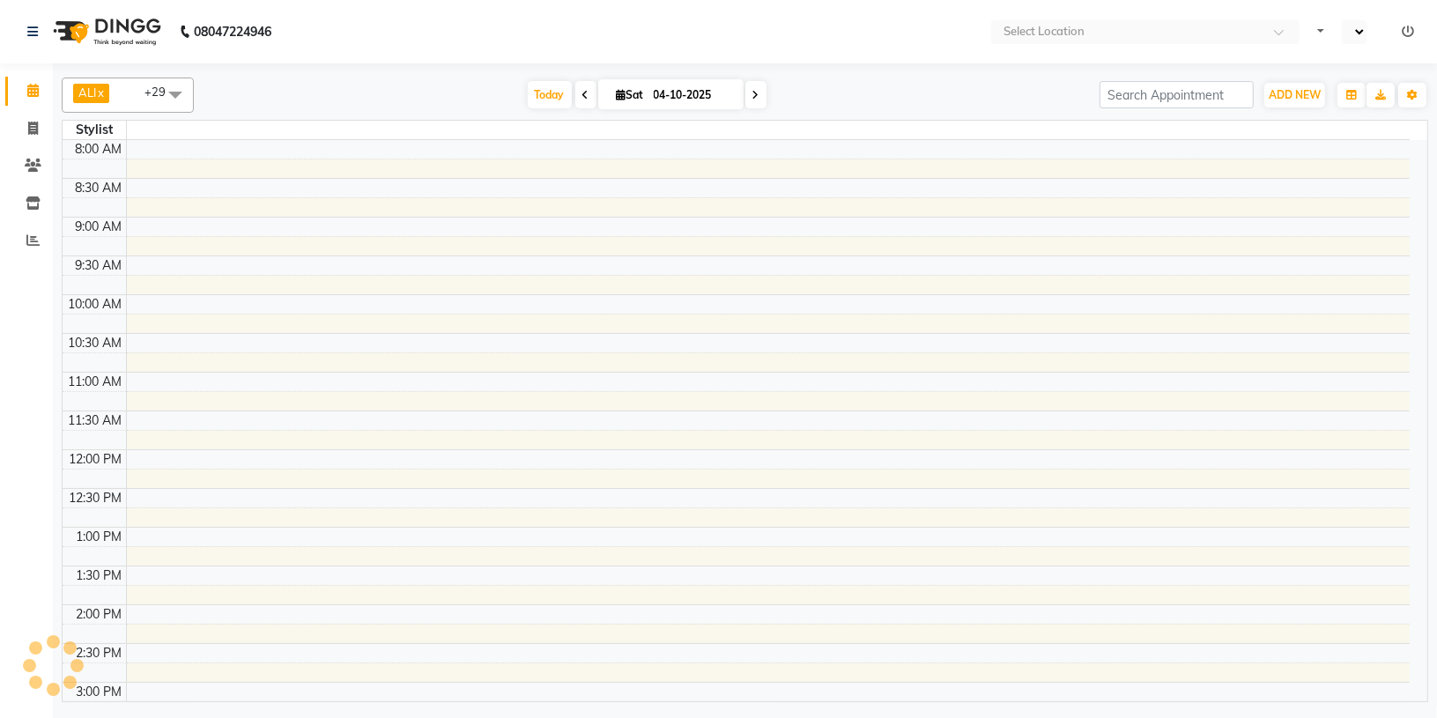
select select "en"
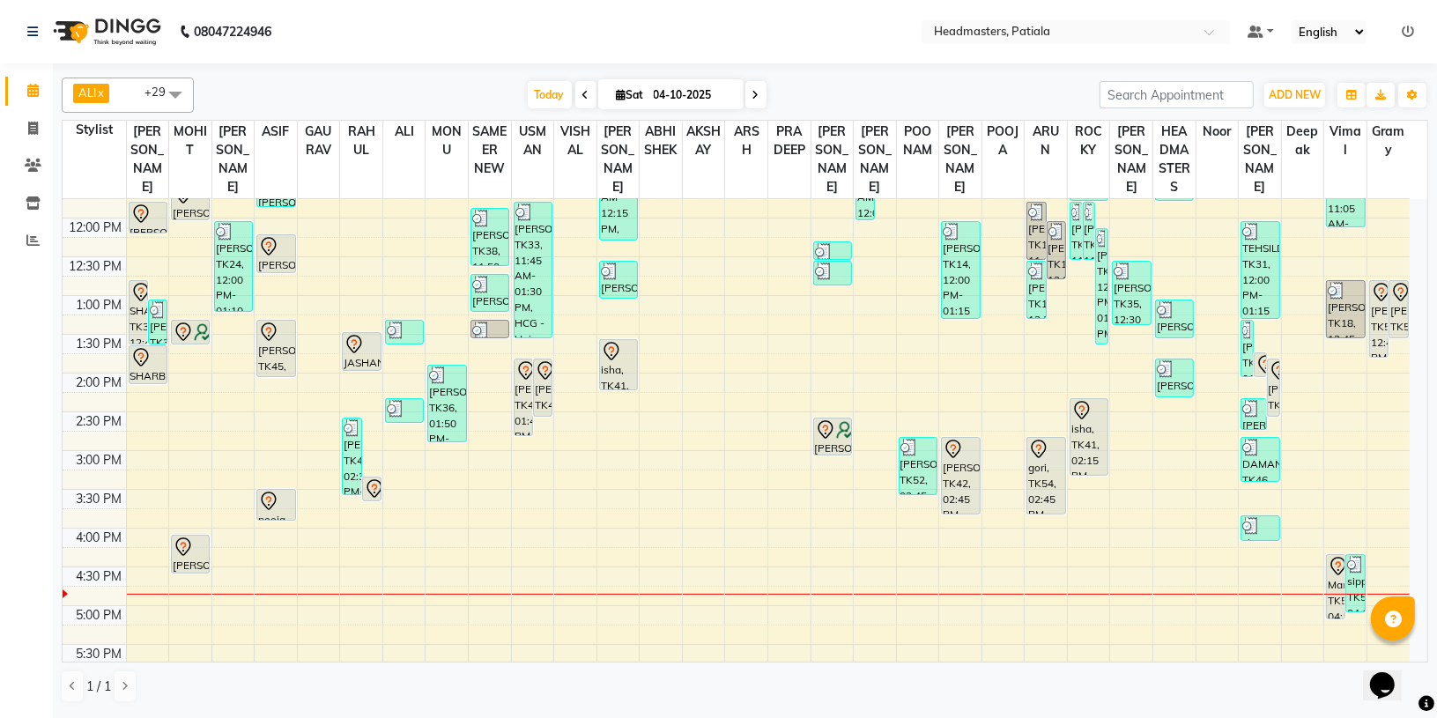
scroll to position [297, 0]
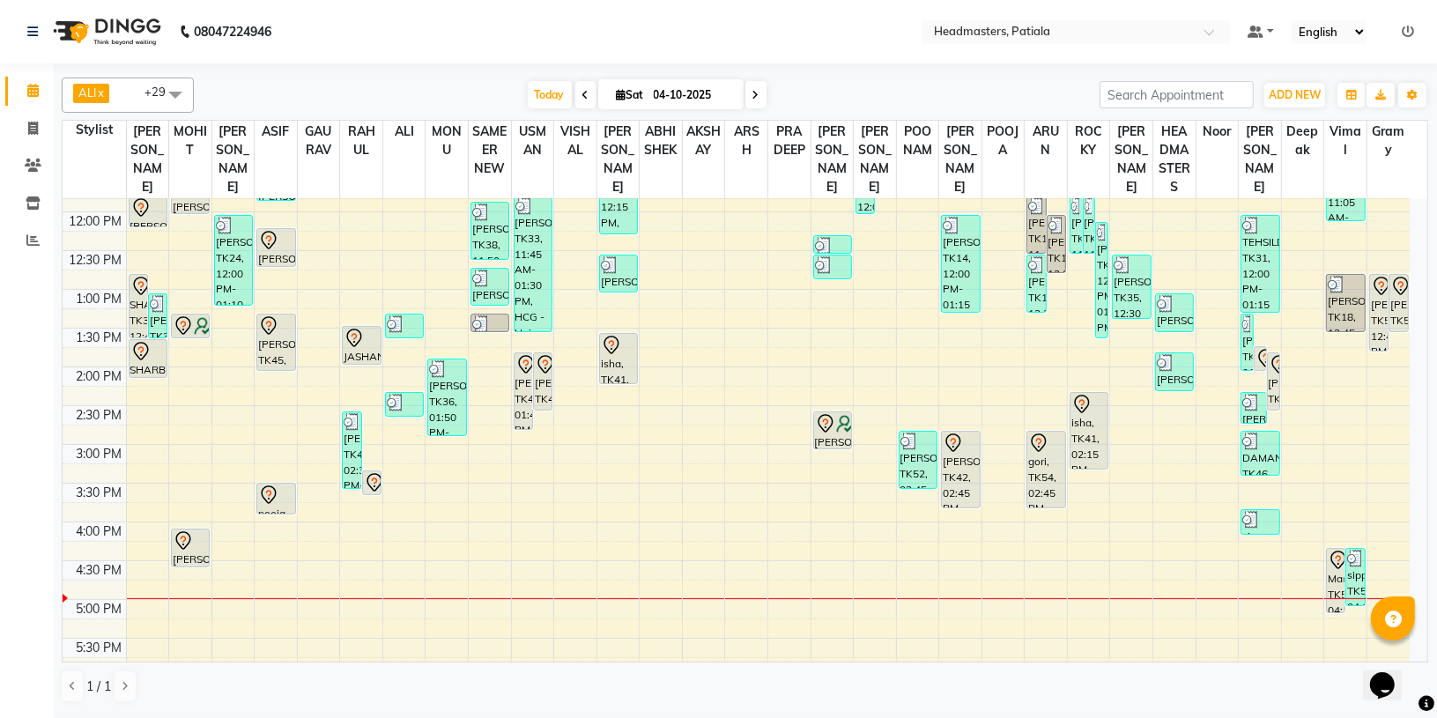
click at [575, 98] on span at bounding box center [585, 94] width 21 height 27
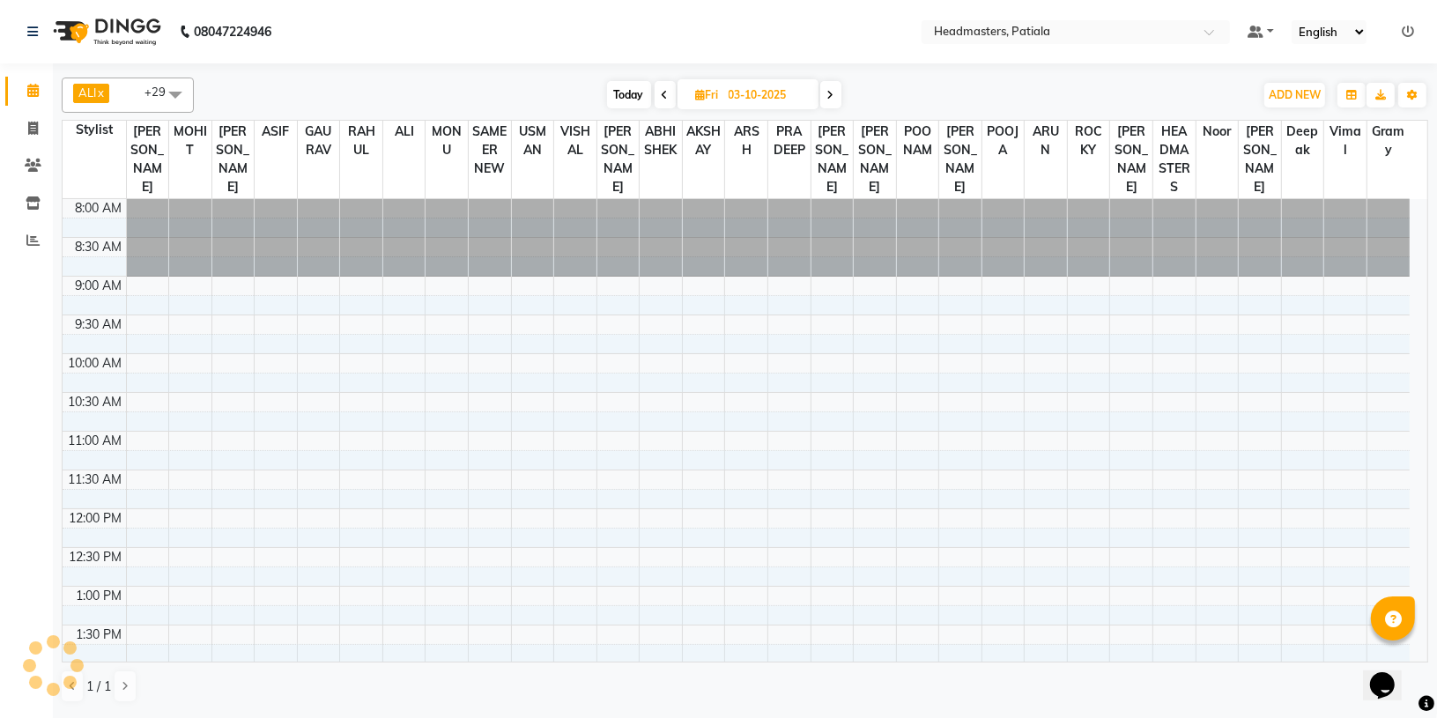
scroll to position [634, 0]
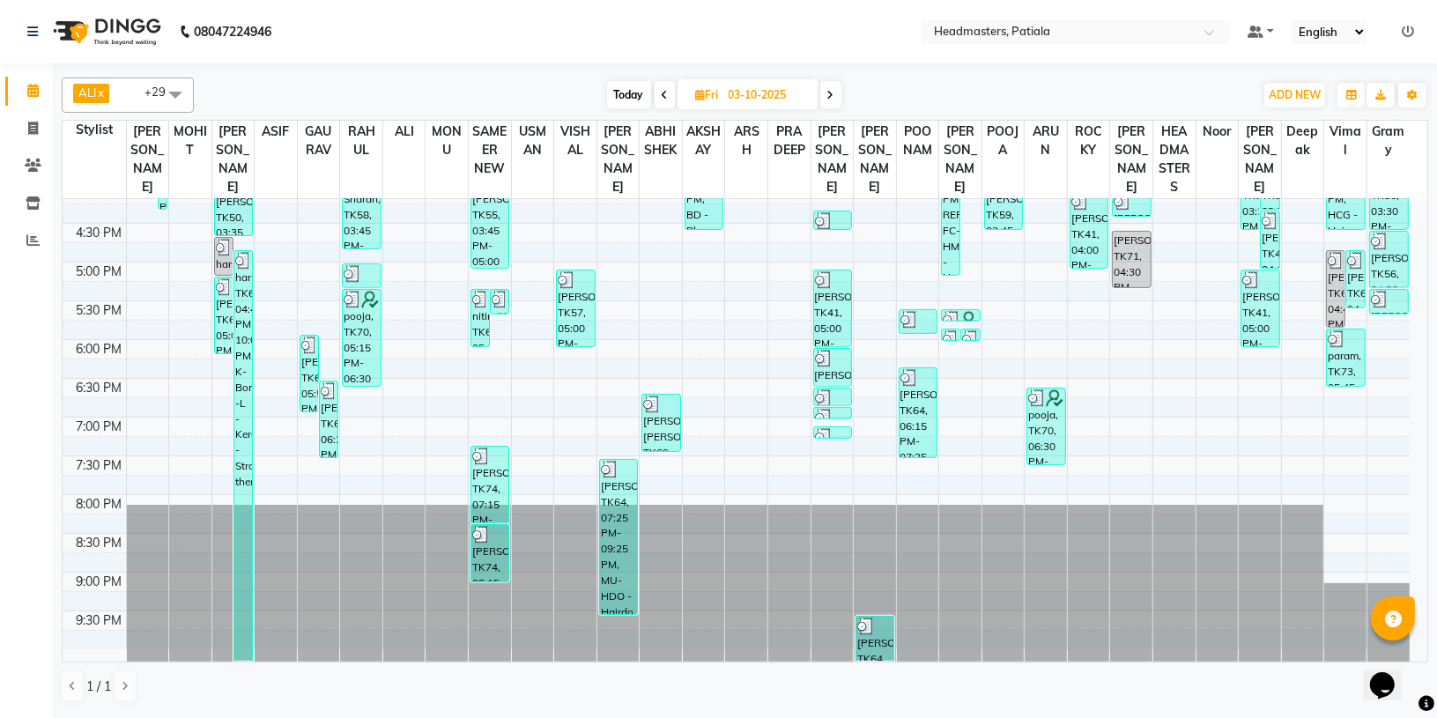
drag, startPoint x: 1407, startPoint y: 463, endPoint x: 1410, endPoint y: 370, distance: 93.4
click at [1410, 370] on div "8:00 AM 8:30 AM 9:00 AM 9:30 AM 10:00 AM 10:30 AM 11:00 AM 11:30 AM 12:00 PM 12…" at bounding box center [745, 430] width 1364 height 462
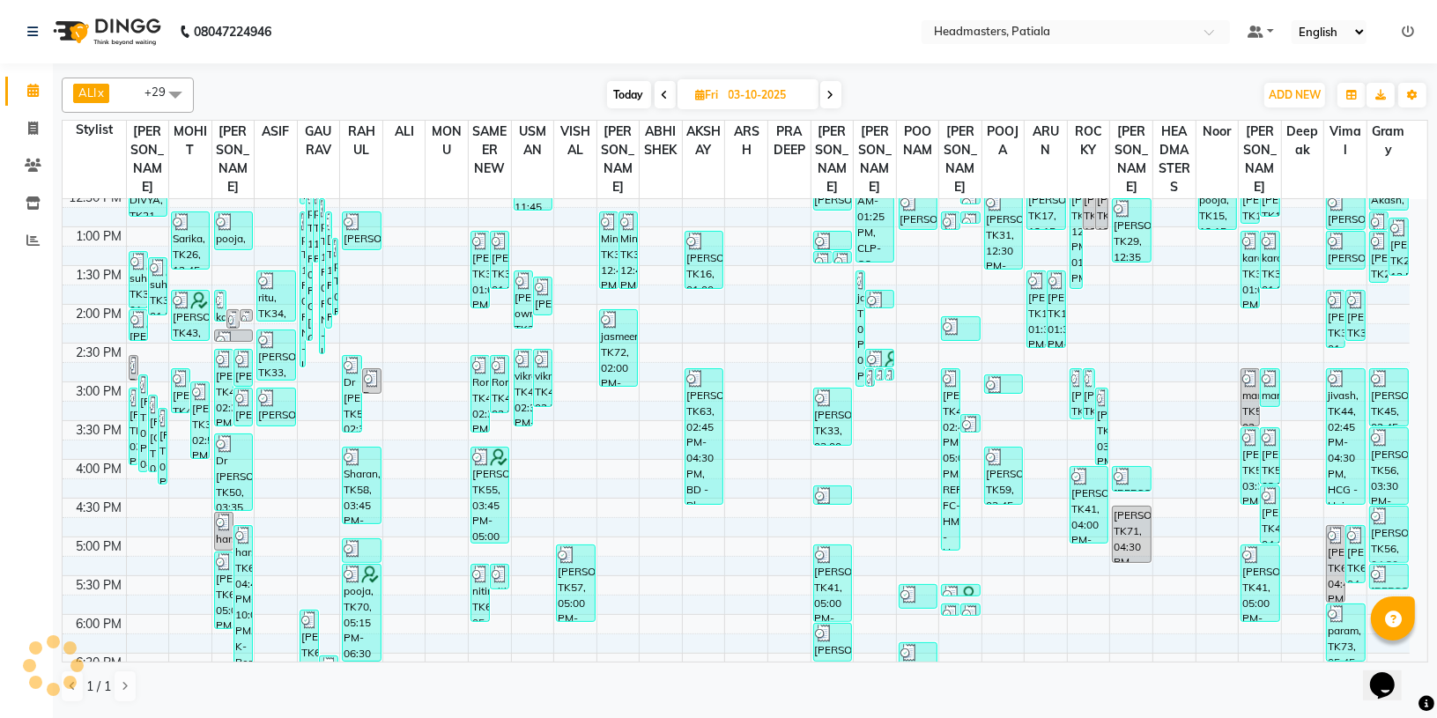
scroll to position [245, 0]
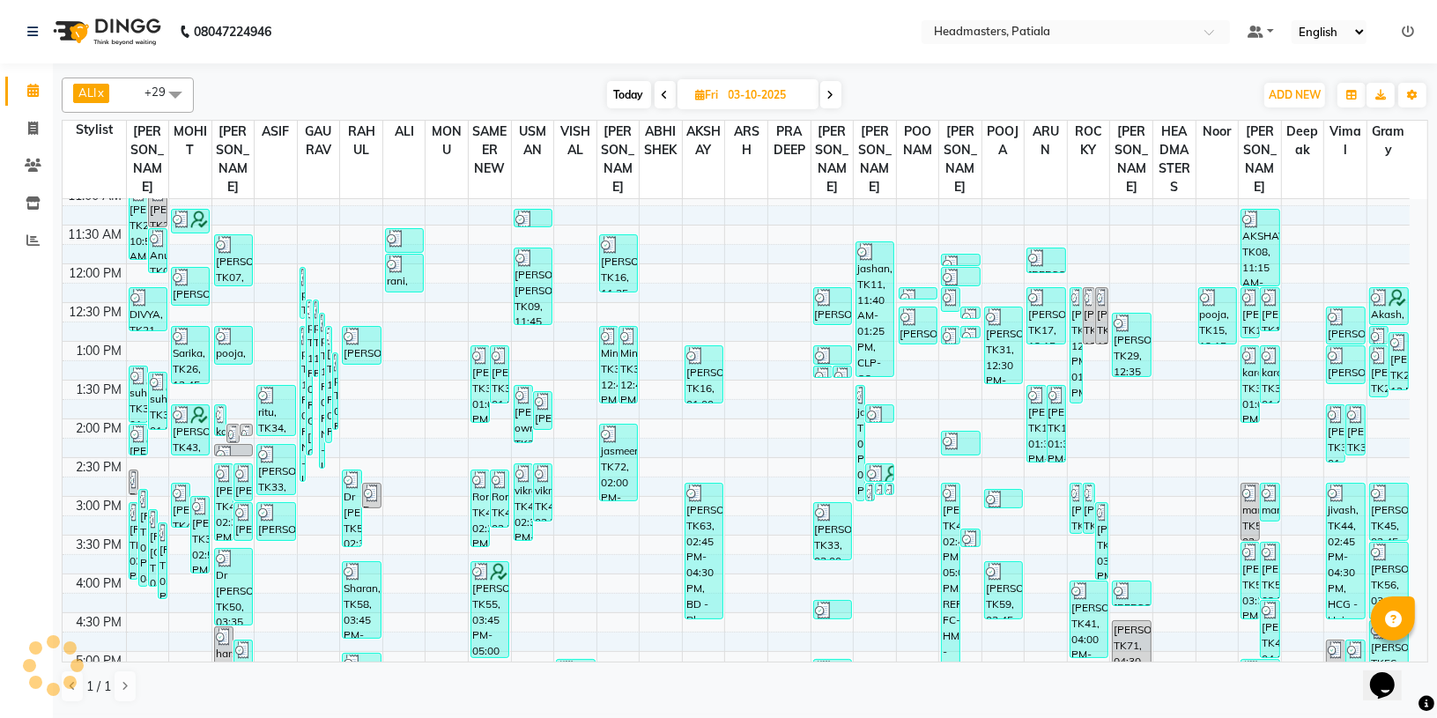
click at [825, 84] on span at bounding box center [830, 94] width 21 height 27
type input "04-10-2025"
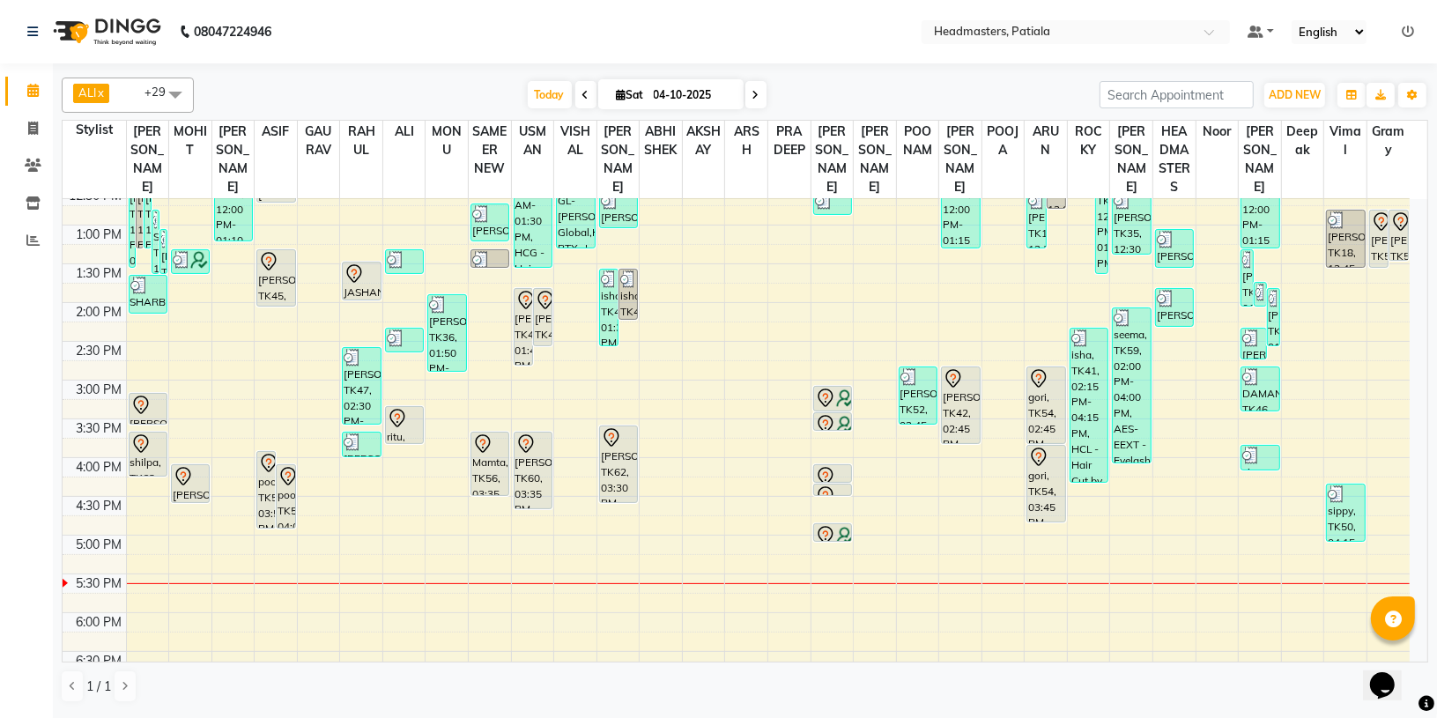
scroll to position [344, 0]
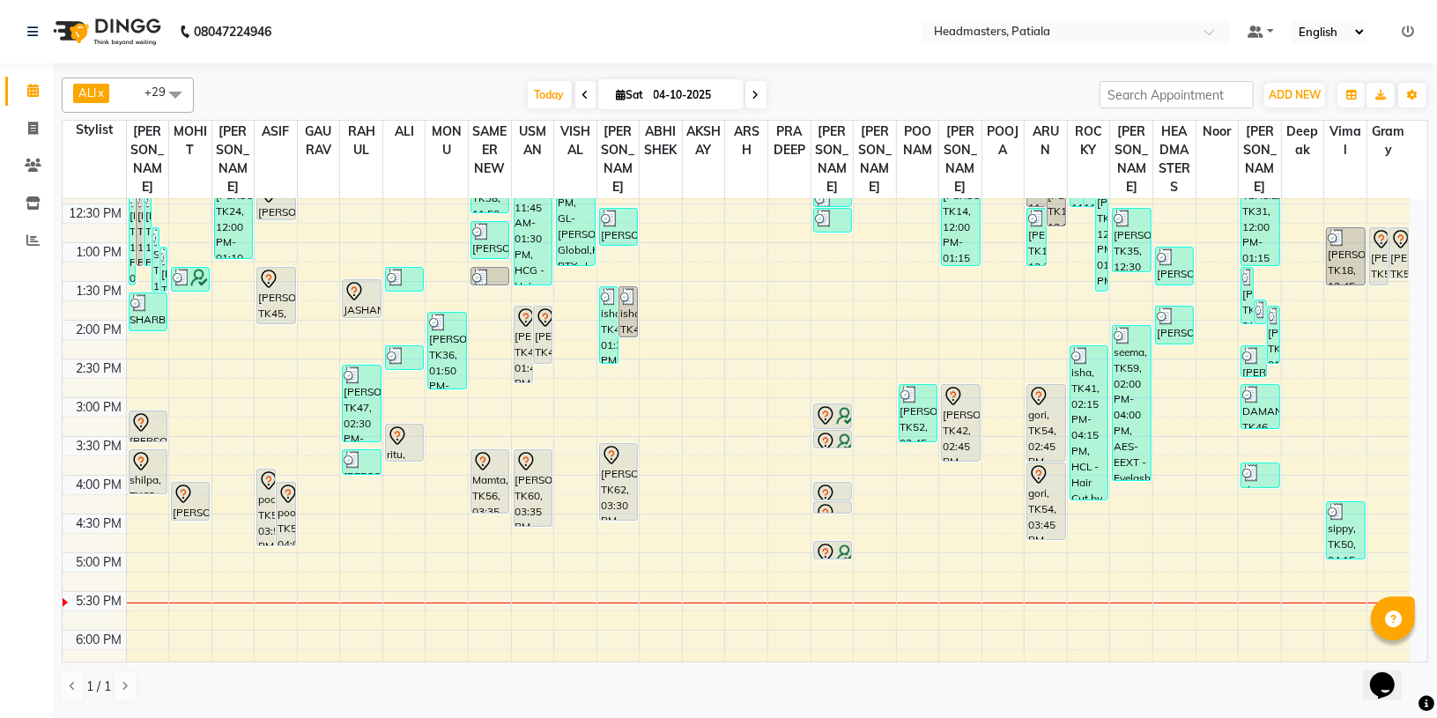
drag, startPoint x: 1097, startPoint y: 7, endPoint x: 854, endPoint y: 93, distance: 258.0
click at [854, 89] on div "Today Sat 04-10-2025" at bounding box center [647, 95] width 888 height 26
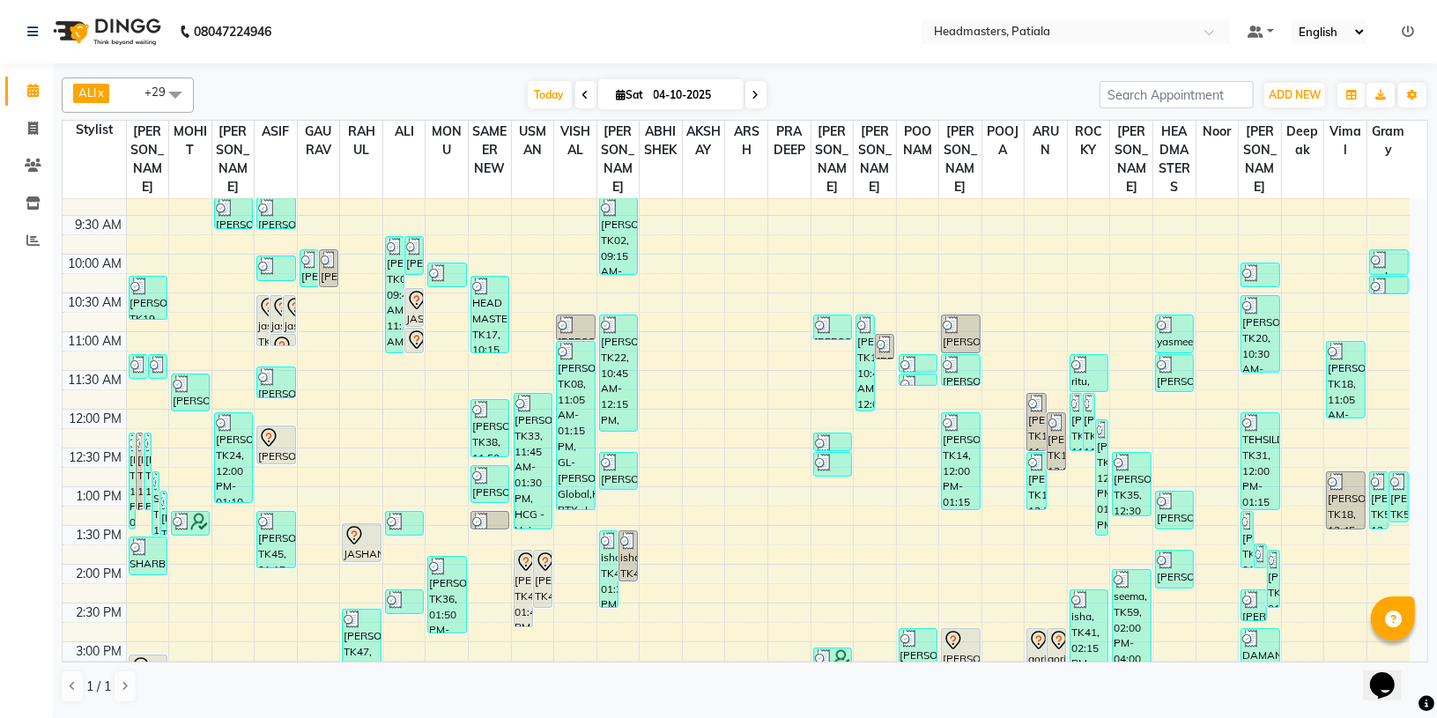
scroll to position [55, 0]
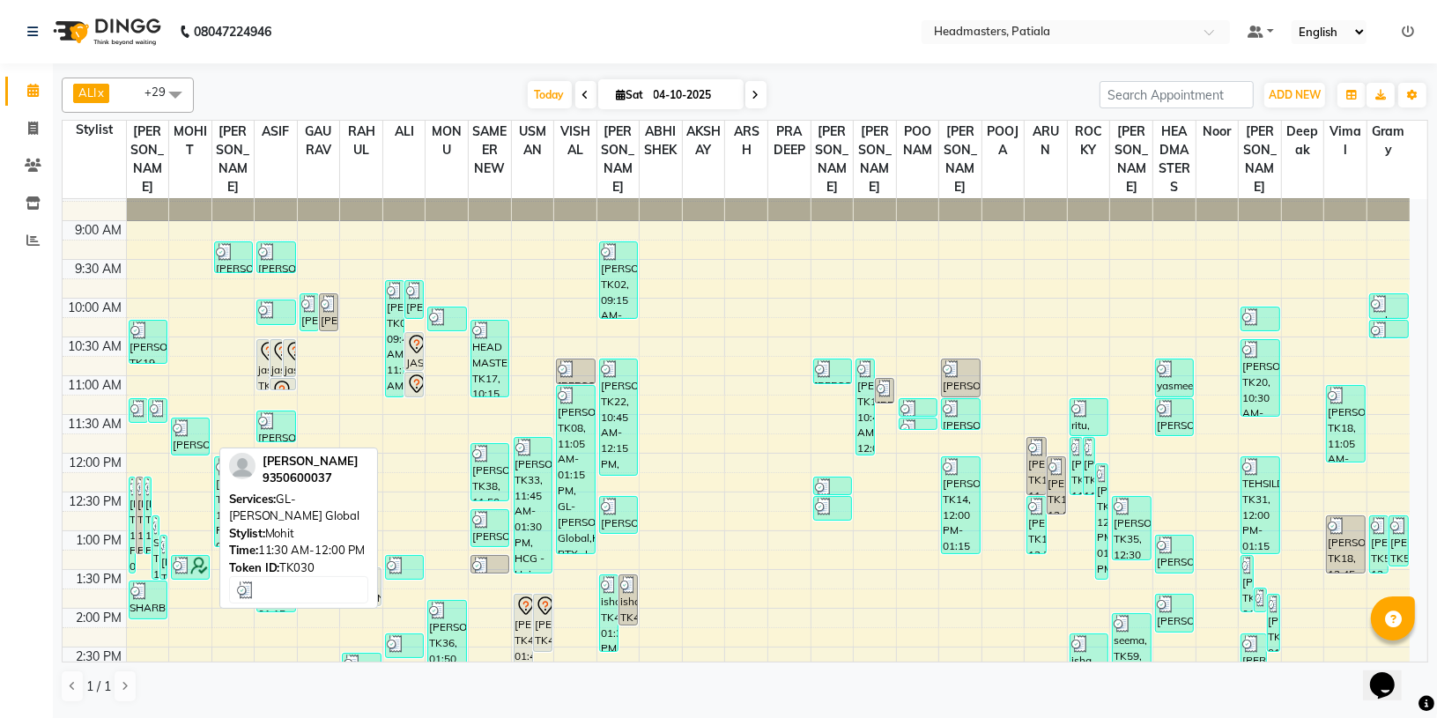
click at [183, 427] on img at bounding box center [182, 428] width 18 height 18
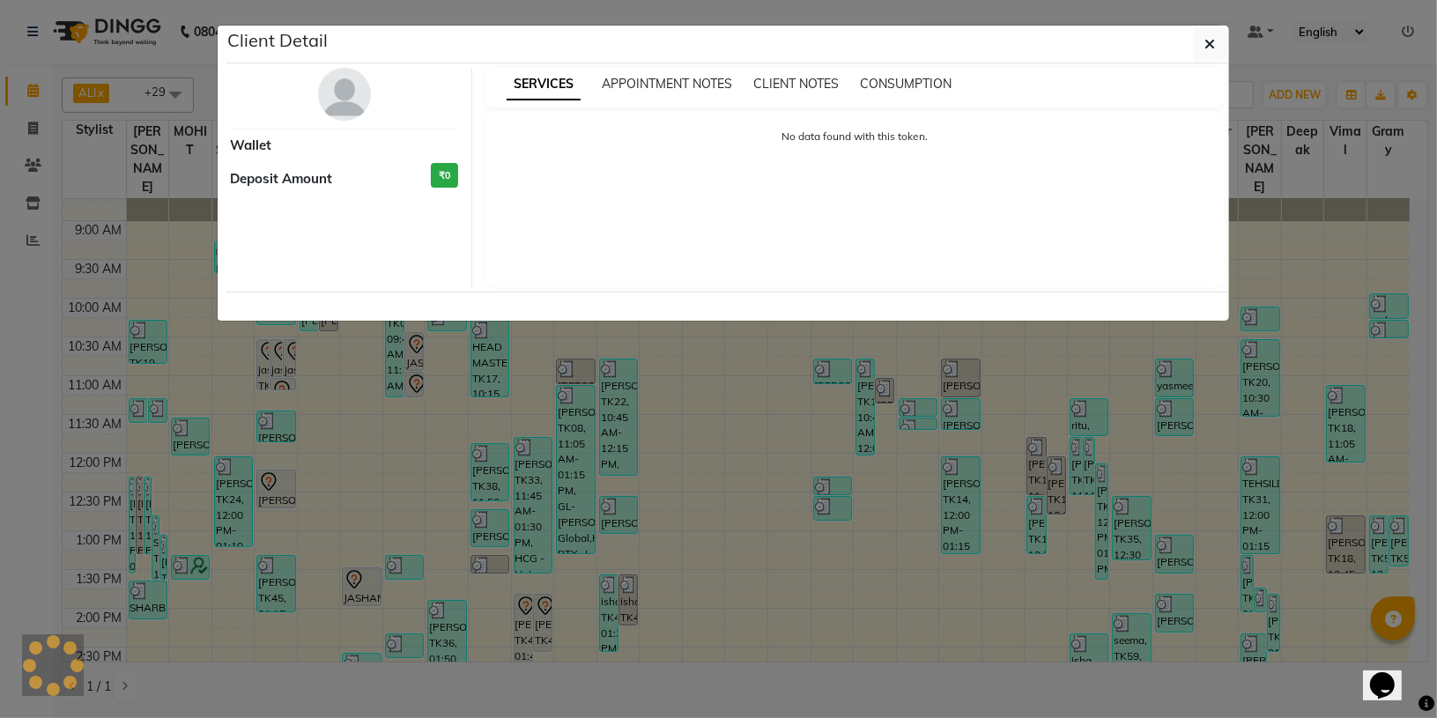
select select "3"
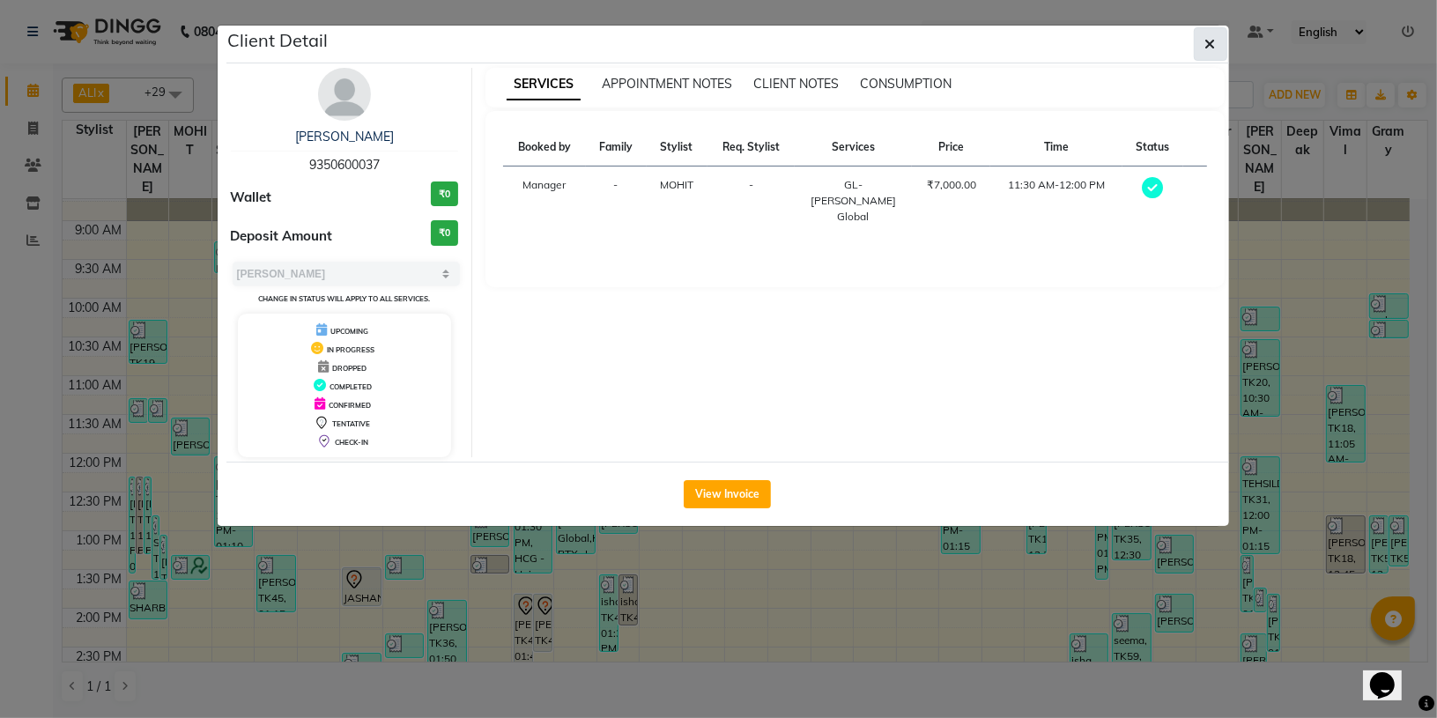
click at [1217, 37] on button "button" at bounding box center [1209, 43] width 33 height 33
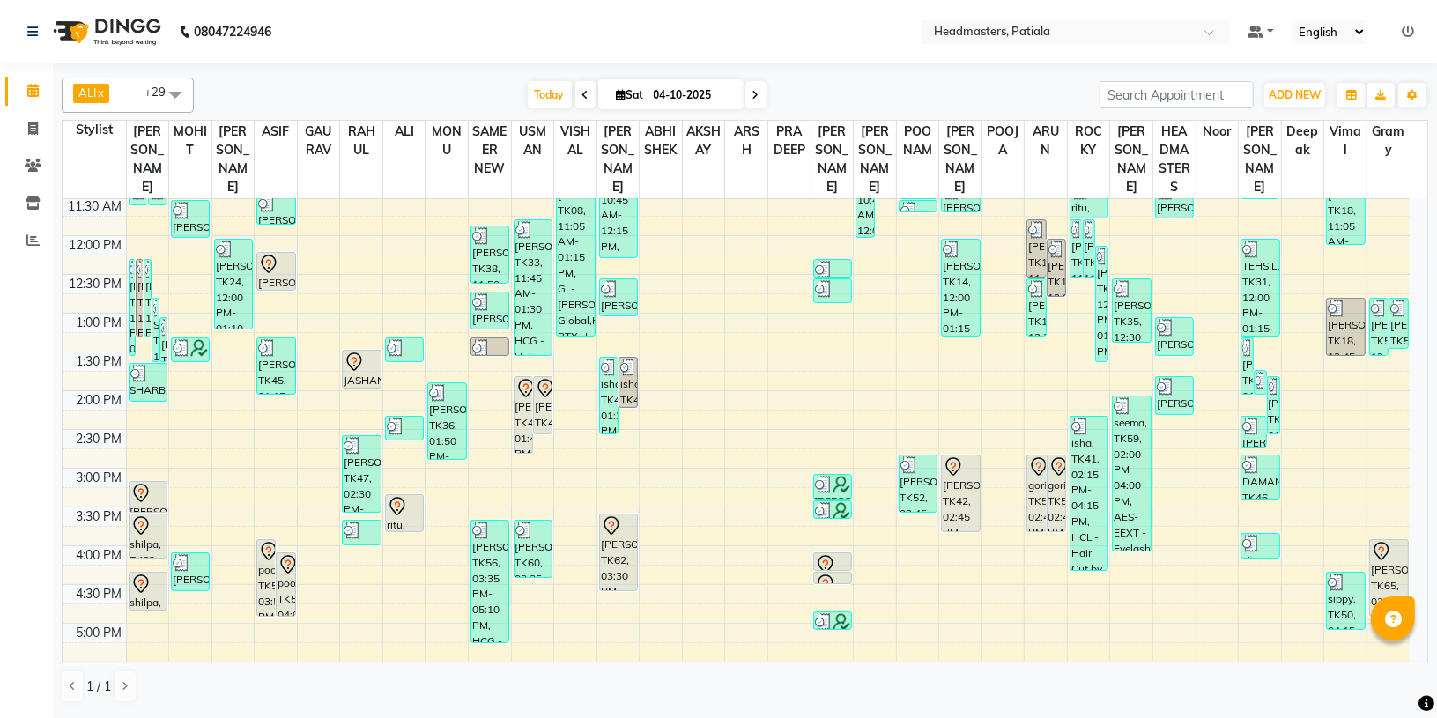
scroll to position [276, 0]
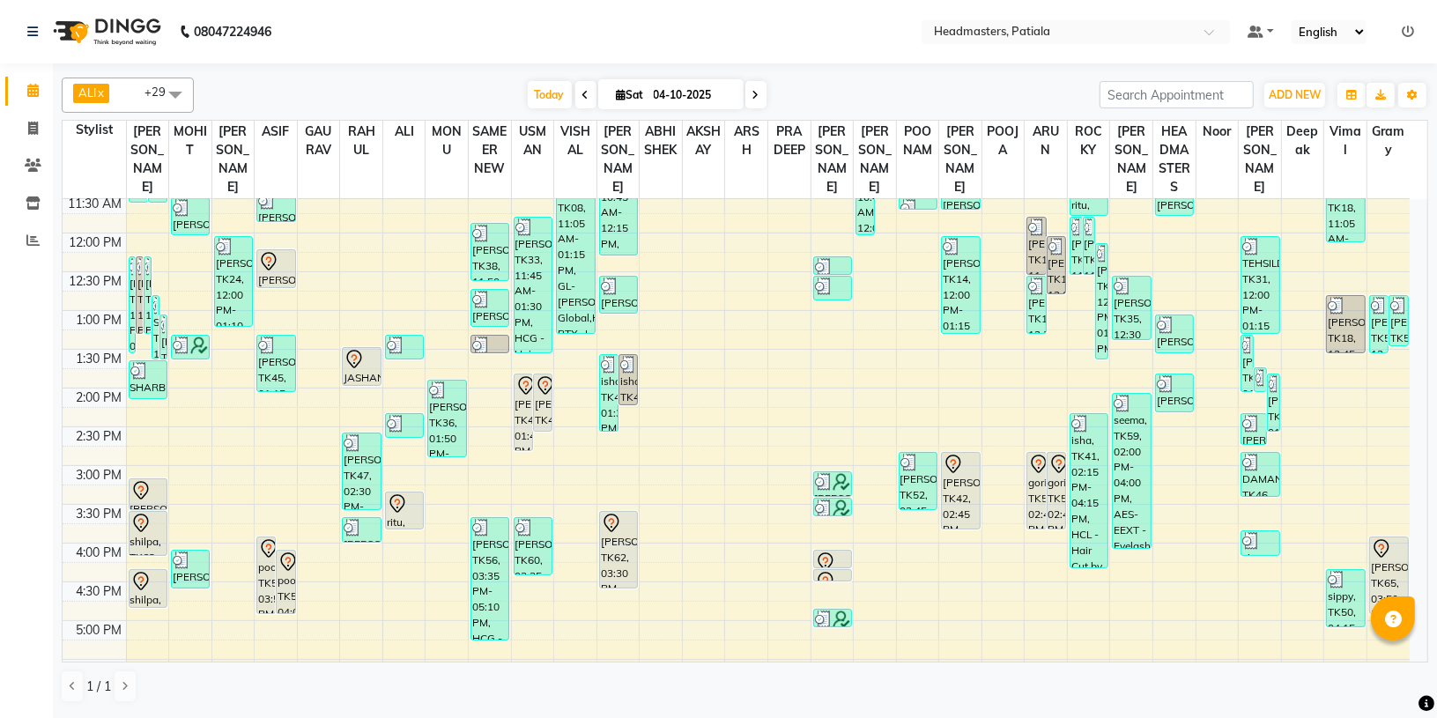
click at [561, 717] on html "08047224946 Select Location × Headmasters, Patiala Default Panel My Panel Engli…" at bounding box center [718, 359] width 1437 height 718
